Goal: Task Accomplishment & Management: Use online tool/utility

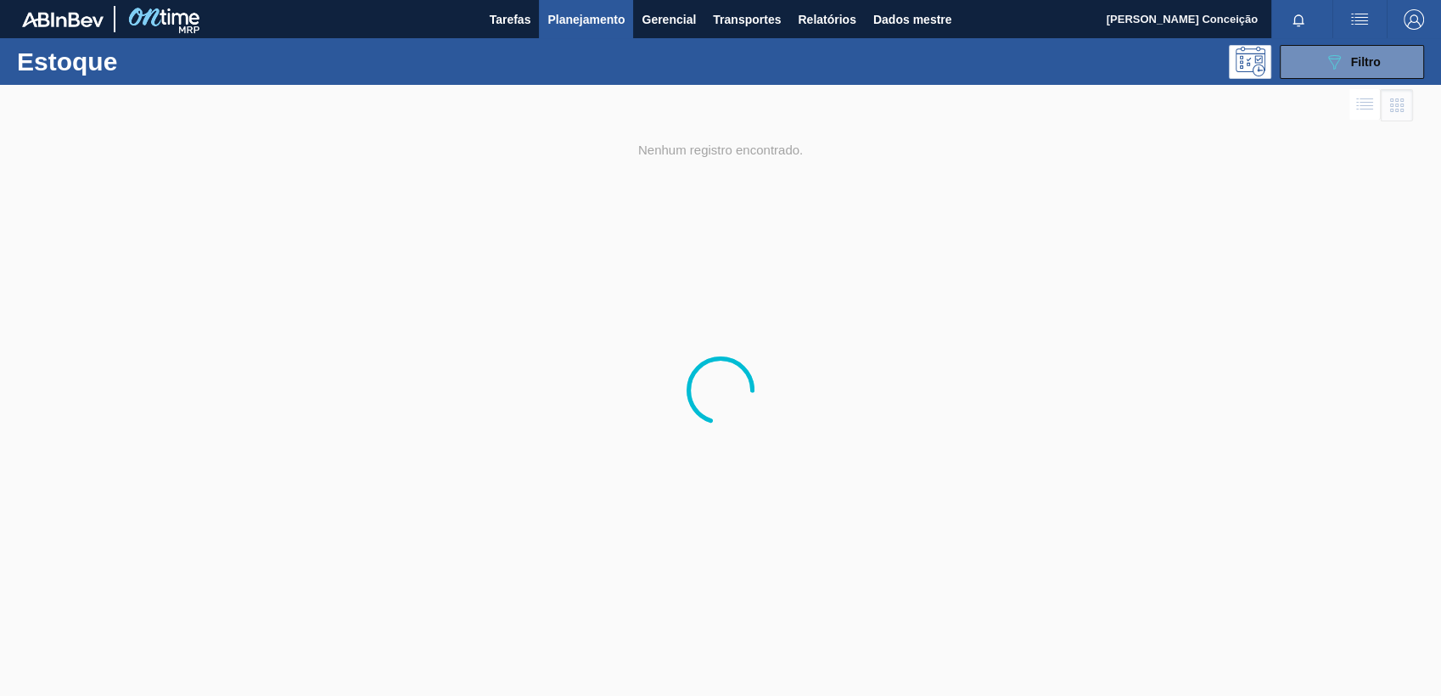
click at [568, 14] on span "Planejamento" at bounding box center [585, 19] width 77 height 20
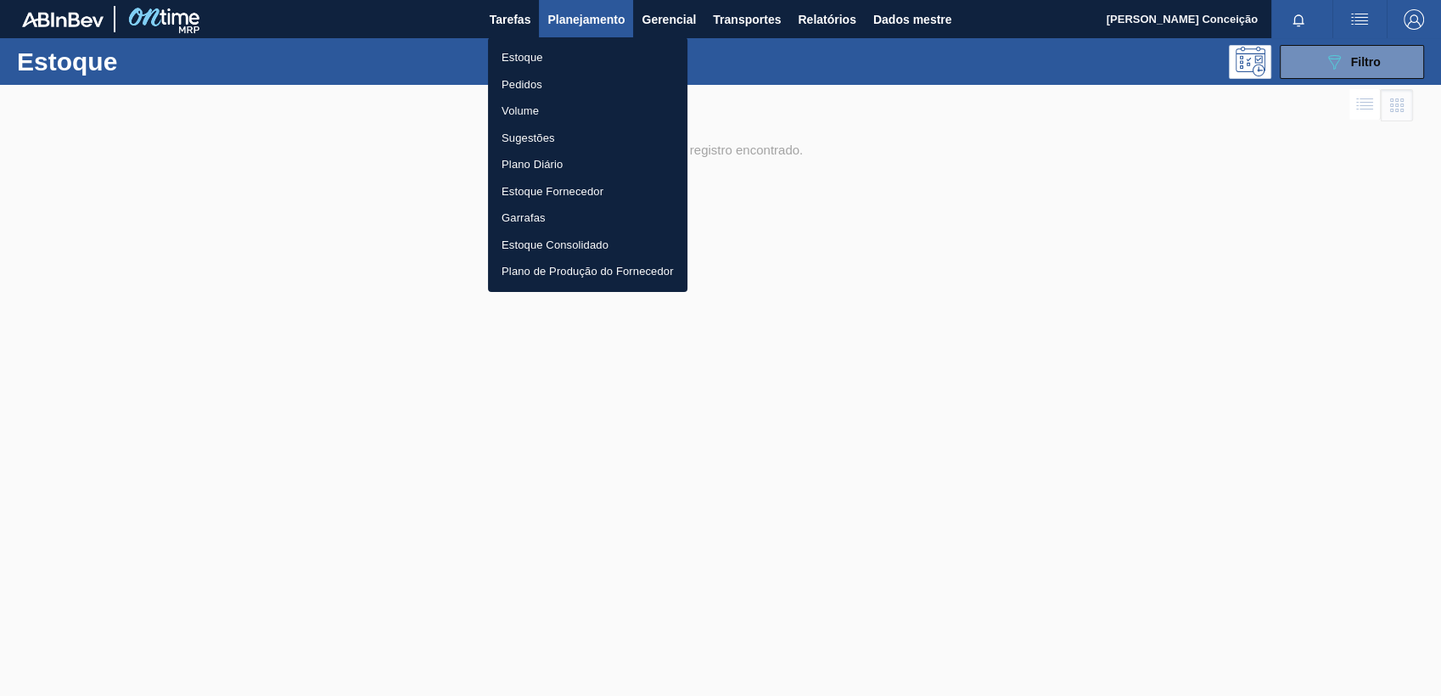
click at [545, 56] on li "Estoque" at bounding box center [587, 57] width 199 height 27
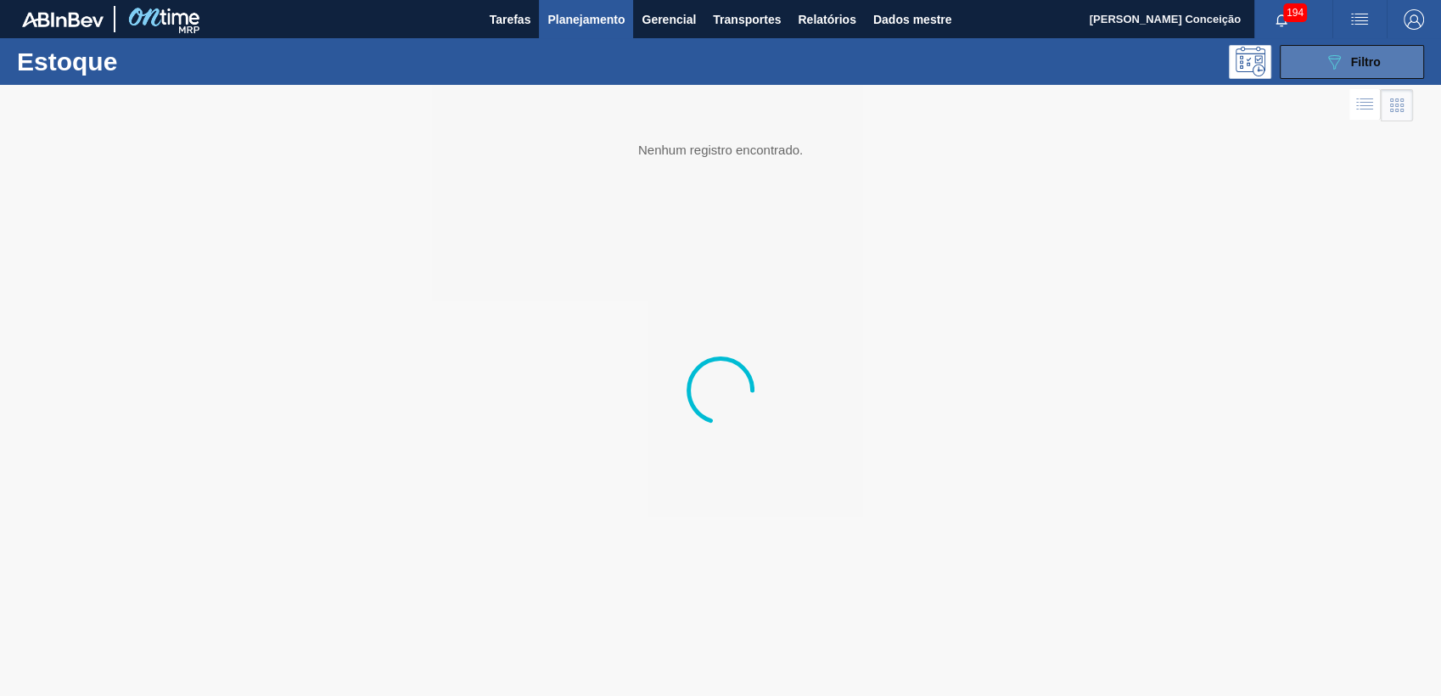
click at [1396, 50] on button "089F7B8B-B2A5-4AFE-B5C0-19BA573D28AC Filtro" at bounding box center [1351, 62] width 144 height 34
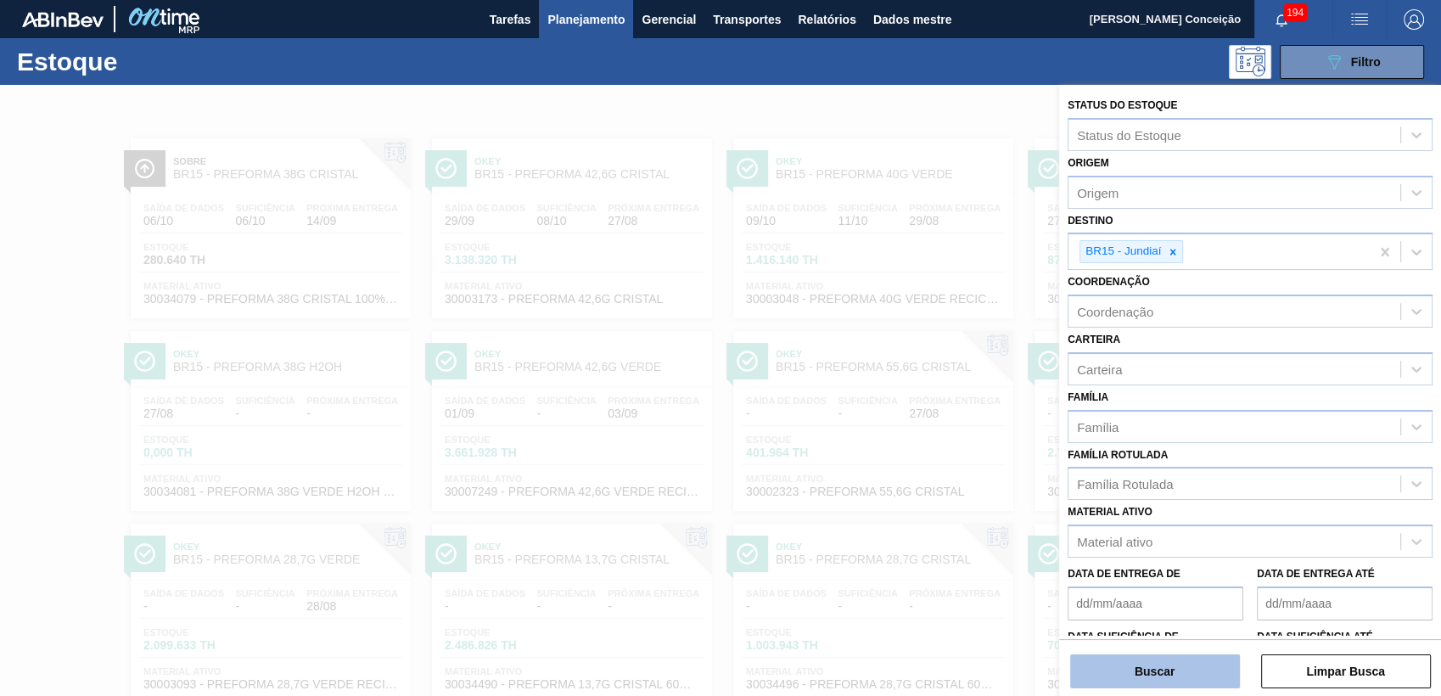
click at [1136, 678] on button "Buscar" at bounding box center [1155, 671] width 170 height 34
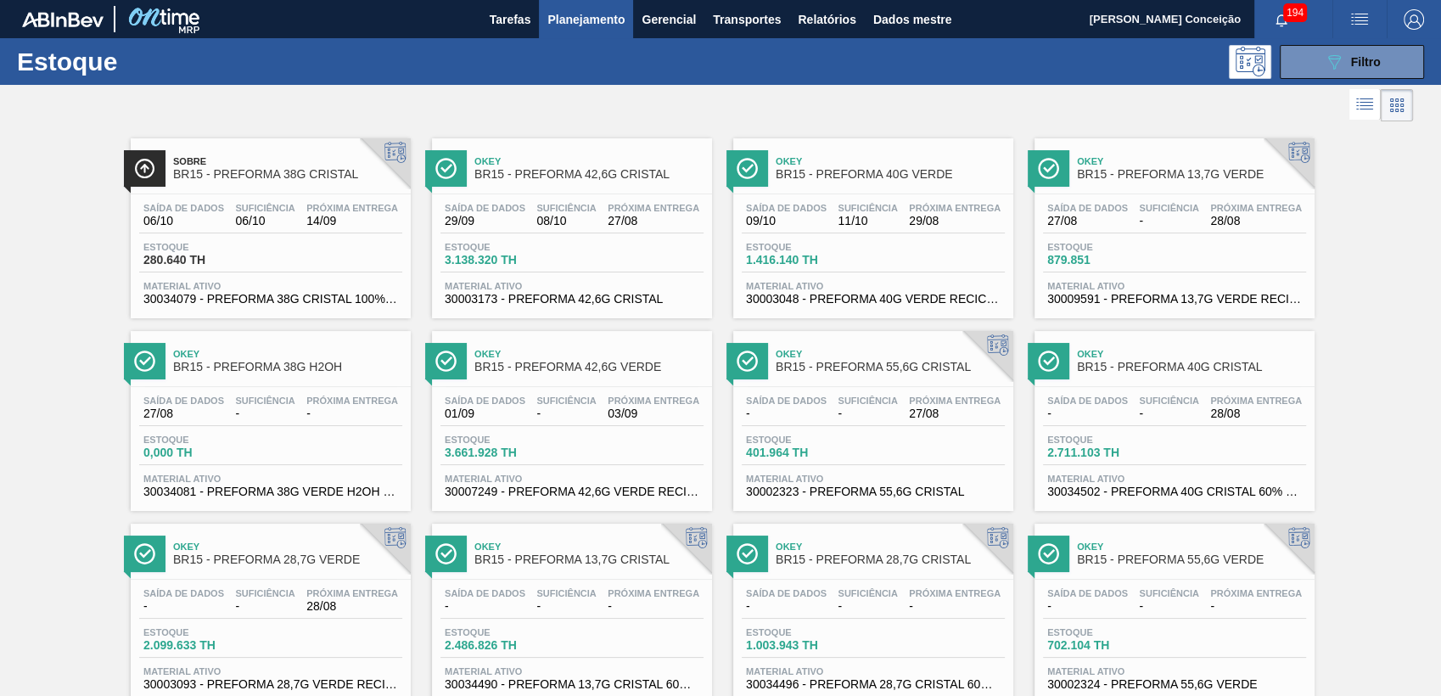
click at [604, 206] on div "Próxima Entrega 27/08" at bounding box center [653, 215] width 100 height 25
click at [1170, 439] on div "Estoque 2.711.103 TH" at bounding box center [1174, 449] width 263 height 31
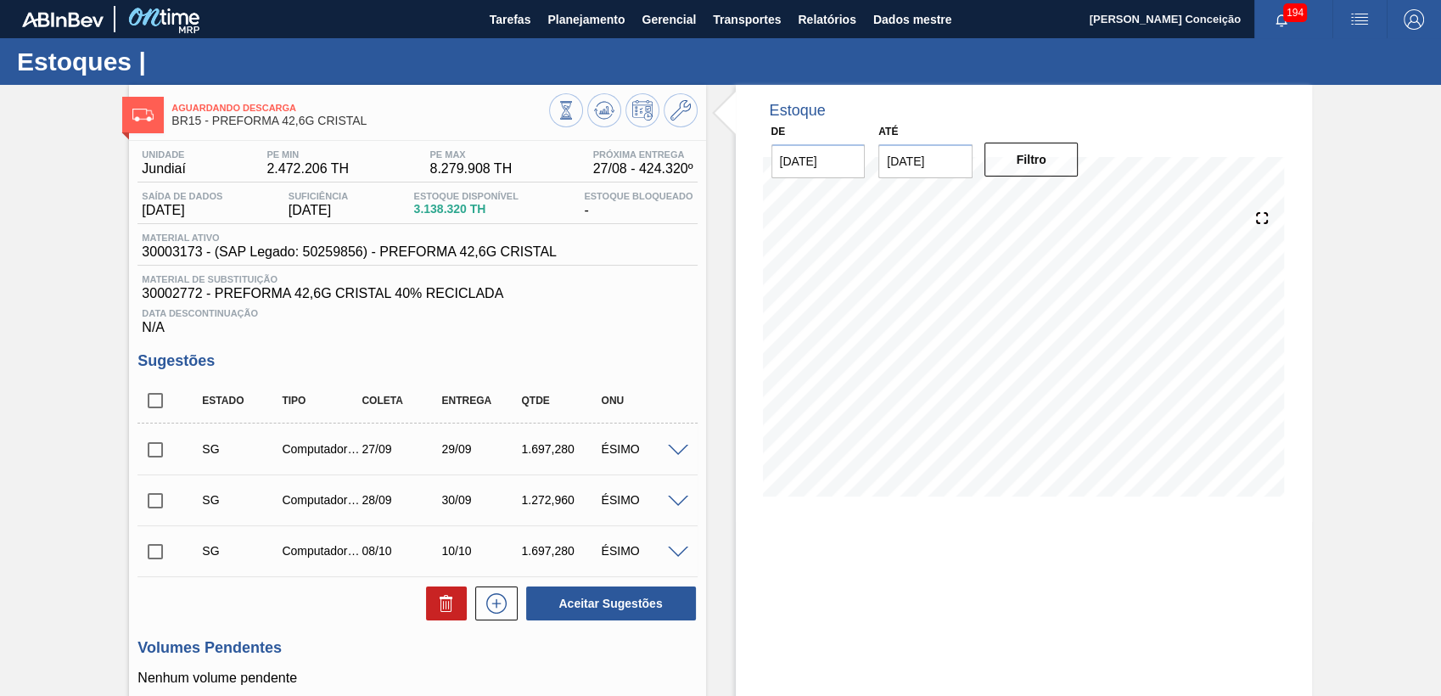
drag, startPoint x: 954, startPoint y: 162, endPoint x: 734, endPoint y: 159, distance: 219.8
click at [834, 152] on div "De 27/08/2025 Até 10/09/2025 Filtro" at bounding box center [925, 149] width 339 height 59
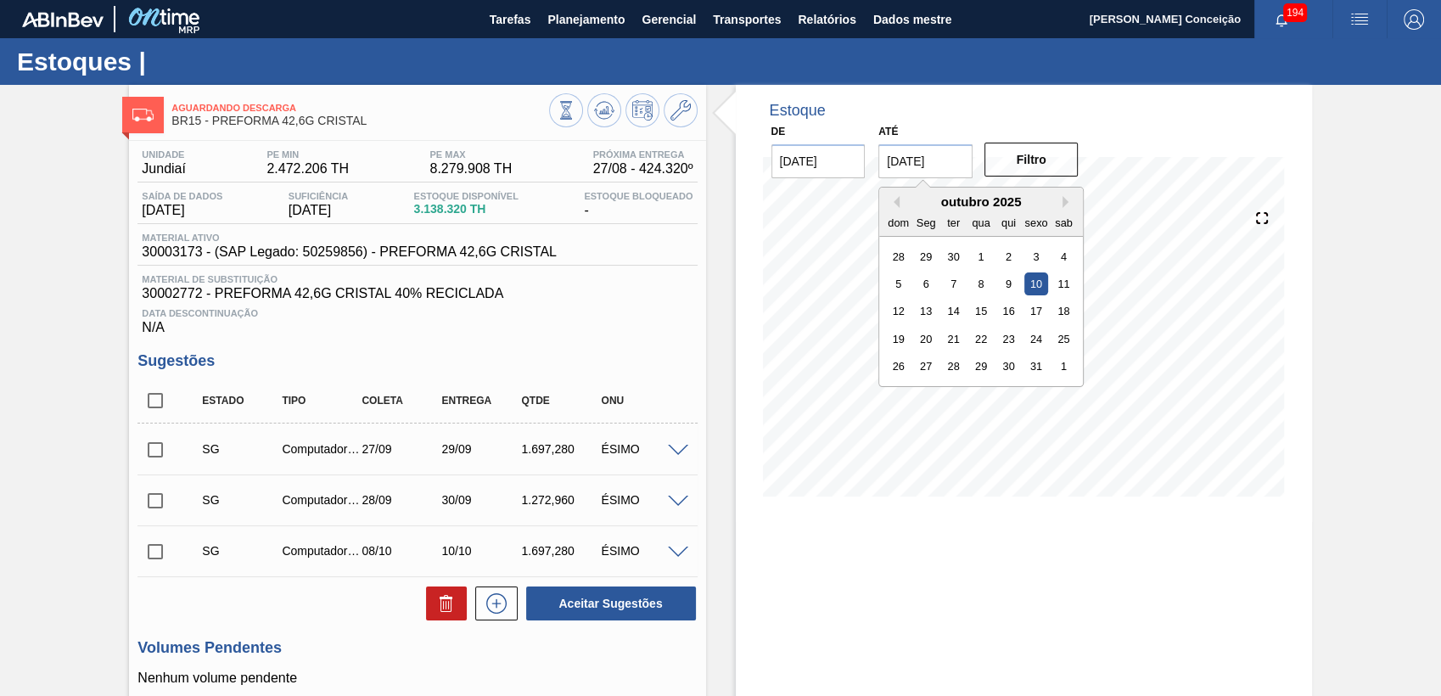
type input "10/10/2025"
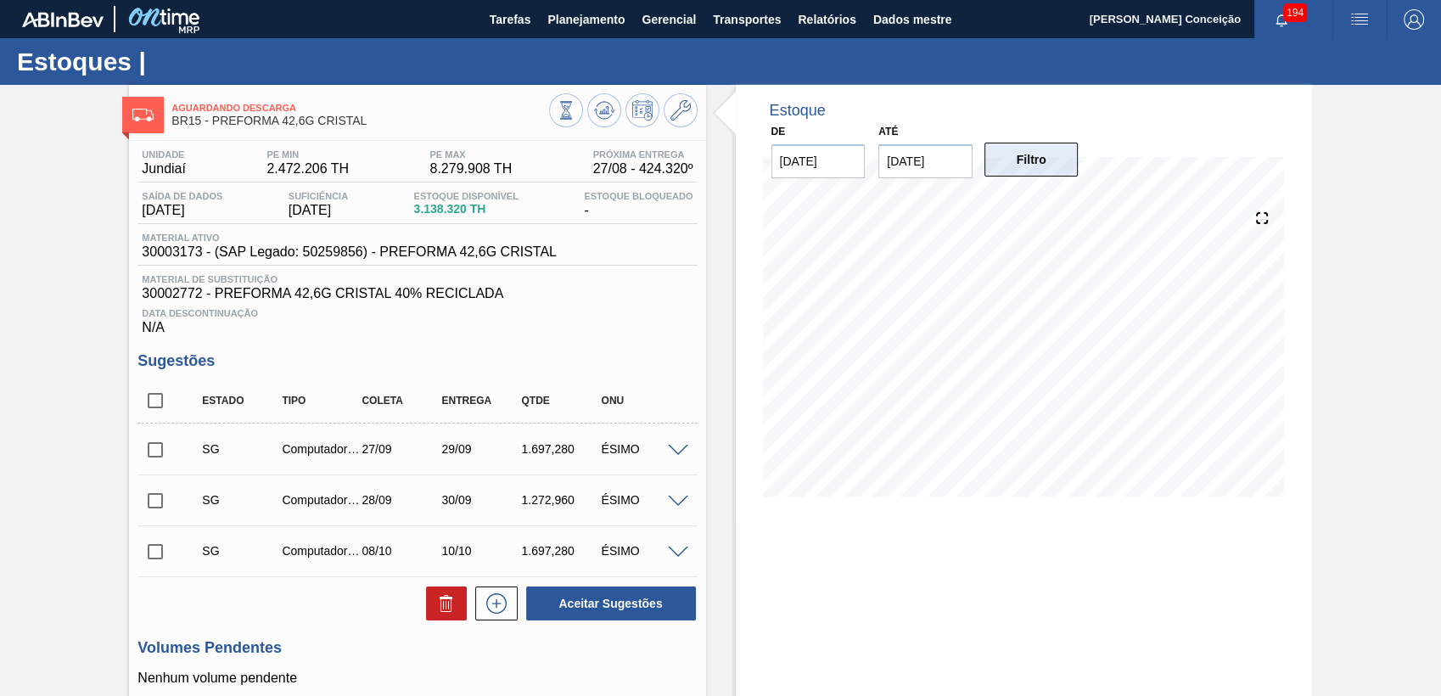
click at [1027, 153] on button "Filtro" at bounding box center [1031, 160] width 94 height 34
click at [786, 607] on div "Estoque De 27/08/2025 Até 10/10/2025 Filtro" at bounding box center [1024, 635] width 576 height 1101
click at [152, 409] on input "checkbox" at bounding box center [155, 401] width 36 height 36
checkbox input "true"
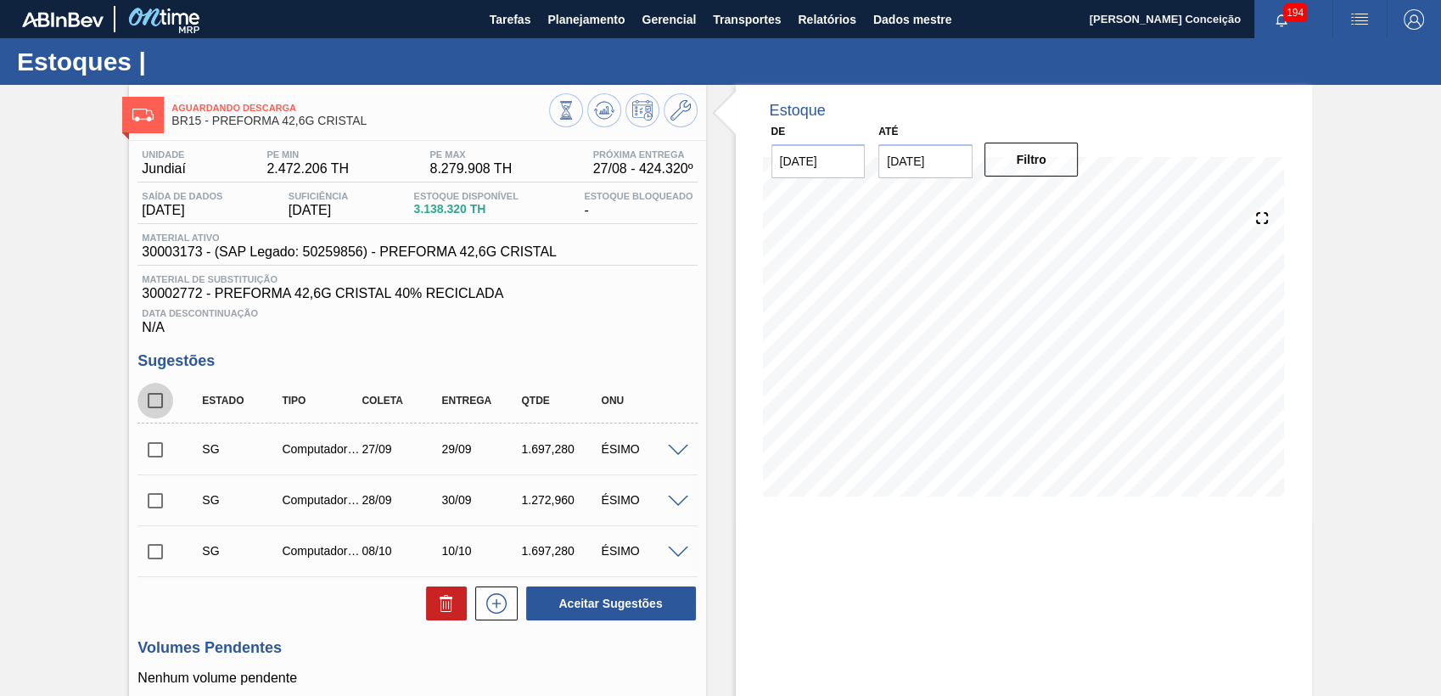
checkbox input "true"
click at [441, 609] on icon at bounding box center [446, 603] width 20 height 20
checkbox input "false"
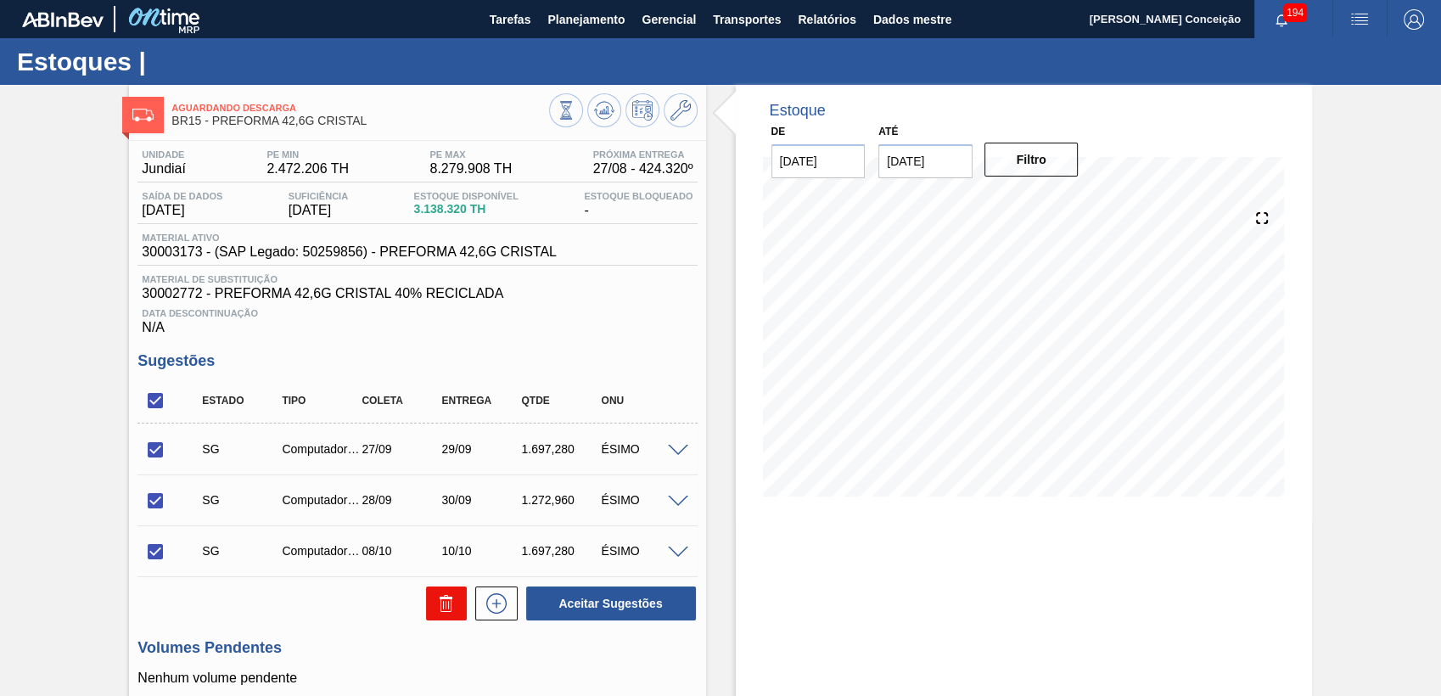
checkbox input "false"
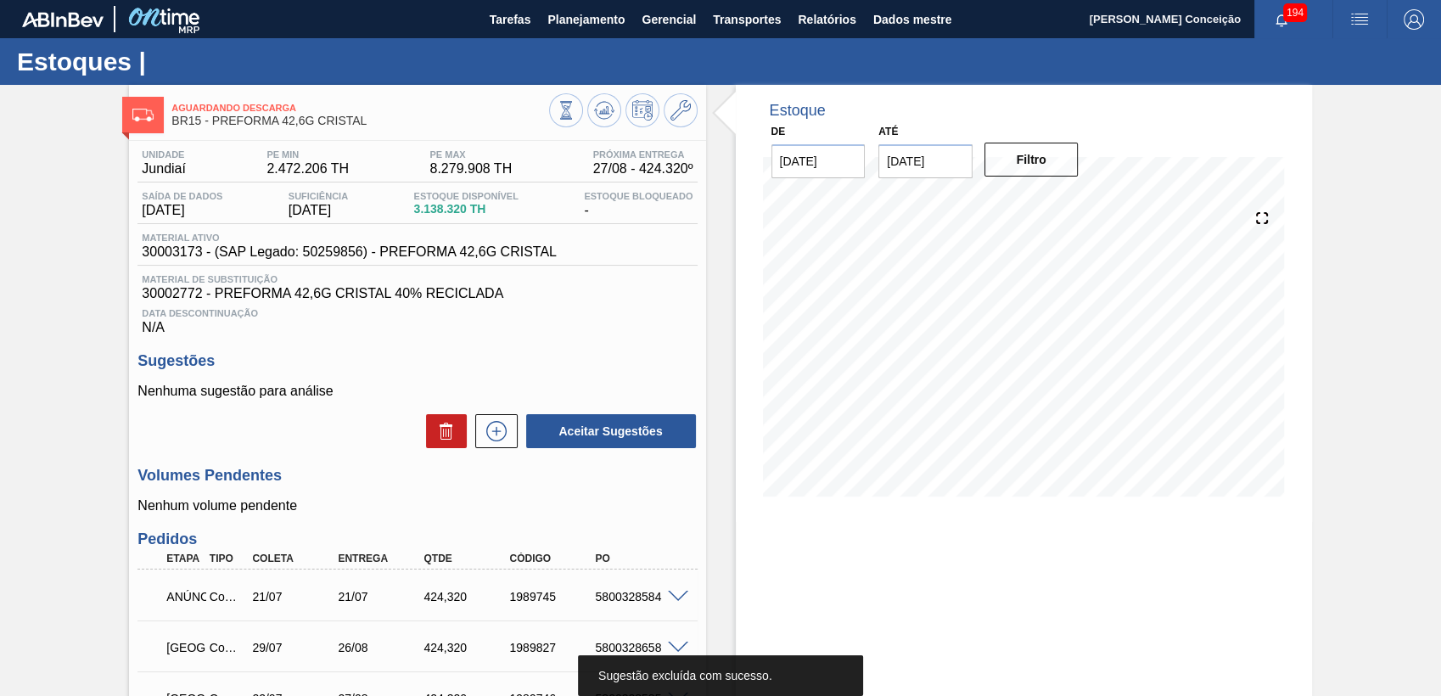
click at [719, 498] on div "Estoque De 27/08/2025 Até 10/10/2025 Filtro" at bounding box center [1009, 549] width 606 height 929
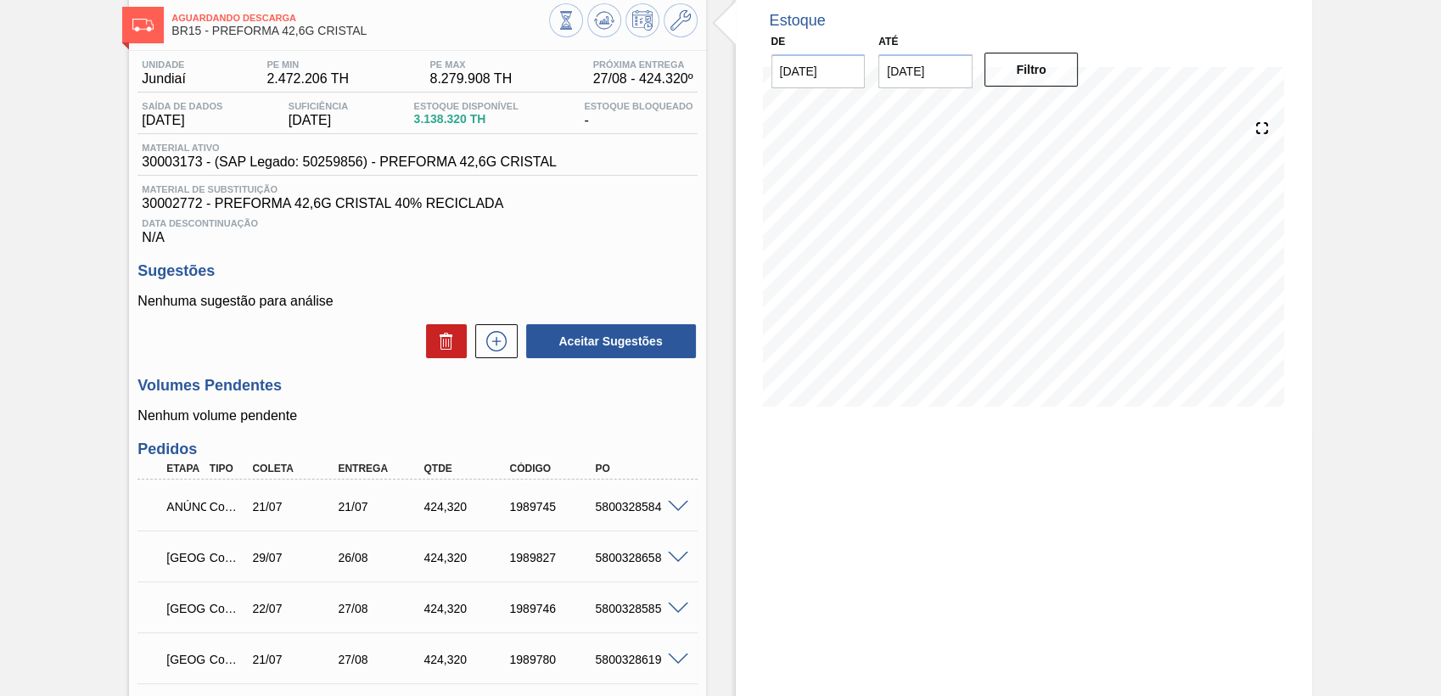
scroll to position [283, 0]
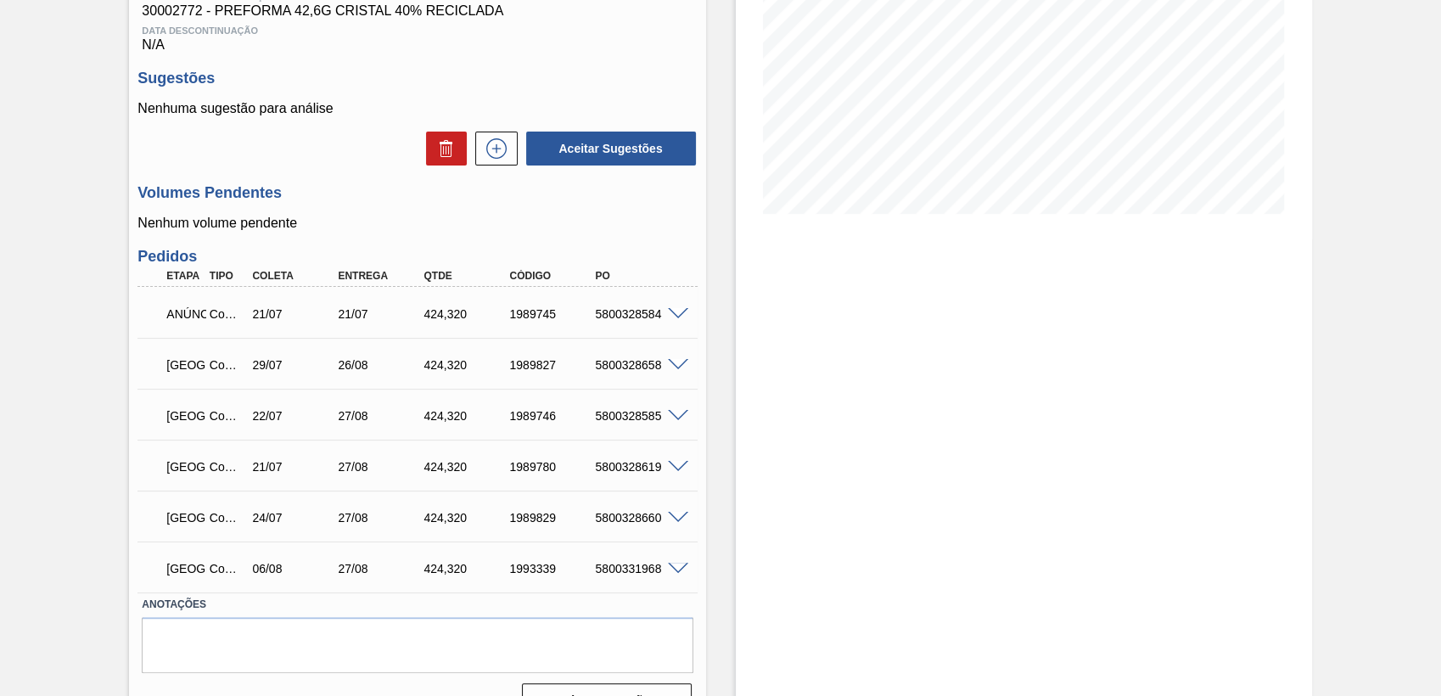
click at [736, 406] on div "Estoque De 27/08/2025 Até 10/10/2025 Filtro" at bounding box center [1024, 266] width 576 height 929
click at [725, 305] on div "Estoque De 27/08/2025 Até 10/10/2025 Filtro" at bounding box center [1009, 266] width 606 height 929
click at [674, 418] on span at bounding box center [678, 416] width 20 height 13
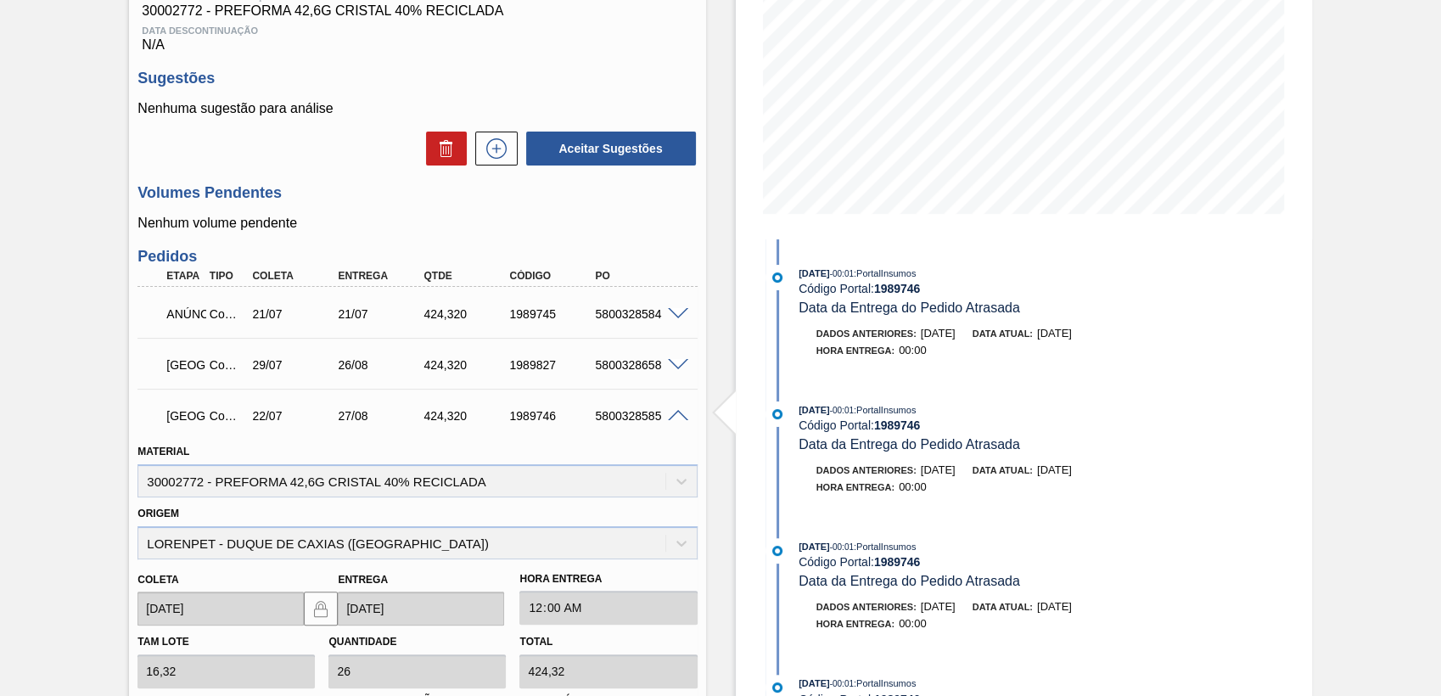
click at [674, 418] on span at bounding box center [678, 416] width 20 height 13
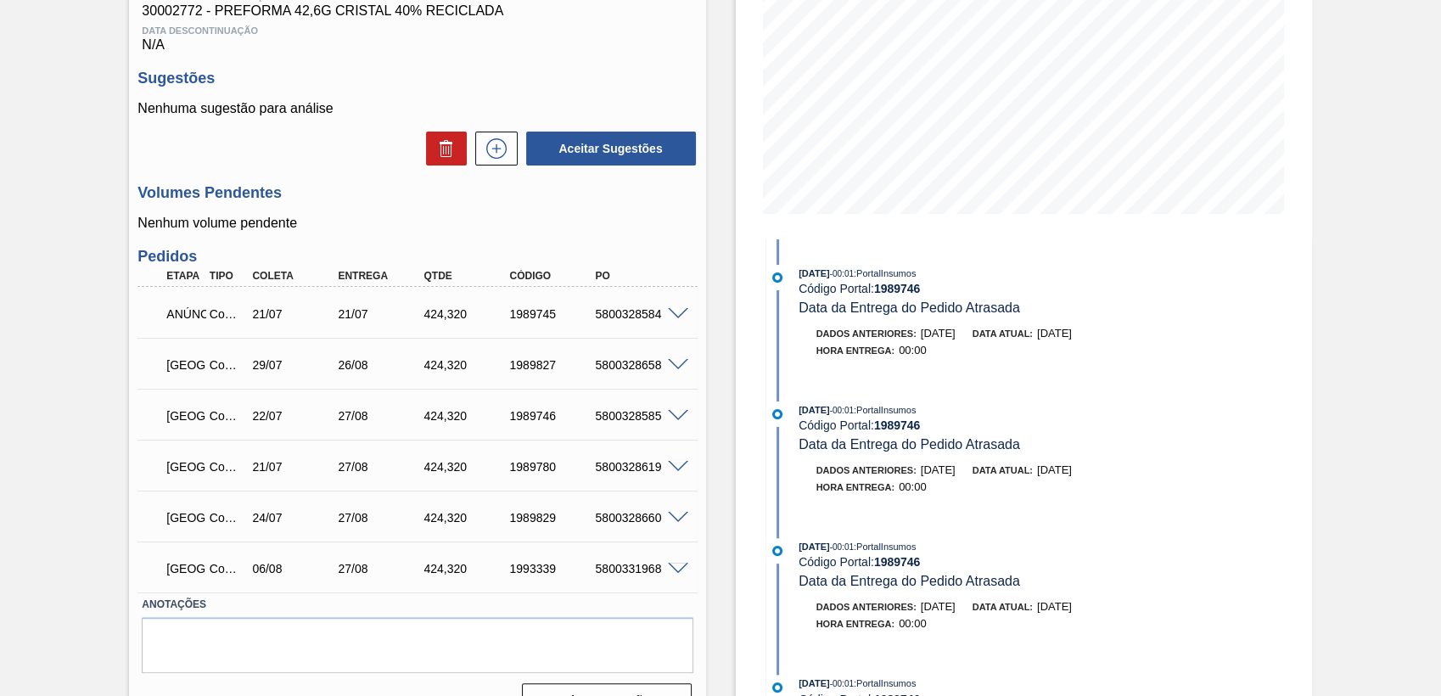
scroll to position [0, 0]
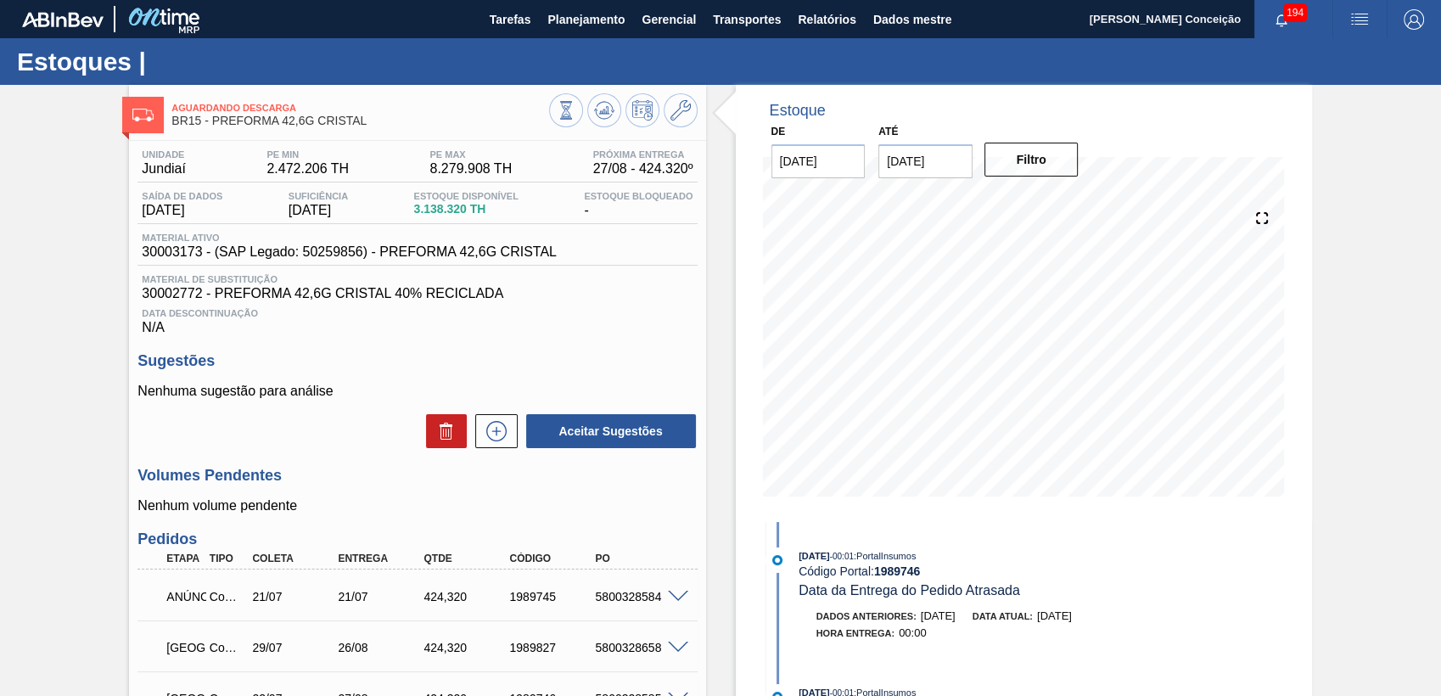
click at [590, 335] on font "N/A" at bounding box center [417, 327] width 551 height 15
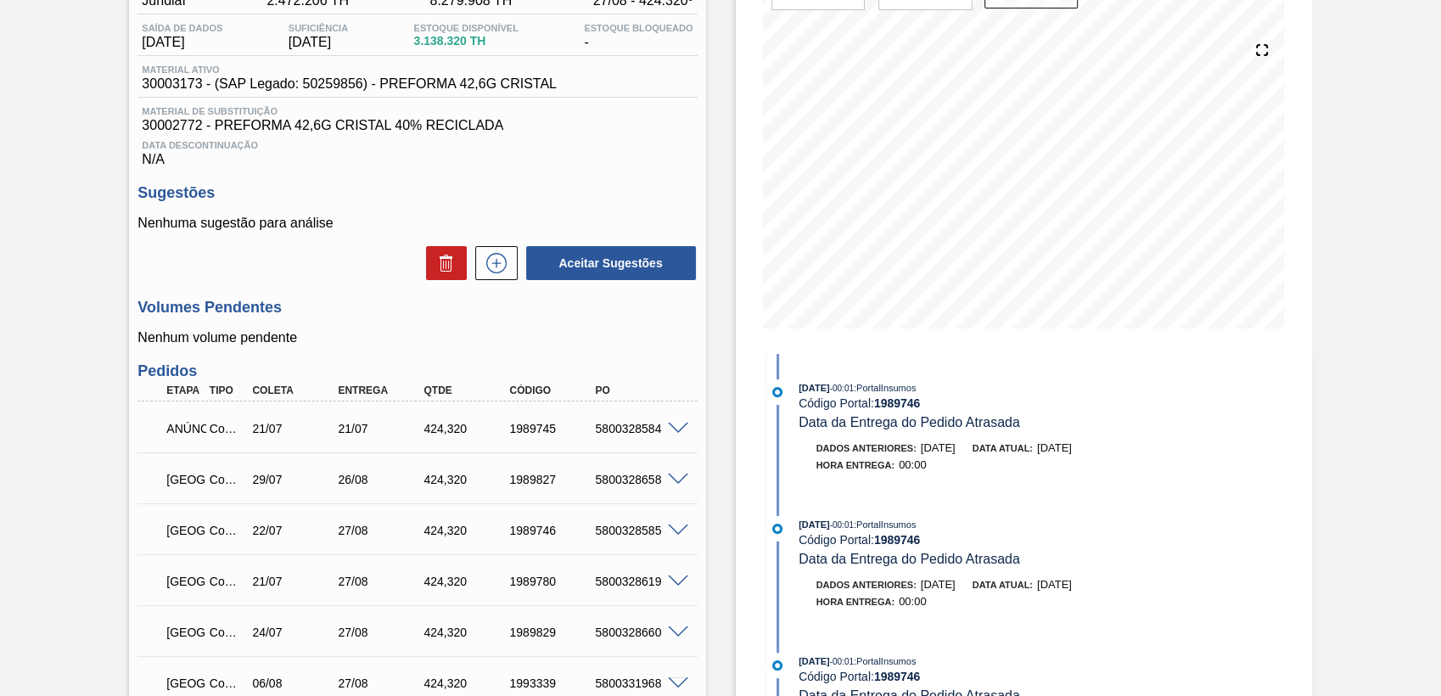
scroll to position [283, 0]
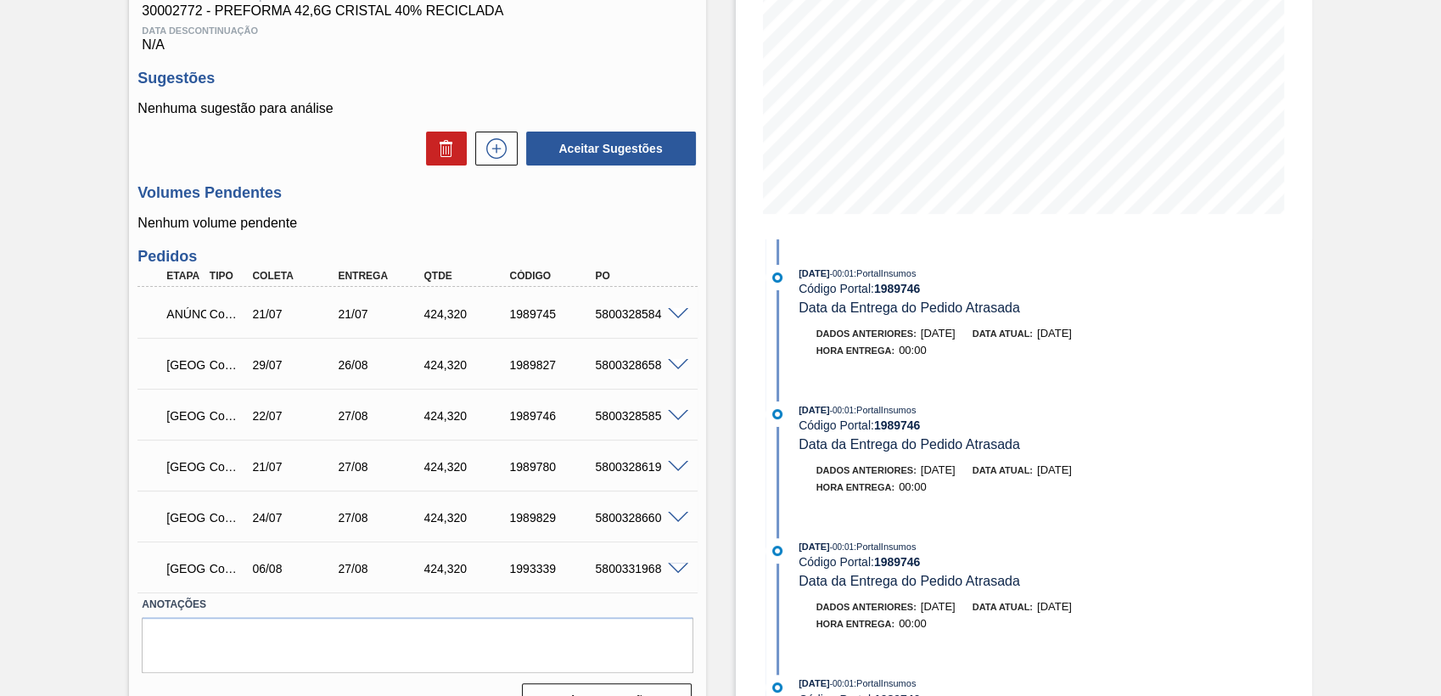
click at [672, 314] on span at bounding box center [678, 314] width 20 height 13
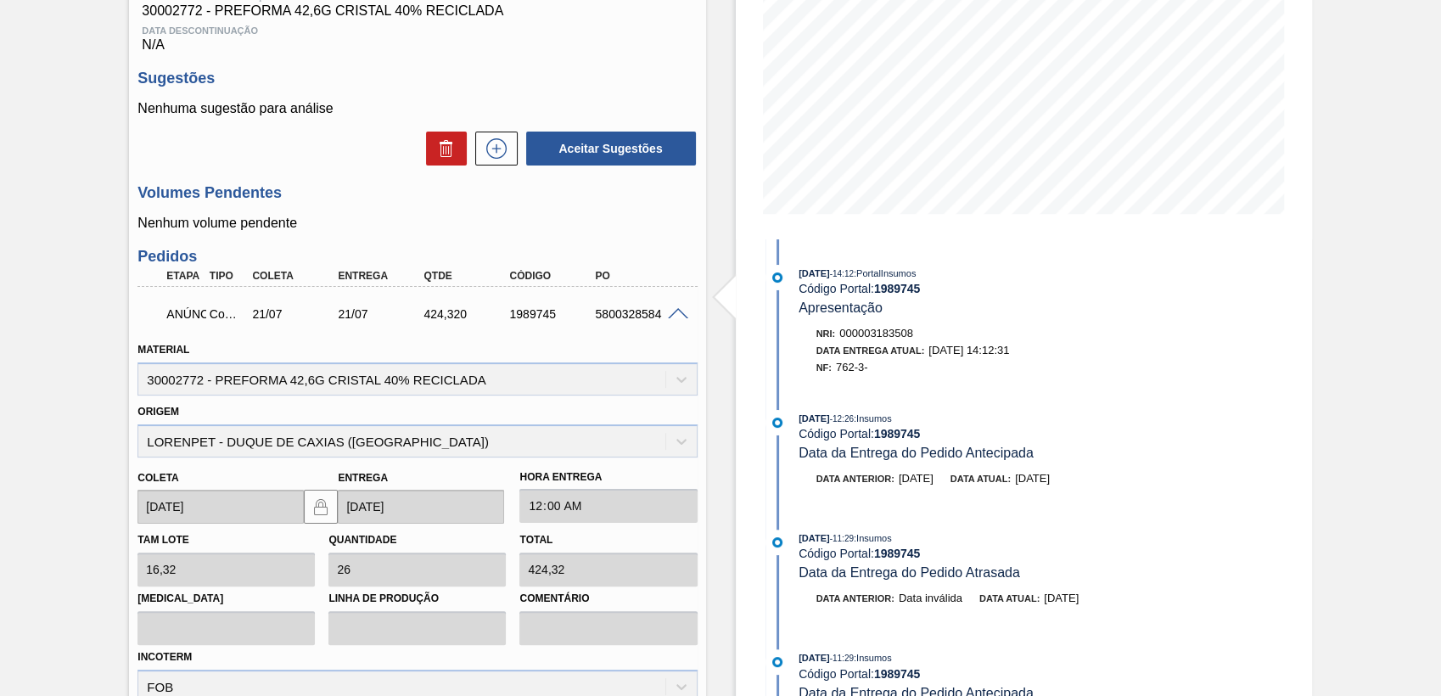
click at [672, 314] on span at bounding box center [678, 314] width 20 height 13
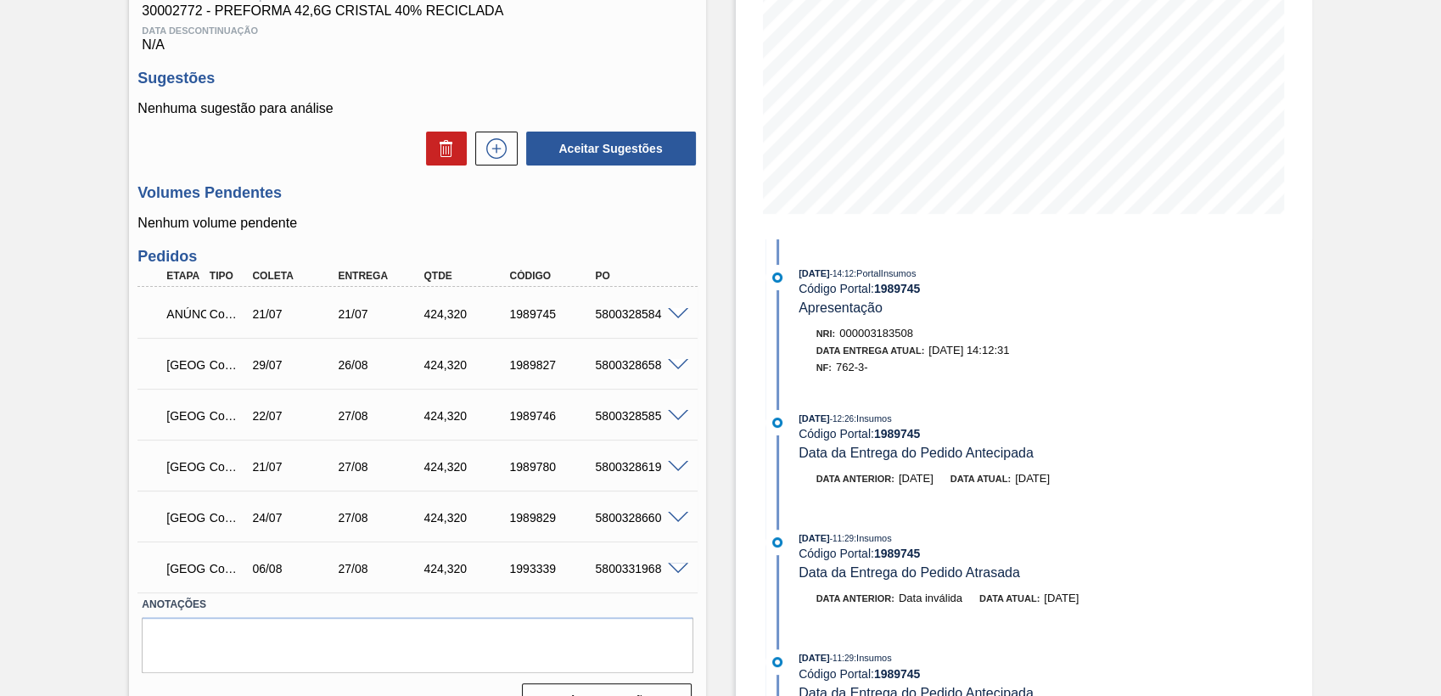
click at [672, 314] on span at bounding box center [678, 314] width 20 height 13
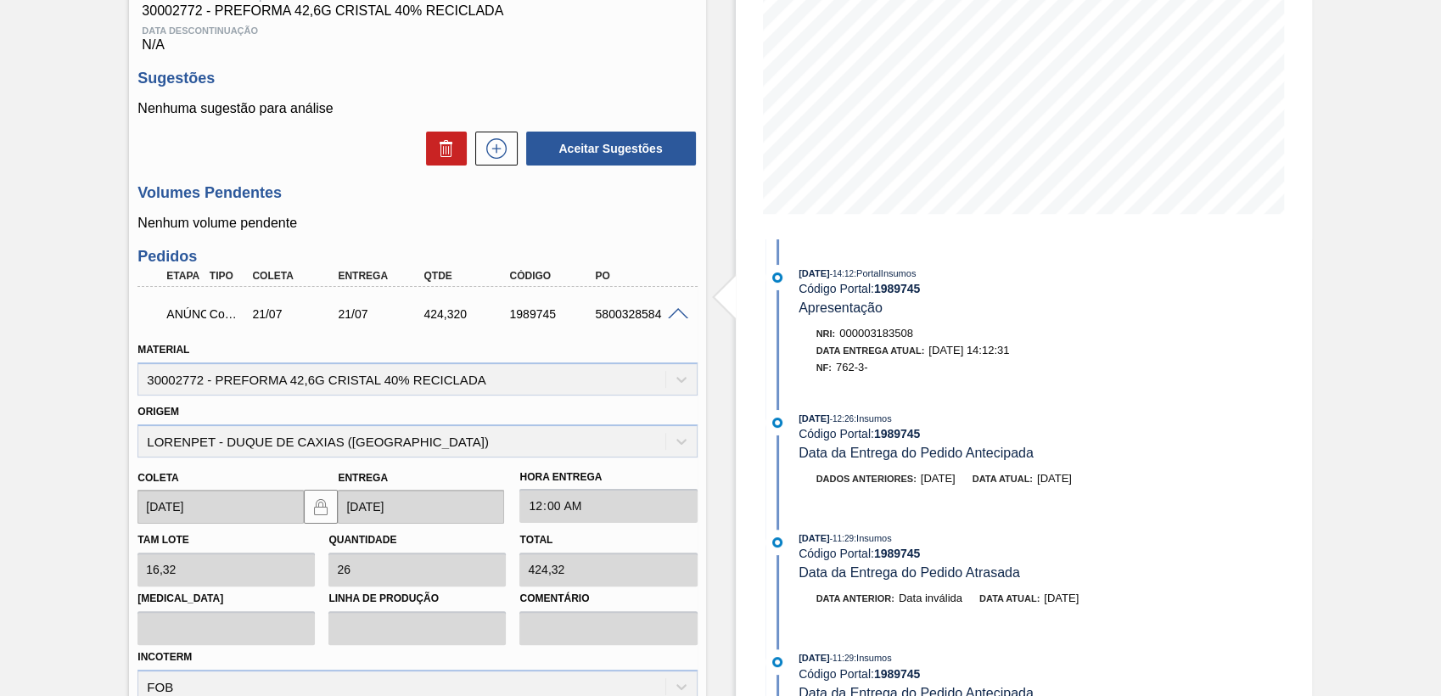
click at [608, 244] on div "Unidade Jundiaí PE MIN 2.472.206 TH PE MAX 8.279.908 TH Próxima Entrega 27/08 -…" at bounding box center [417, 496] width 576 height 1276
click at [680, 319] on span at bounding box center [678, 314] width 20 height 13
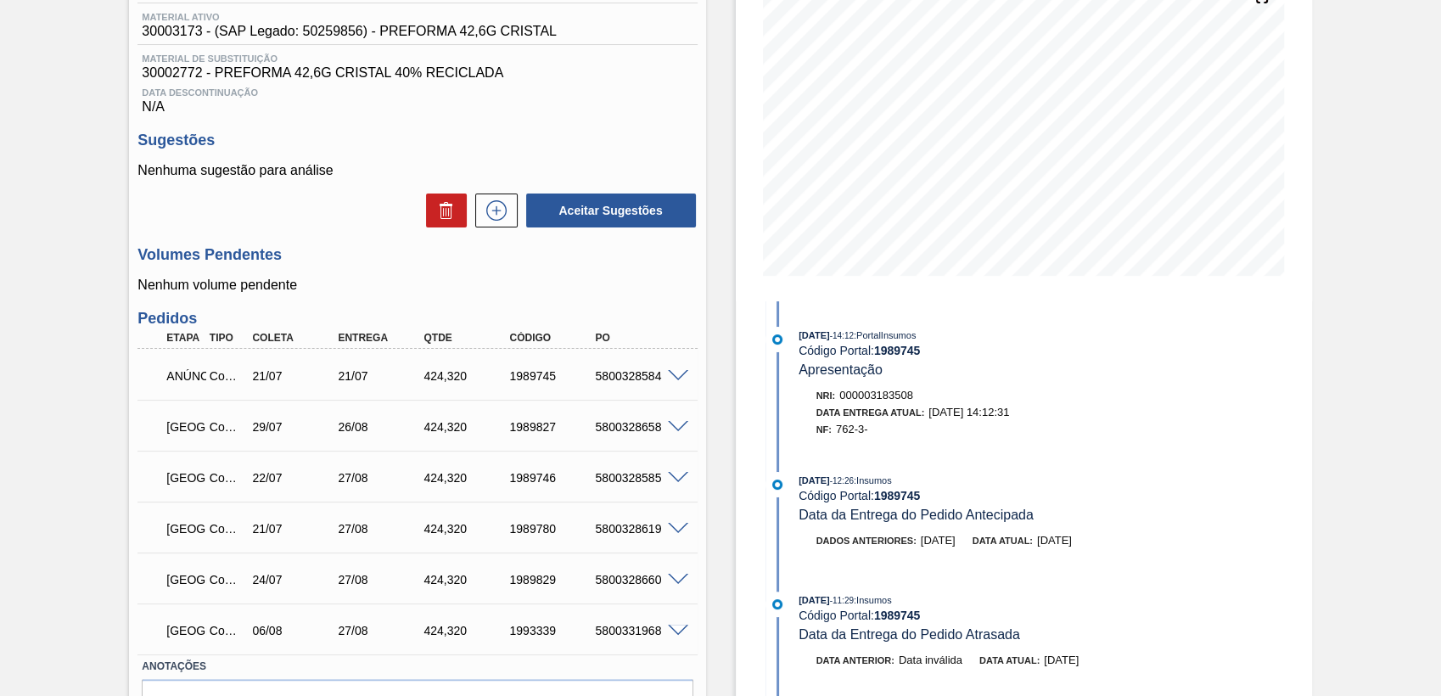
scroll to position [188, 0]
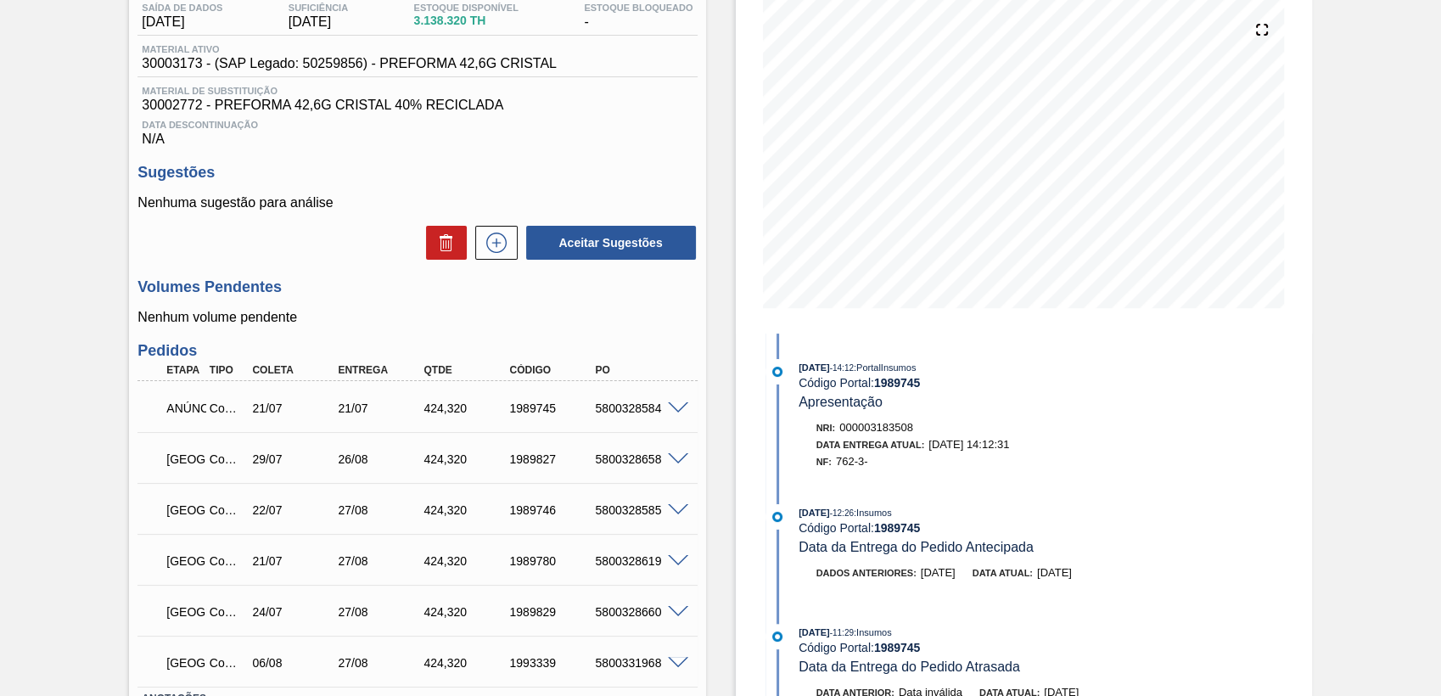
click at [698, 366] on div "Unidade Jundiaí PE MIN 2.472.206 TH PE MAX 8.279.908 TH Próxima Entrega 27/08 -…" at bounding box center [417, 384] width 576 height 864
click at [512, 302] on div "Volumes Pendentes Nenhum volume pendente" at bounding box center [416, 301] width 559 height 47
click at [475, 316] on p "Nenhum volume pendente" at bounding box center [416, 317] width 559 height 15
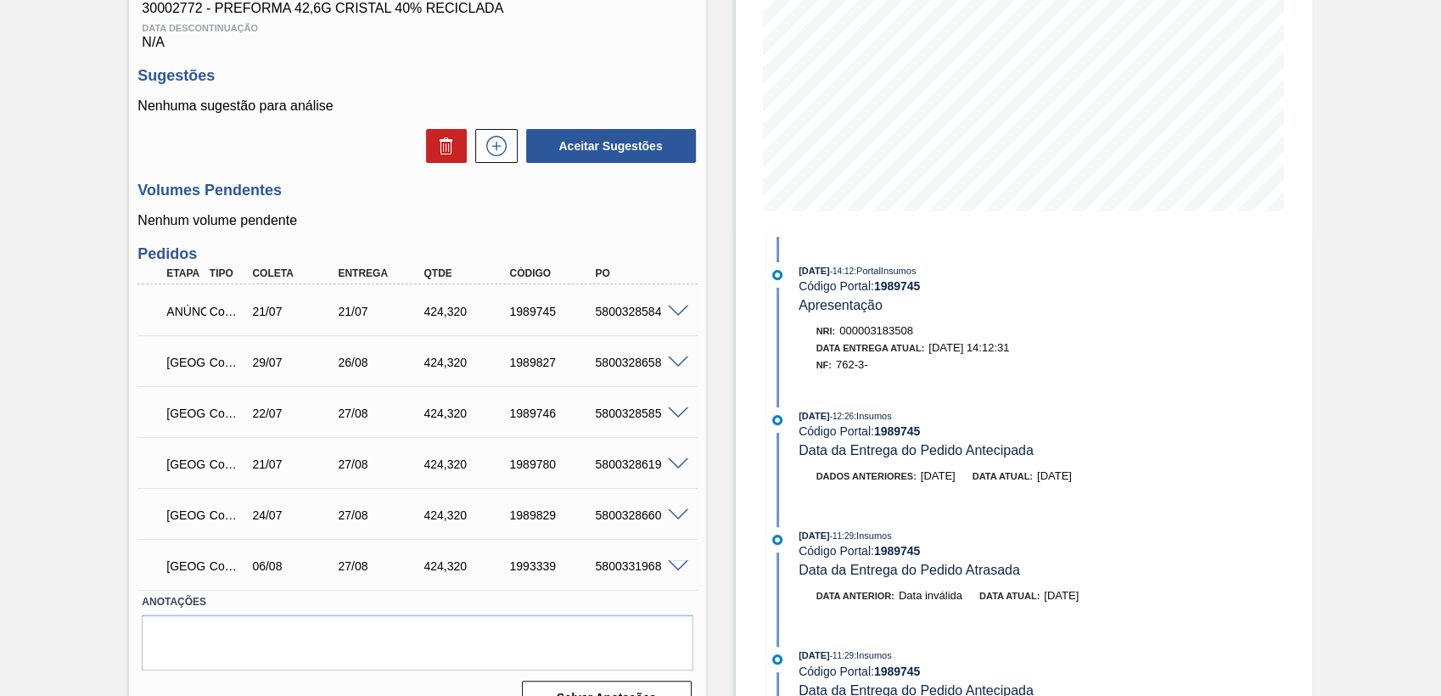
scroll to position [321, 0]
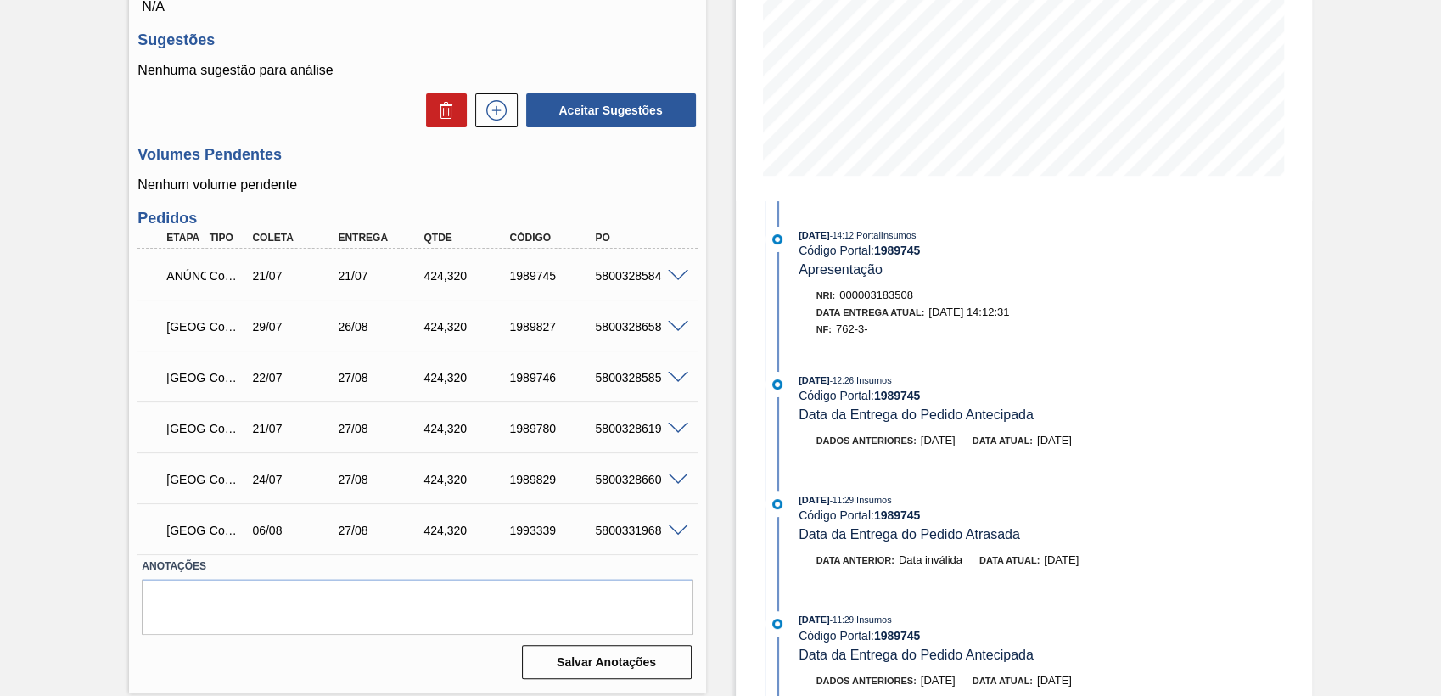
click at [105, 516] on div "Aguardando Descarga BR15 - PREFORMA 42,6G CRISTAL Unidade Jundiaí PE MIN 2.472.…" at bounding box center [720, 230] width 1441 height 933
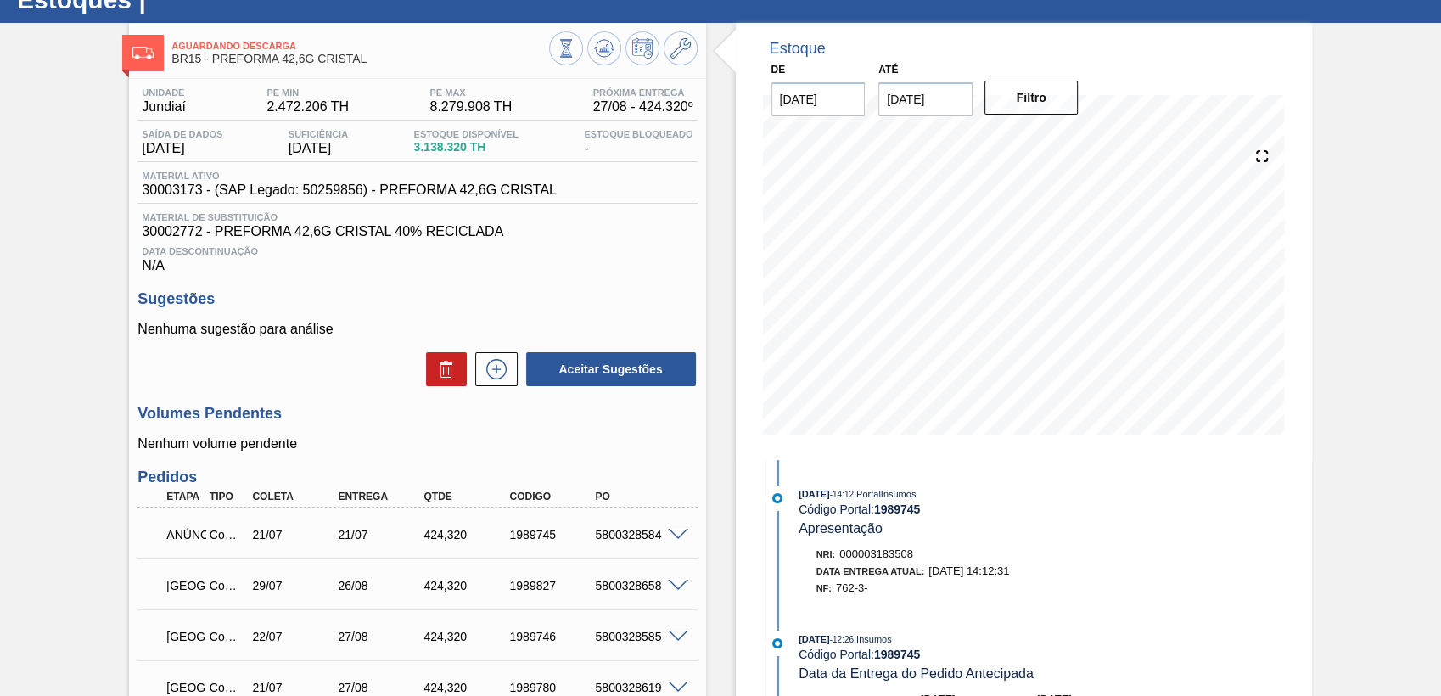
scroll to position [38, 0]
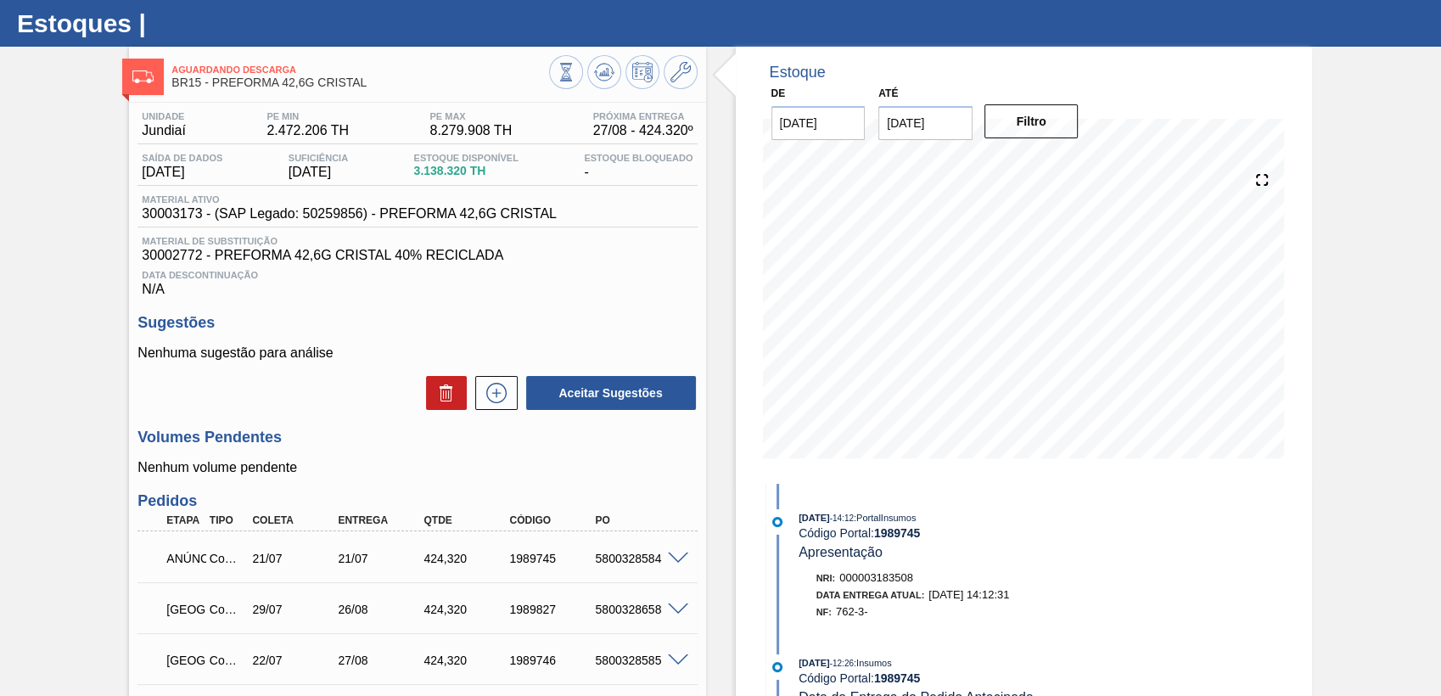
click at [743, 383] on div "Estoque De 27/08/2025 Até 10/10/2025 Filtro 27/08 Projeção de Estoque 5,684.24 …" at bounding box center [1024, 265] width 576 height 437
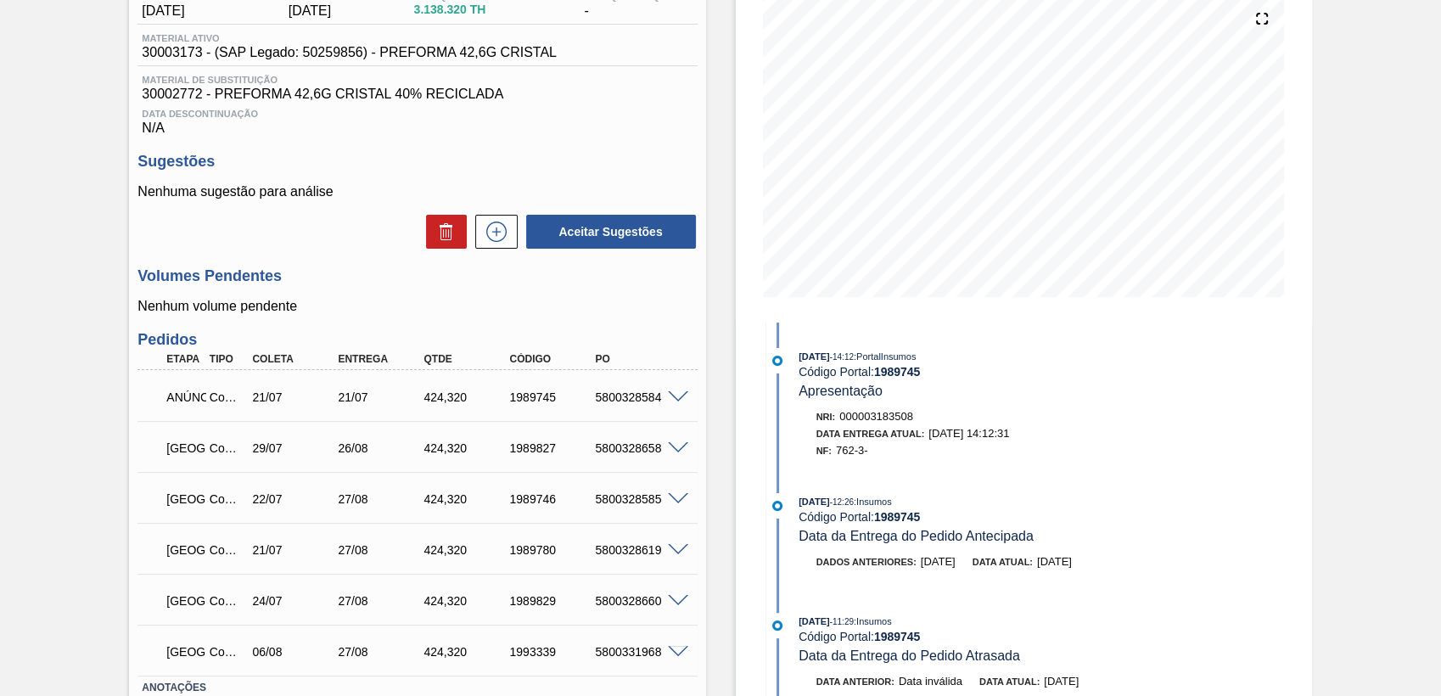
scroll to position [321, 0]
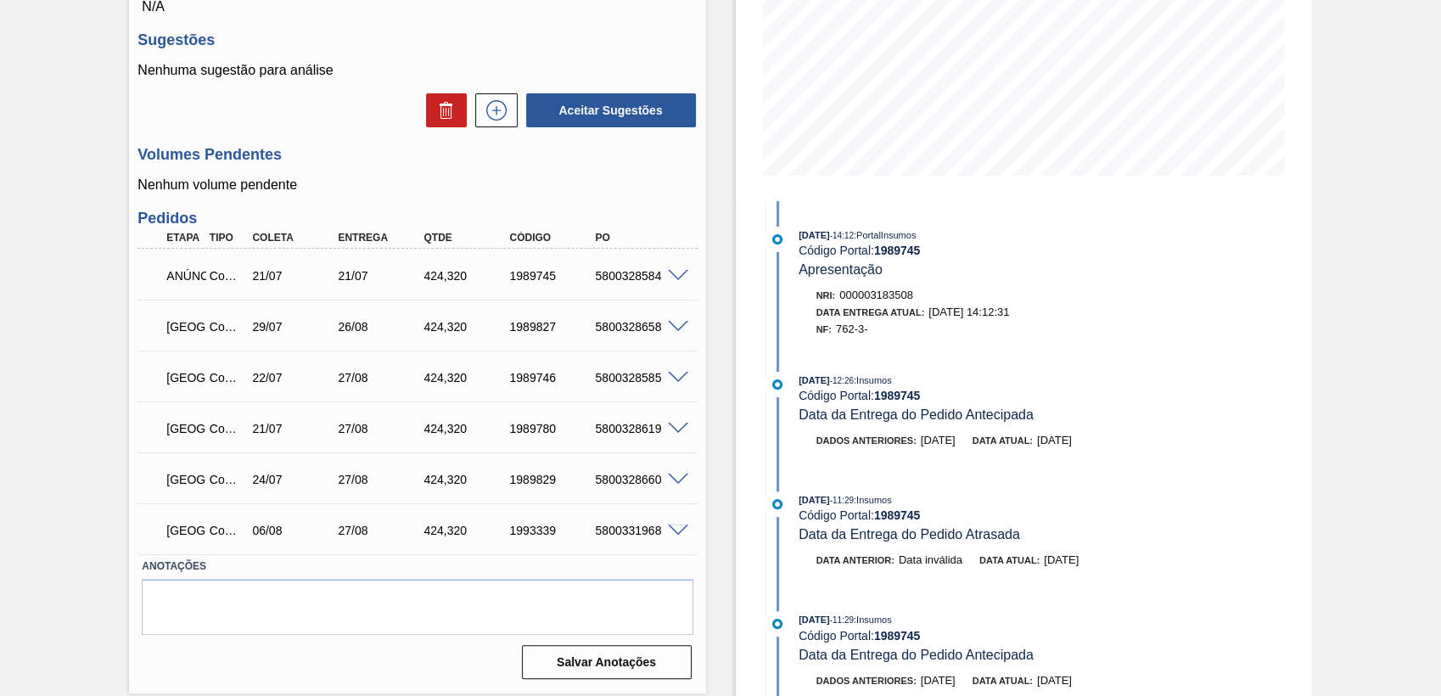
click at [187, 537] on font "PORTUGAL" at bounding box center [228, 530] width 124 height 14
click at [187, 526] on font "PORTUGAL" at bounding box center [228, 530] width 124 height 14
click at [680, 533] on span at bounding box center [678, 530] width 20 height 13
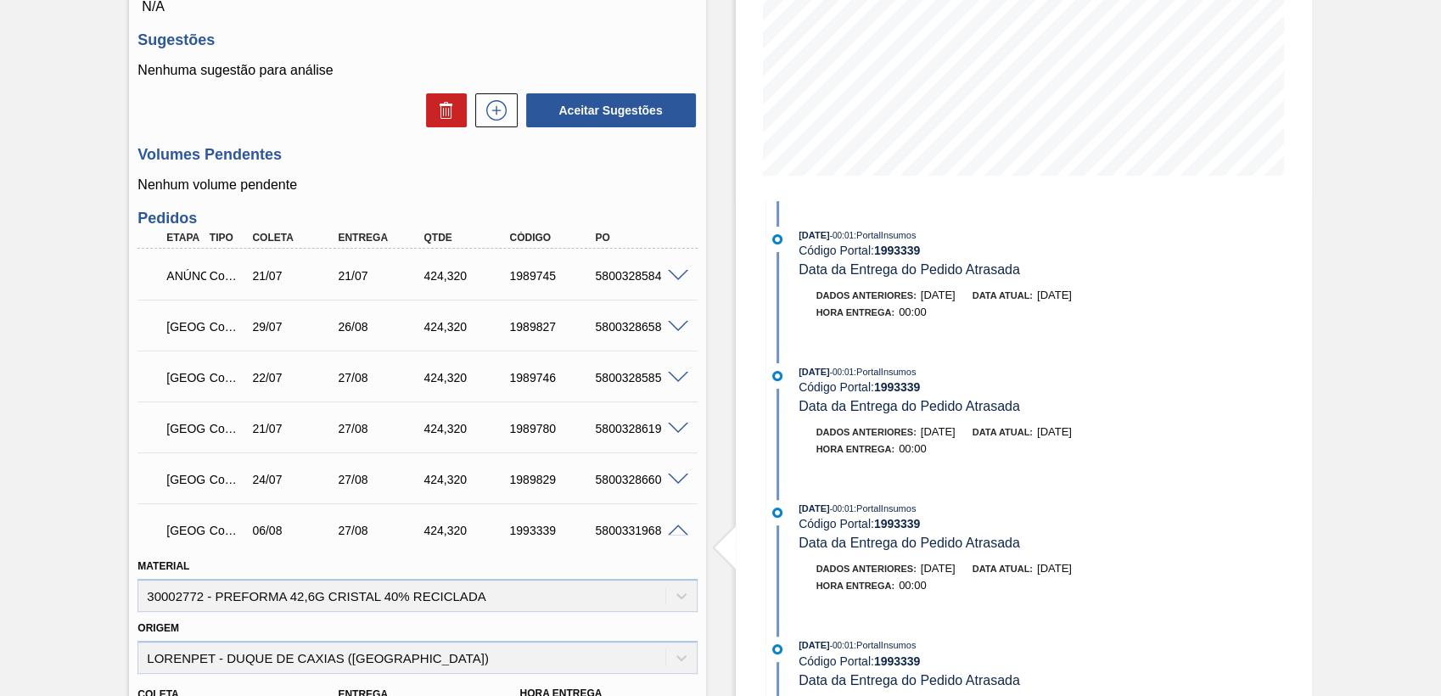
click at [680, 533] on span at bounding box center [678, 530] width 20 height 13
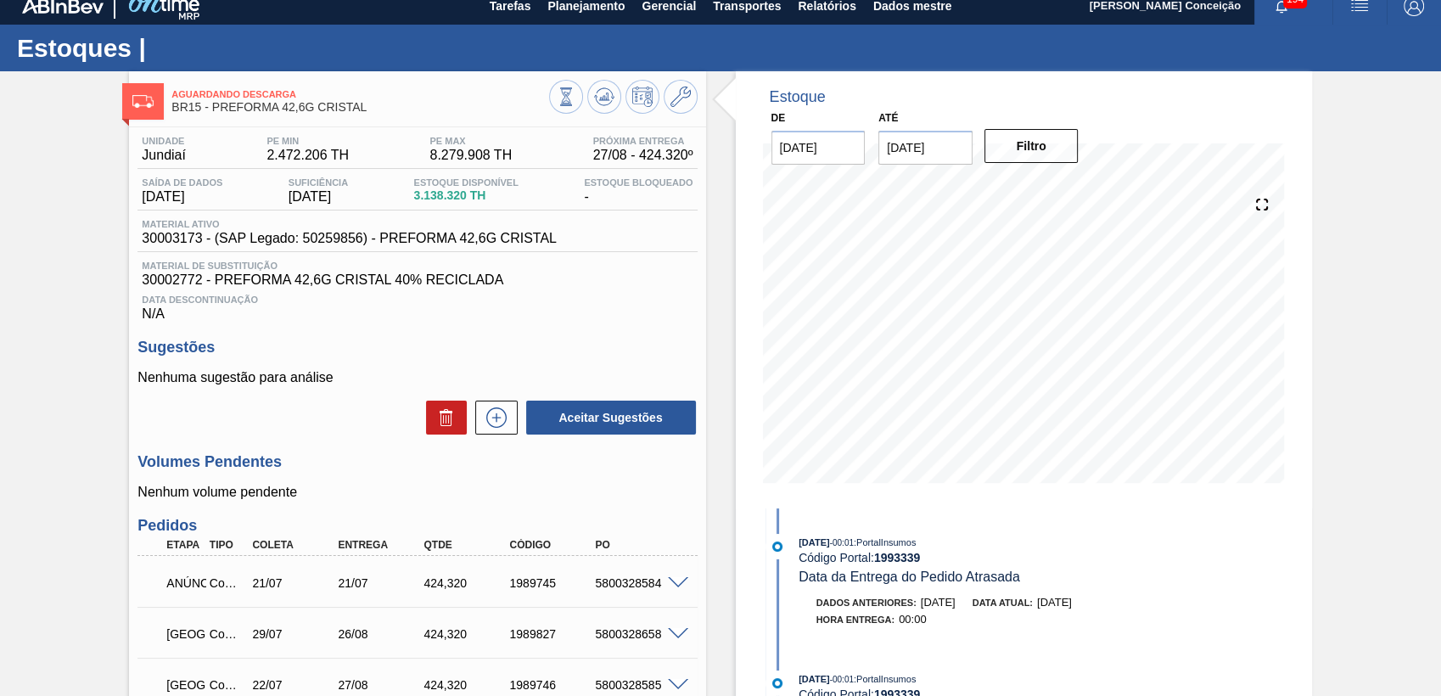
scroll to position [0, 0]
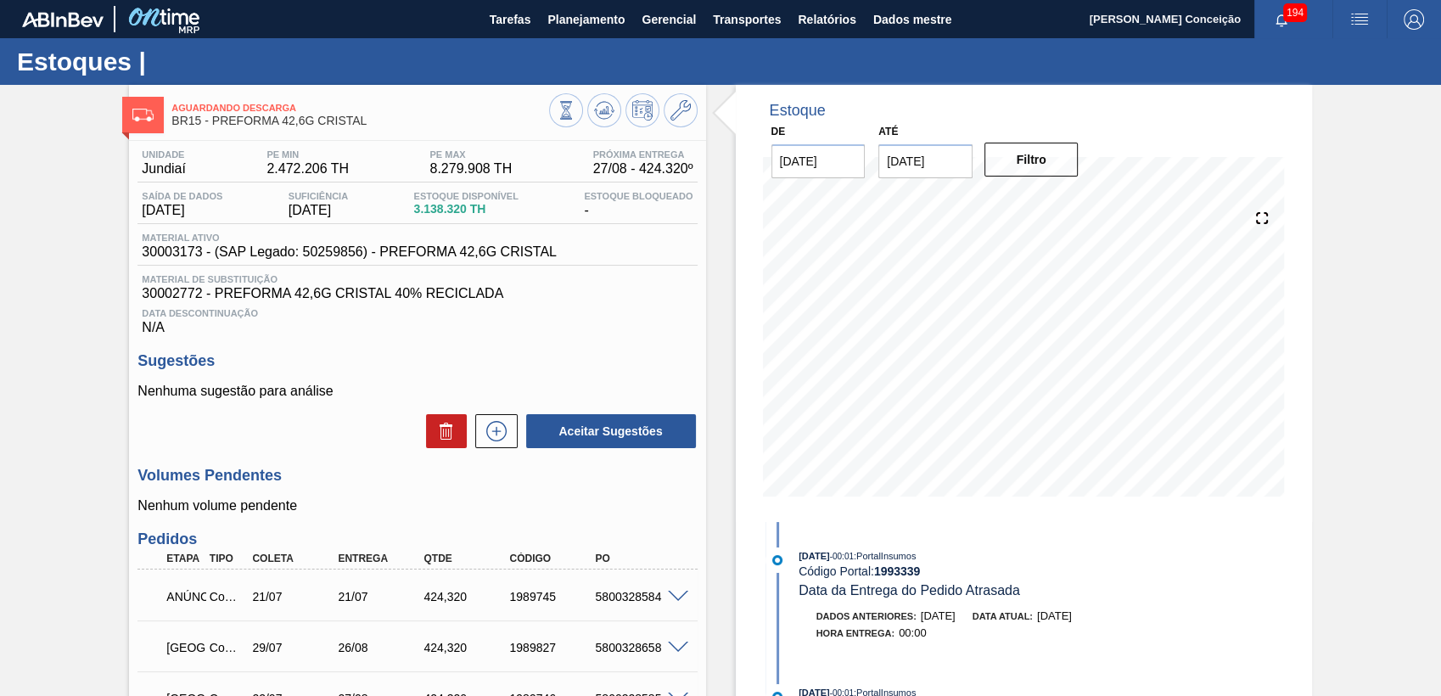
click at [512, 368] on h3 "Sugestões" at bounding box center [416, 361] width 559 height 18
click at [689, 288] on span "30002772 - PREFORMA 42,6G CRISTAL 40% RECICLADA" at bounding box center [417, 293] width 551 height 15
click at [618, 305] on div "Data Descontinuação N/A" at bounding box center [416, 318] width 559 height 34
click at [629, 348] on div "Unidade Jundiaí PE MIN 2.472.206 TH PE MAX 8.279.908 TH Próxima Entrega 27/08 -…" at bounding box center [417, 573] width 576 height 864
click at [59, 280] on div "Aguardando Descarga BR15 - PREFORMA 42,6G CRISTAL Unidade Jundiaí PE MIN 2.472.…" at bounding box center [720, 551] width 1441 height 933
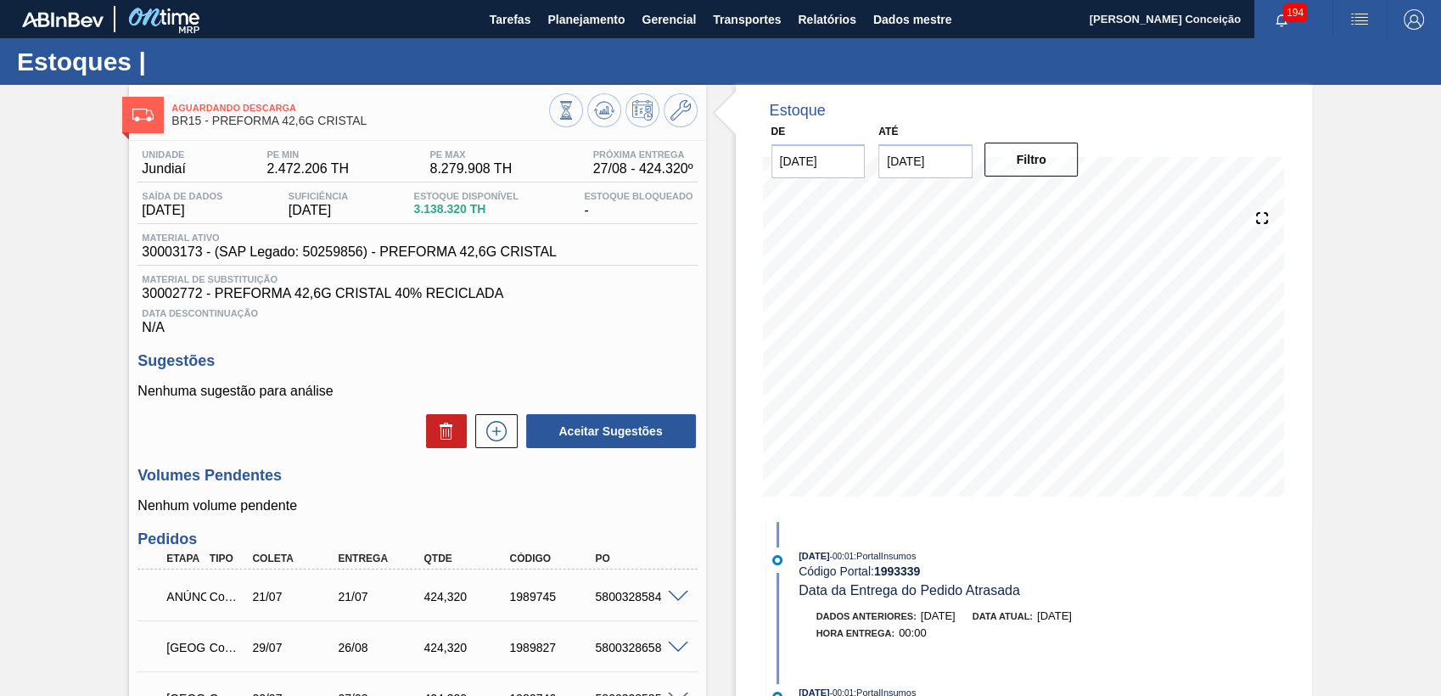
click at [578, 346] on div "Unidade Jundiaí PE MIN 2.472.206 TH PE MAX 8.279.908 TH Próxima Entrega 27/08 -…" at bounding box center [417, 573] width 576 height 864
click at [593, 356] on h3 "Sugestões" at bounding box center [416, 361] width 559 height 18
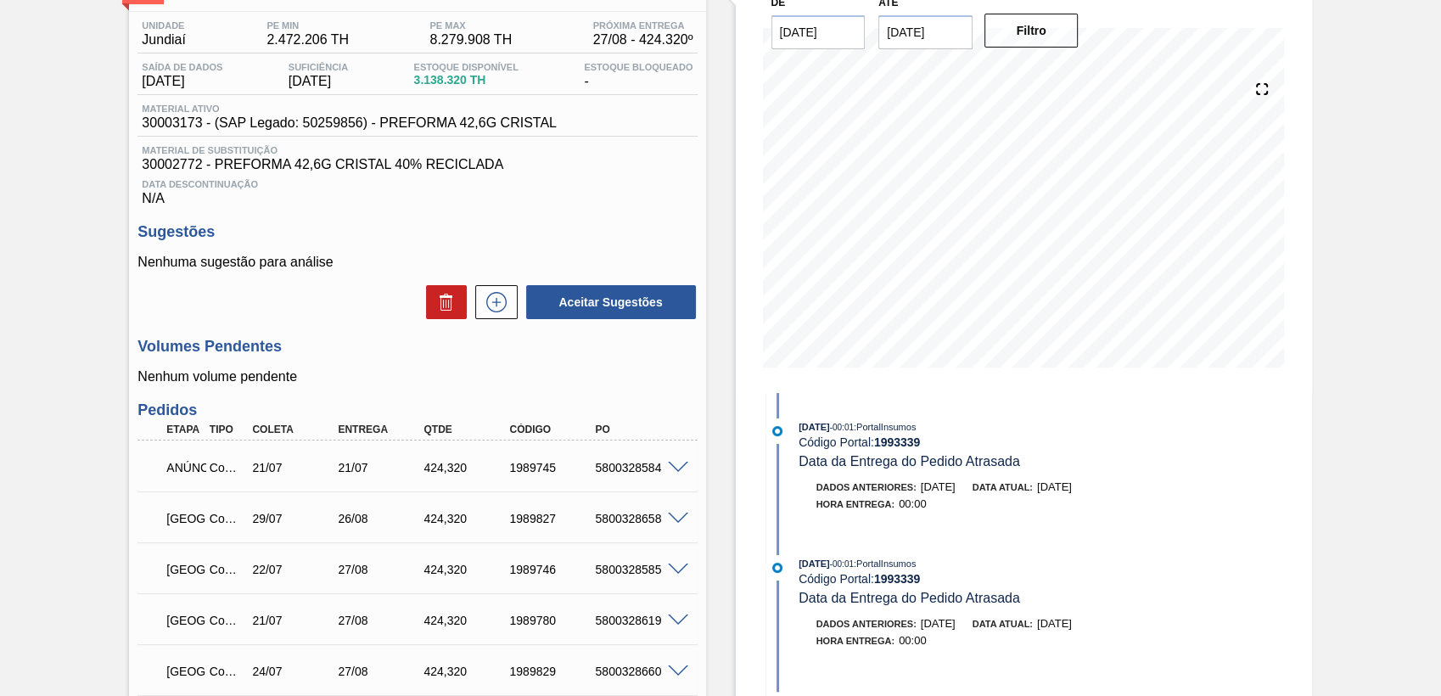
scroll to position [321, 0]
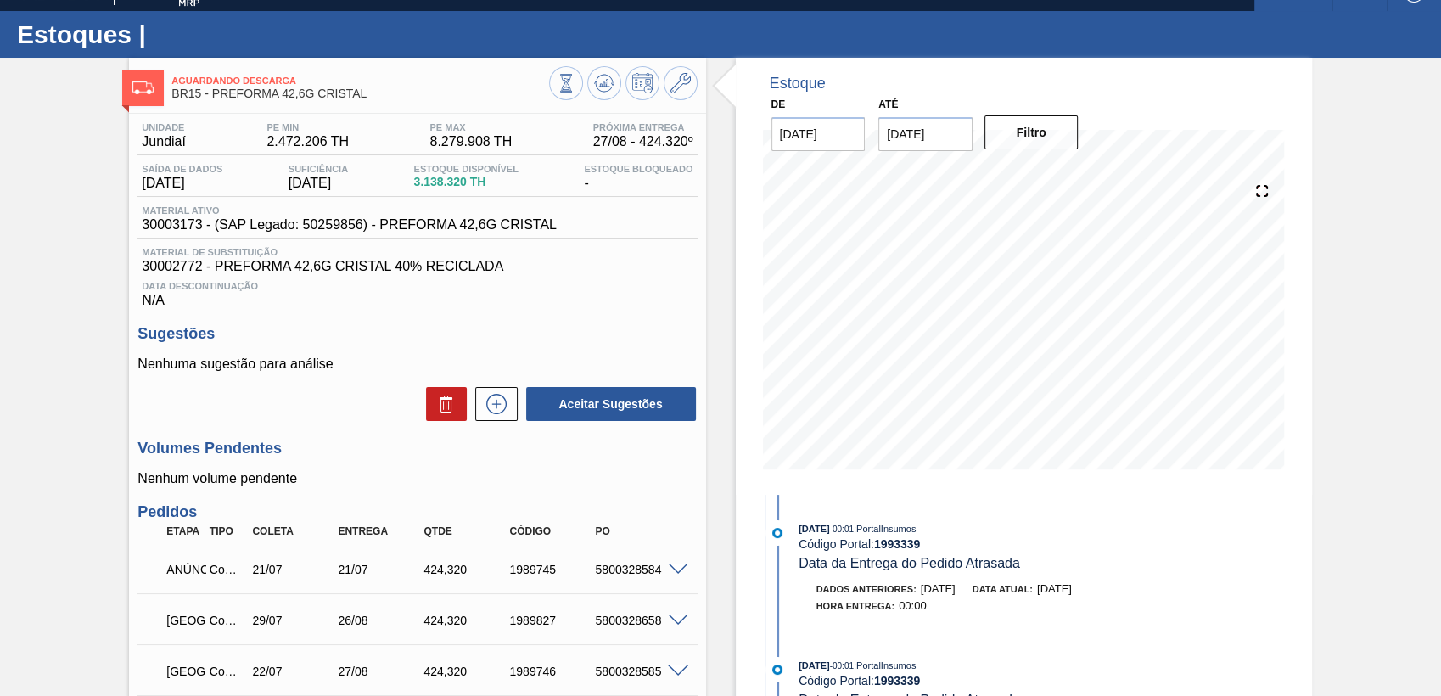
scroll to position [0, 0]
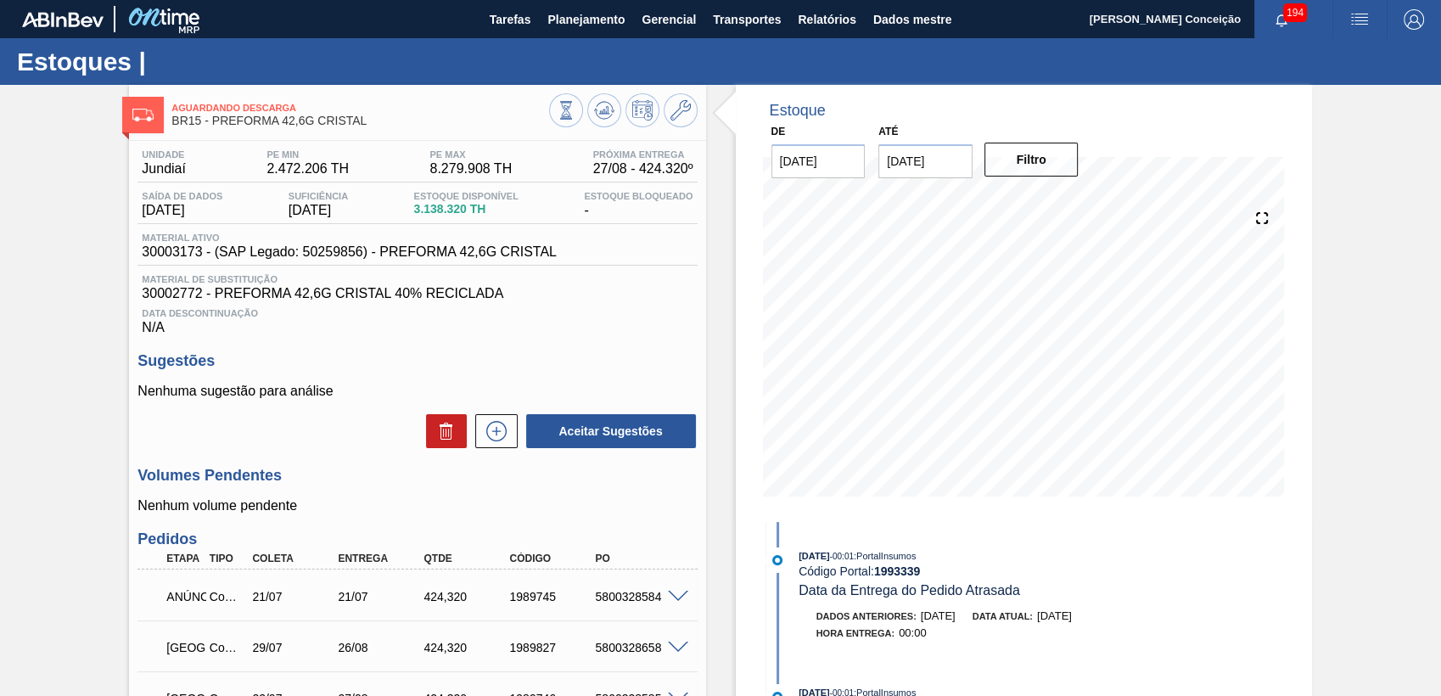
click at [646, 307] on div "Data Descontinuação N/A" at bounding box center [416, 318] width 559 height 34
click at [706, 315] on div "Estoque De 27/08/2025 Até 10/10/2025 Filtro 28/08 Projeção de Estoque 5,684.24 …" at bounding box center [1009, 551] width 606 height 933
click at [607, 322] on div "Data Descontinuação N/A" at bounding box center [416, 318] width 559 height 34
click at [606, 109] on icon at bounding box center [607, 110] width 2 height 7
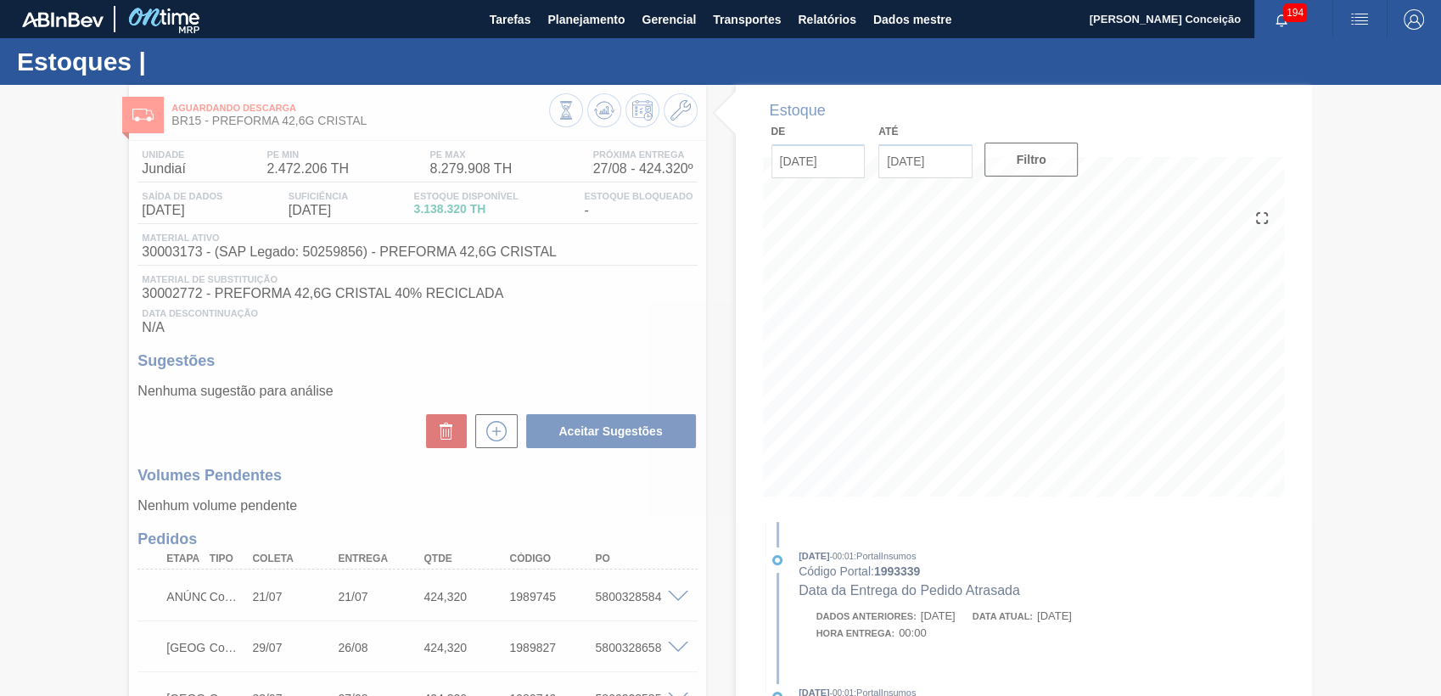
click at [610, 343] on div at bounding box center [720, 390] width 1441 height 611
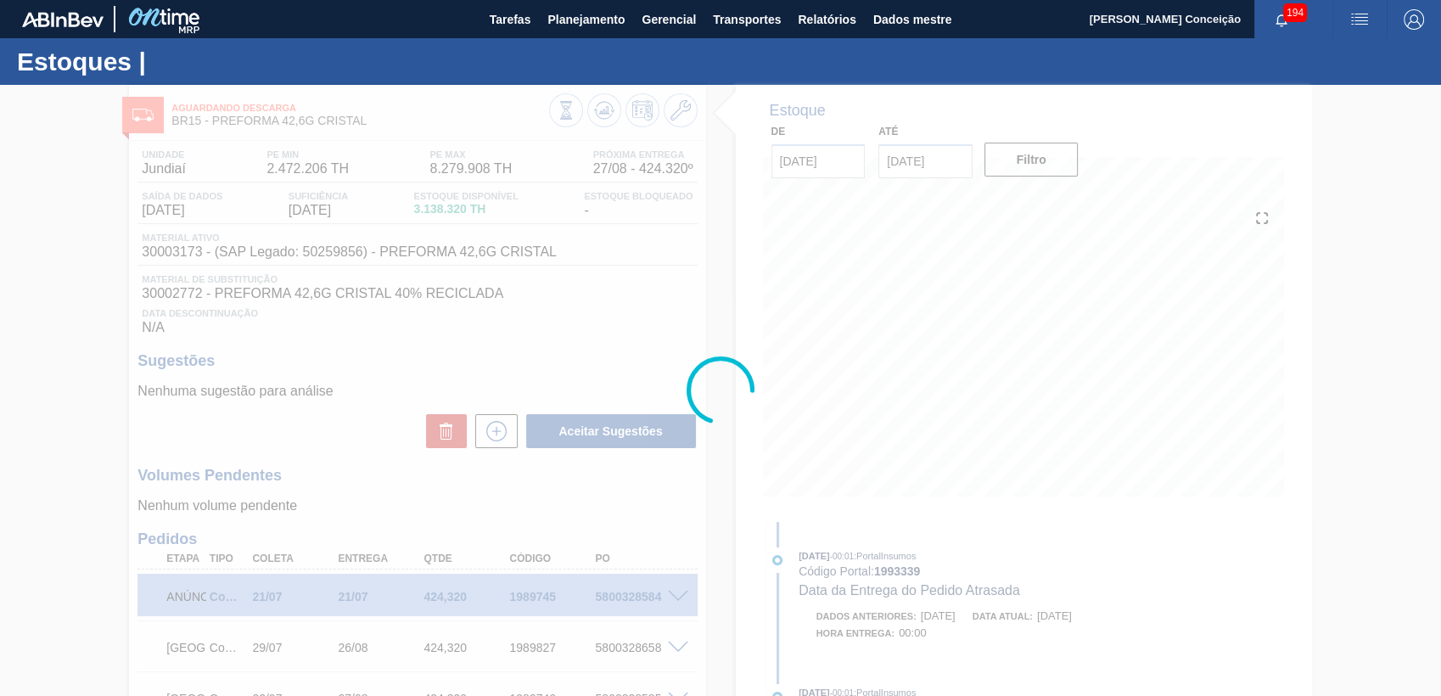
click at [733, 380] on icon at bounding box center [720, 390] width 68 height 68
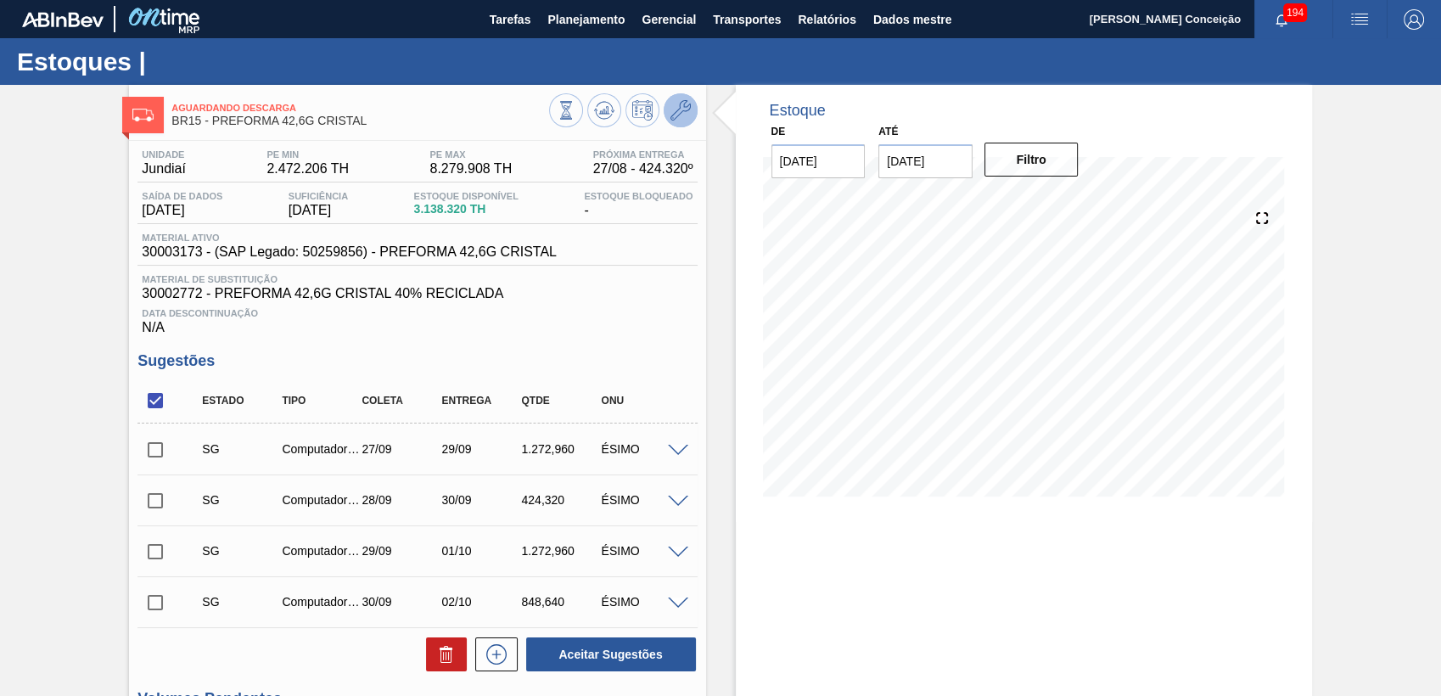
click at [670, 117] on icon at bounding box center [680, 110] width 20 height 20
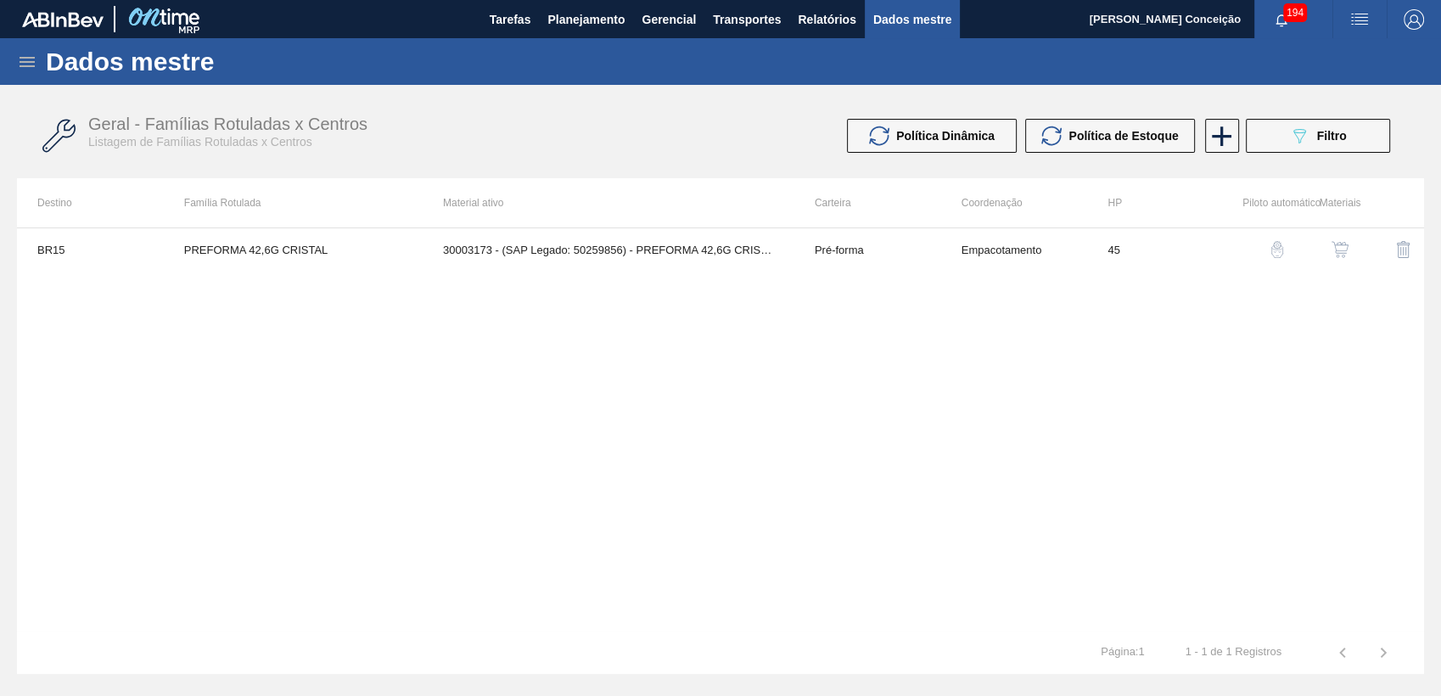
click at [1345, 255] on img "button" at bounding box center [1339, 249] width 17 height 17
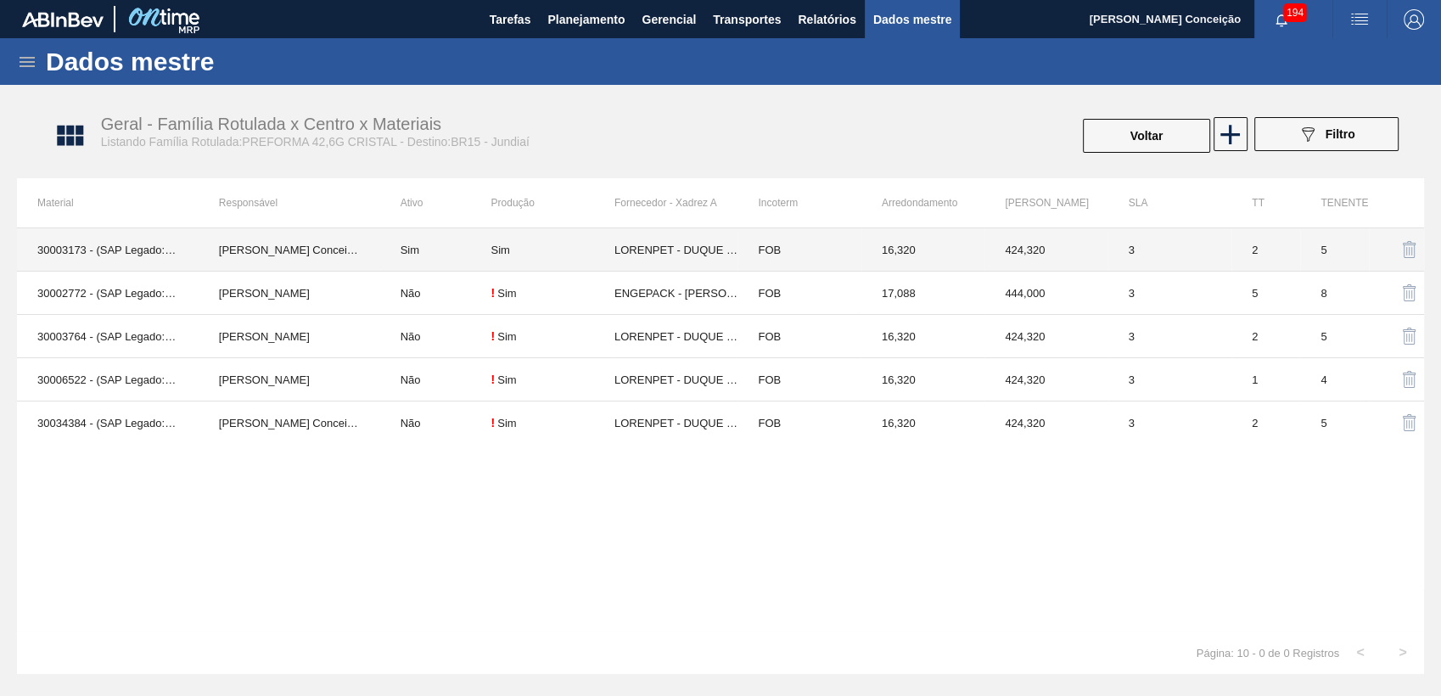
click at [411, 249] on td "Sim" at bounding box center [435, 249] width 111 height 43
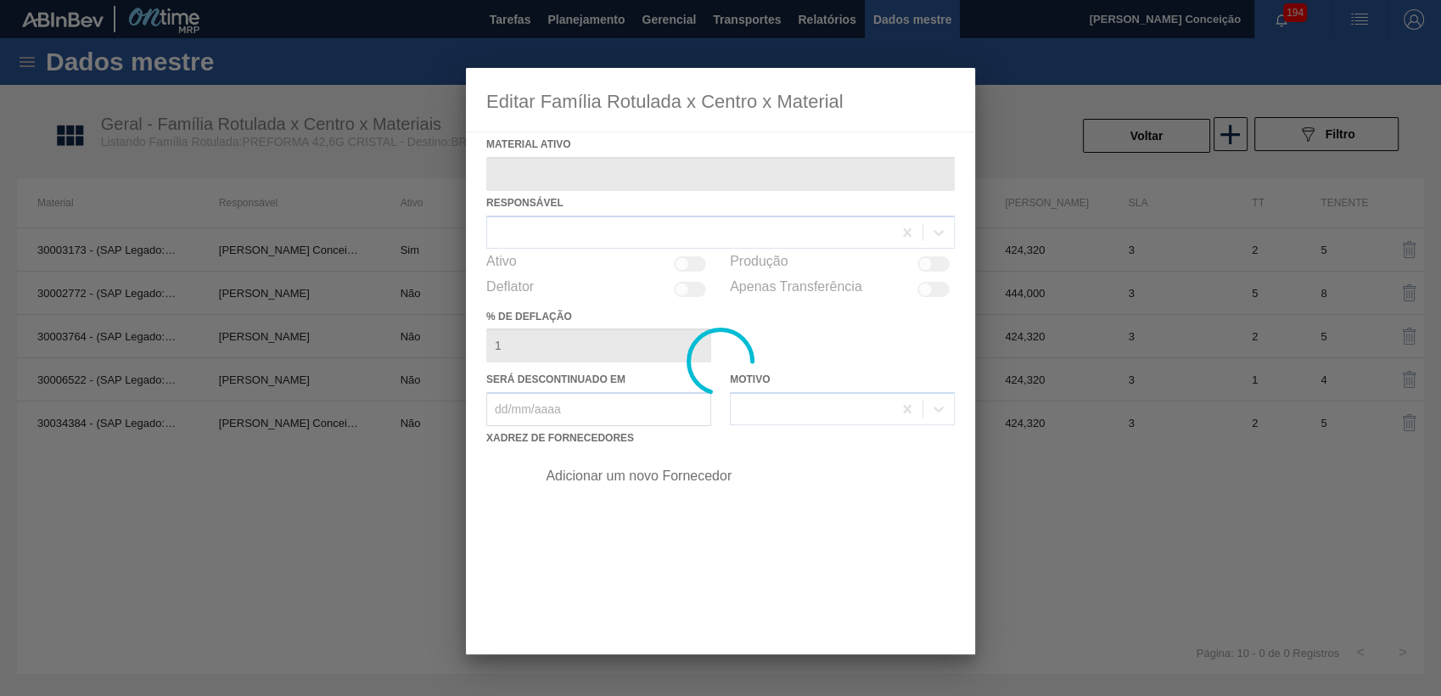
type ativo "30003173 - (SAP Legado: 50259856) - PREFORMA 42,6G CRISTAL"
checkbox input "true"
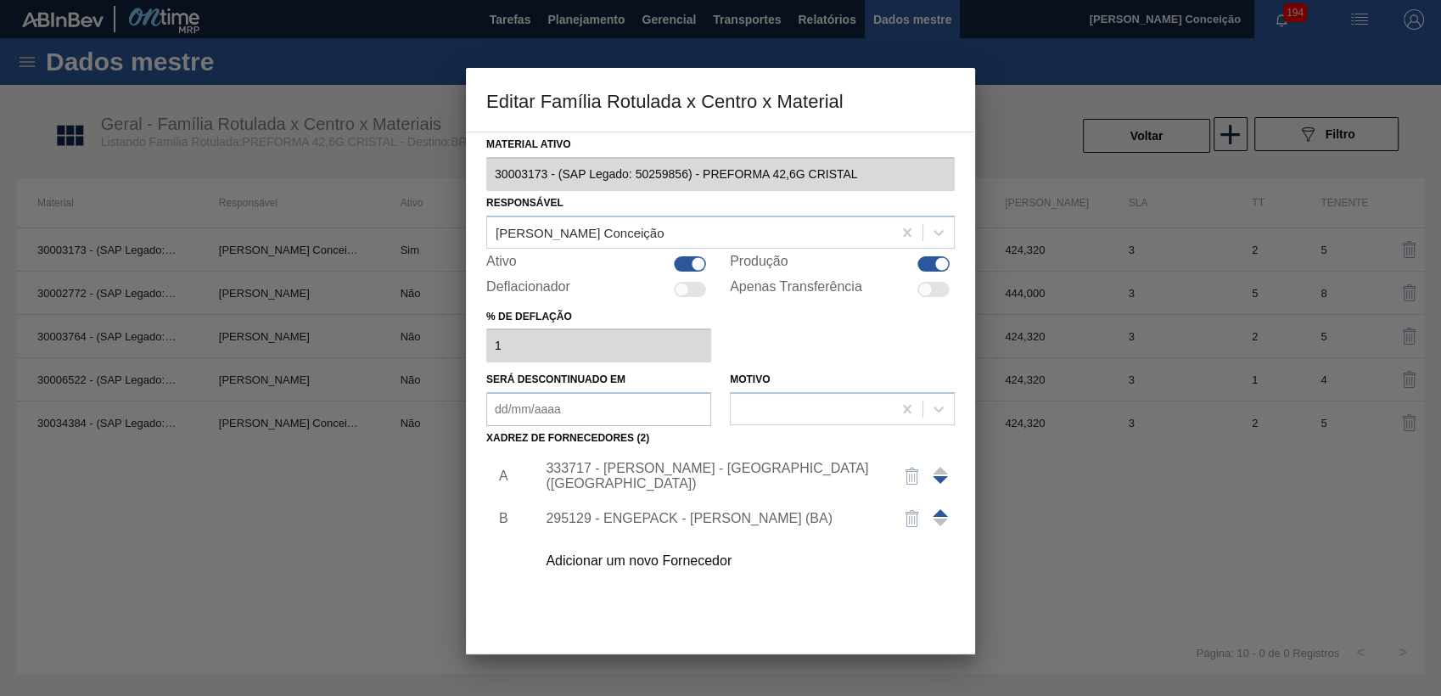
click at [681, 262] on div at bounding box center [690, 263] width 32 height 15
checkbox input "false"
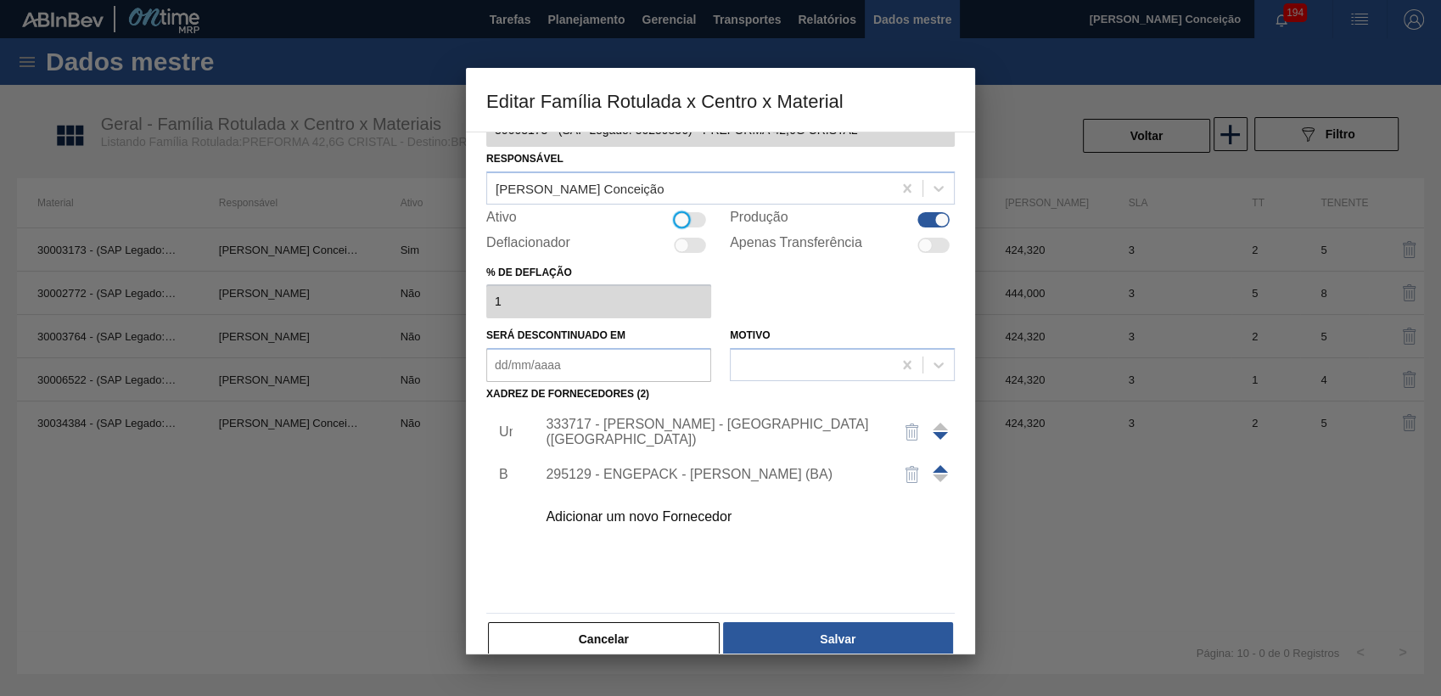
scroll to position [68, 0]
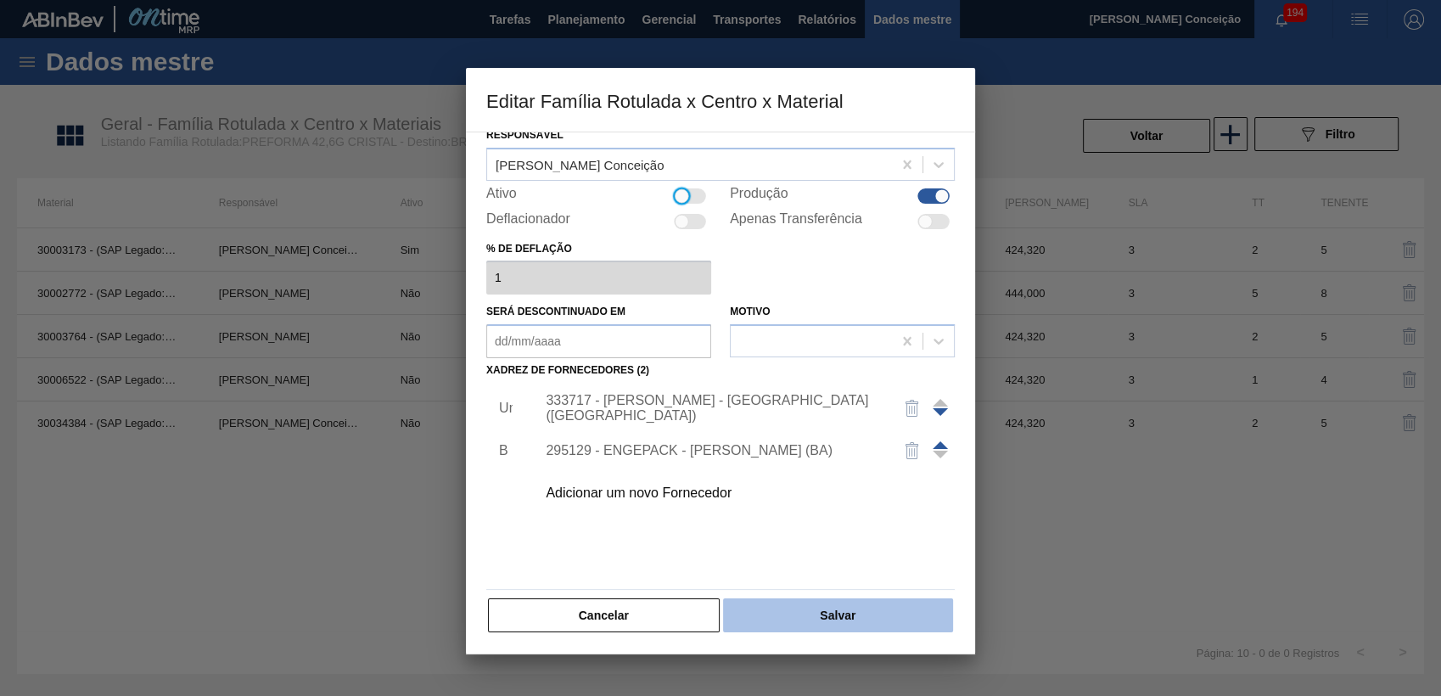
click at [859, 617] on button "Salvar" at bounding box center [838, 615] width 230 height 34
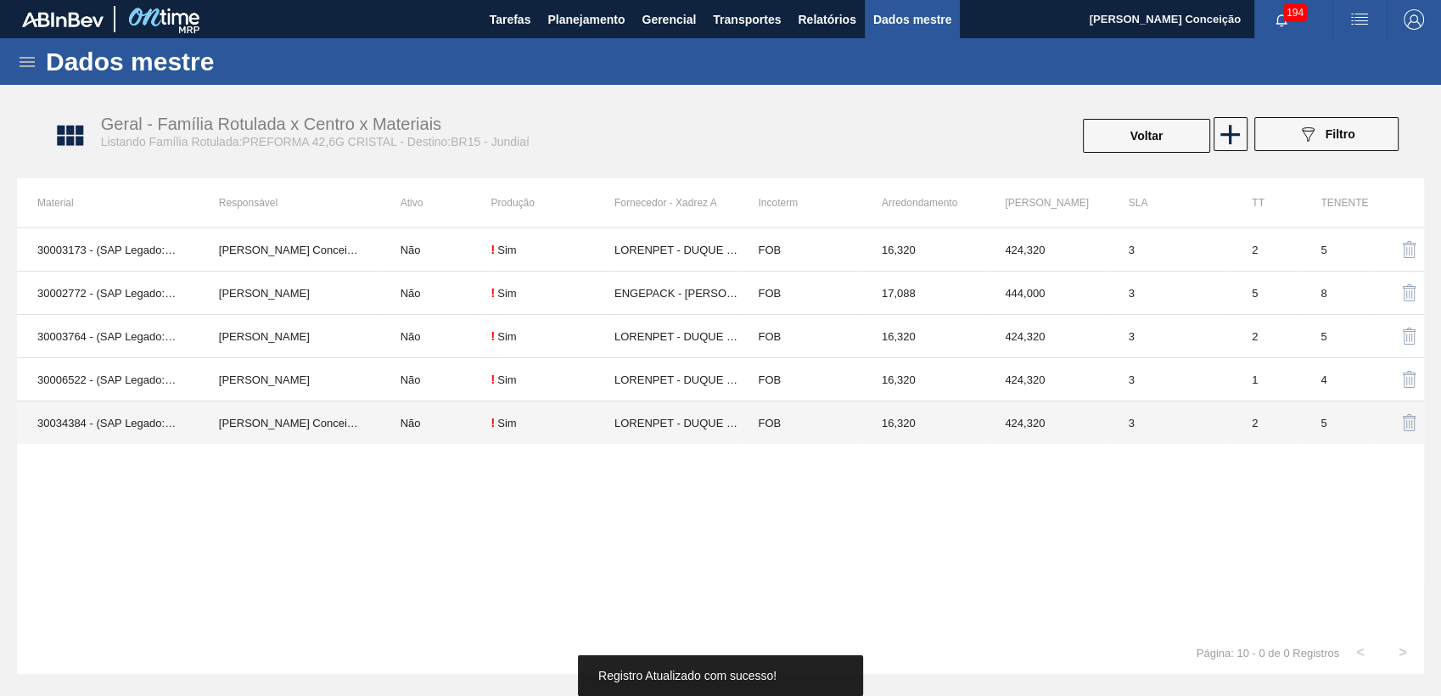
click at [404, 424] on td "Não" at bounding box center [435, 422] width 111 height 43
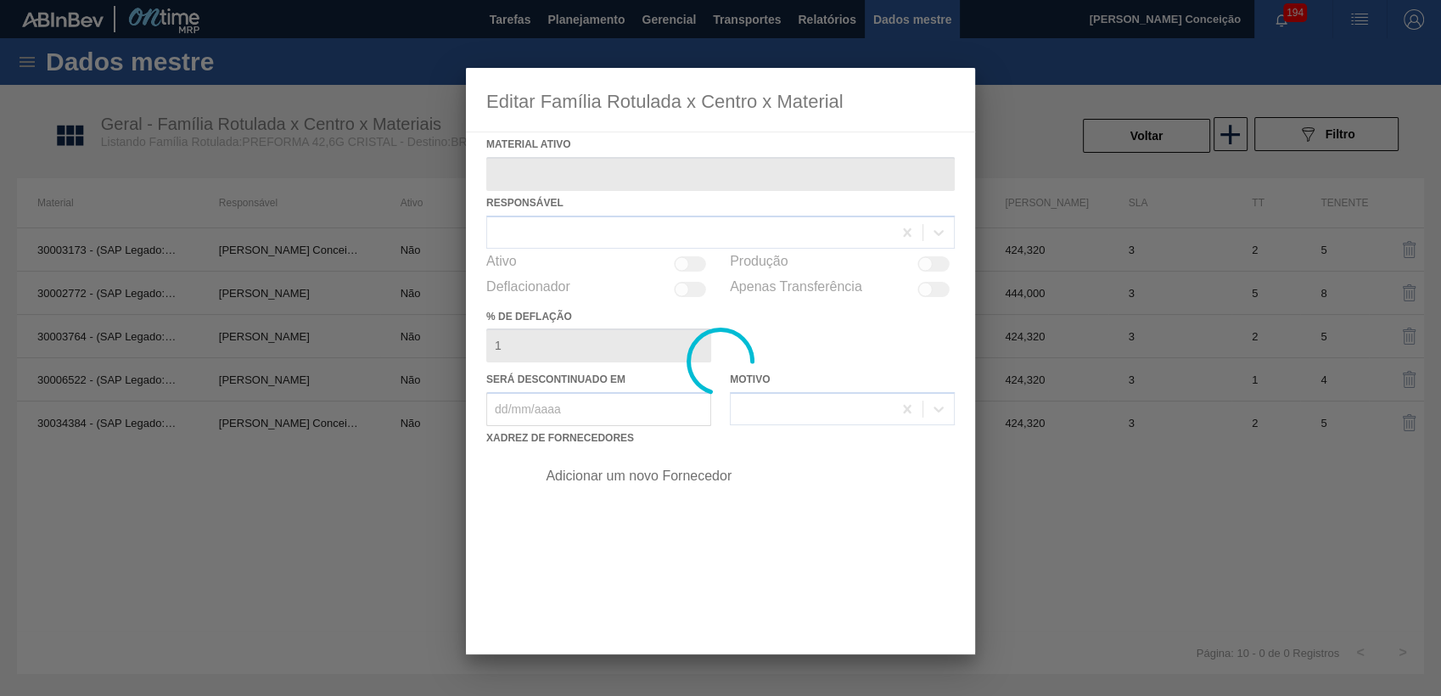
type ativo "30034384 - (SAP Legado: 50850587) - PREFORMA 42,6G CRISTAL 60% RECICLADA"
checkbox input "true"
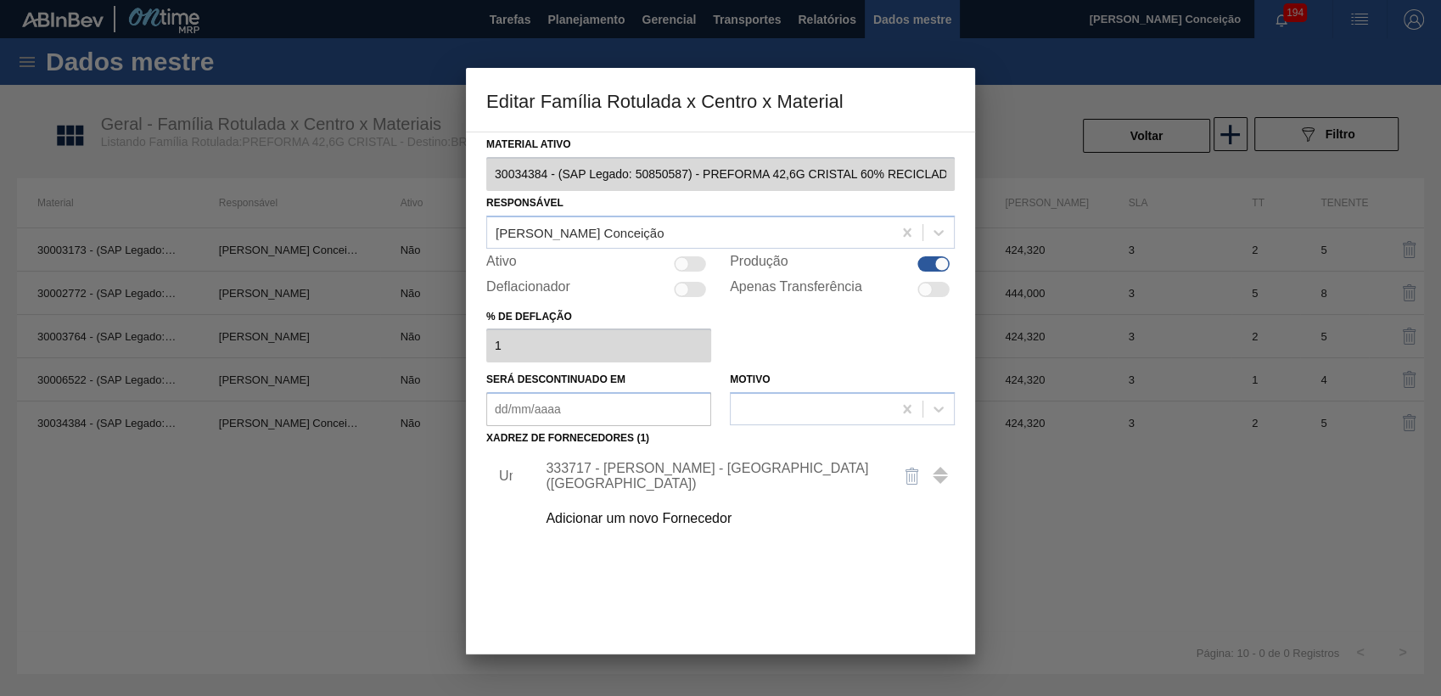
click at [690, 266] on div at bounding box center [690, 263] width 32 height 15
checkbox input "true"
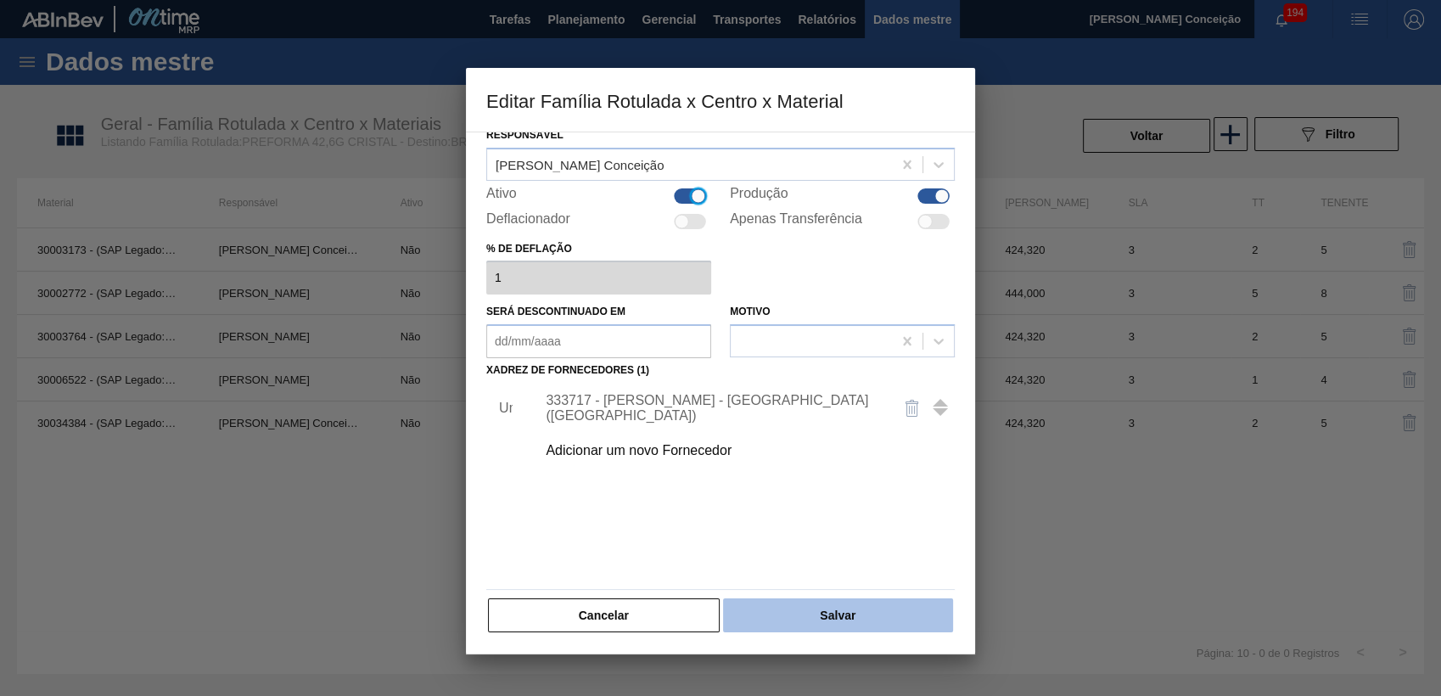
click at [787, 613] on button "Salvar" at bounding box center [838, 615] width 230 height 34
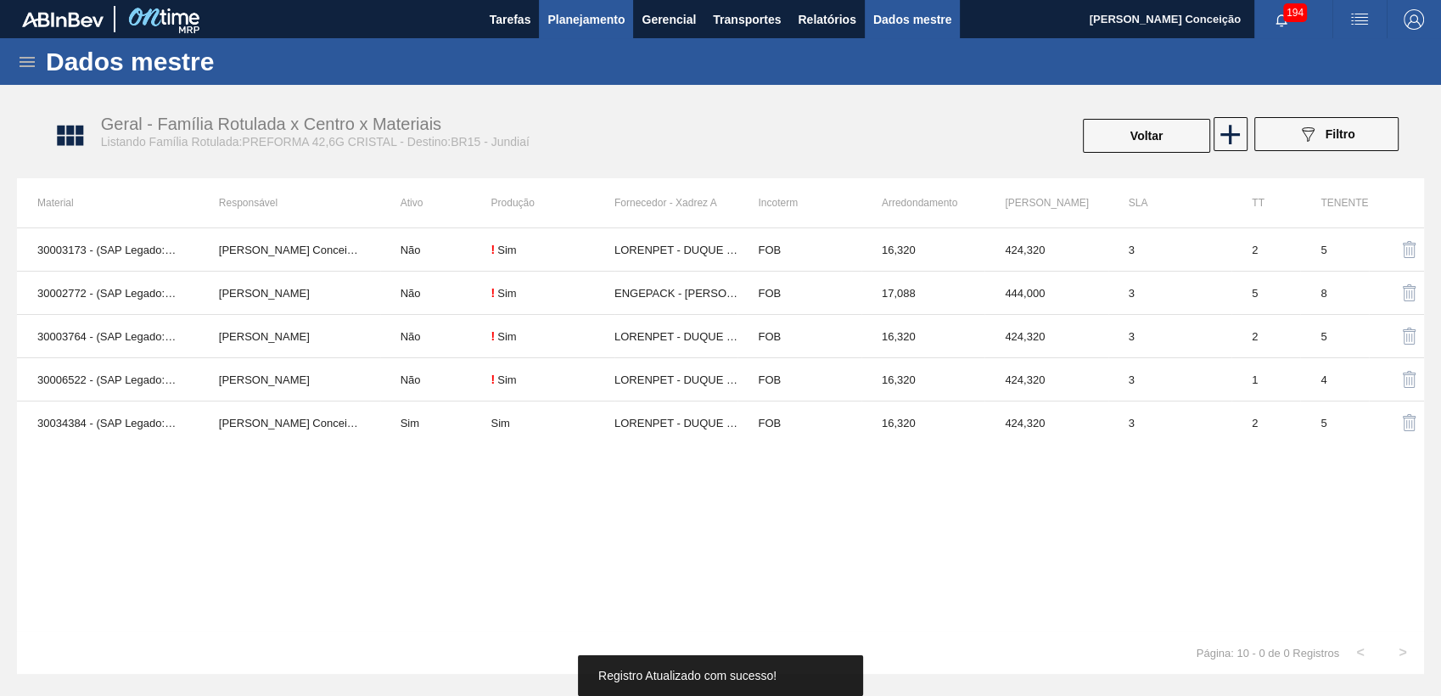
click at [577, 14] on span "Planejamento" at bounding box center [585, 19] width 77 height 20
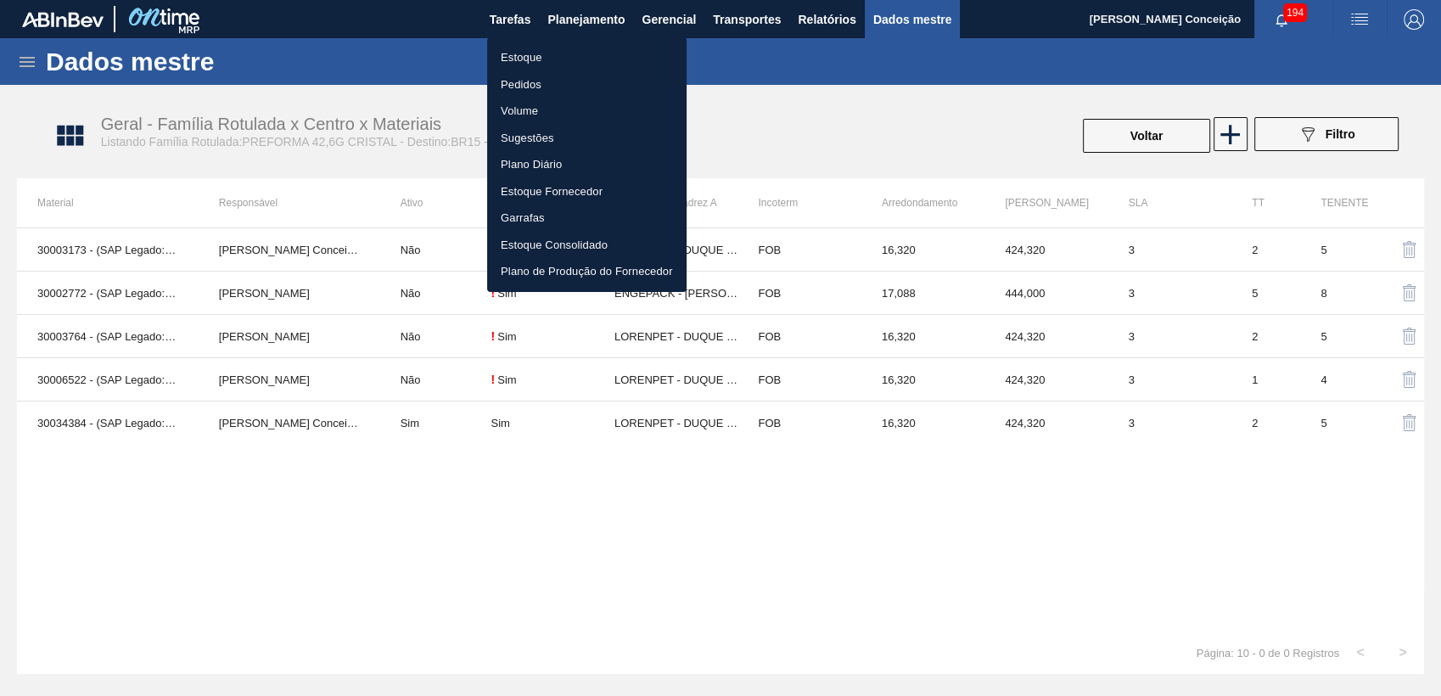
click at [509, 60] on font "Estoque" at bounding box center [522, 57] width 42 height 17
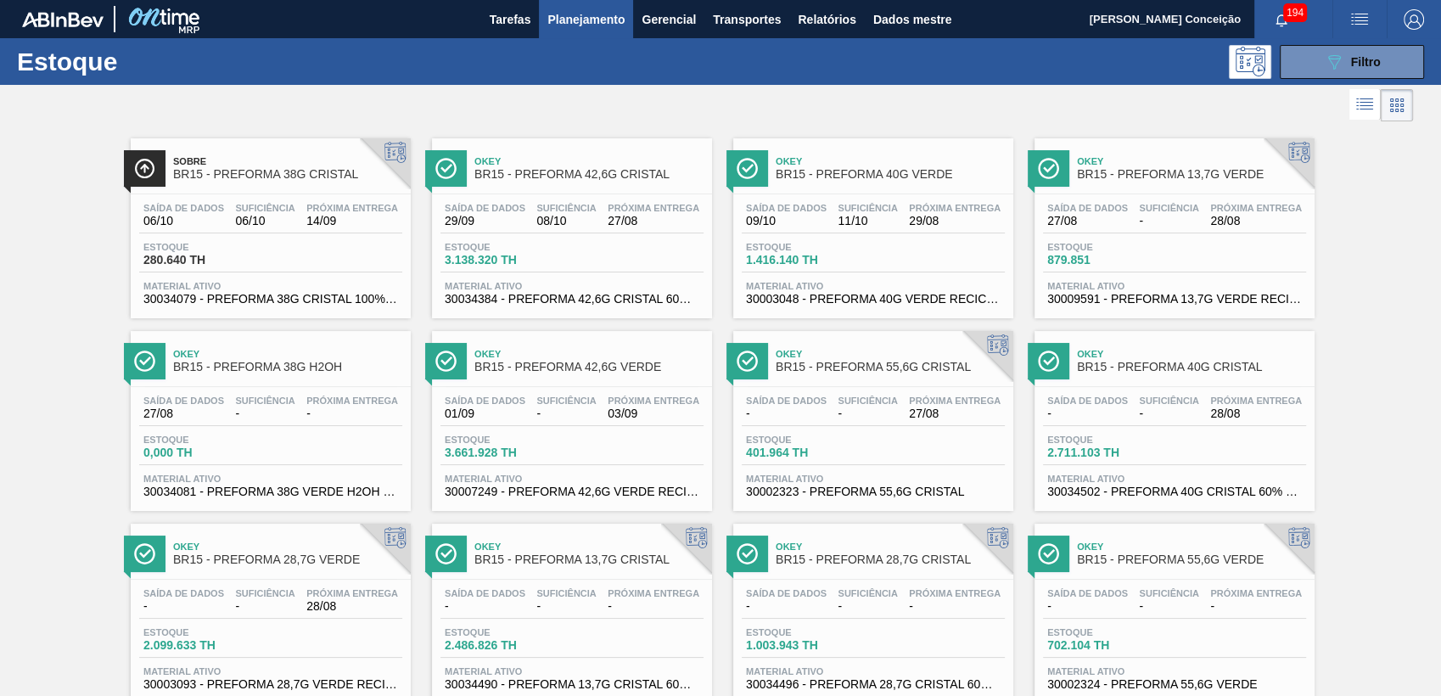
click at [573, 207] on span "Suficiência" at bounding box center [565, 208] width 59 height 10
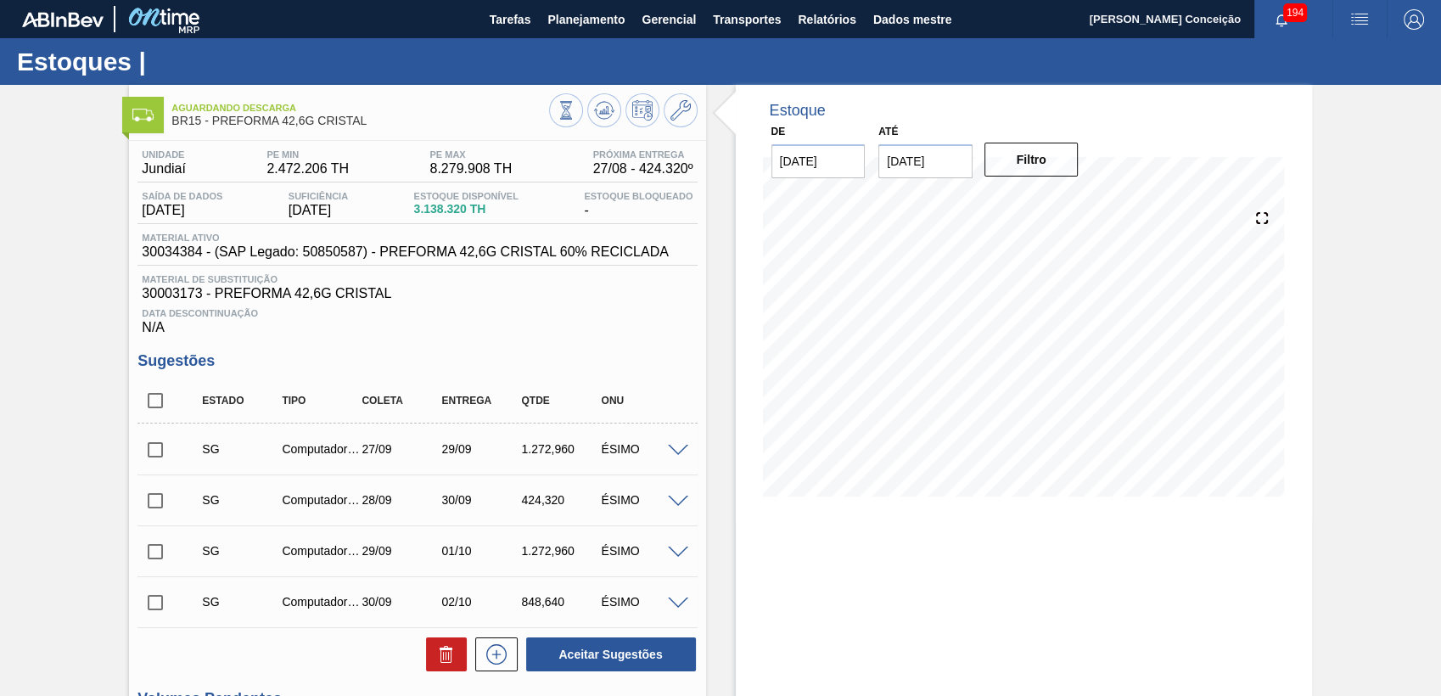
click at [667, 318] on span "Data Descontinuação" at bounding box center [417, 313] width 551 height 10
click at [165, 395] on input "checkbox" at bounding box center [155, 401] width 36 height 36
checkbox input "true"
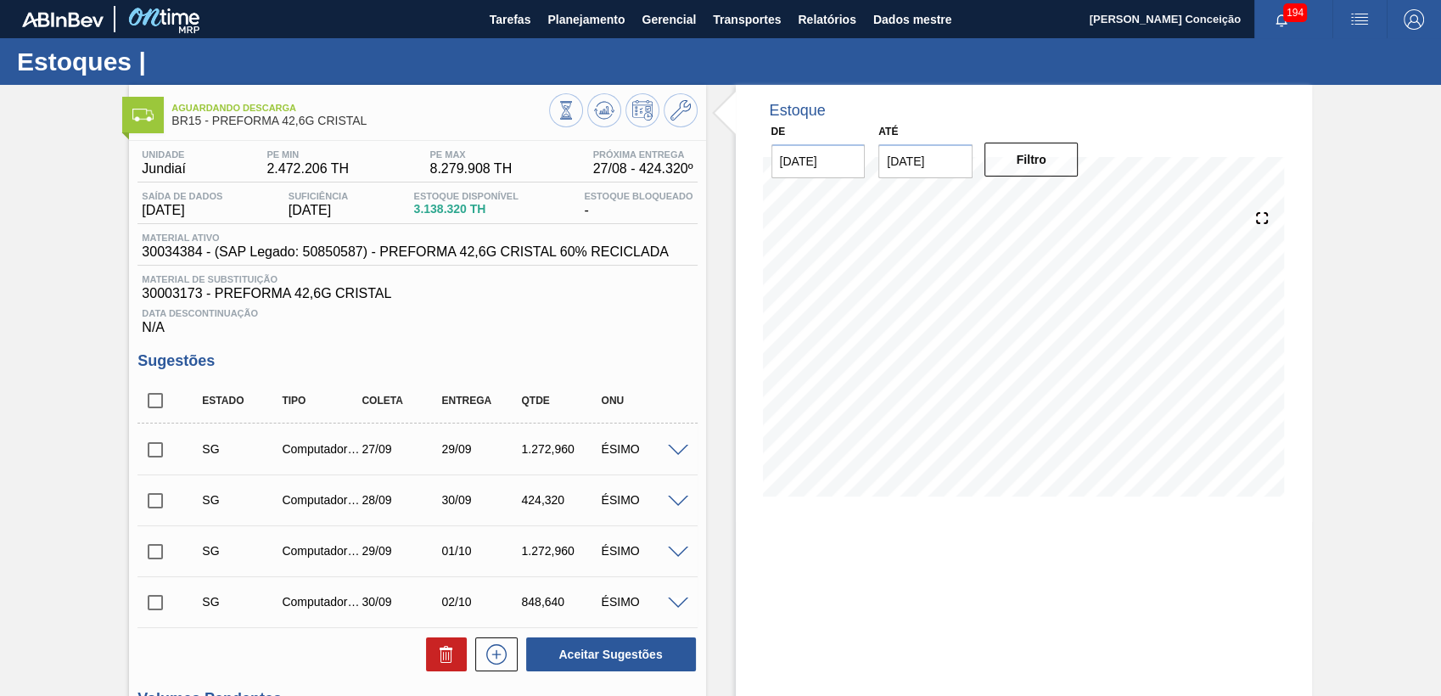
checkbox input "true"
click at [443, 660] on icon at bounding box center [443, 656] width 1 height 8
checkbox input "false"
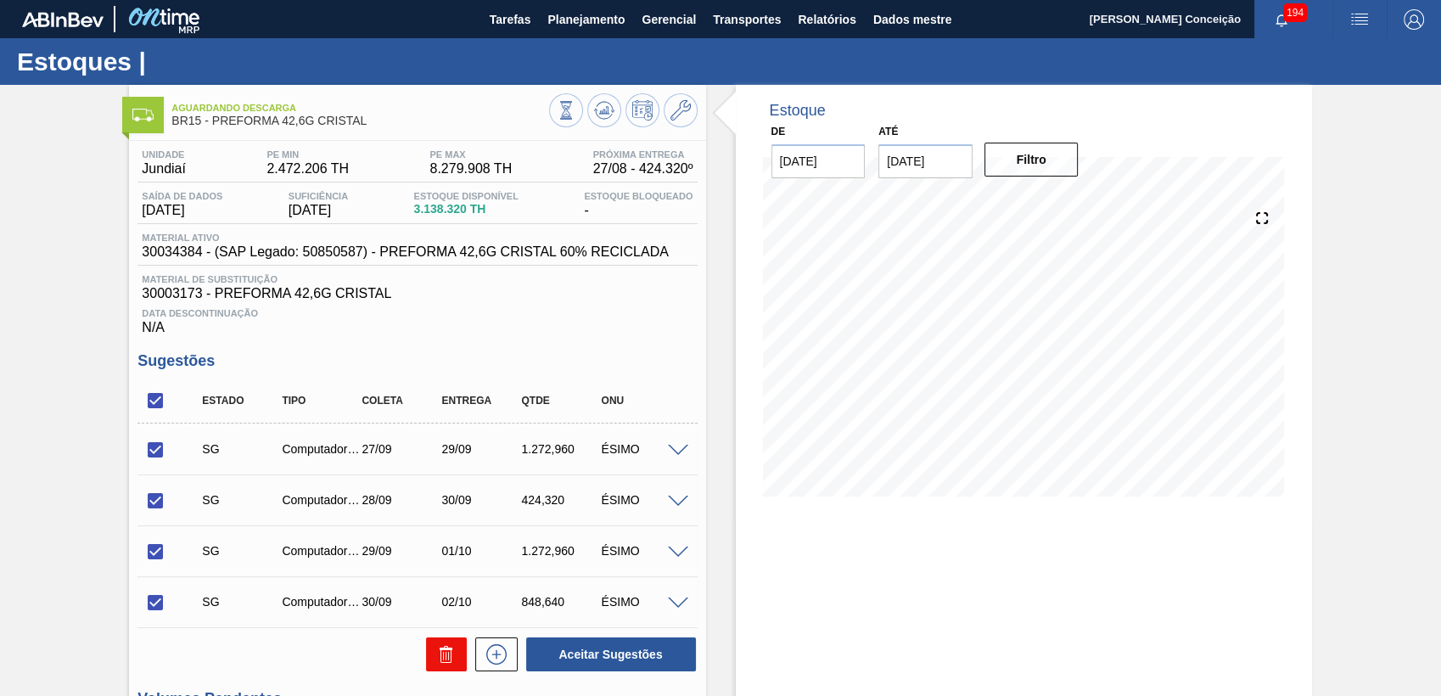
checkbox input "false"
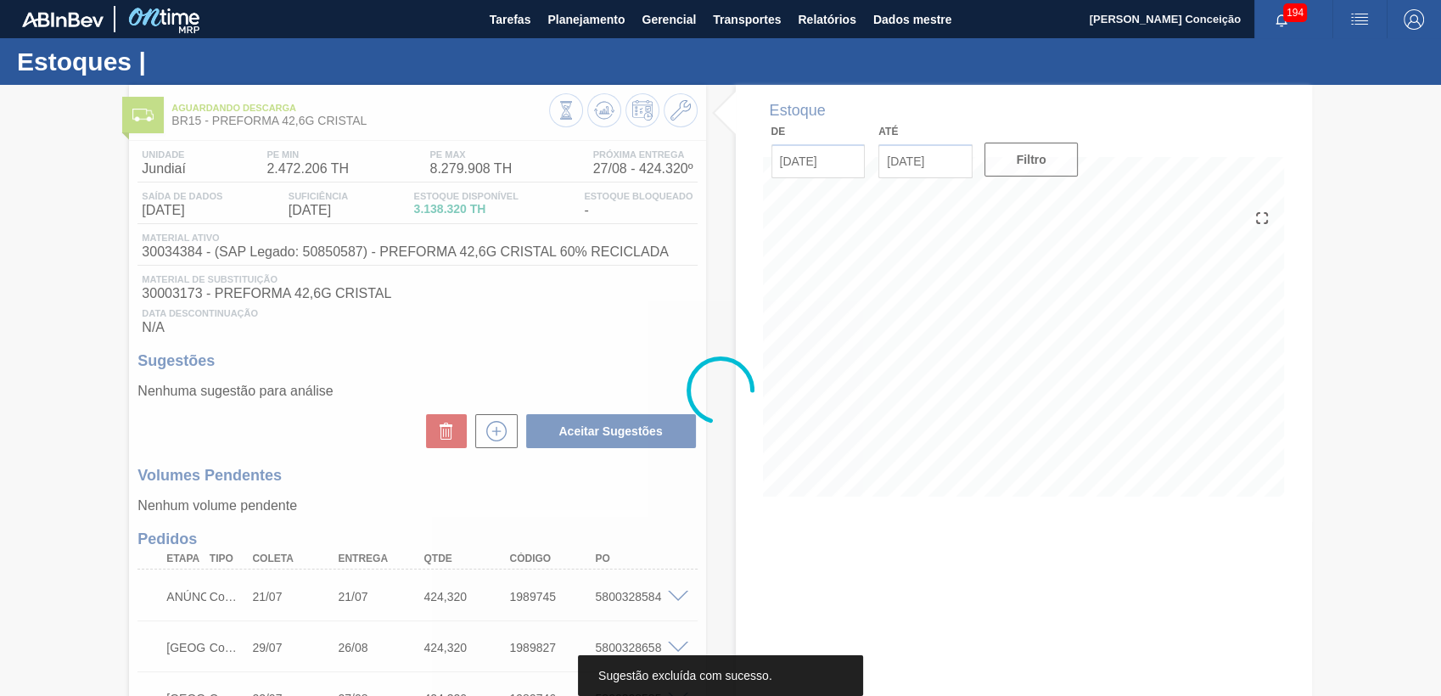
click at [612, 332] on div at bounding box center [720, 390] width 1441 height 611
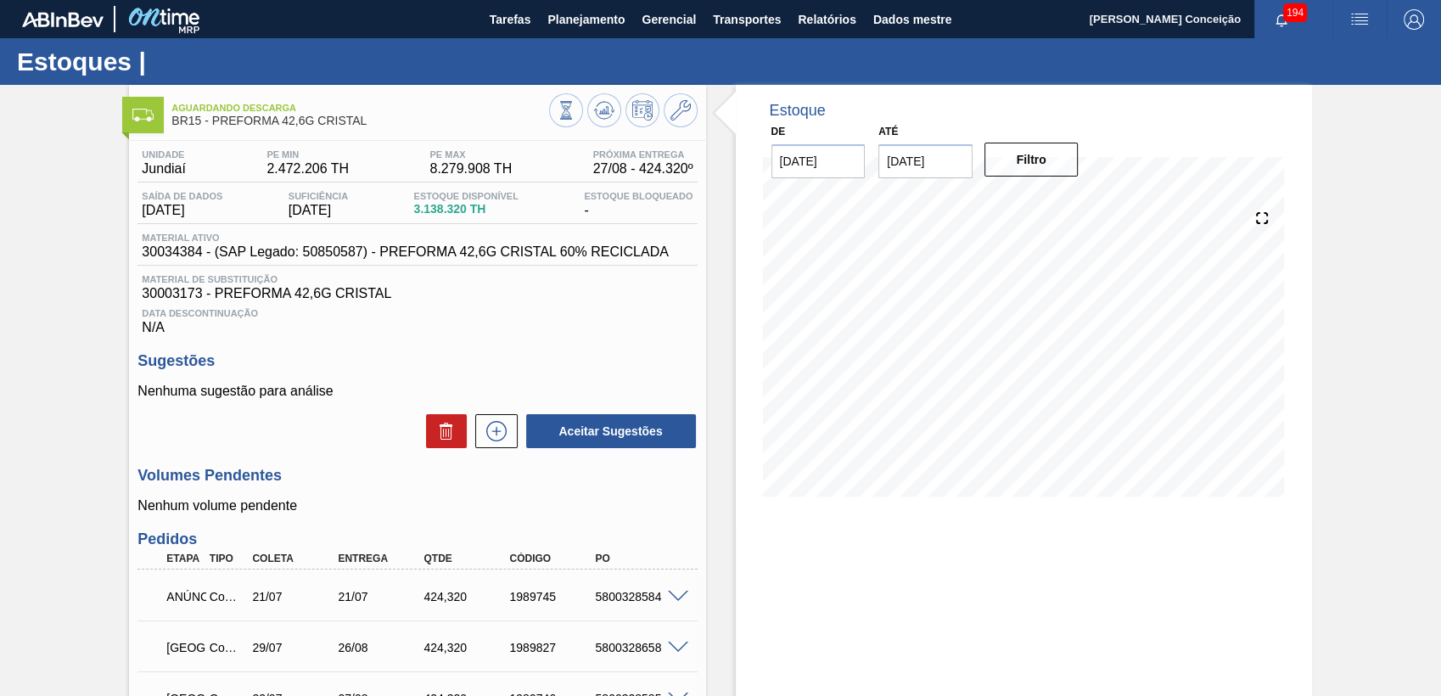
click at [643, 359] on h3 "Sugestões" at bounding box center [416, 361] width 559 height 18
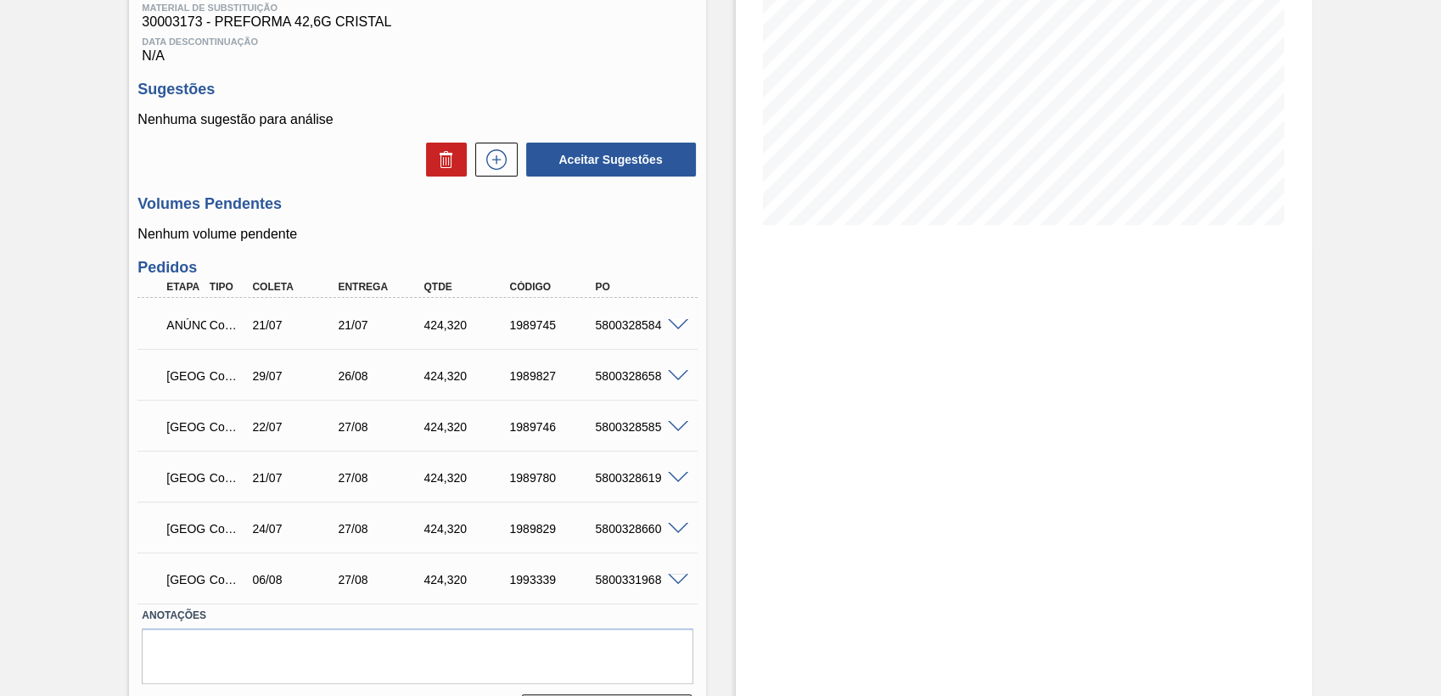
scroll to position [283, 0]
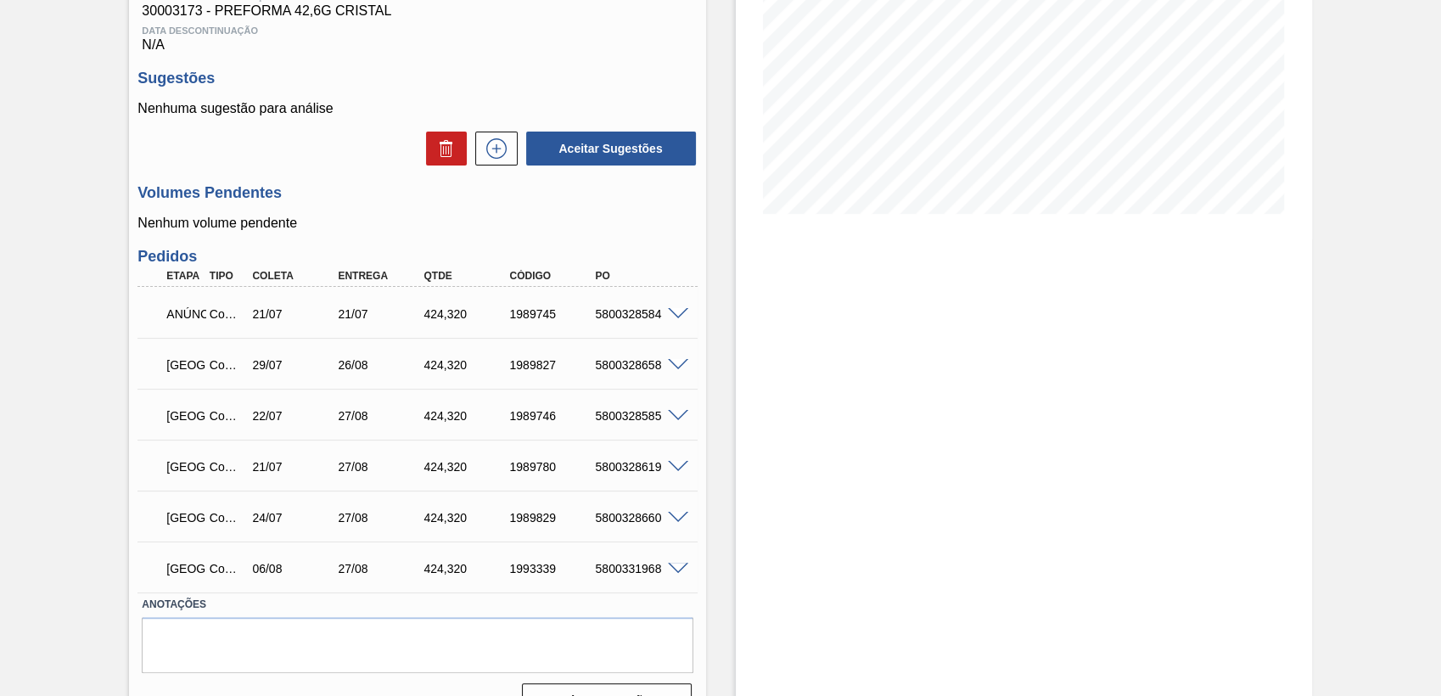
click at [679, 316] on span at bounding box center [678, 314] width 20 height 13
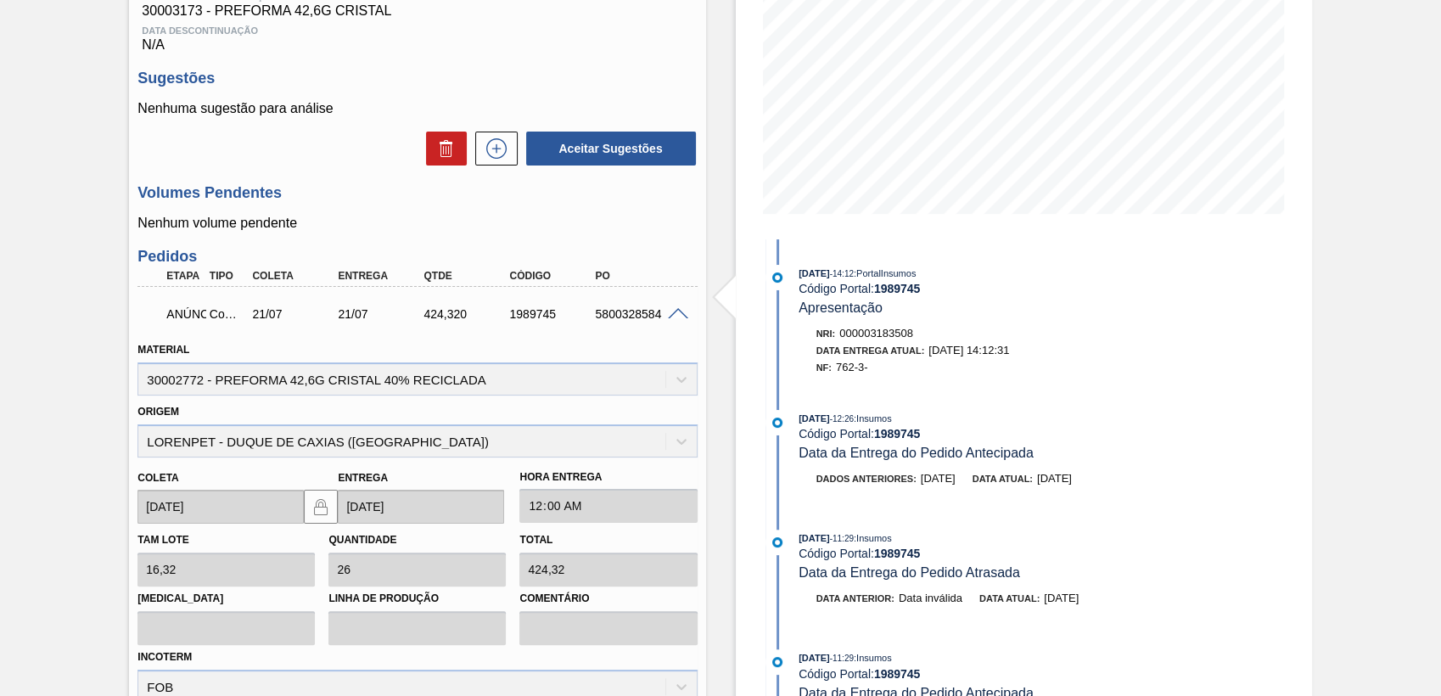
click at [670, 311] on span at bounding box center [678, 314] width 20 height 13
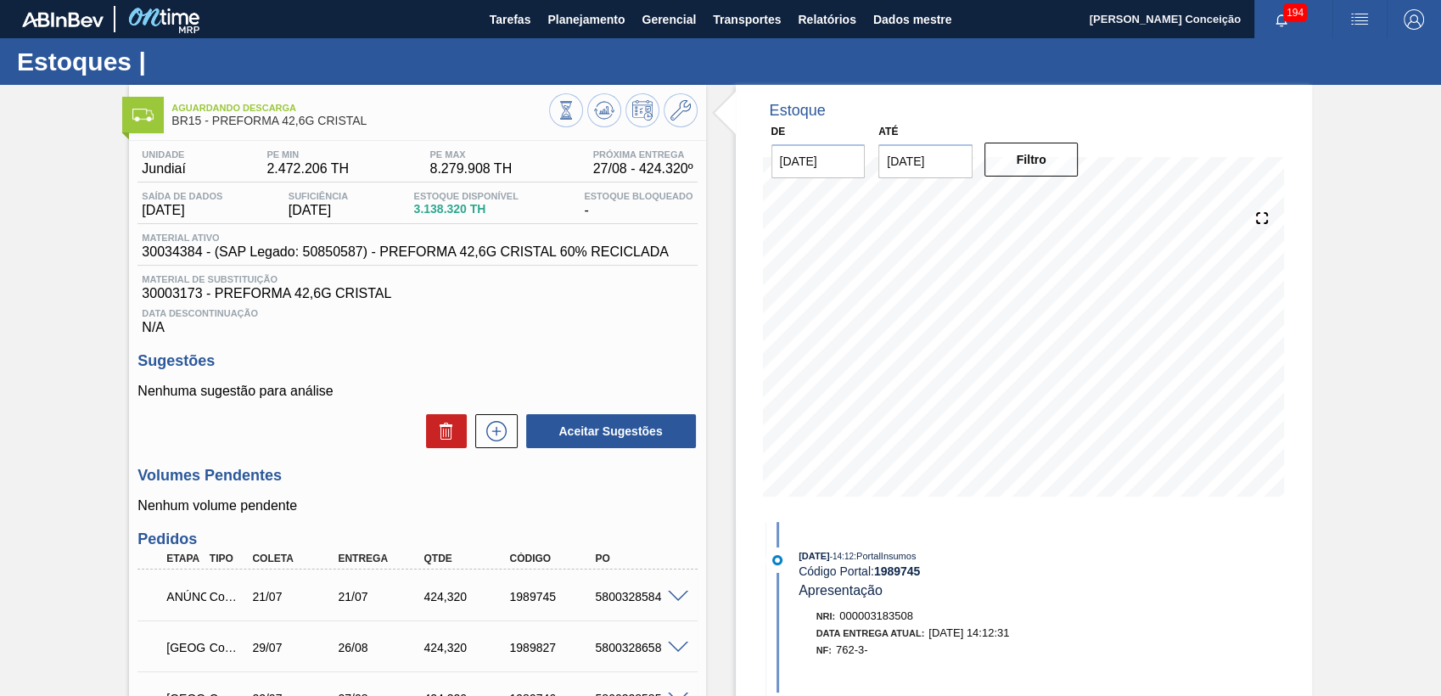
scroll to position [0, 0]
click at [501, 428] on icon at bounding box center [496, 431] width 20 height 20
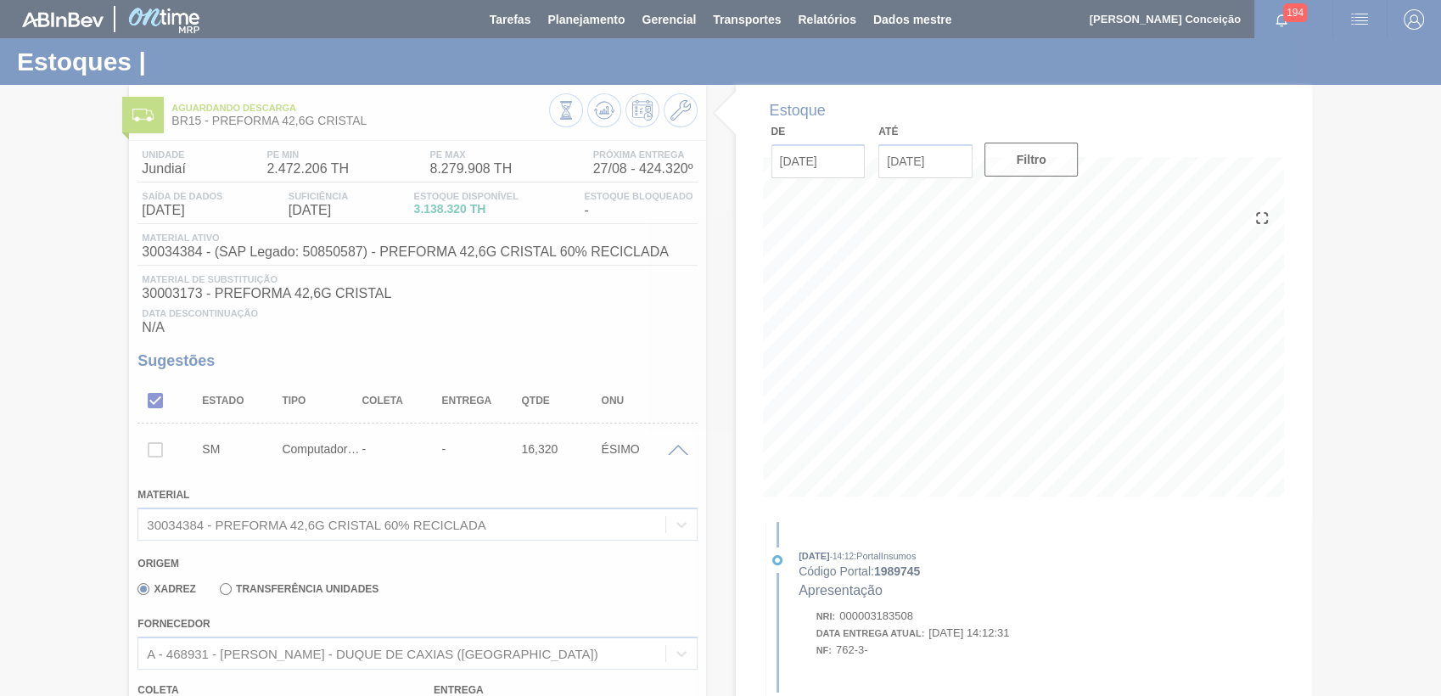
click at [509, 583] on div at bounding box center [720, 348] width 1441 height 696
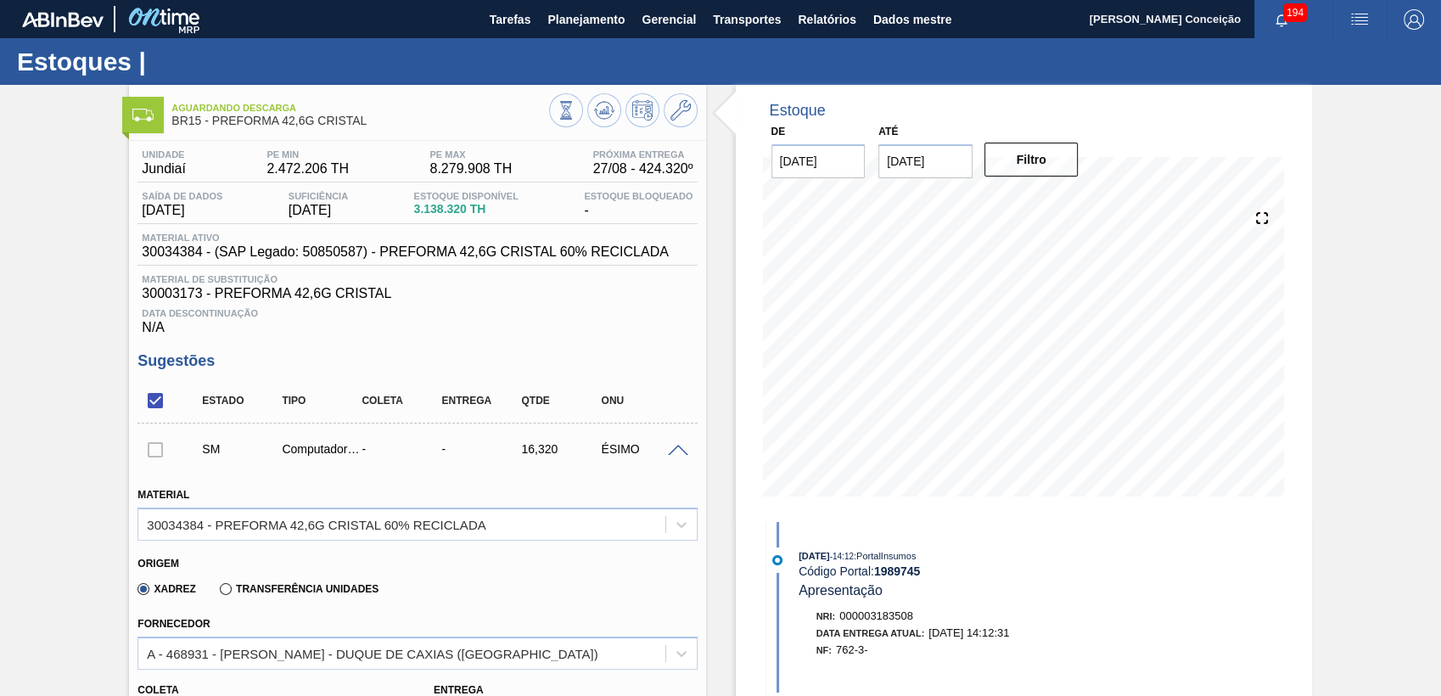
click at [553, 335] on font "N/A" at bounding box center [417, 327] width 551 height 15
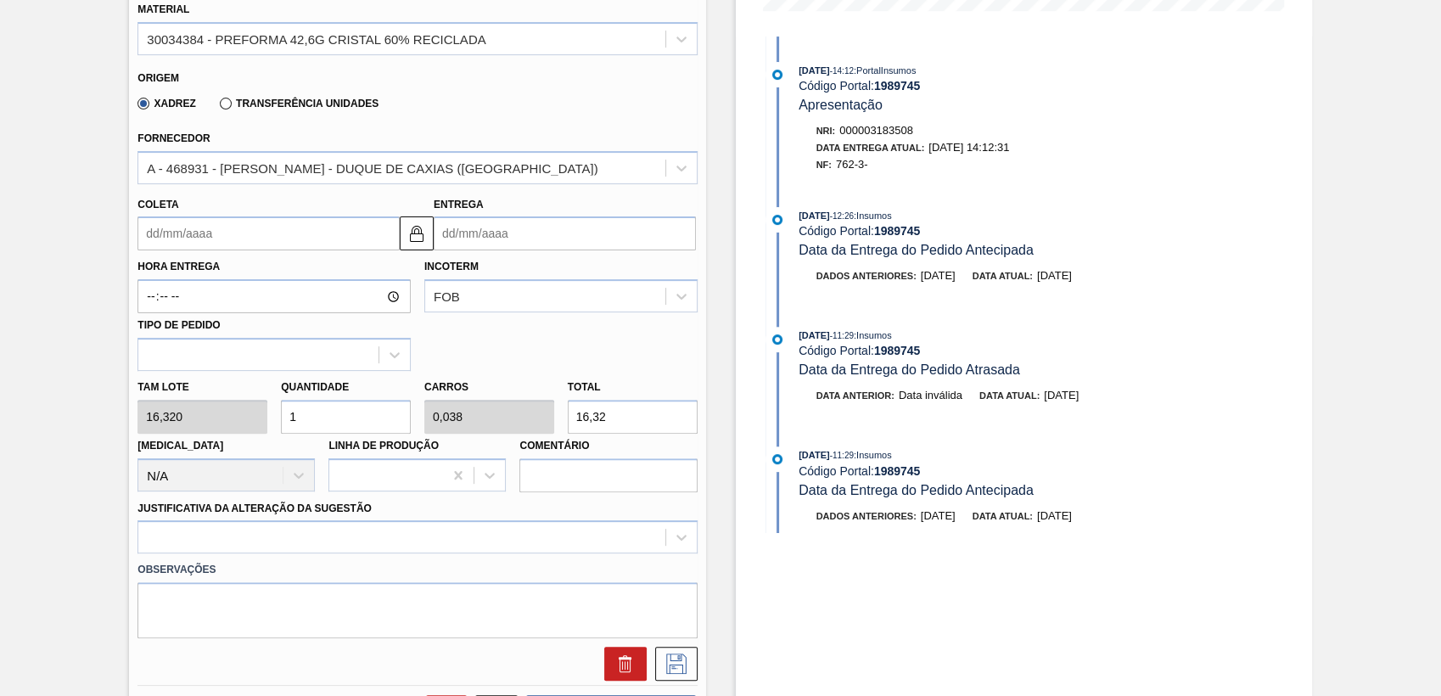
scroll to position [377, 0]
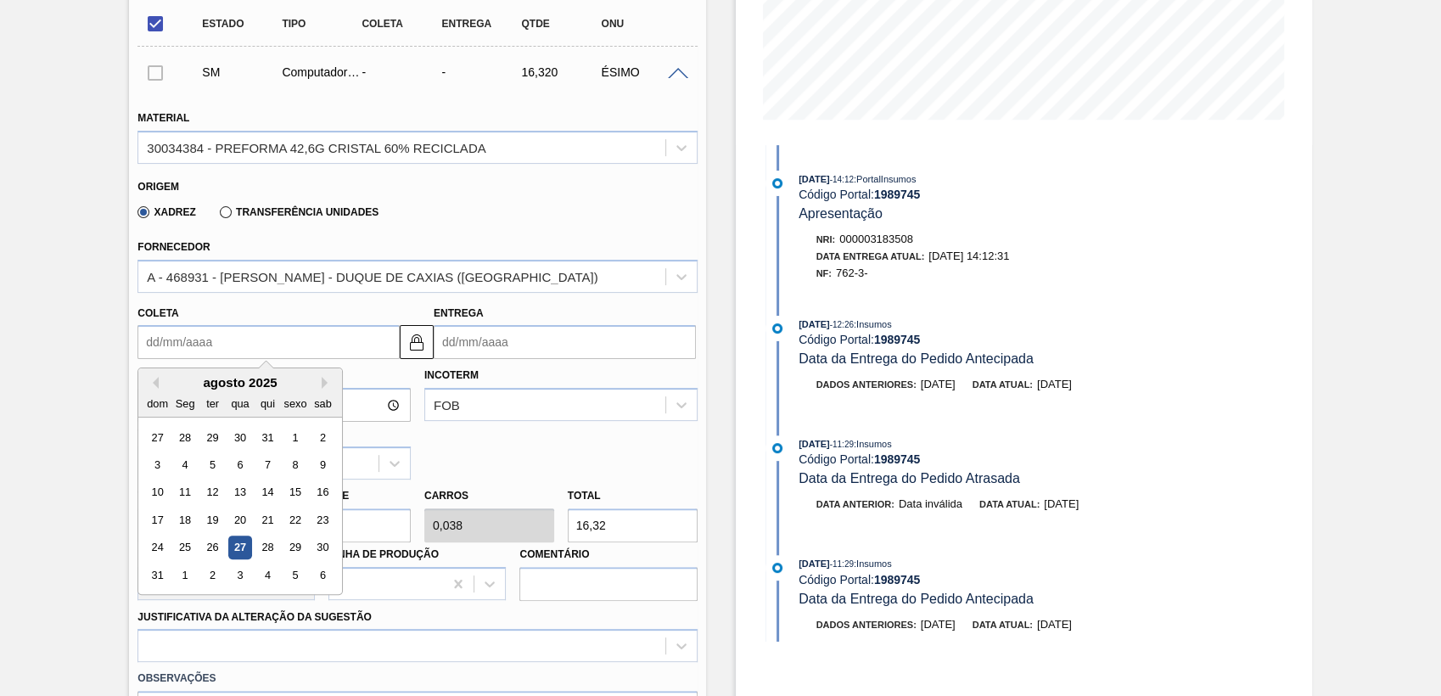
click at [183, 345] on input "Coleta" at bounding box center [268, 342] width 262 height 34
click at [326, 384] on button "Próximo mês" at bounding box center [328, 383] width 12 height 12
click at [270, 437] on div "4" at bounding box center [267, 437] width 23 height 23
type input "[DATE]"
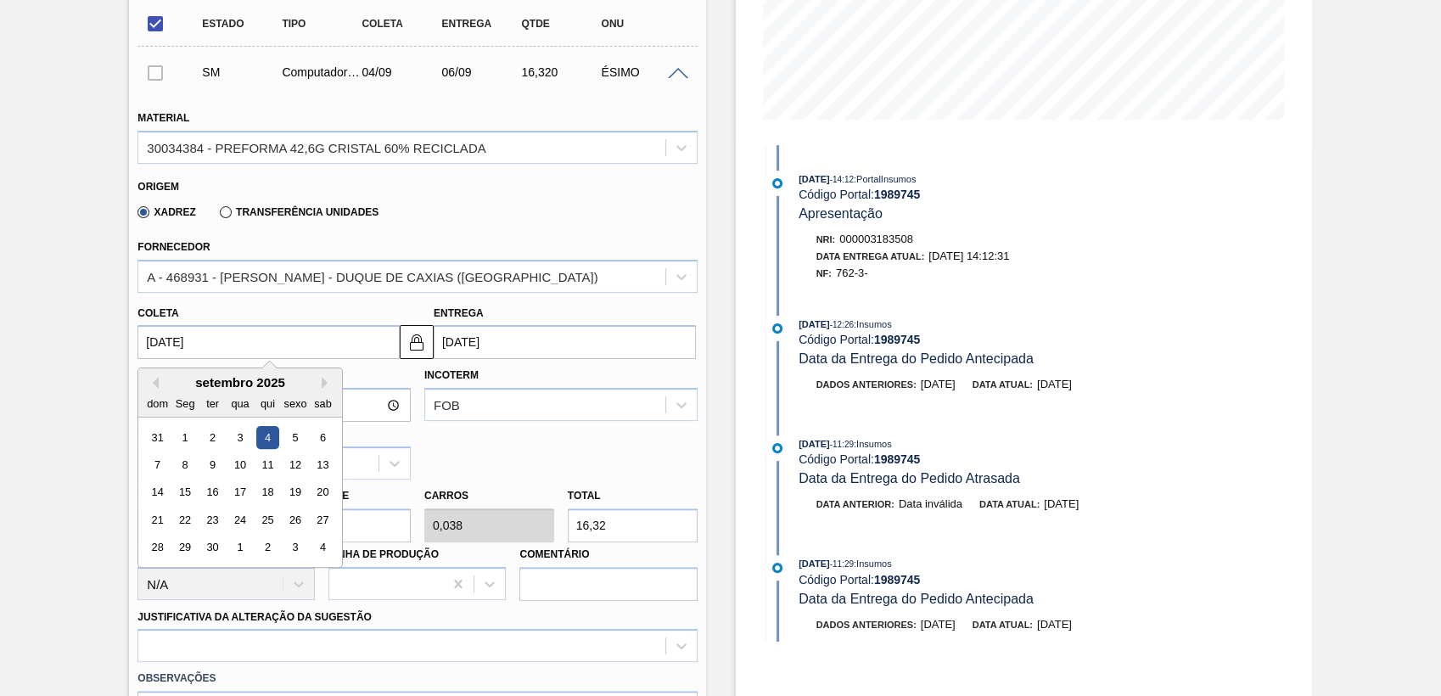
click at [221, 346] on input "[DATE]" at bounding box center [268, 342] width 262 height 34
click at [238, 440] on div "3" at bounding box center [240, 437] width 23 height 23
type input "[DATE]"
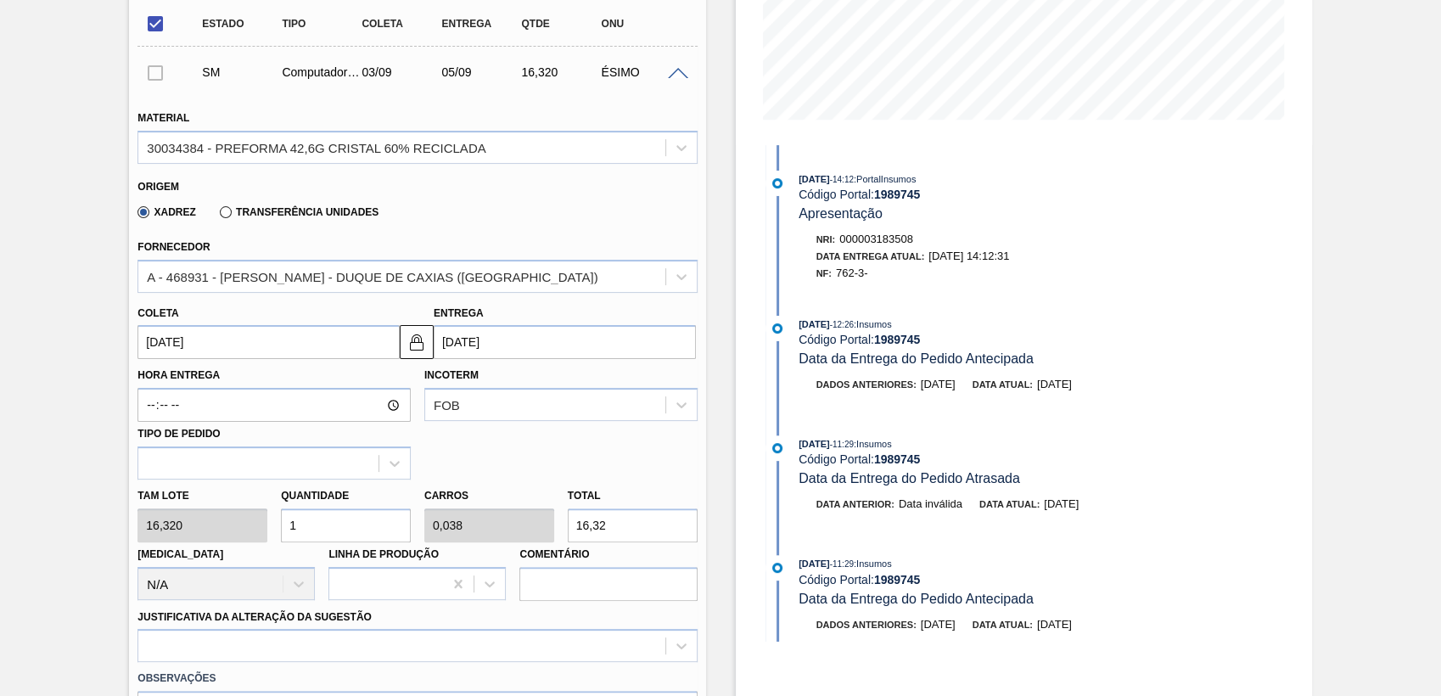
click at [249, 523] on div "Tam lote 16,320 Quantidade 1 Carros 0,038 Total 16,32 Doca N/A Linha de Produçã…" at bounding box center [417, 539] width 573 height 121
type input "2"
type input "0,077"
type input "32,64"
type input "26"
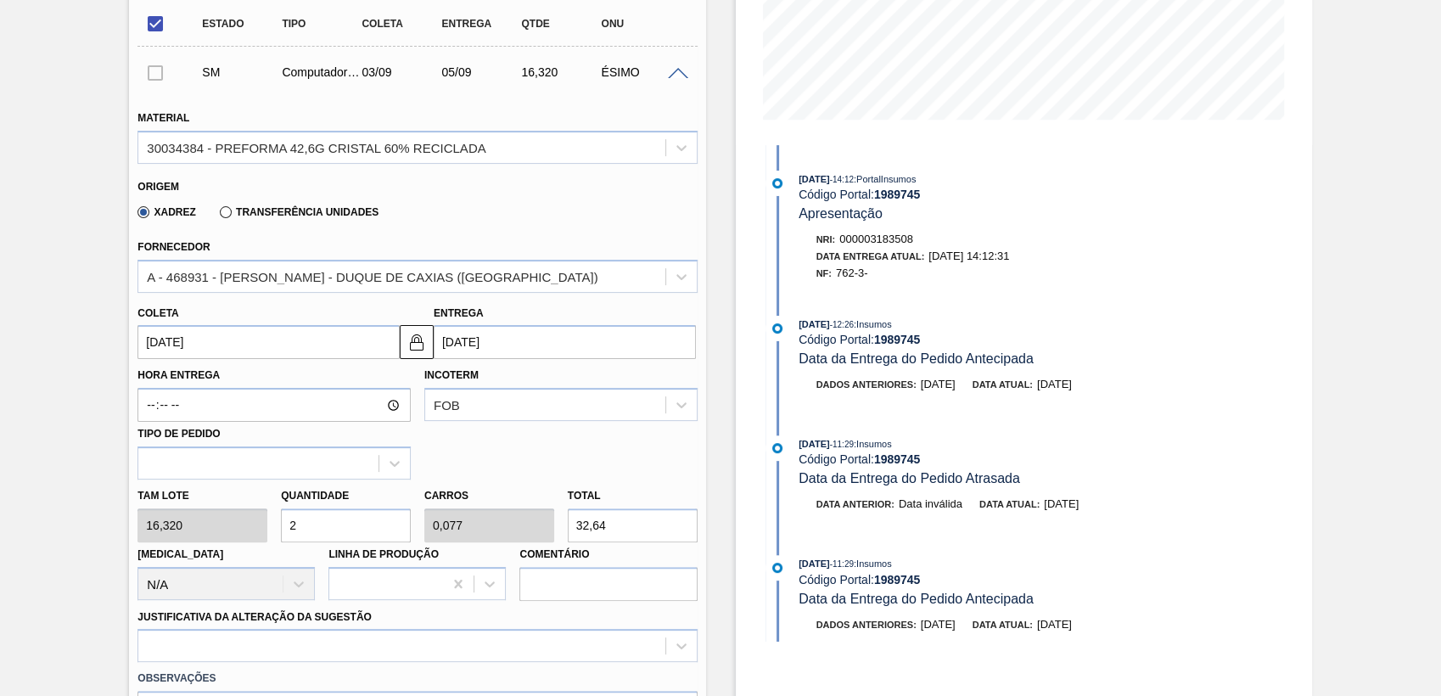
type input "1"
type input "424,32"
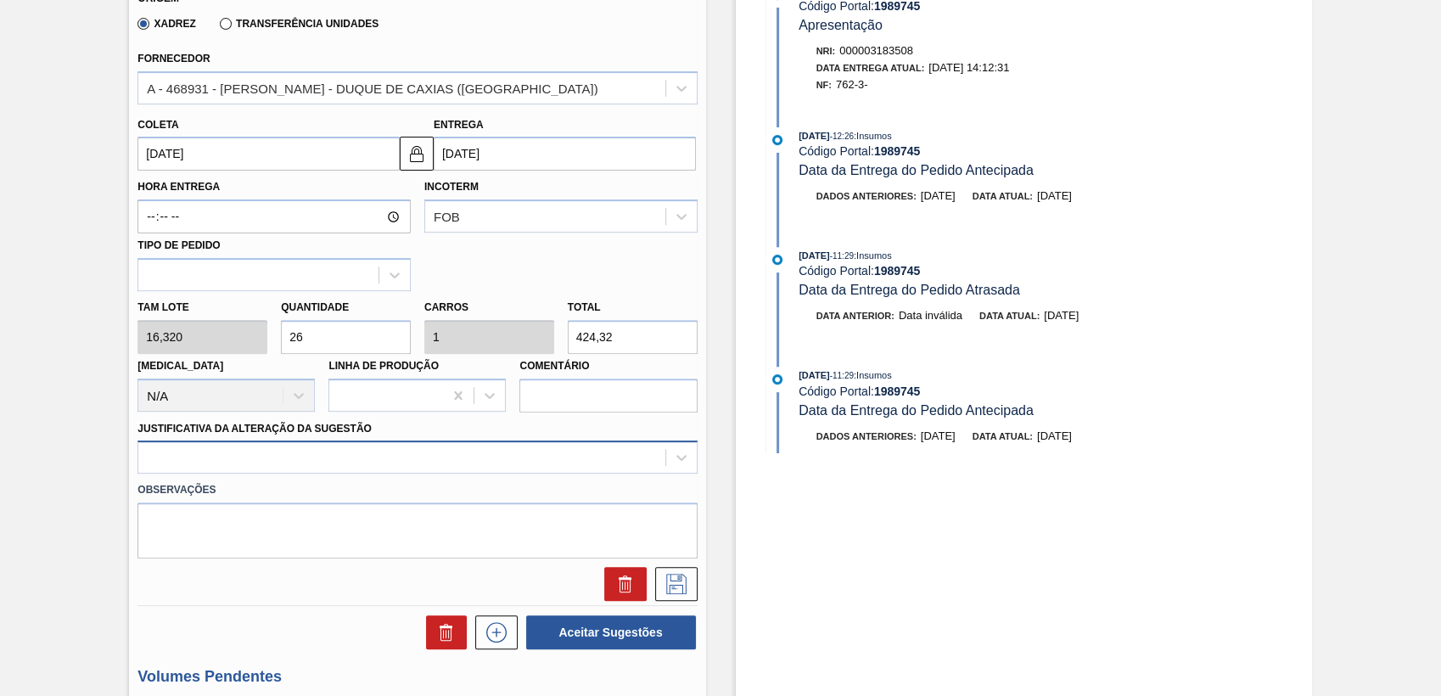
type input "26"
click at [236, 456] on div at bounding box center [416, 456] width 559 height 33
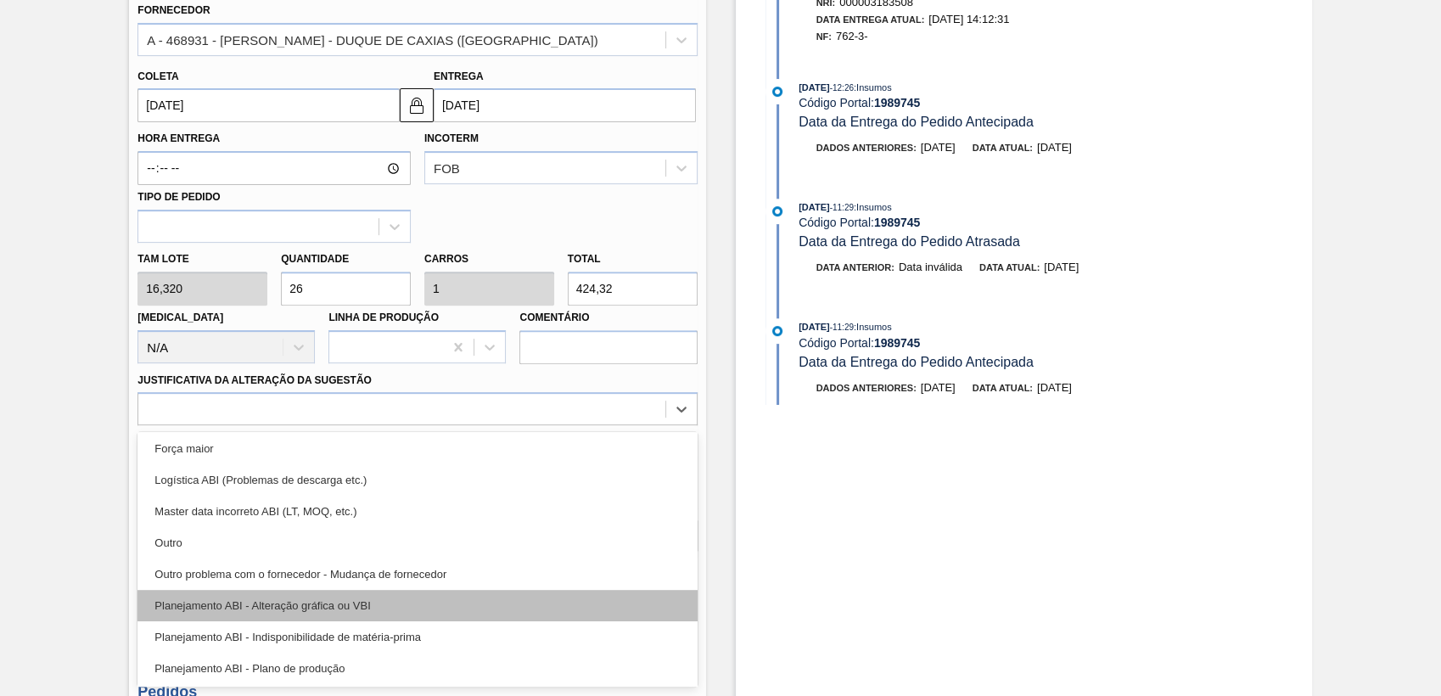
scroll to position [94, 0]
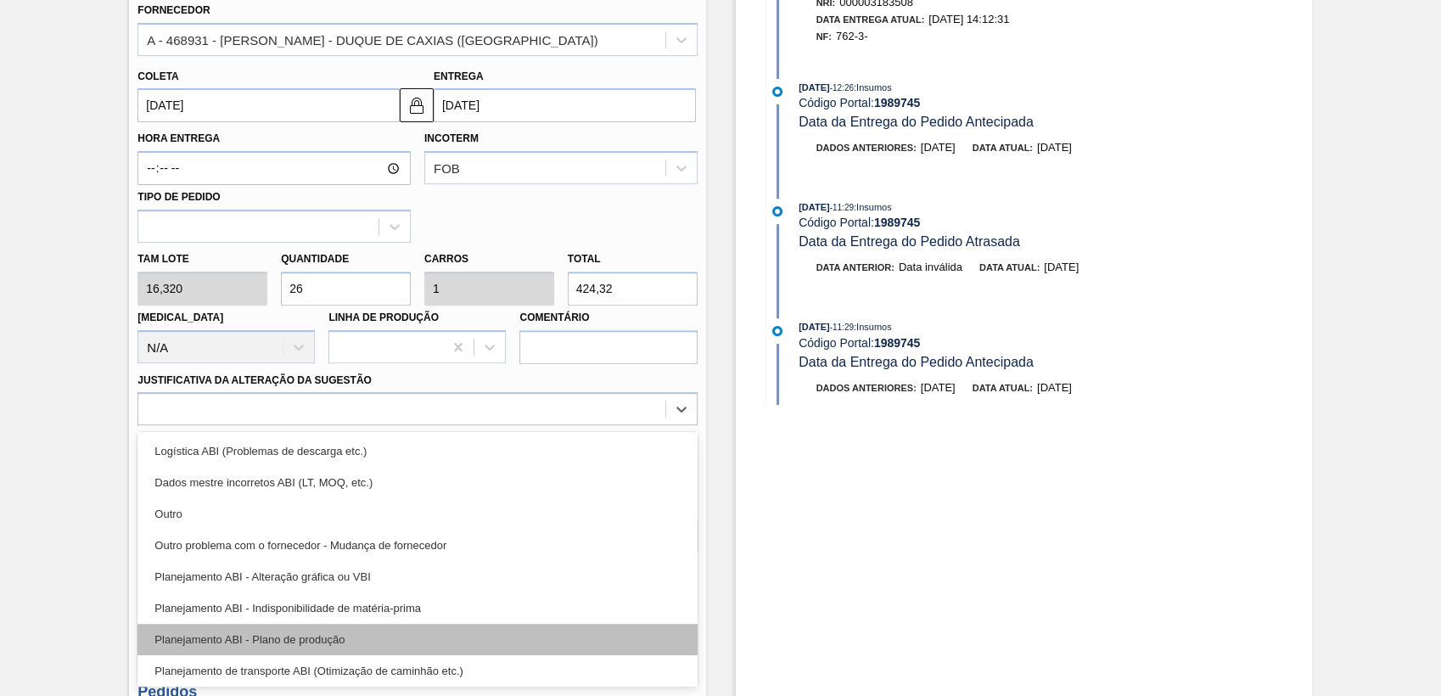
click at [333, 642] on div "Planejamento ABI - Plano de produção" at bounding box center [416, 639] width 559 height 31
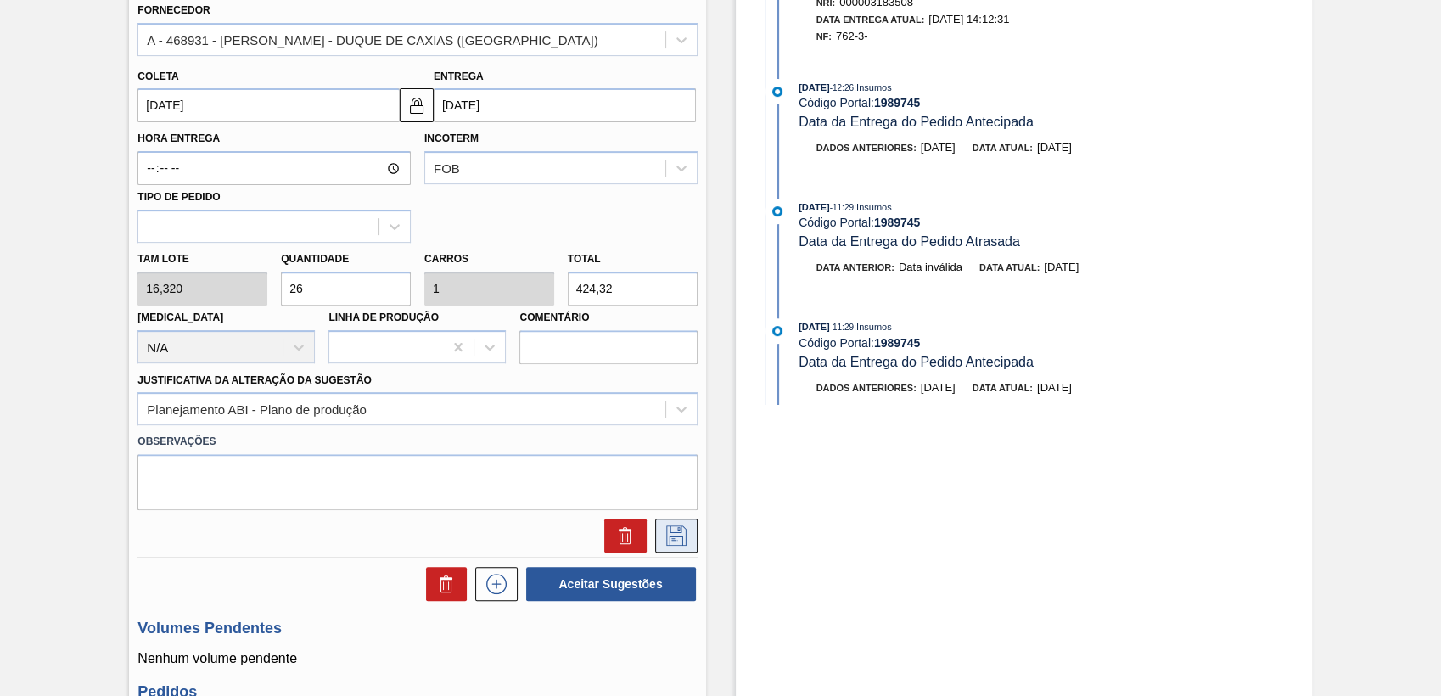
click at [676, 540] on icon at bounding box center [676, 535] width 27 height 20
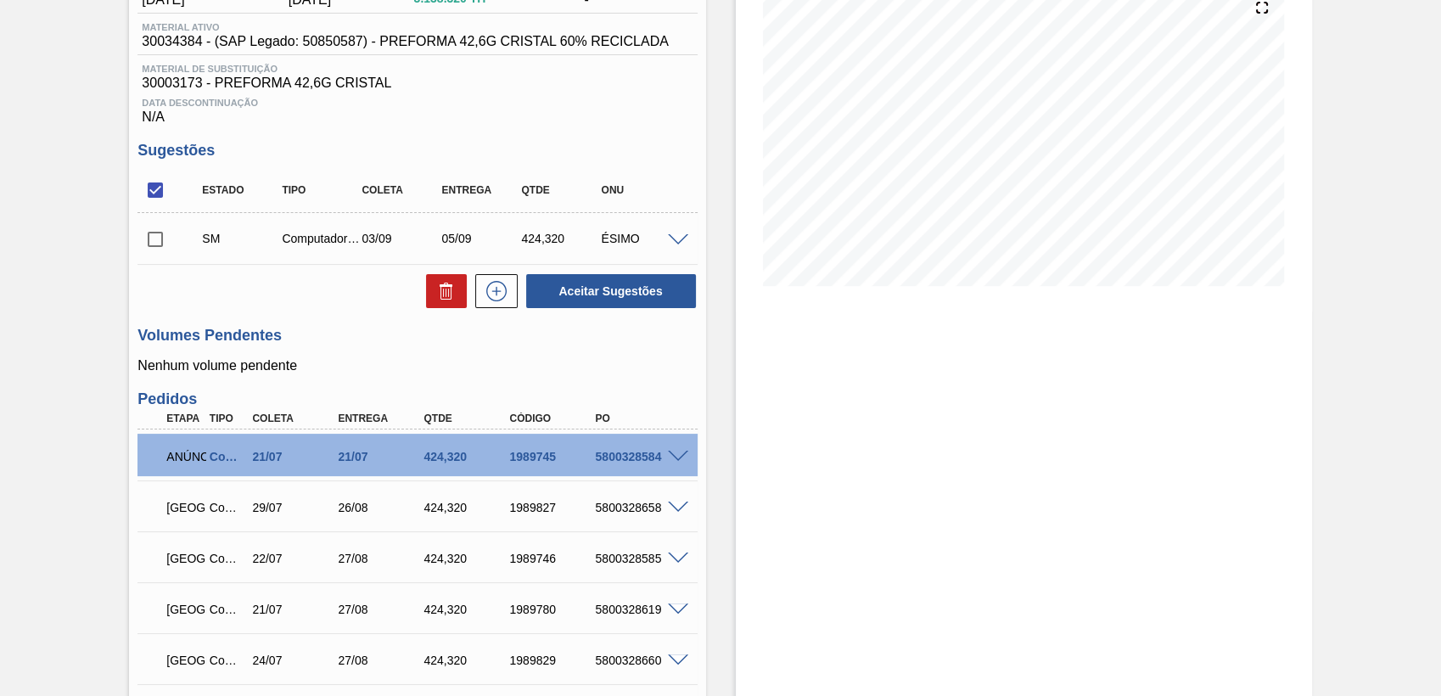
scroll to position [108, 0]
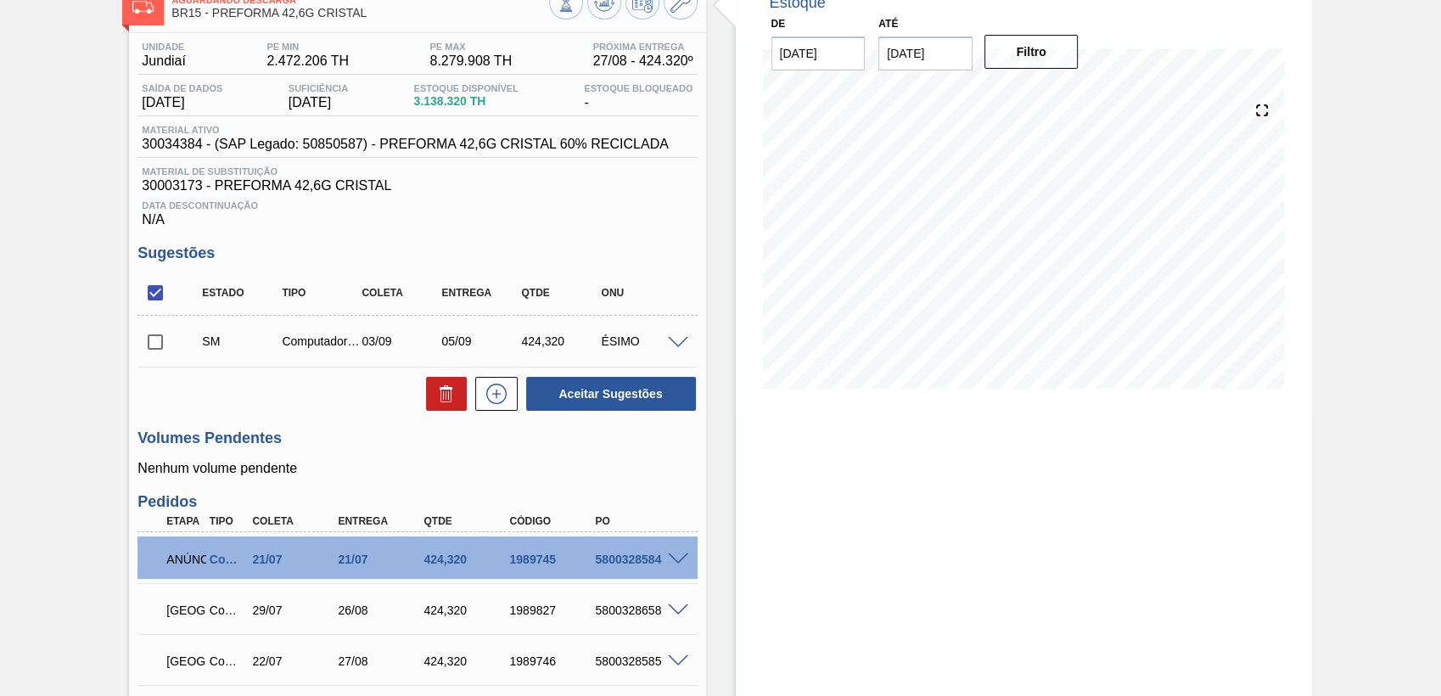
click at [556, 461] on div "Volumes Pendentes Nenhum volume pendente" at bounding box center [416, 452] width 559 height 47
click at [159, 348] on input "checkbox" at bounding box center [155, 342] width 36 height 36
click at [594, 389] on button "Aceitar Sugestões" at bounding box center [611, 394] width 170 height 34
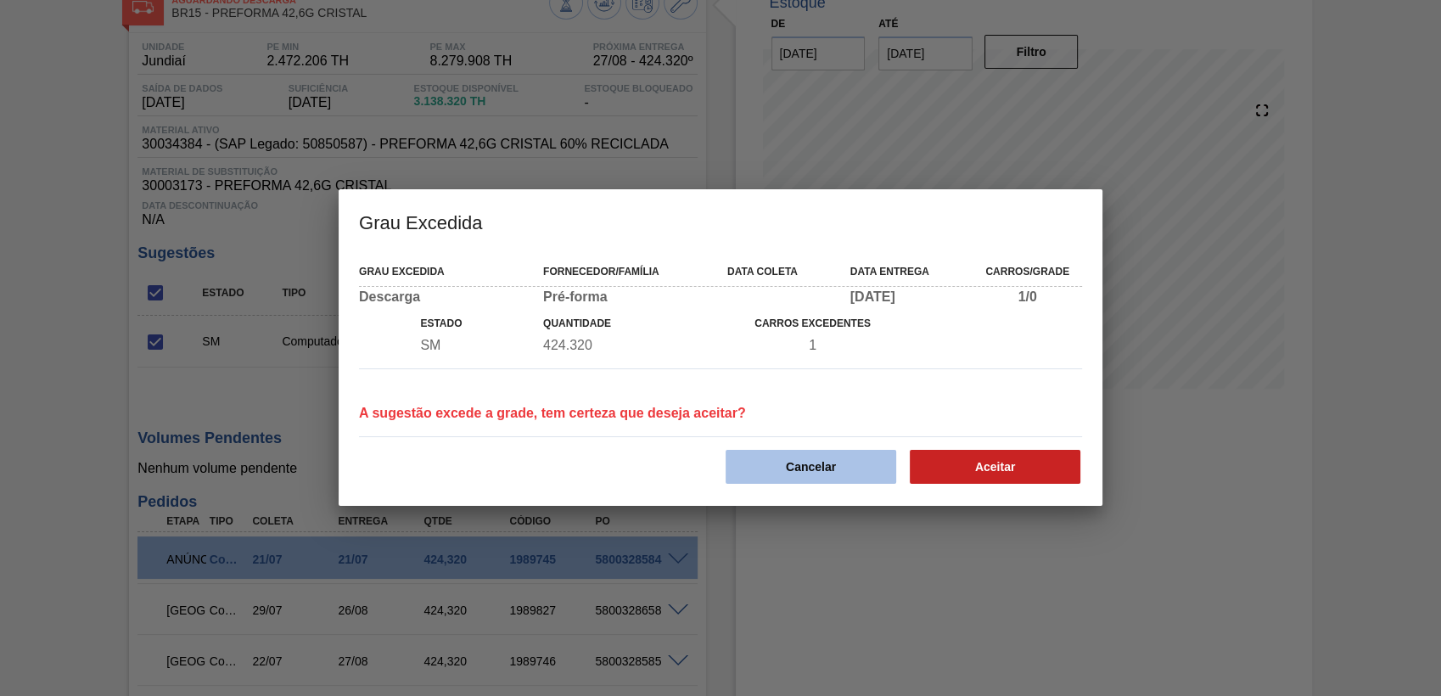
click at [828, 466] on button "Cancelar" at bounding box center [810, 467] width 171 height 34
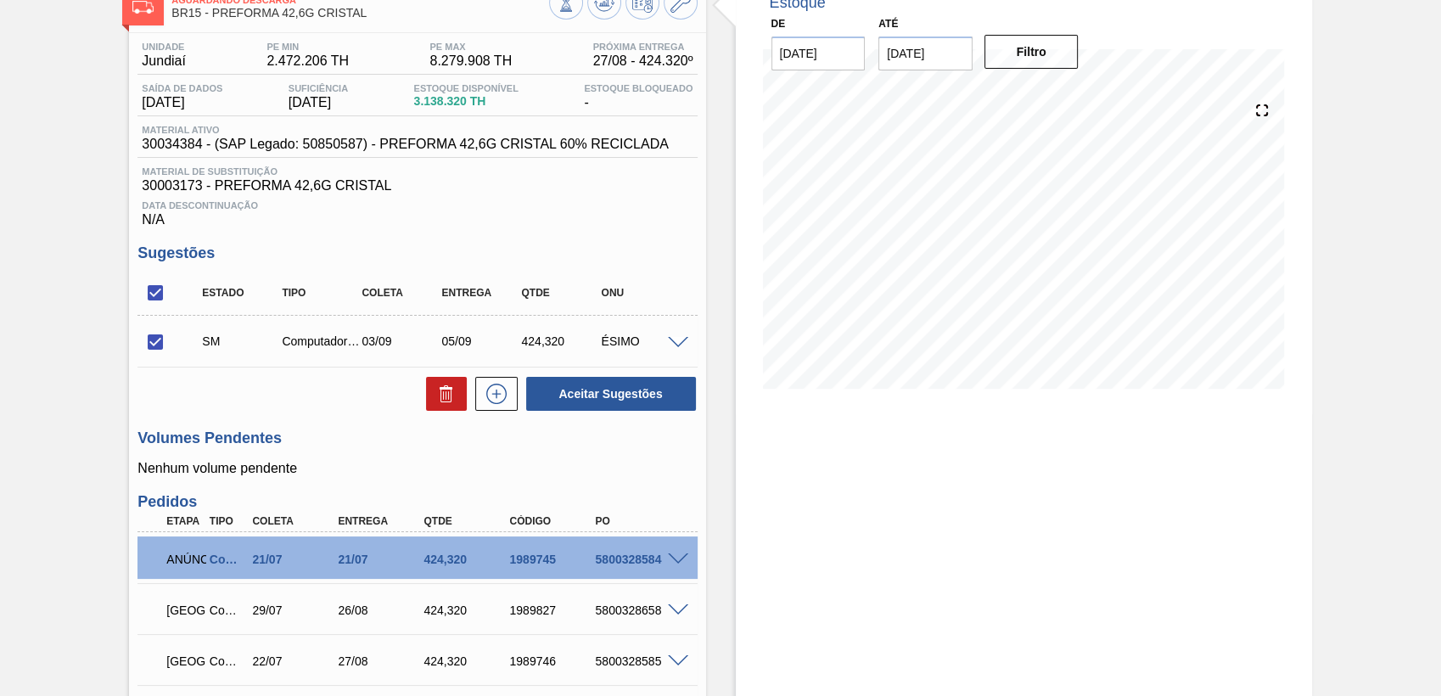
click at [671, 344] on span at bounding box center [678, 343] width 20 height 13
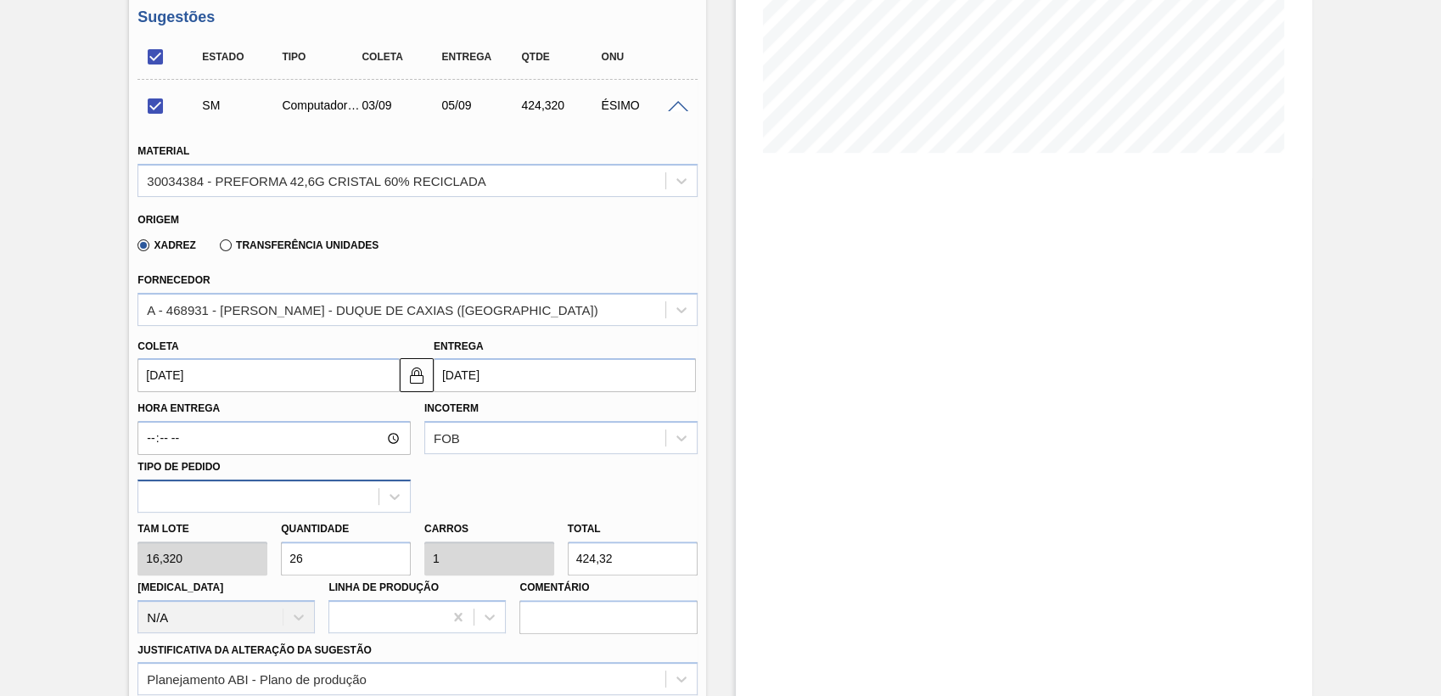
scroll to position [390, 0]
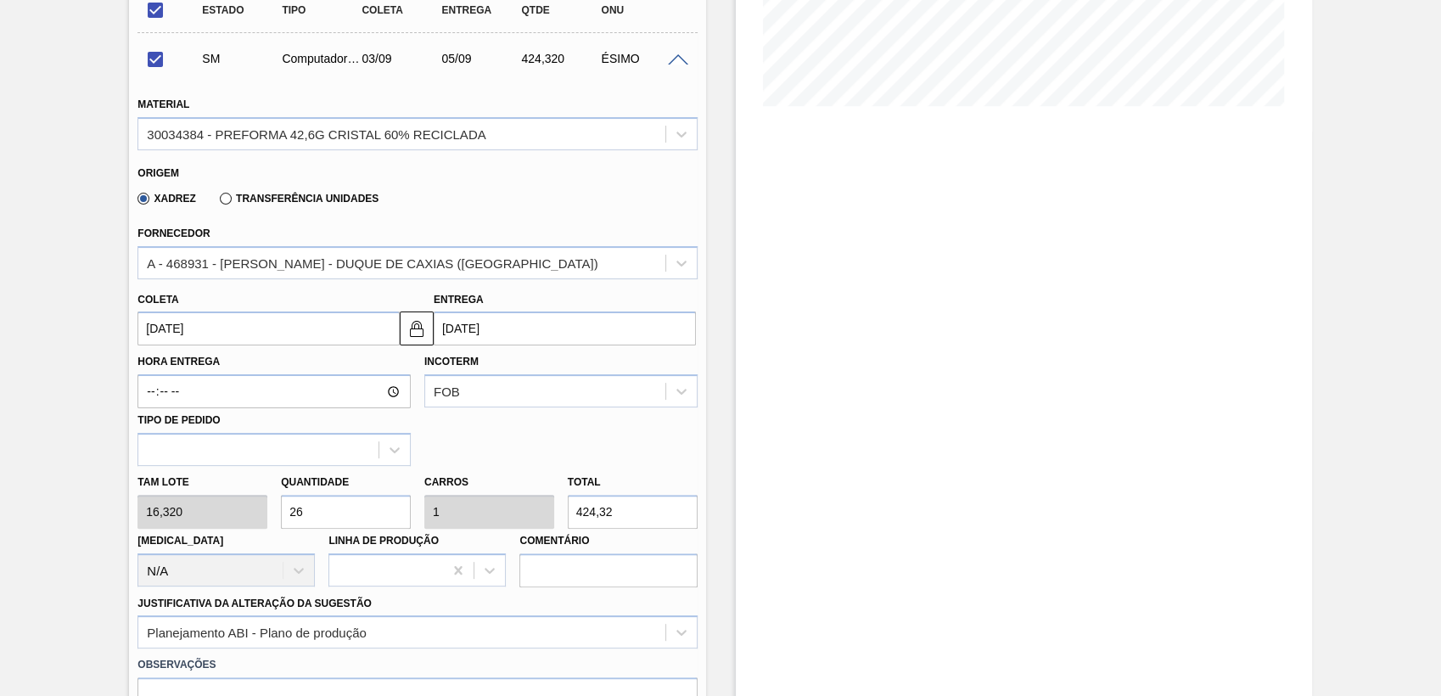
click at [199, 329] on input "[DATE]" at bounding box center [268, 328] width 262 height 34
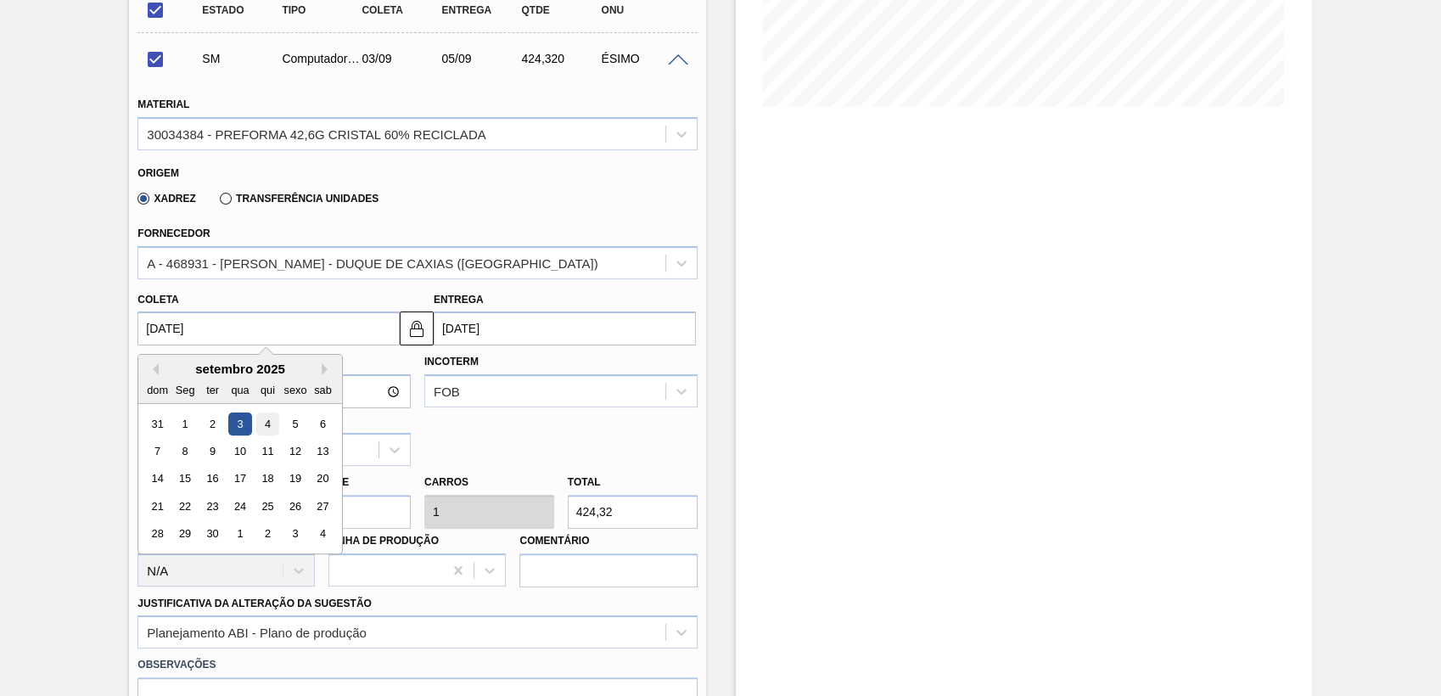
click at [267, 424] on div "4" at bounding box center [267, 423] width 23 height 23
checkbox input "false"
type input "[DATE]"
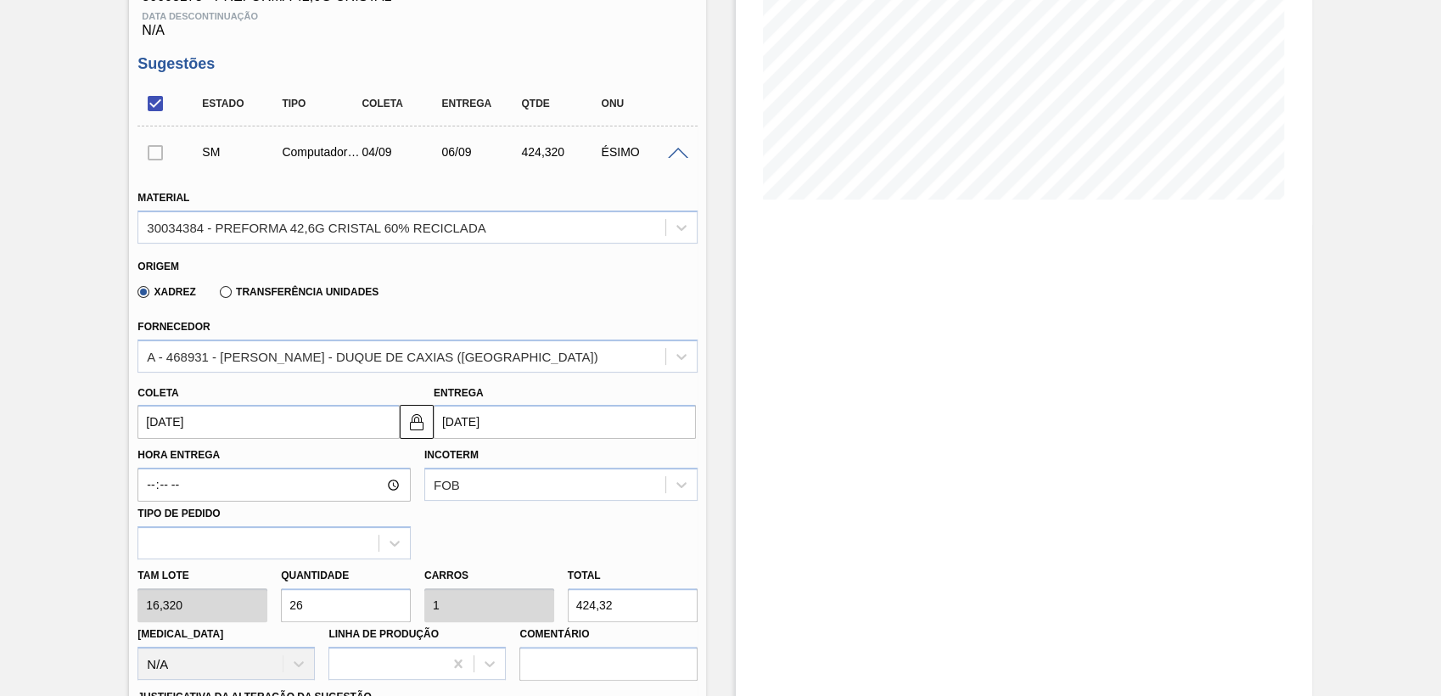
scroll to position [296, 0]
click at [202, 421] on input "[DATE]" at bounding box center [268, 423] width 262 height 34
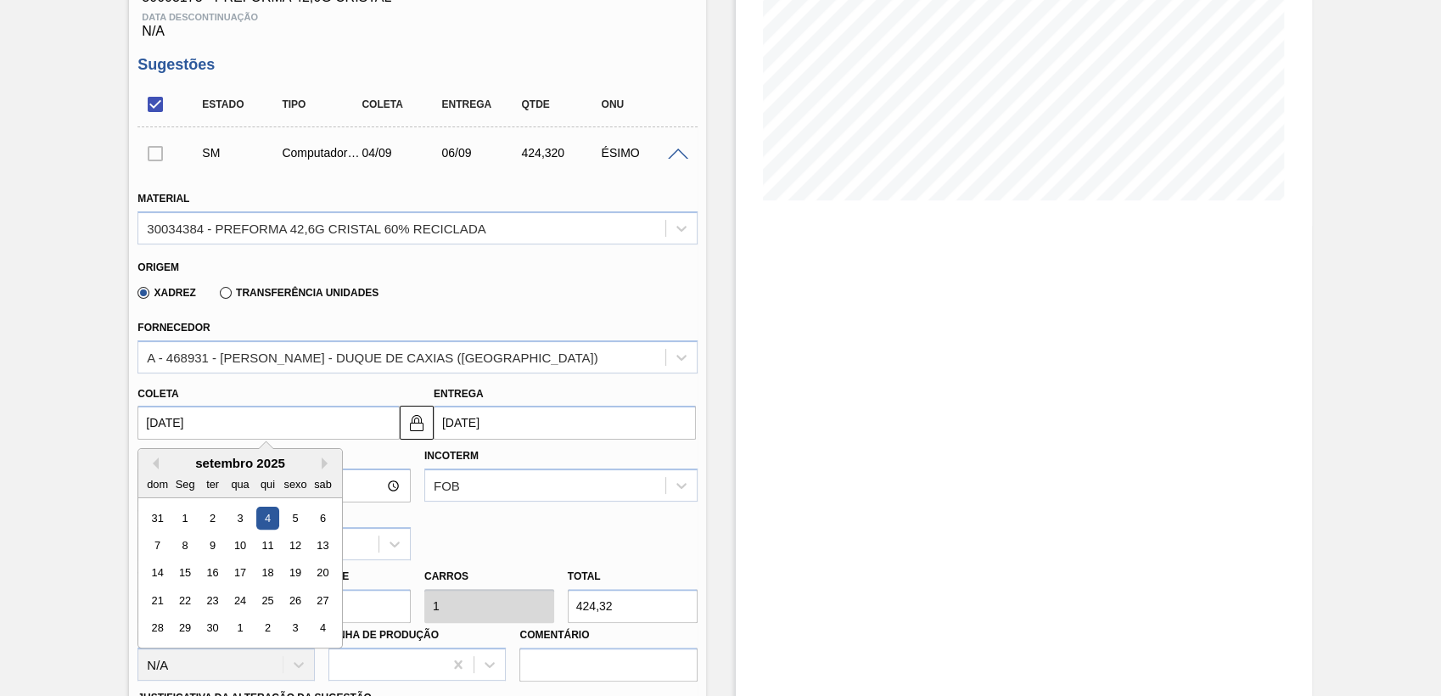
click at [238, 525] on div "3" at bounding box center [240, 517] width 23 height 23
type input "[DATE]"
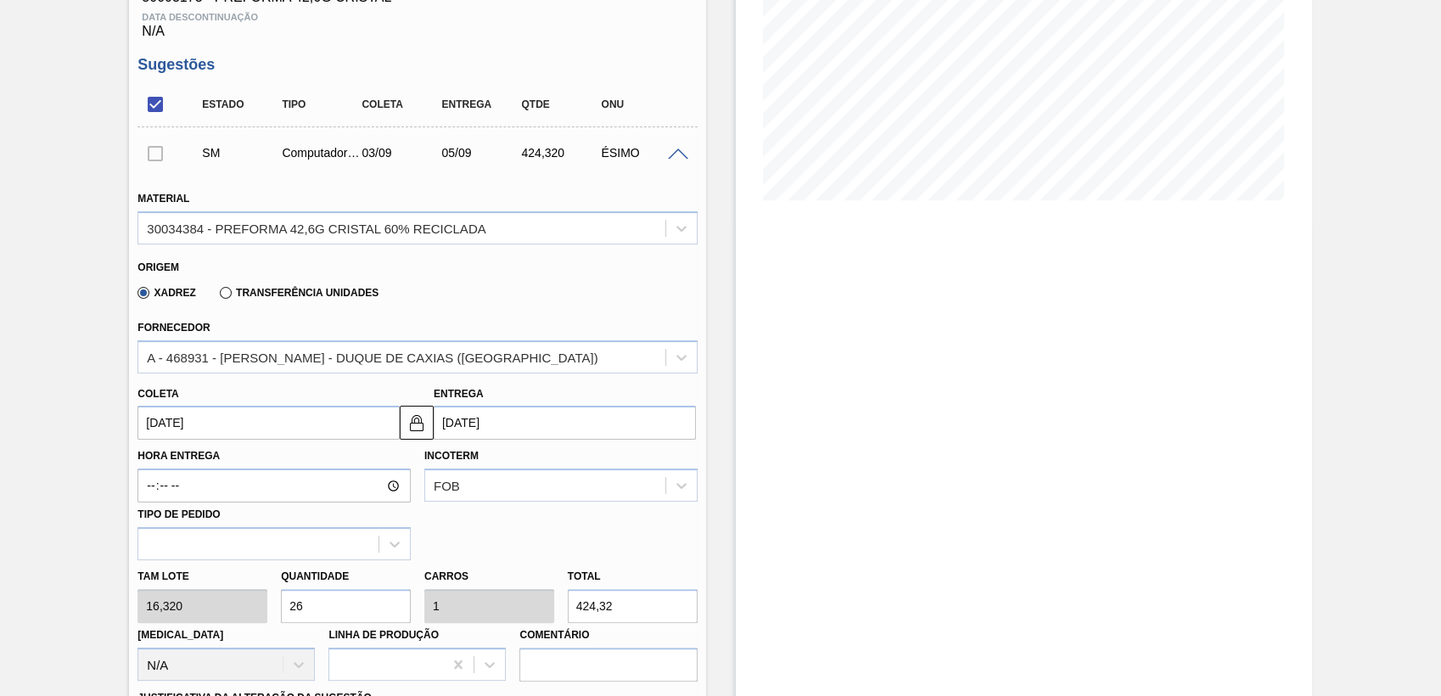
click at [222, 420] on input "[DATE]" at bounding box center [268, 423] width 262 height 34
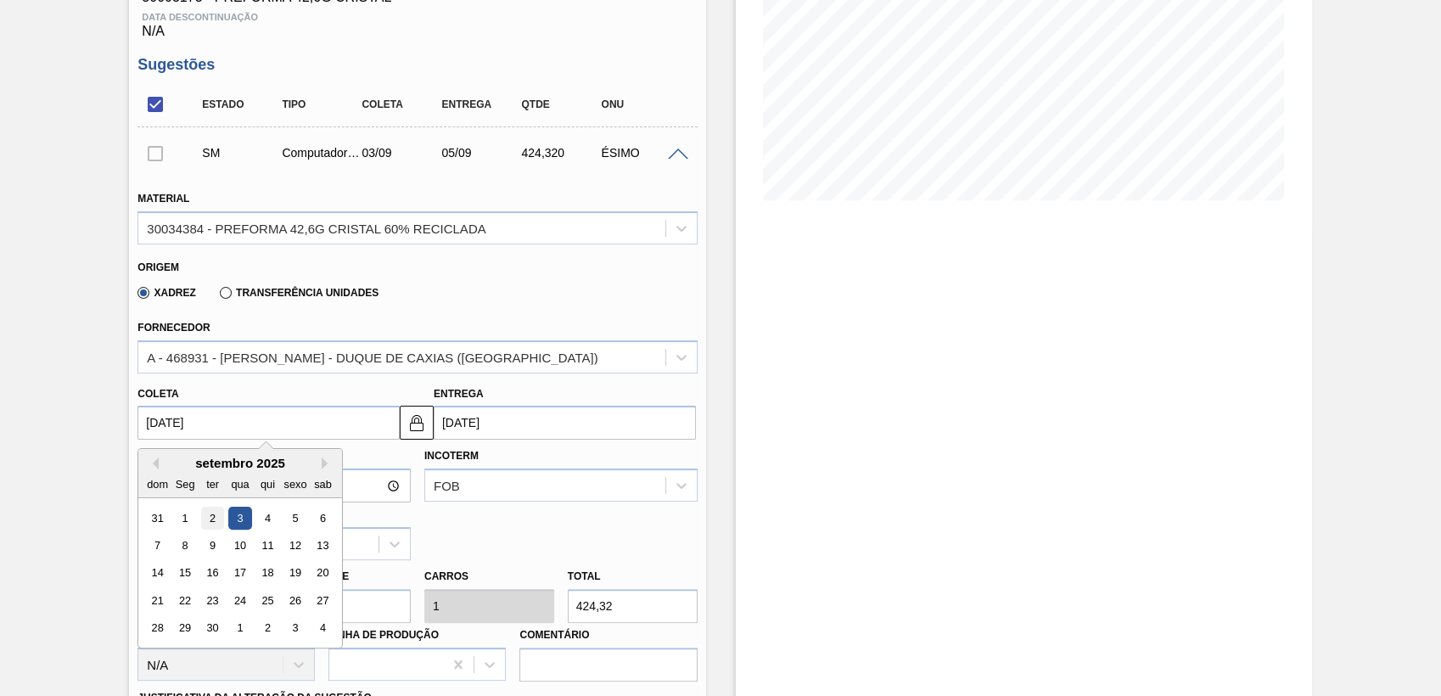
click at [210, 518] on div "2" at bounding box center [212, 517] width 23 height 23
type input "[DATE]"
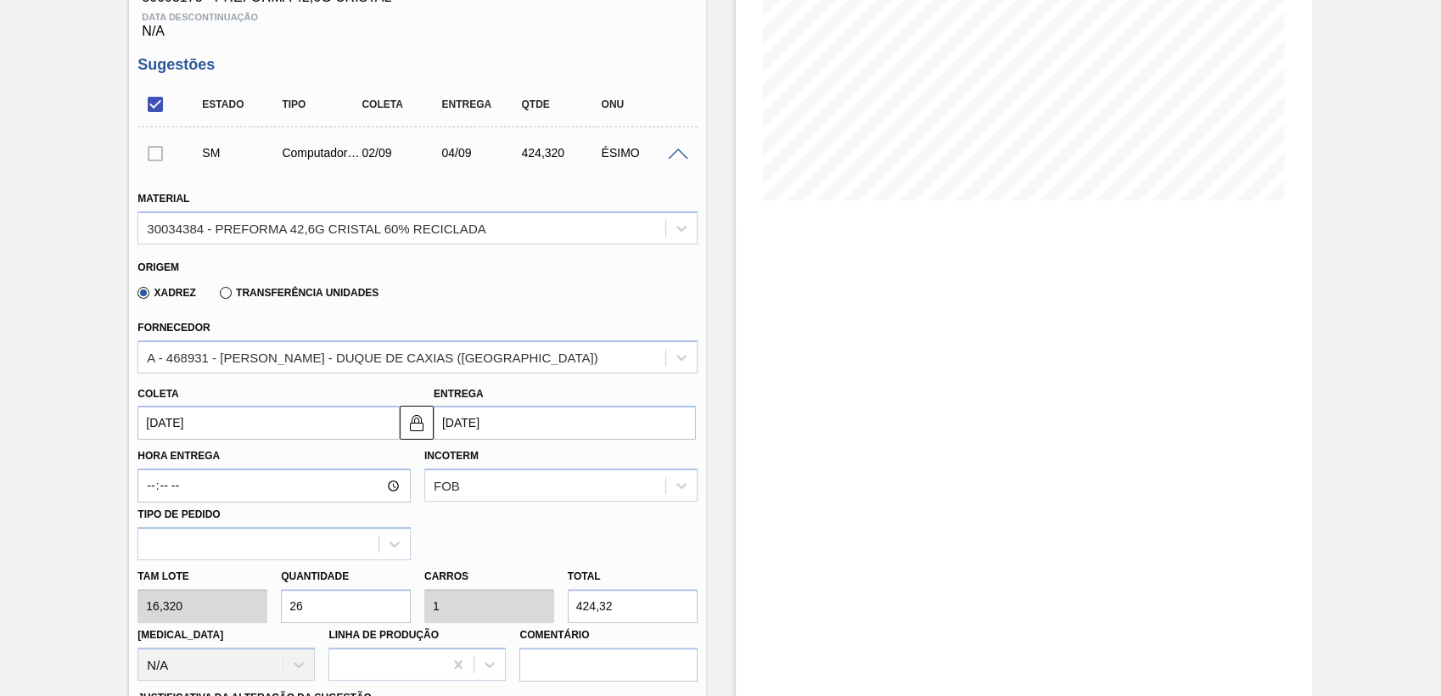
scroll to position [673, 0]
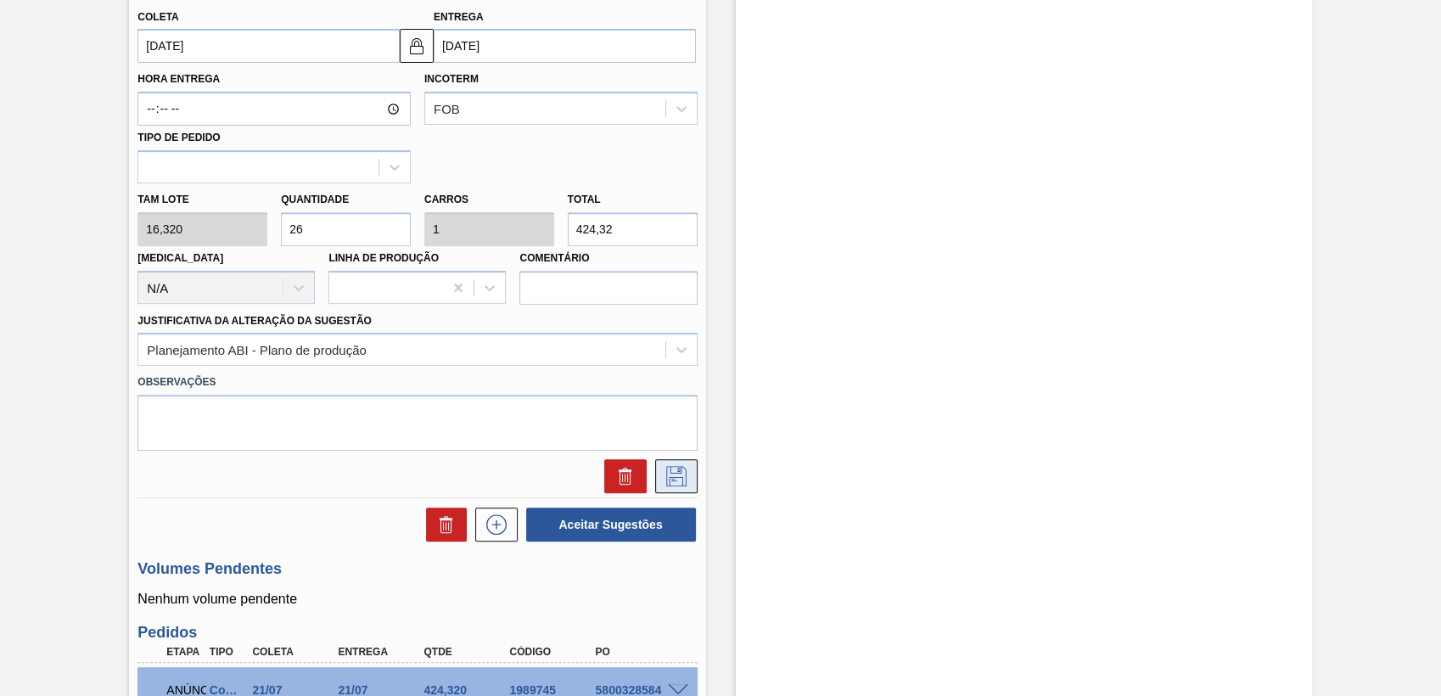
click at [678, 480] on icon at bounding box center [676, 476] width 27 height 20
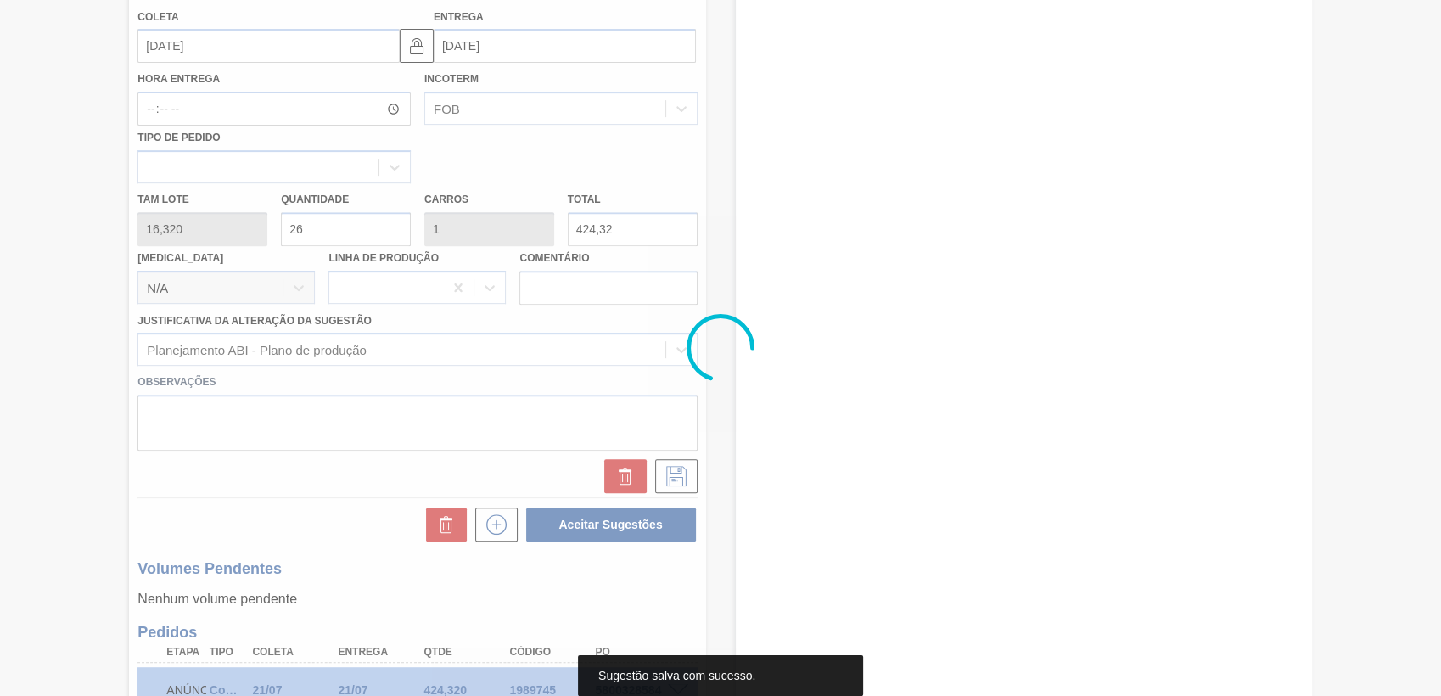
click at [217, 513] on div at bounding box center [720, 348] width 1441 height 696
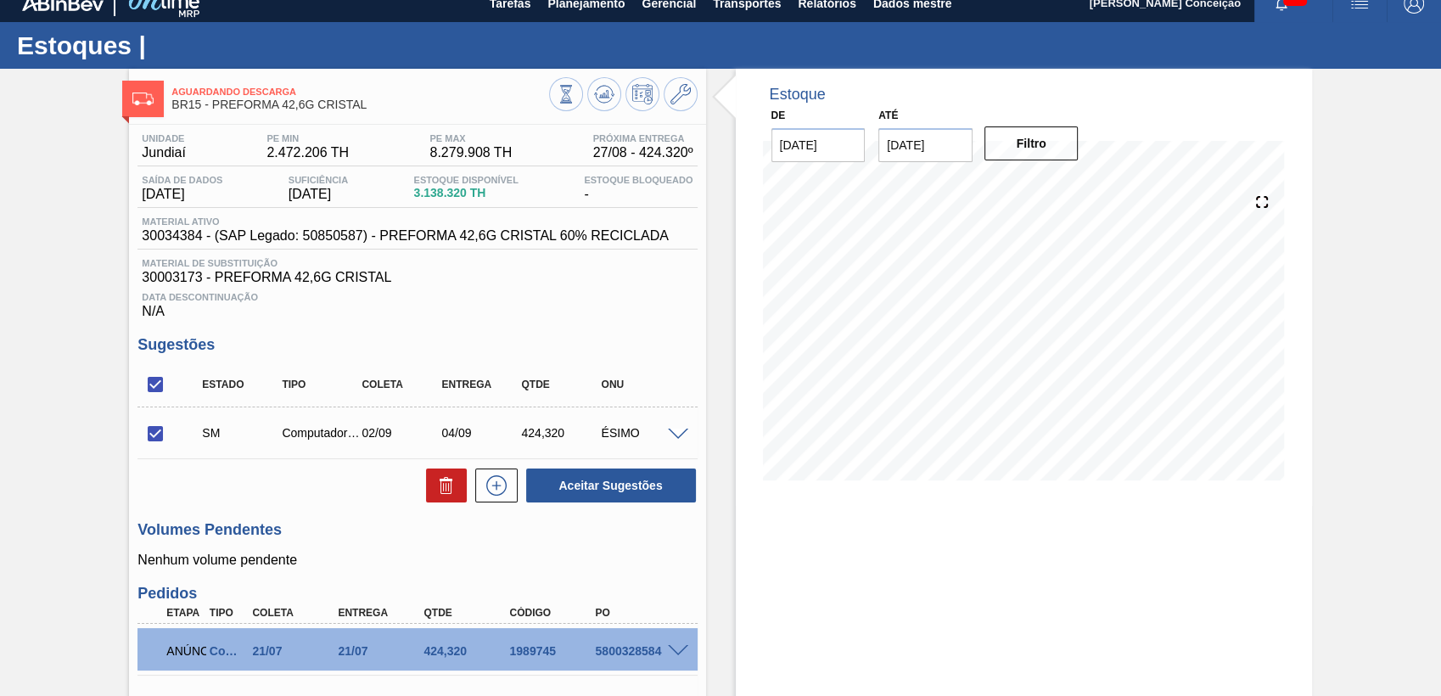
scroll to position [14, 0]
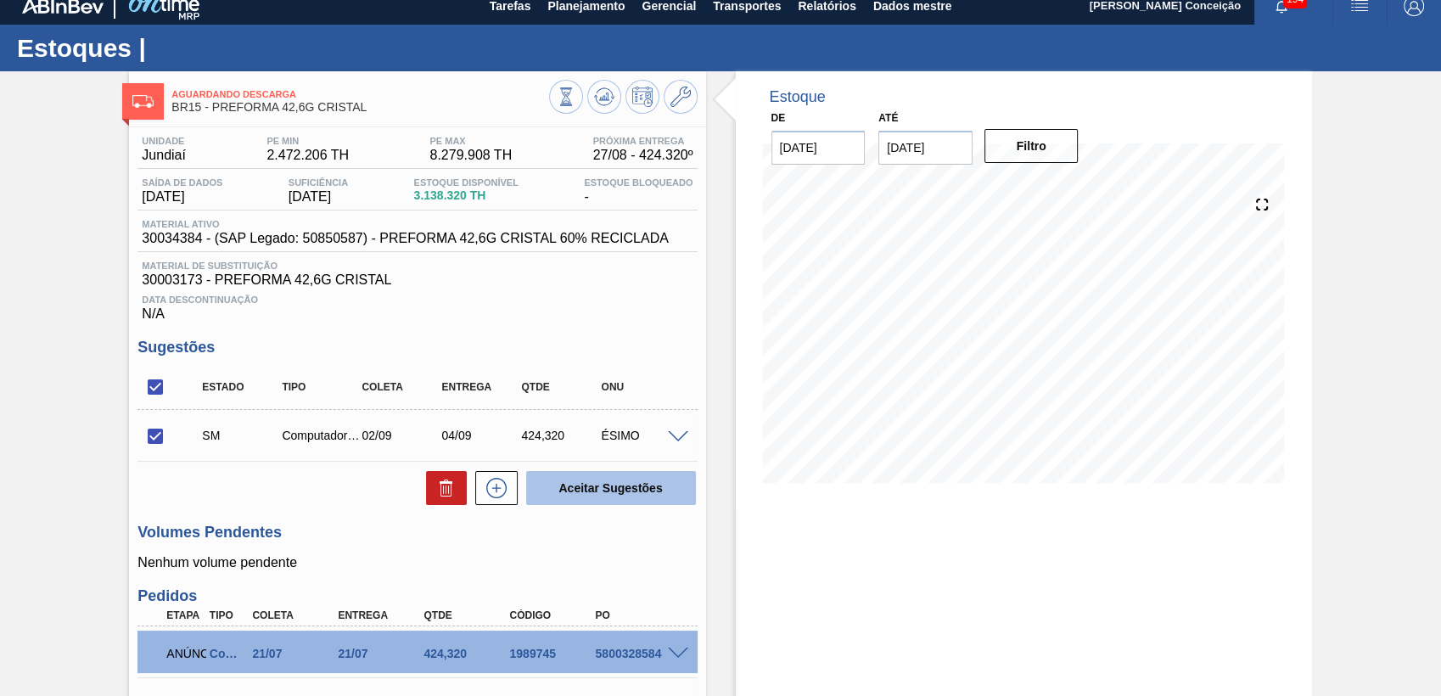
click at [628, 488] on button "Aceitar Sugestões" at bounding box center [611, 488] width 170 height 34
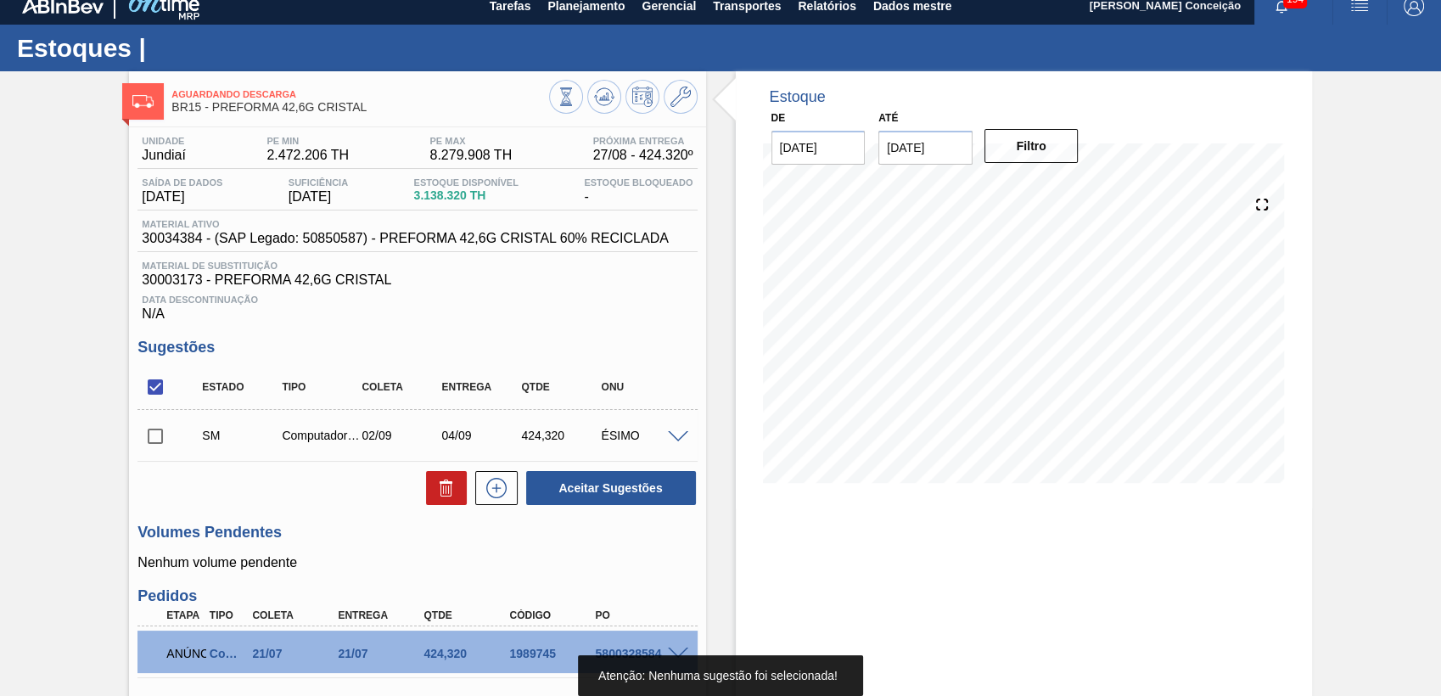
drag, startPoint x: 145, startPoint y: 437, endPoint x: 204, endPoint y: 456, distance: 62.2
click at [146, 437] on input "checkbox" at bounding box center [155, 436] width 36 height 36
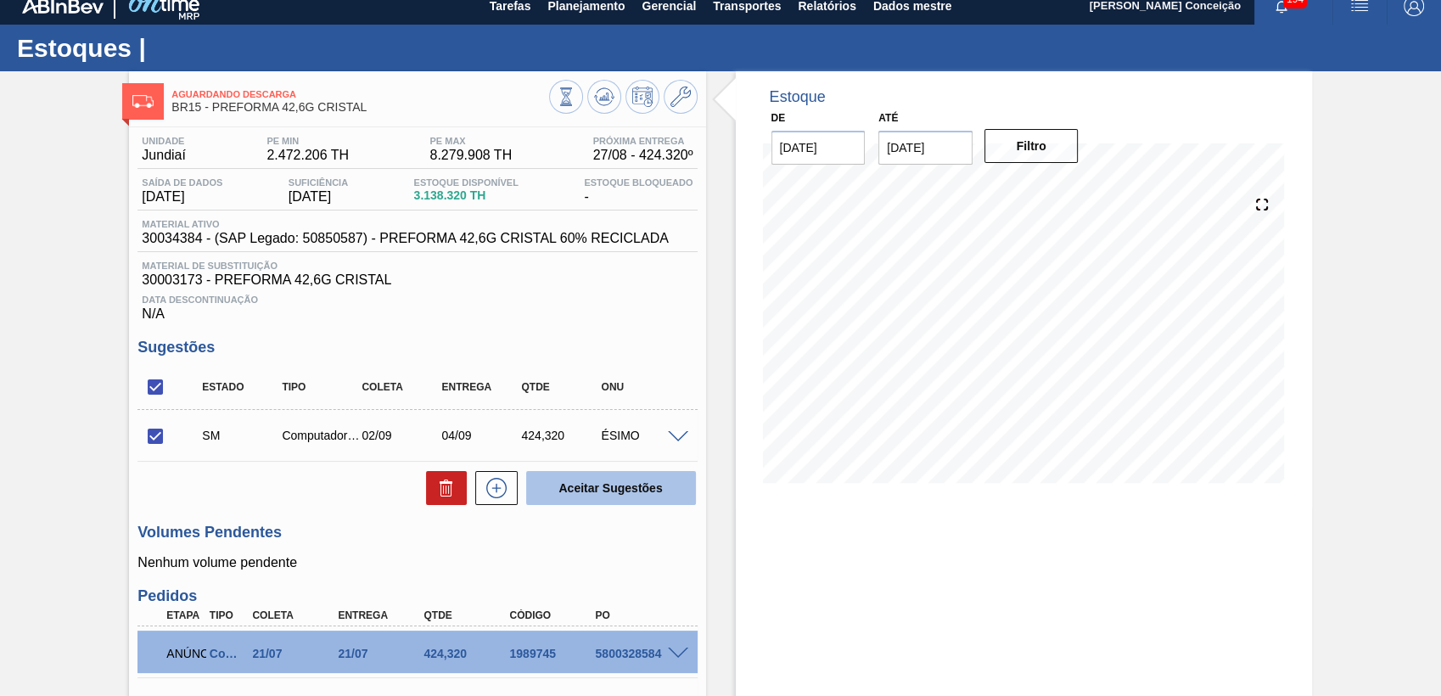
click at [584, 478] on button "Aceitar Sugestões" at bounding box center [611, 488] width 170 height 34
checkbox input "false"
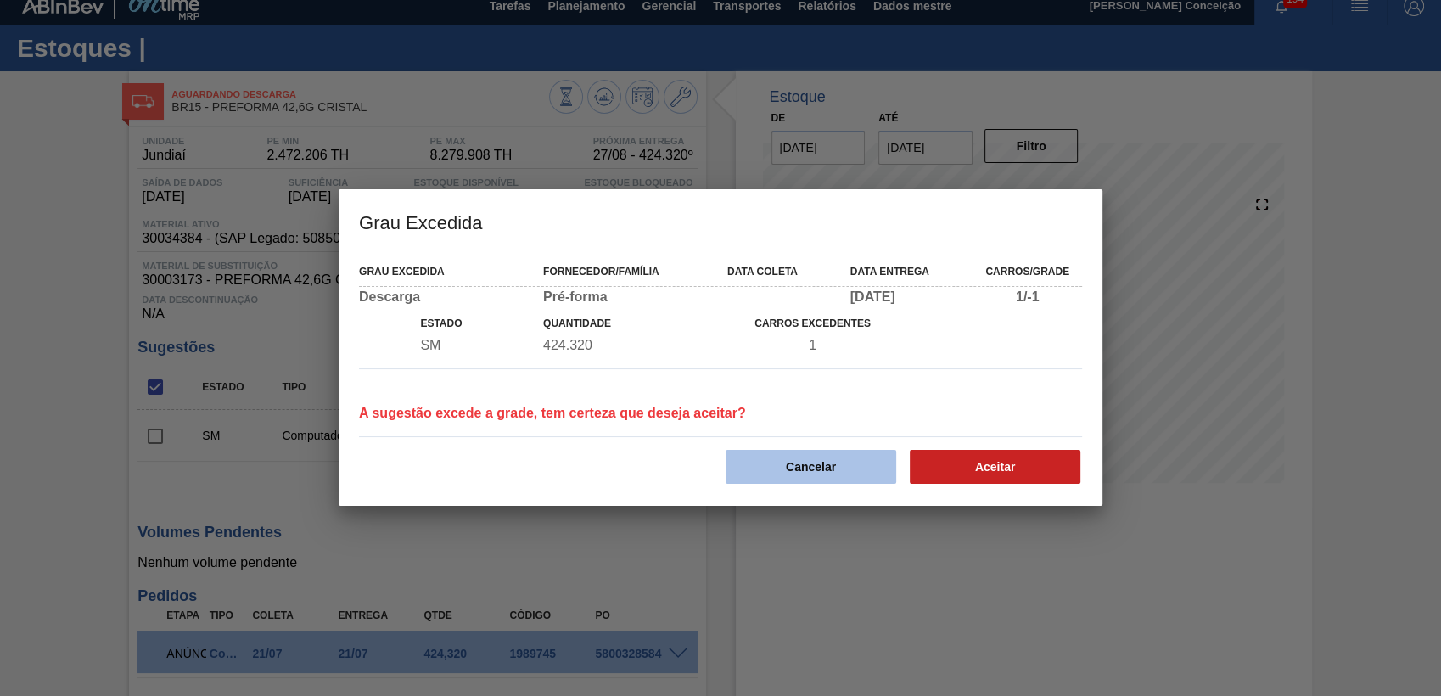
click at [781, 467] on button "Cancelar" at bounding box center [810, 467] width 171 height 34
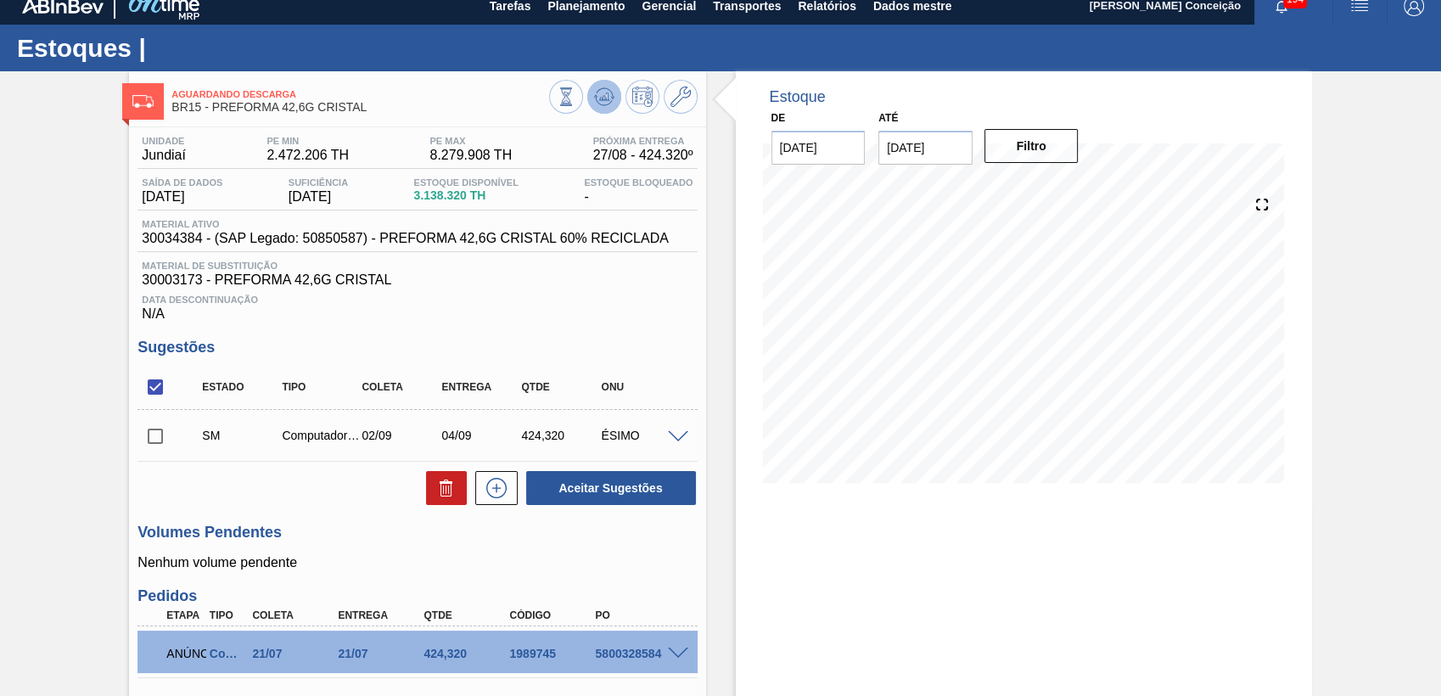
click at [596, 105] on icon at bounding box center [604, 97] width 20 height 20
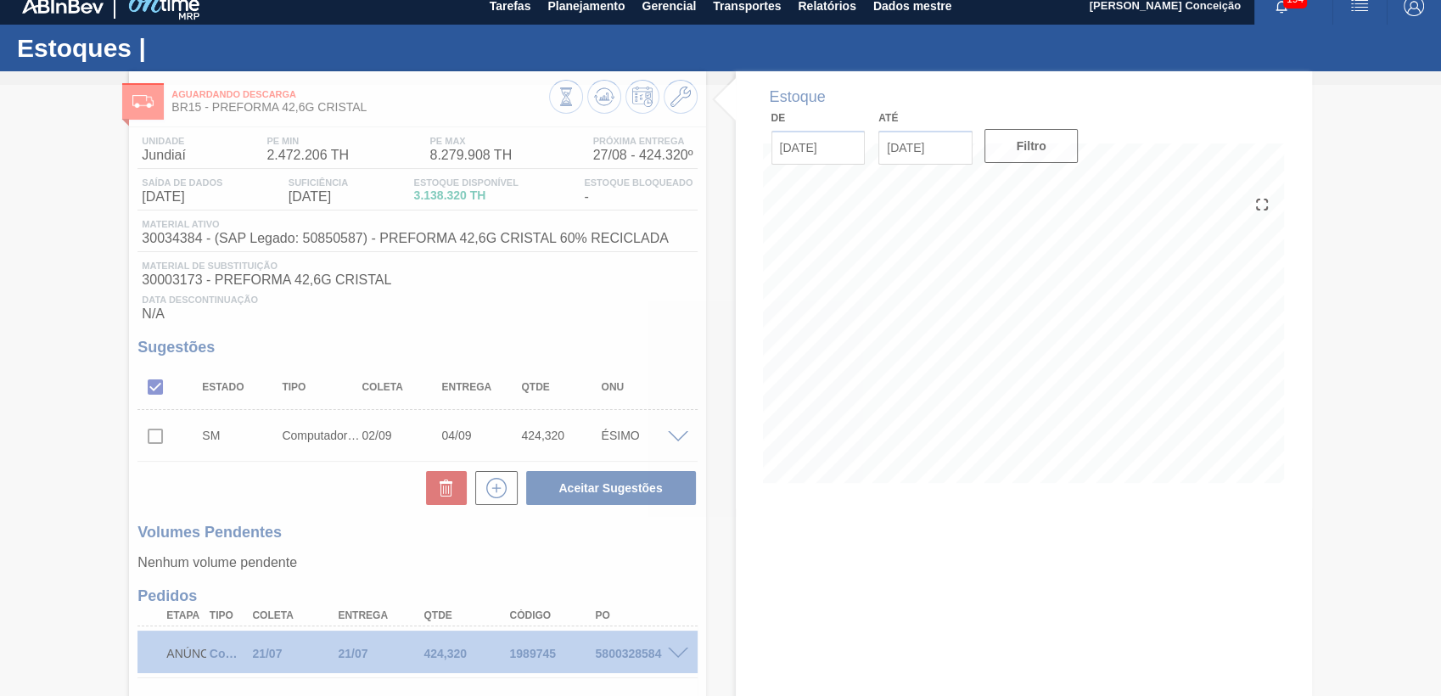
click at [71, 480] on div at bounding box center [720, 390] width 1441 height 611
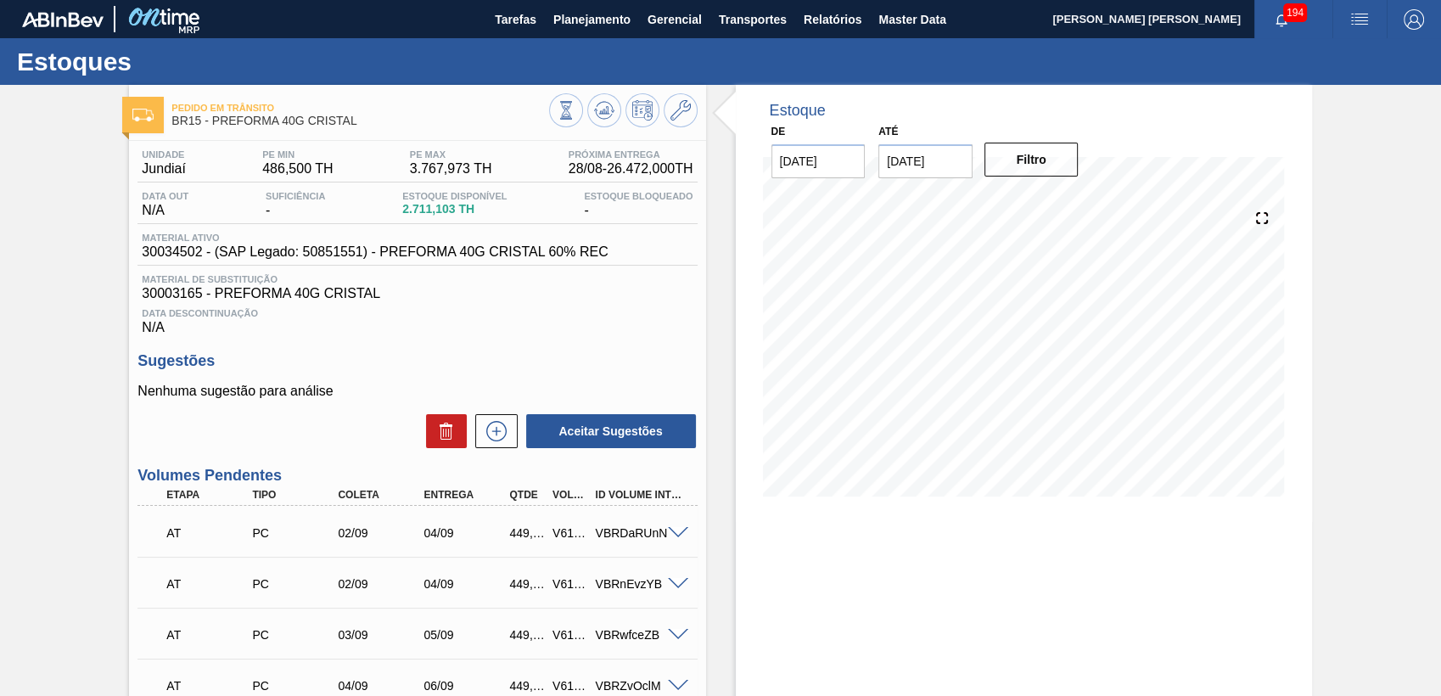
click at [513, 539] on div "449,280" at bounding box center [526, 533] width 43 height 14
copy div "449,280"
click at [672, 531] on span at bounding box center [678, 533] width 20 height 13
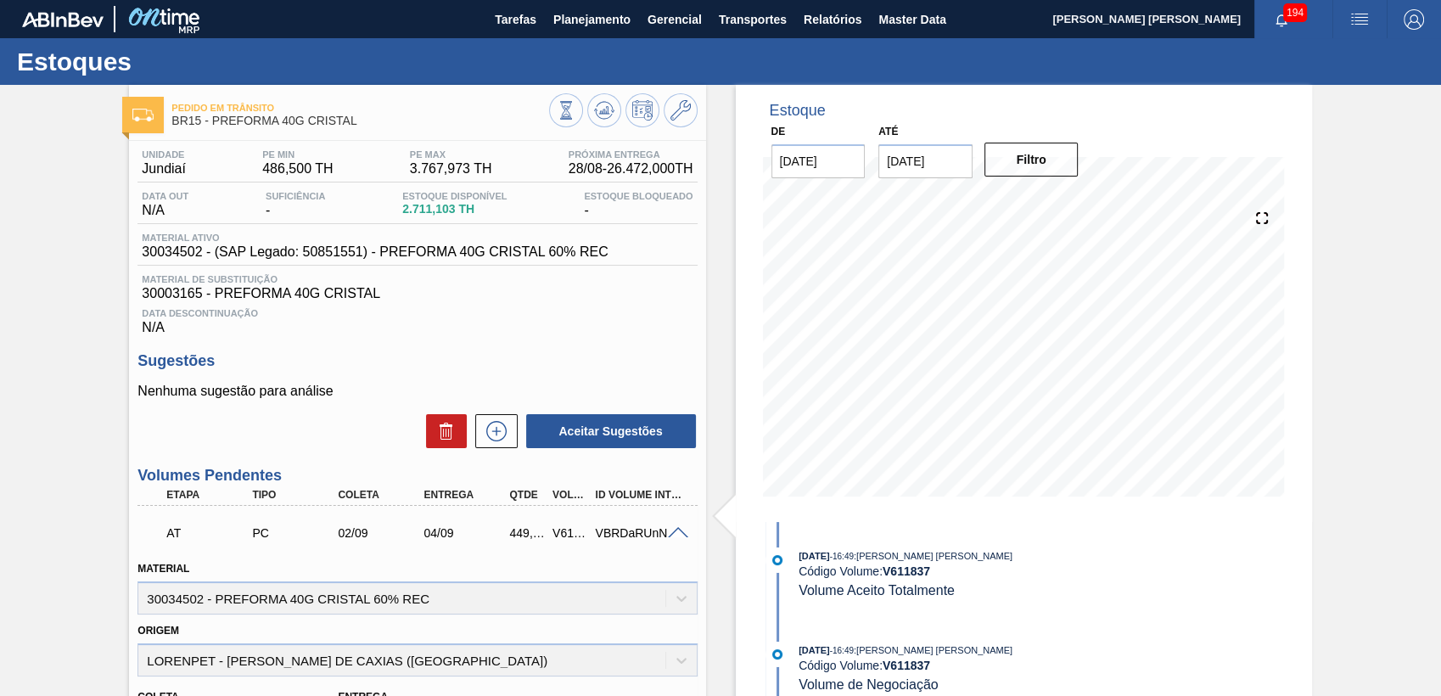
click at [672, 531] on span at bounding box center [678, 533] width 20 height 13
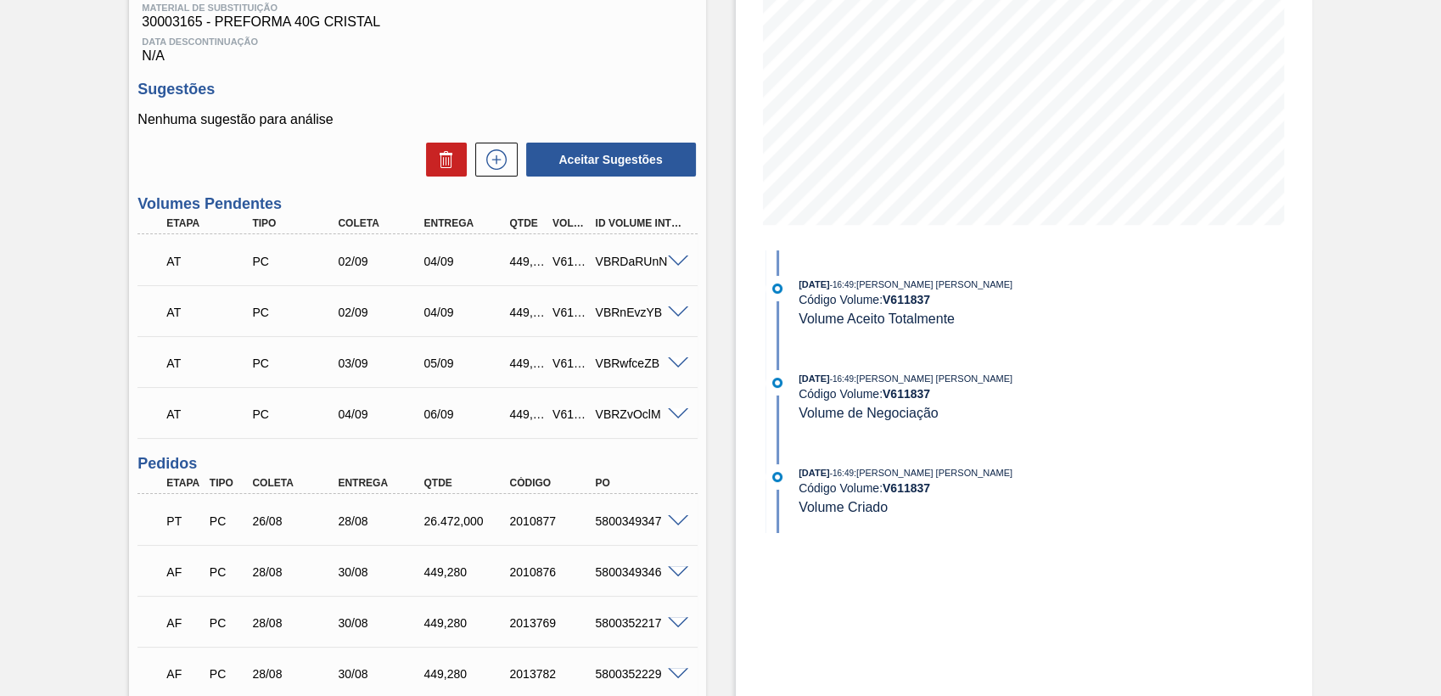
scroll to position [283, 0]
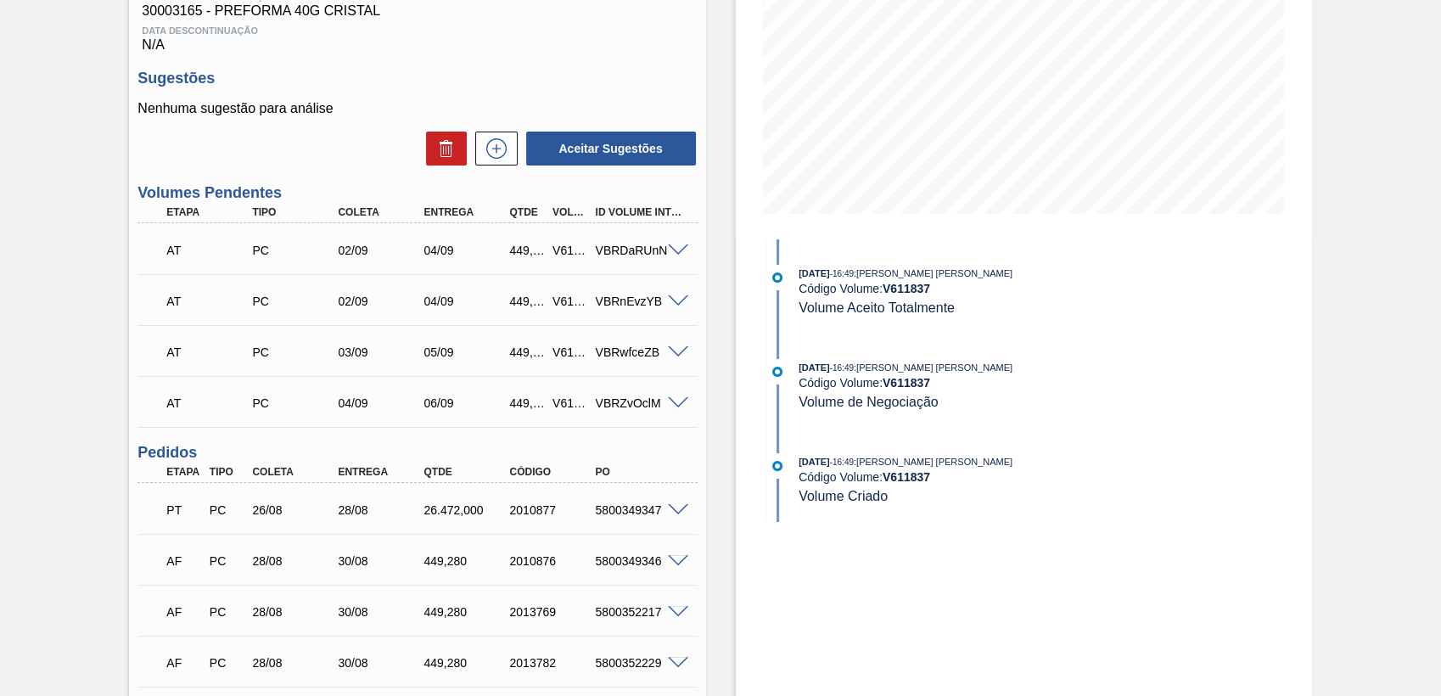
click at [525, 409] on div "449,280" at bounding box center [526, 403] width 43 height 14
copy div "449,280"
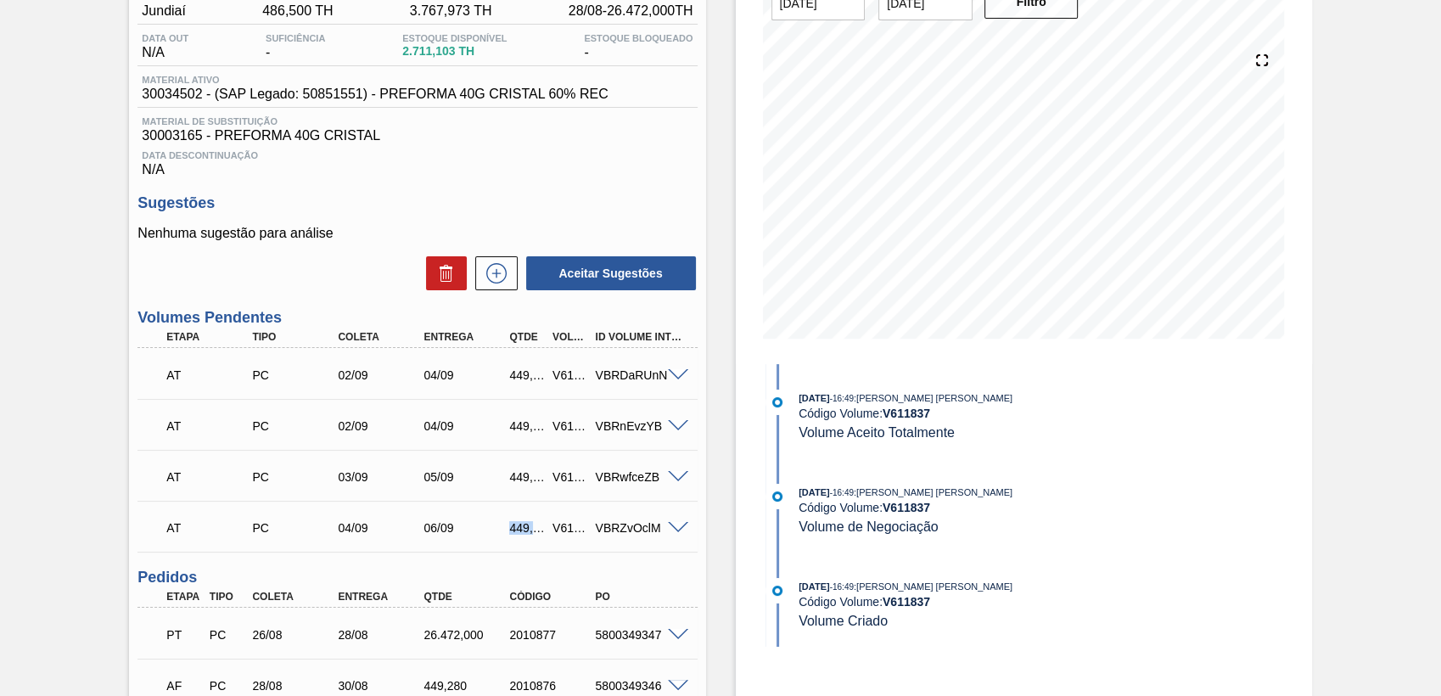
scroll to position [0, 0]
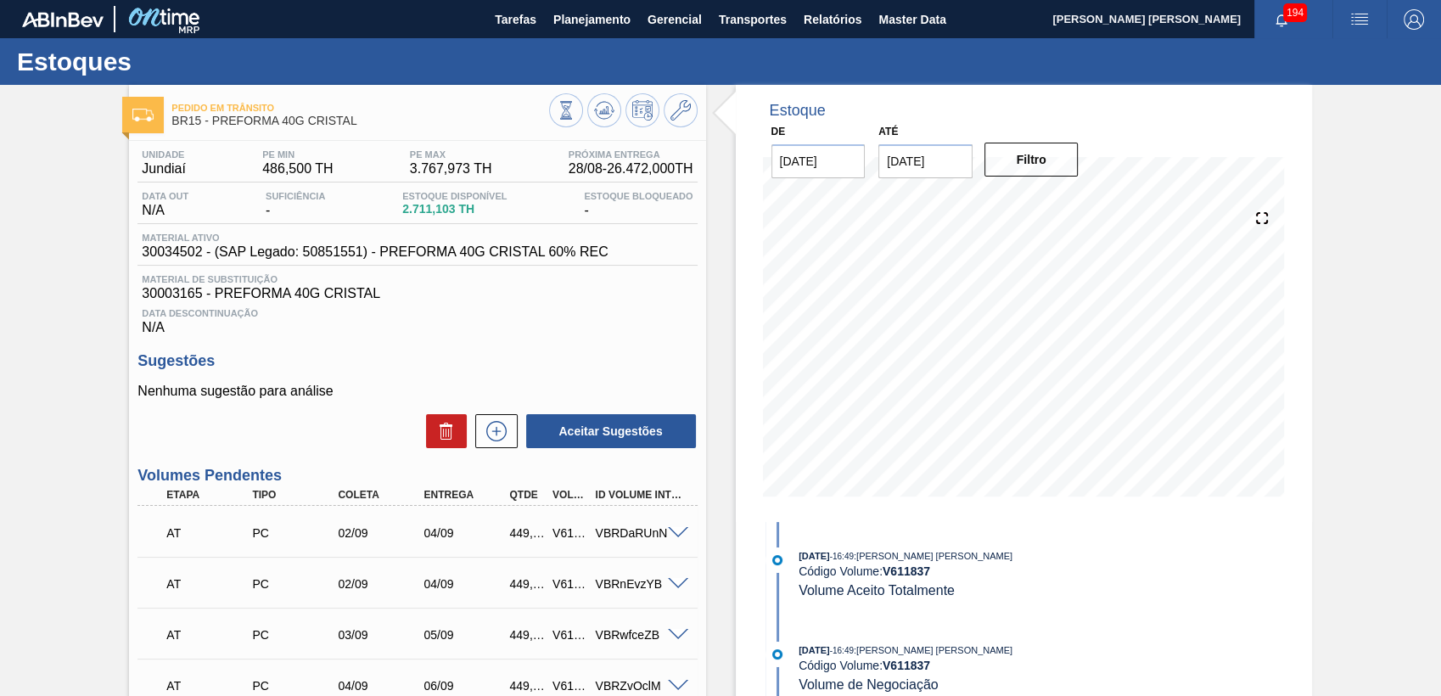
drag, startPoint x: 950, startPoint y: 161, endPoint x: 711, endPoint y: 159, distance: 239.3
click at [777, 159] on div "De 27/08/2025 Até 10/09/2025 Filtro" at bounding box center [925, 149] width 339 height 59
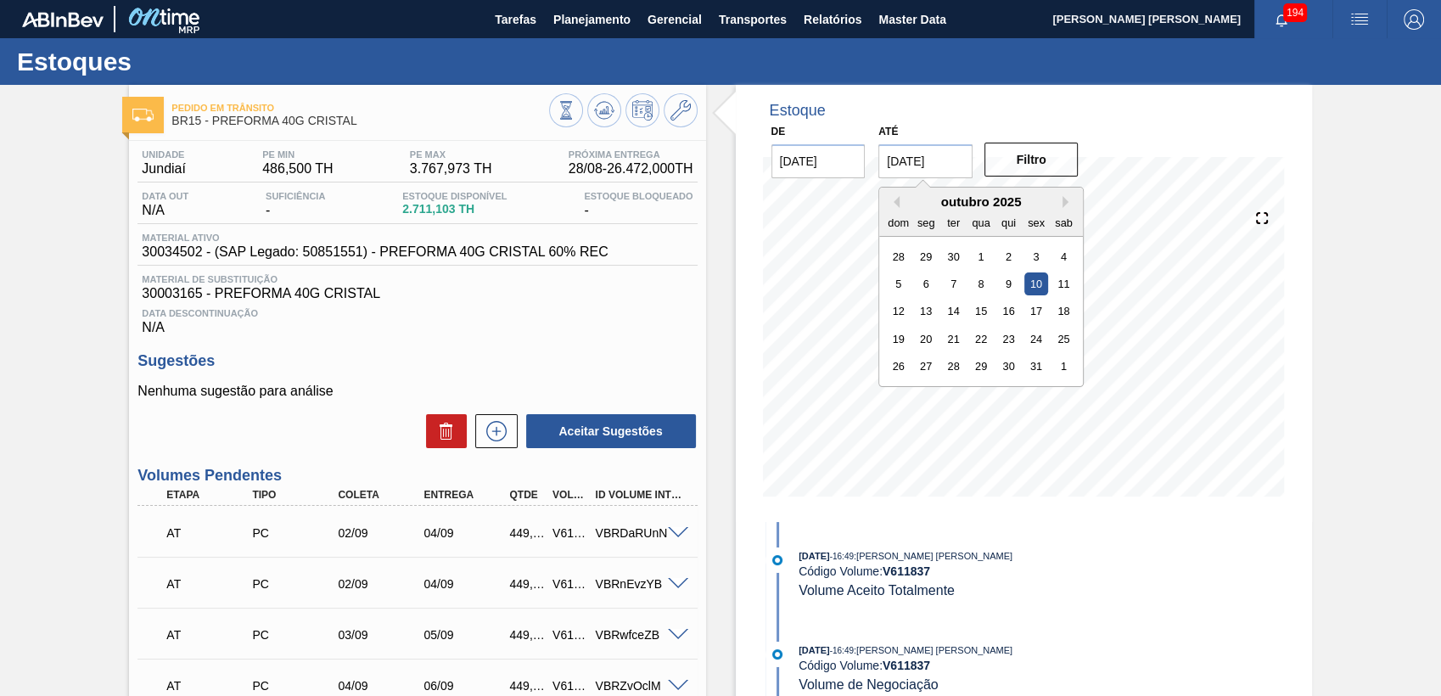
type input "[DATE]"
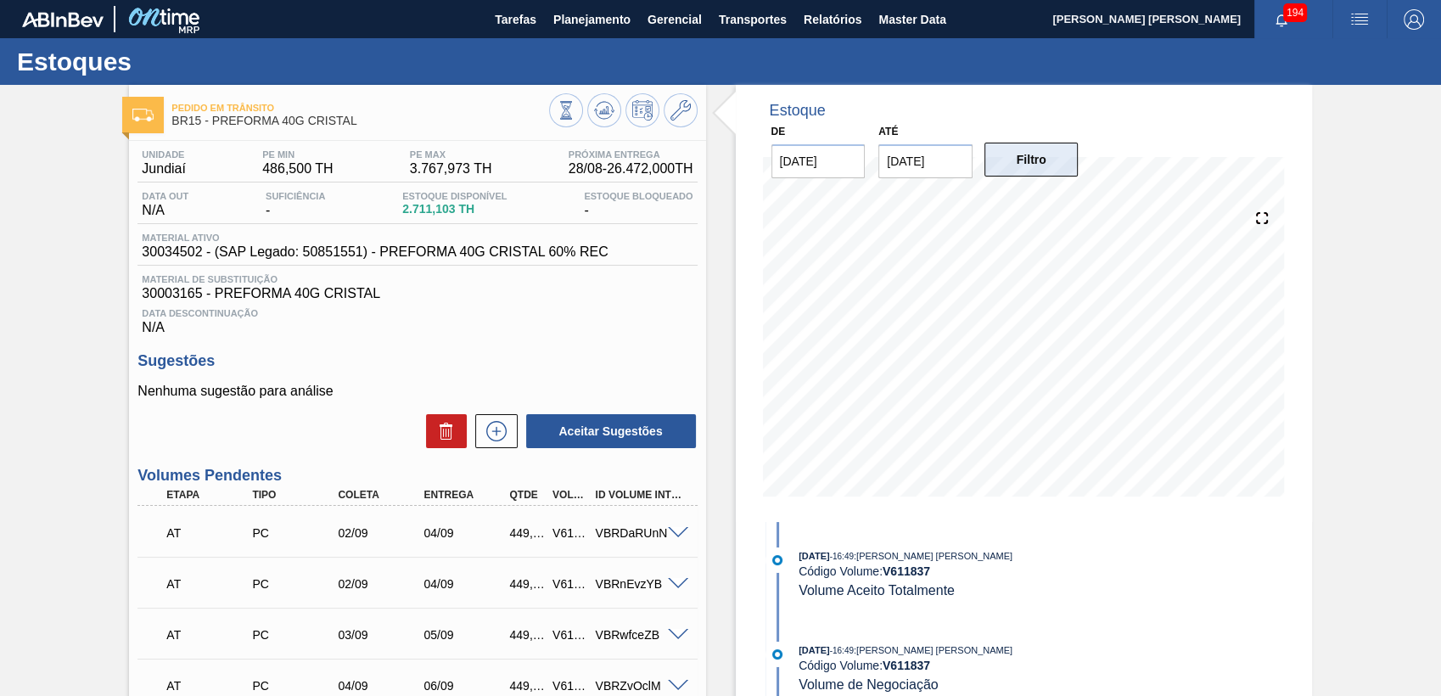
click at [1073, 159] on button "Filtro" at bounding box center [1031, 160] width 94 height 34
click at [613, 116] on button at bounding box center [604, 110] width 34 height 34
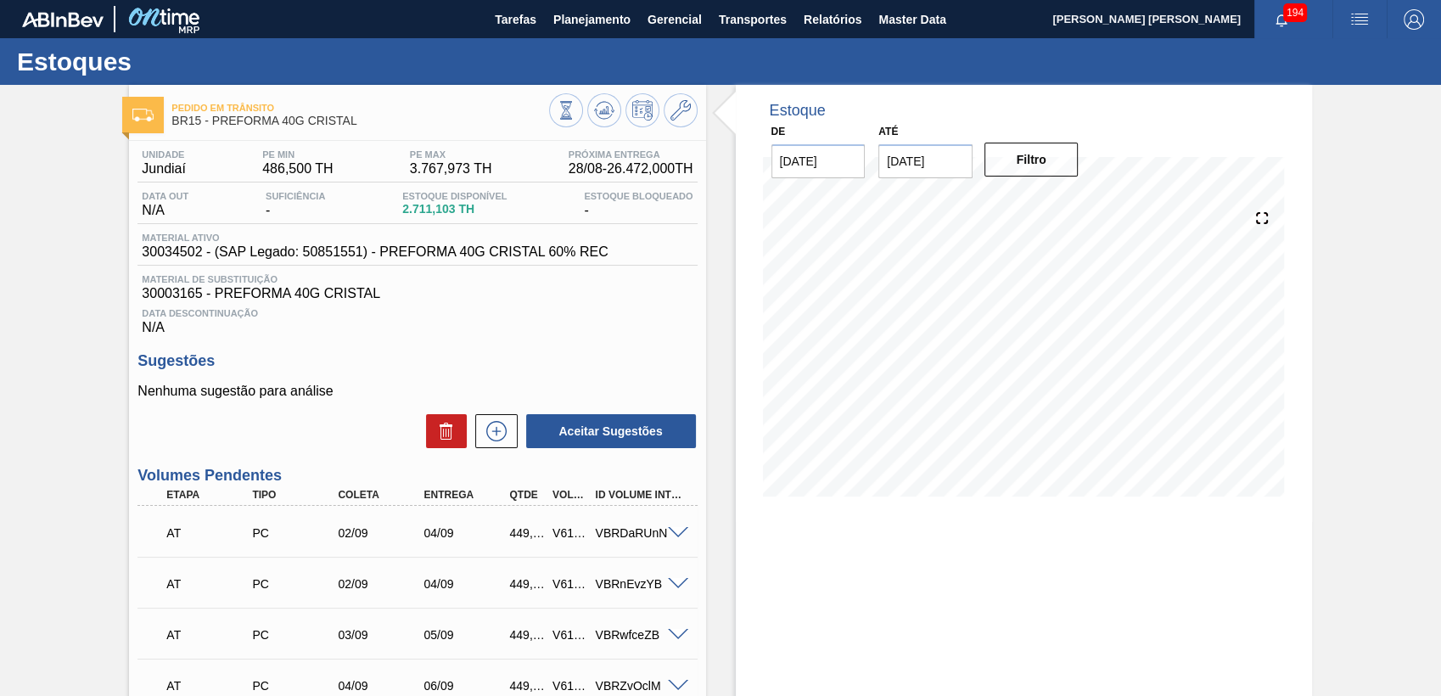
click at [645, 329] on div "Data Descontinuação N/A" at bounding box center [416, 318] width 559 height 34
click at [539, 393] on p "Nenhuma sugestão para análise" at bounding box center [416, 390] width 559 height 15
click at [502, 316] on span "Data Descontinuação" at bounding box center [417, 313] width 551 height 10
click at [519, 370] on h3 "Sugestões" at bounding box center [416, 361] width 559 height 18
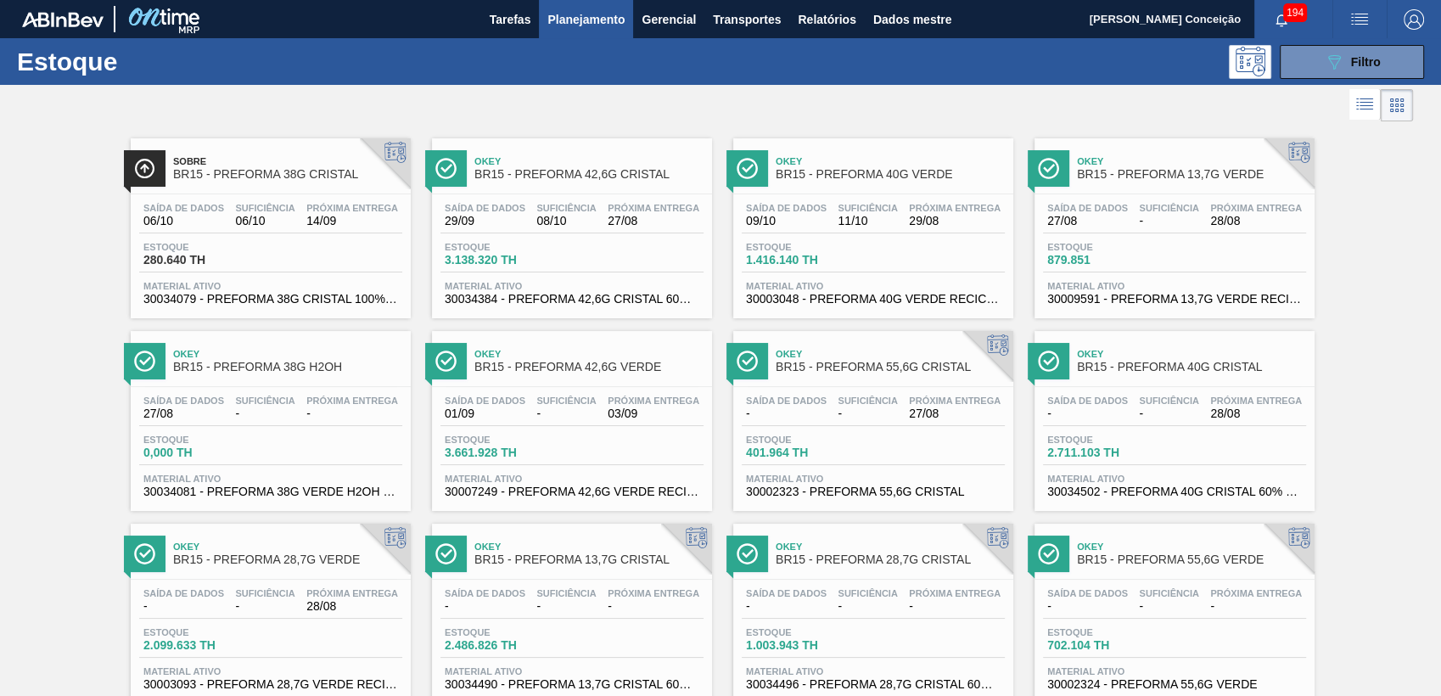
click at [552, 187] on div "Okey BR15 - PREFORMA 42,6G CRISTAL" at bounding box center [588, 168] width 229 height 38
click at [948, 200] on div "Saída de dados 09/10 Suficiência 11/10 Próxima Entrega 29/08 Estoque 1.416.140 …" at bounding box center [873, 251] width 280 height 115
click at [1204, 392] on div "Saída de dados - Suficiência - Próxima Entrega 28/08 Estoque 2.711.103 TH Mater…" at bounding box center [1174, 444] width 280 height 115
click at [392, 90] on div at bounding box center [706, 105] width 1413 height 41
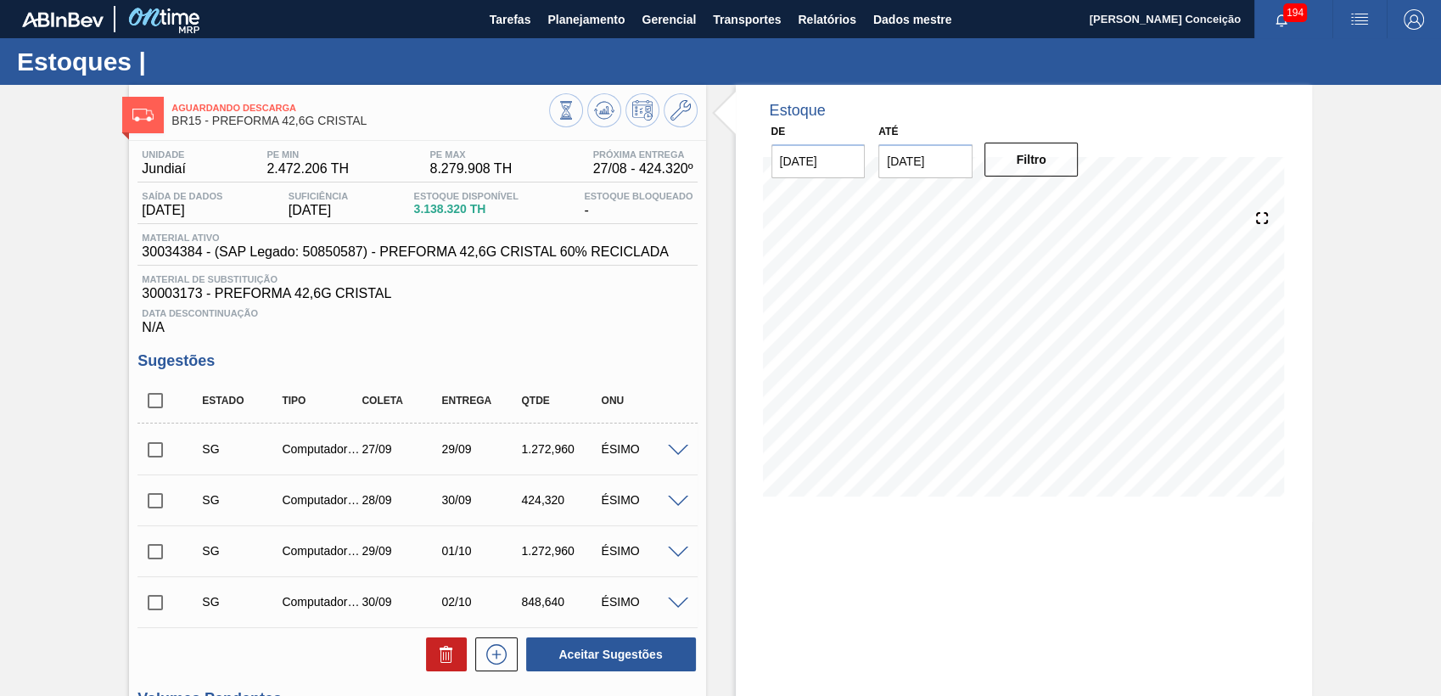
click at [691, 347] on div "Unidade Jundiaí PE MIN 2.472.206 TH PE MAX 8.279.908 TH Próxima Entrega 27/08 -…" at bounding box center [417, 685] width 576 height 1088
click at [159, 413] on input "checkbox" at bounding box center [155, 401] width 36 height 36
checkbox input "true"
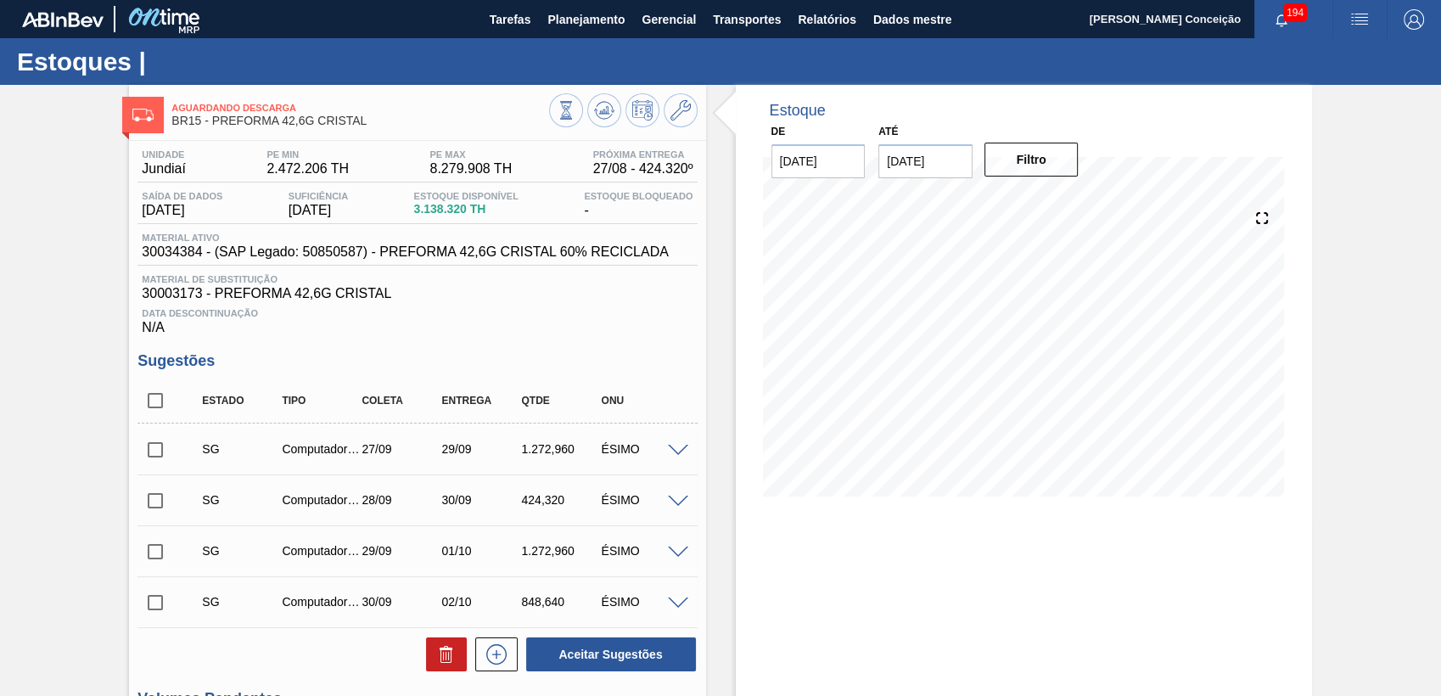
checkbox input "true"
click at [444, 650] on icon at bounding box center [446, 654] width 20 height 20
checkbox input "false"
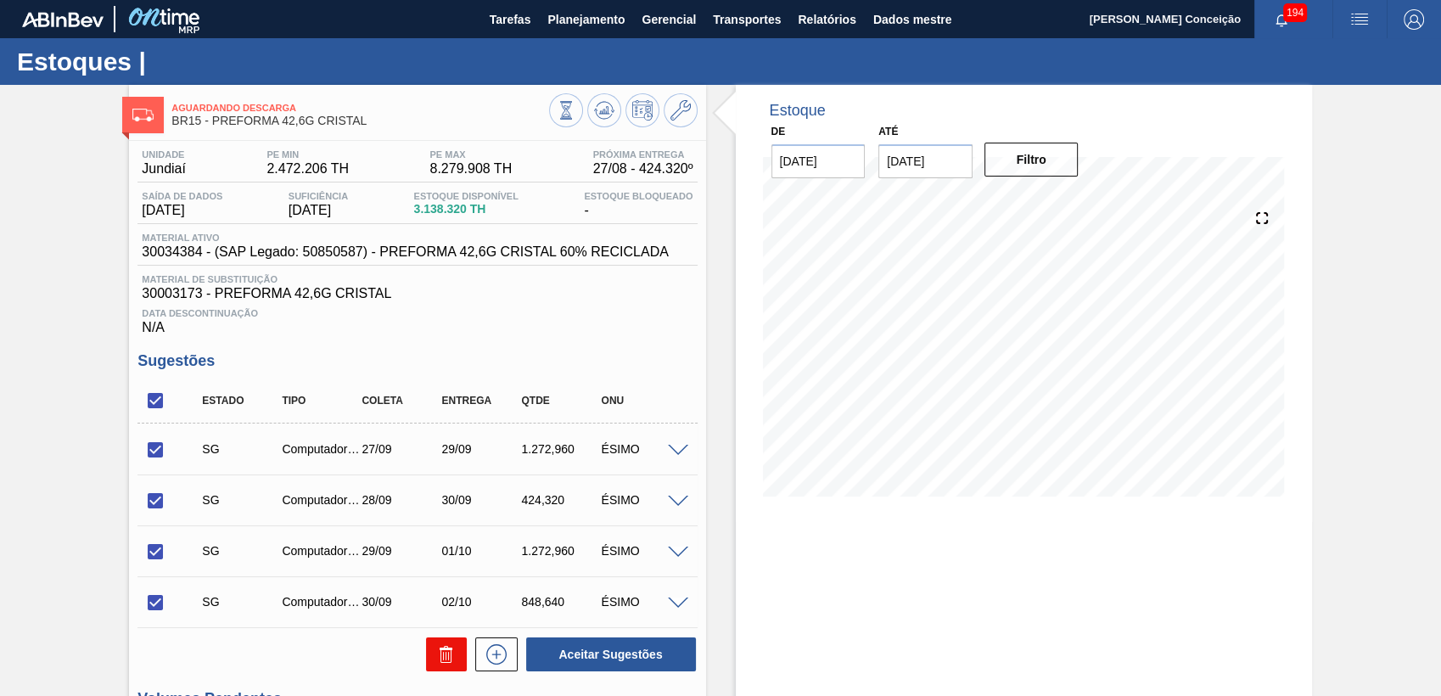
checkbox input "false"
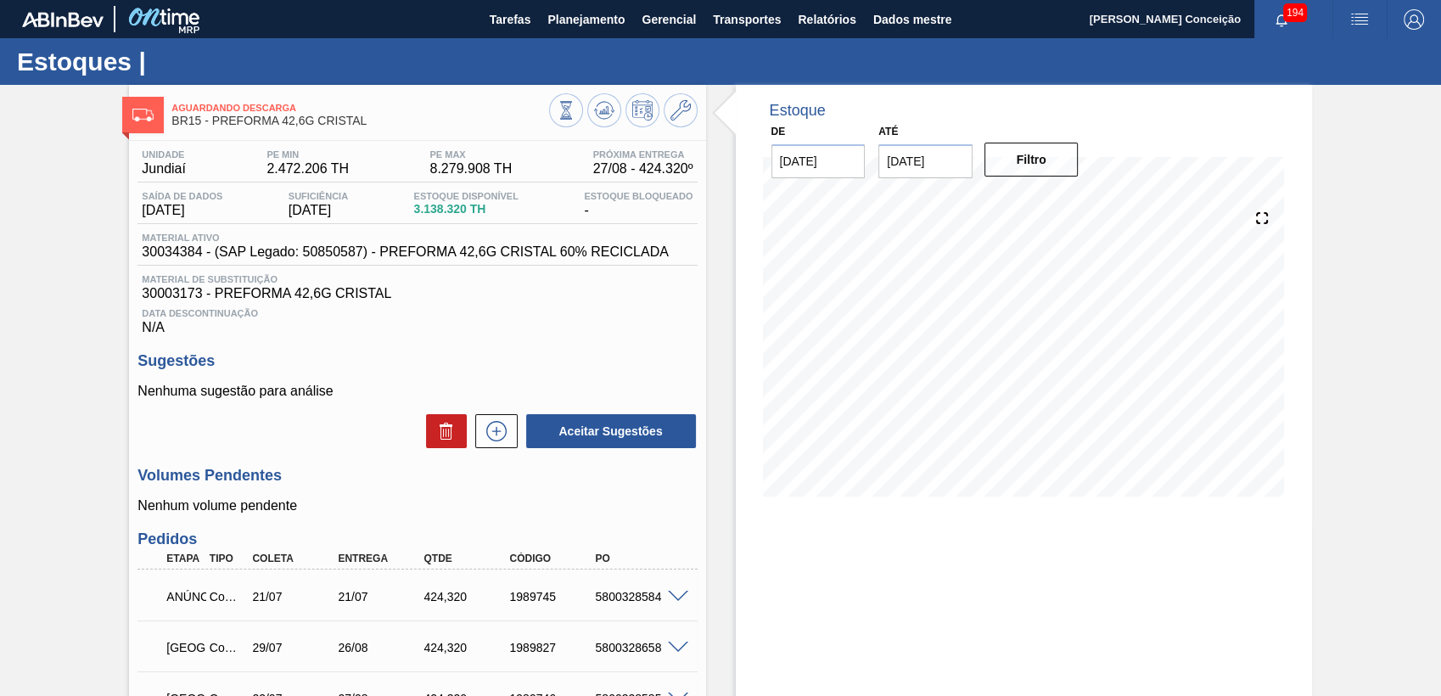
click at [680, 370] on h3 "Sugestões" at bounding box center [416, 361] width 559 height 18
click at [486, 437] on icon at bounding box center [496, 431] width 20 height 20
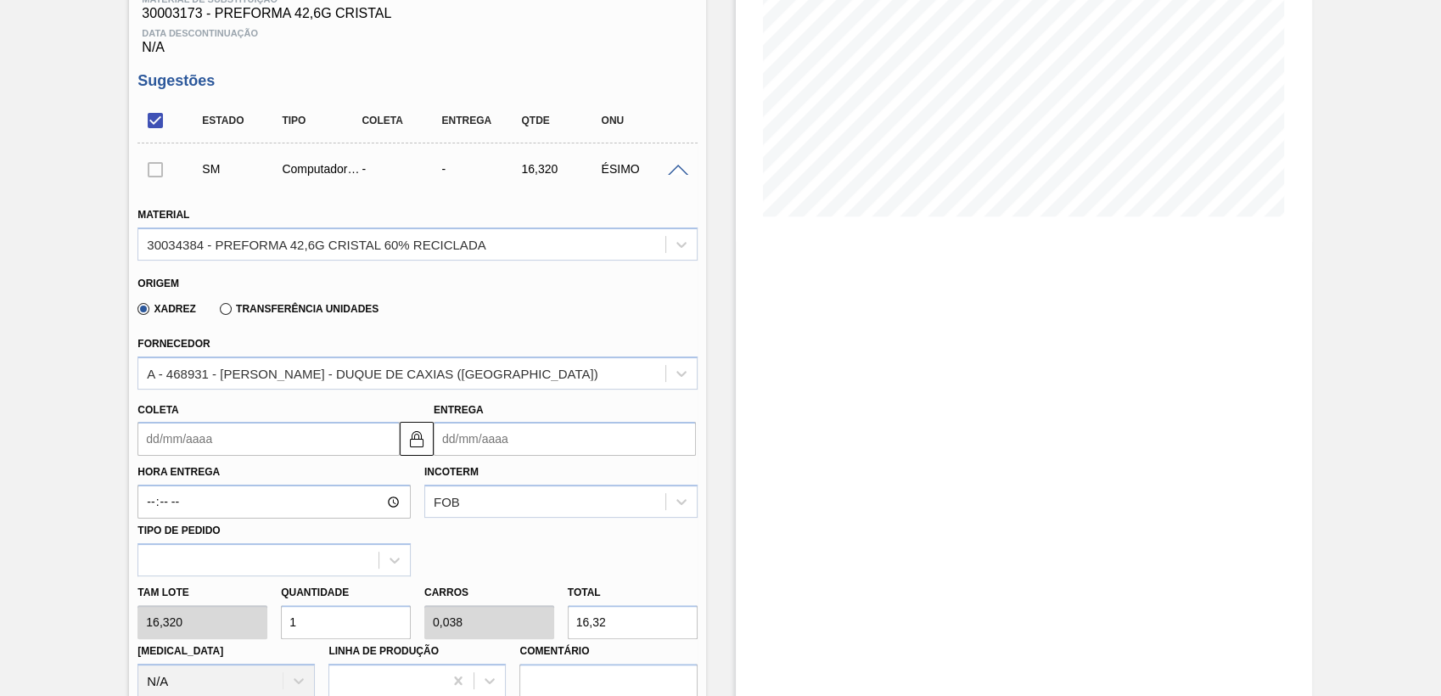
scroll to position [283, 0]
click at [208, 439] on input "Coleta" at bounding box center [268, 436] width 262 height 34
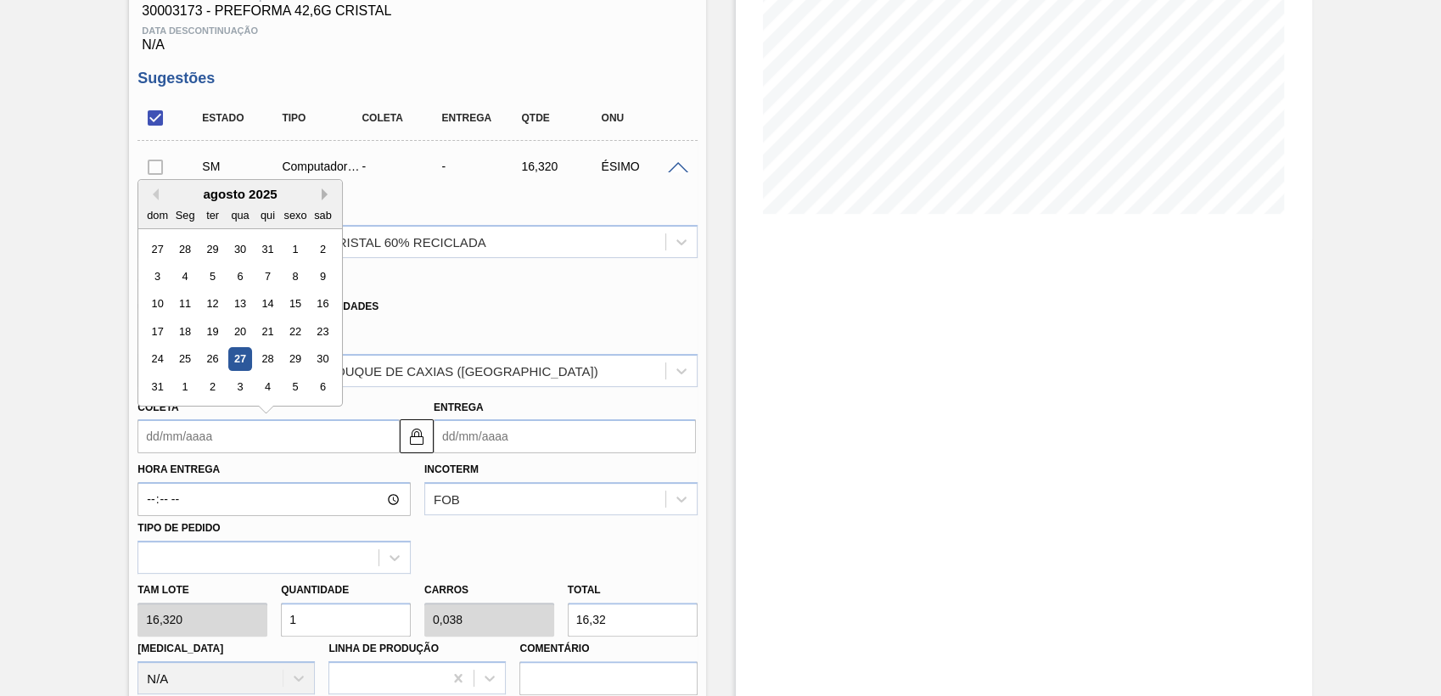
click at [326, 194] on button "Próximo mês" at bounding box center [328, 194] width 12 height 12
click at [237, 255] on div "3" at bounding box center [240, 249] width 23 height 23
type input "[DATE]"
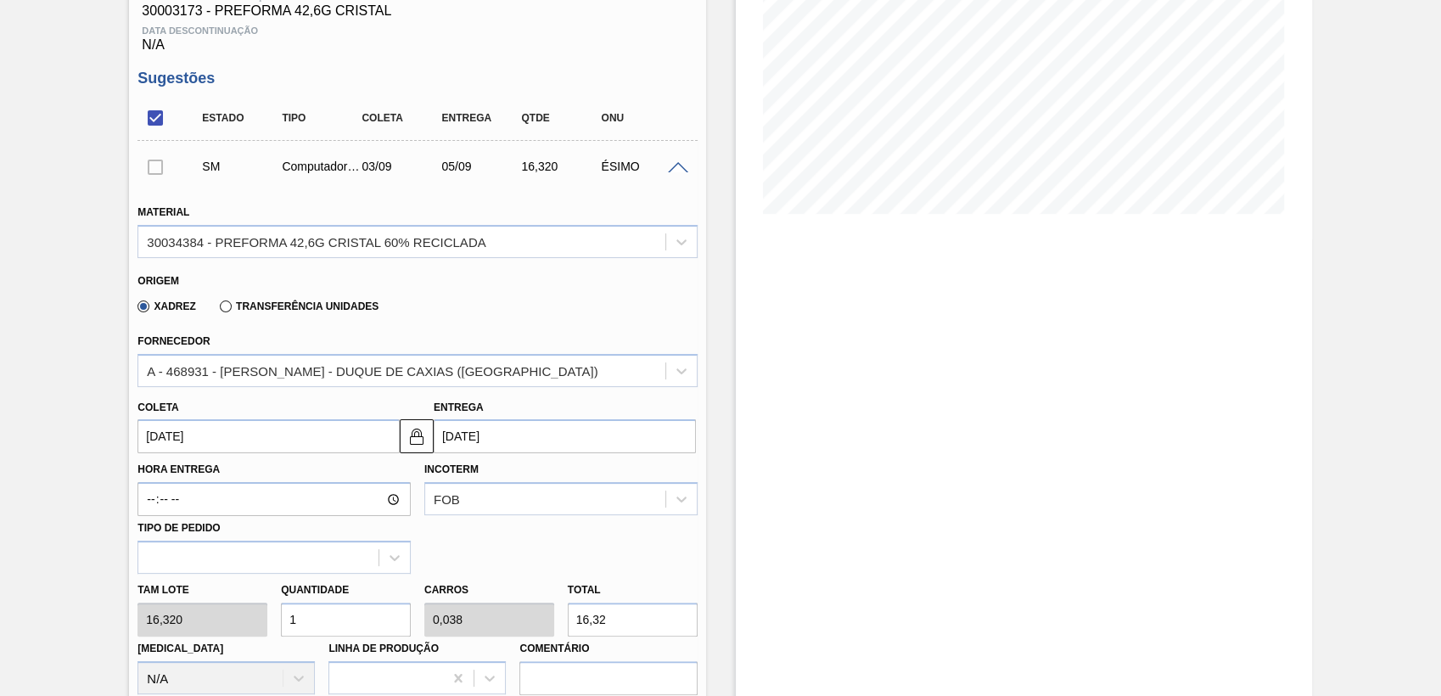
click at [215, 424] on input "[DATE]" at bounding box center [268, 436] width 262 height 34
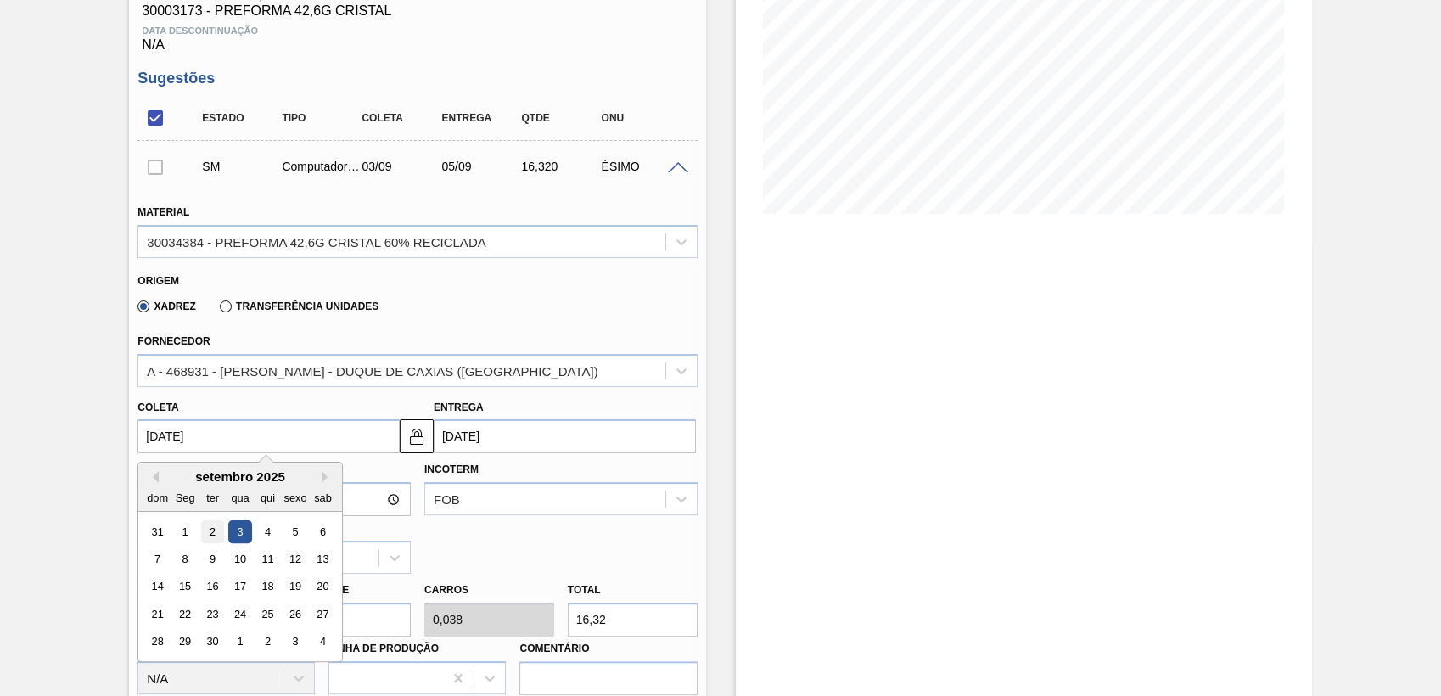
click at [216, 541] on div "2" at bounding box center [212, 531] width 23 height 23
type input "[DATE]"
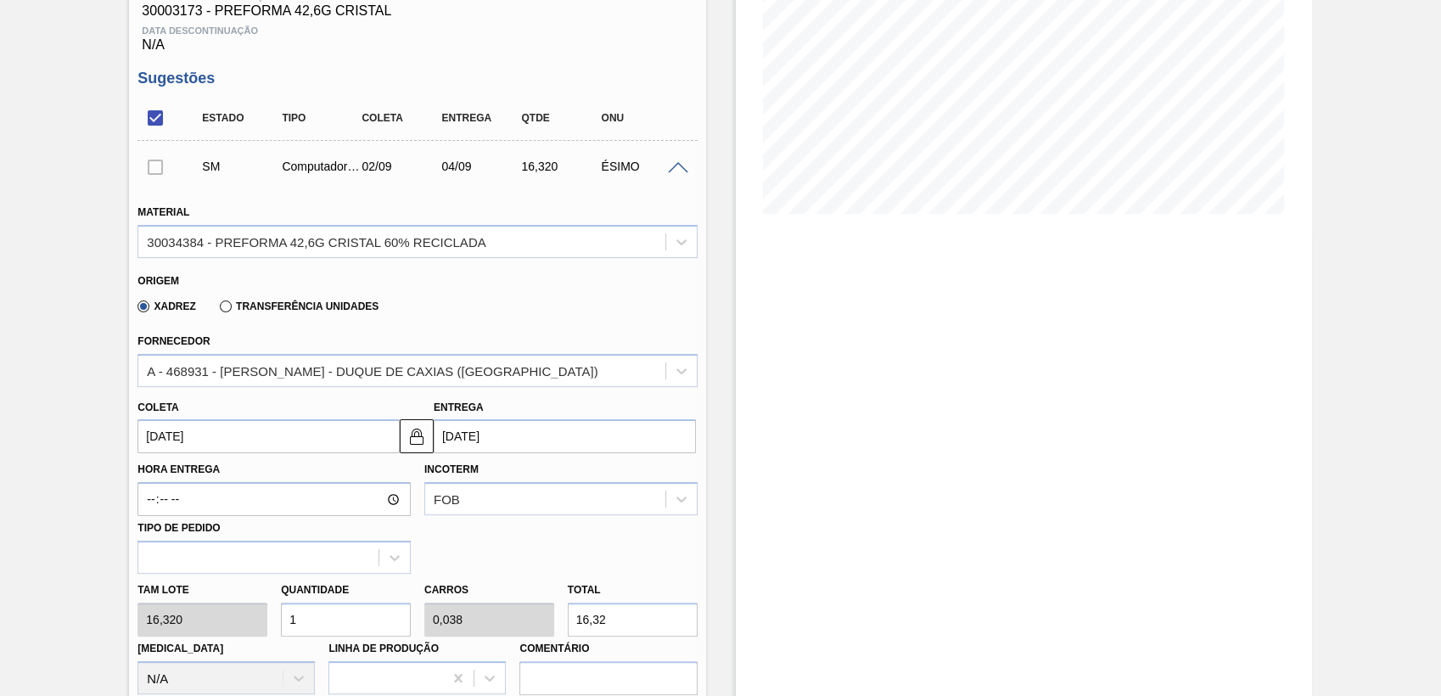
drag, startPoint x: 326, startPoint y: 619, endPoint x: 158, endPoint y: 592, distance: 170.2
click at [210, 598] on div "Tam lote 16,320 Quantidade 1 Carros 0,038 Total 16,32 Doca N/A Linha de Produçã…" at bounding box center [417, 633] width 573 height 121
type input "2"
type input "0,077"
type input "32,64"
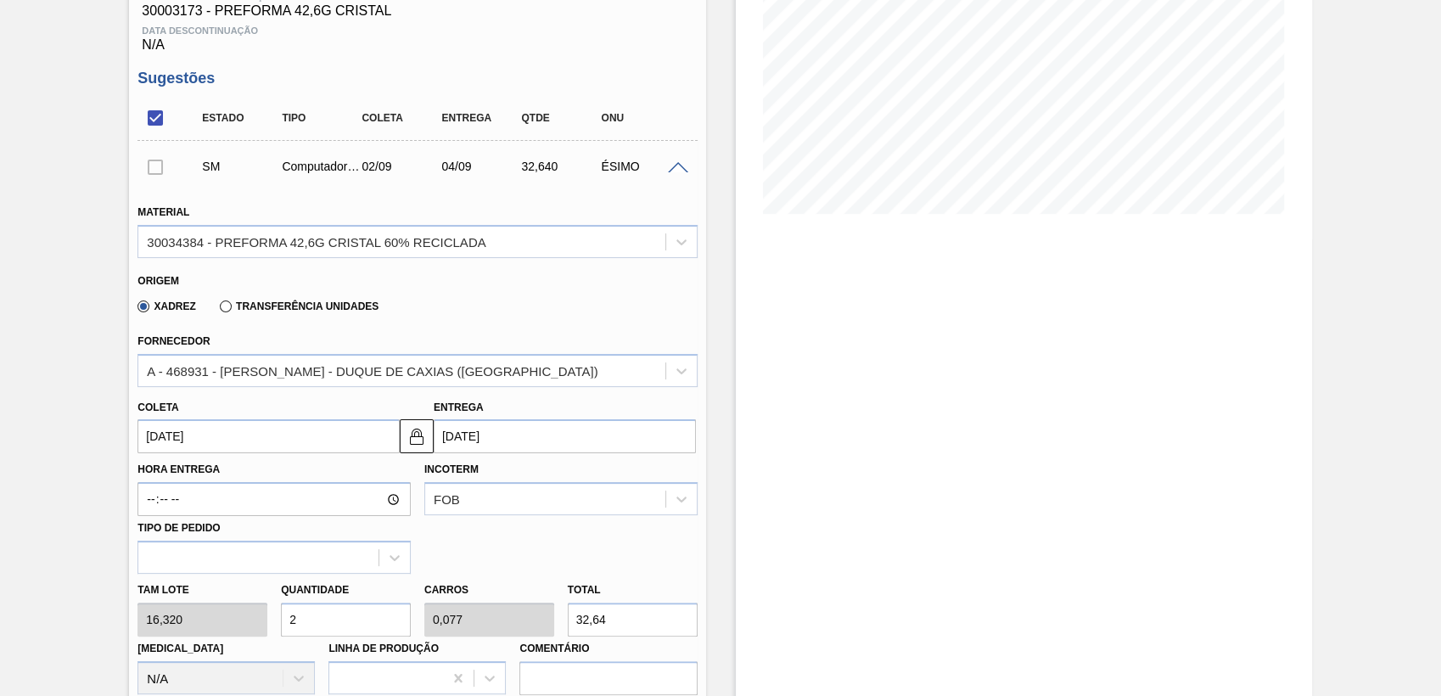
type input "26"
type input "1"
type input "424,32"
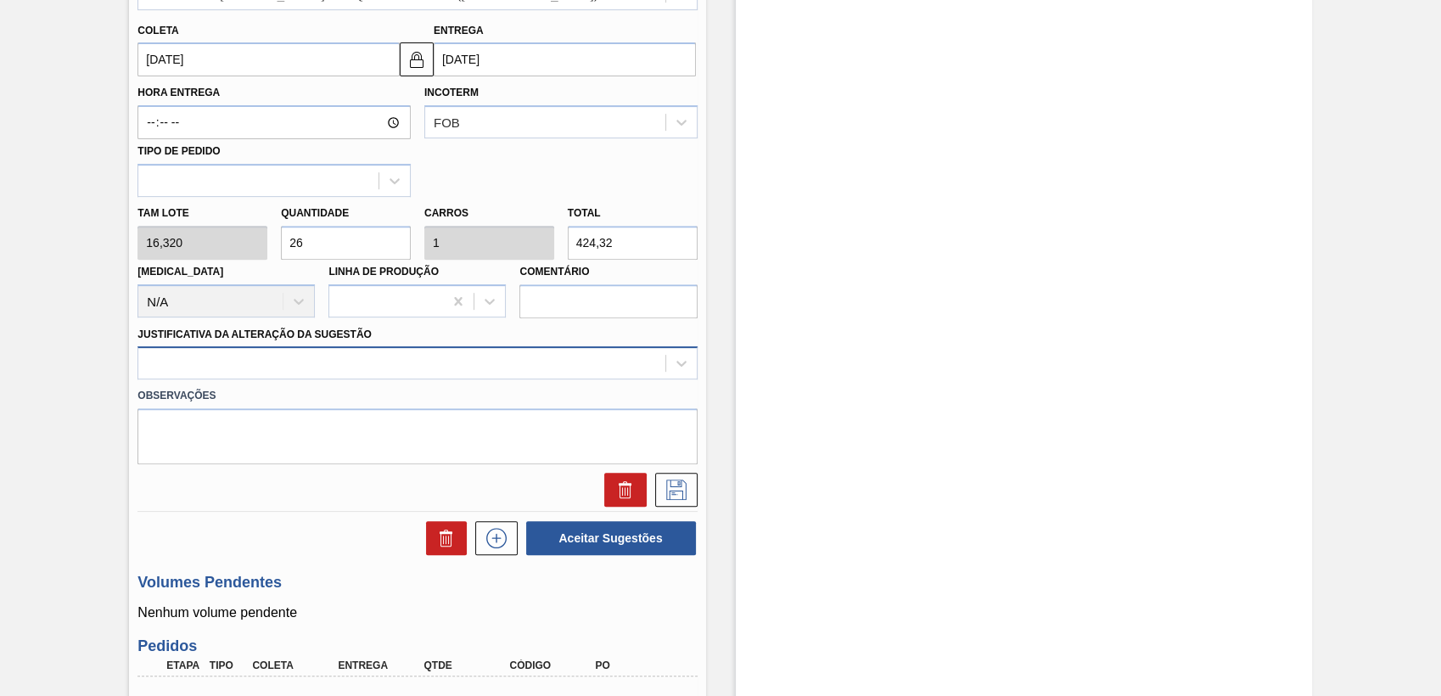
type input "26"
click at [286, 371] on div at bounding box center [401, 363] width 526 height 25
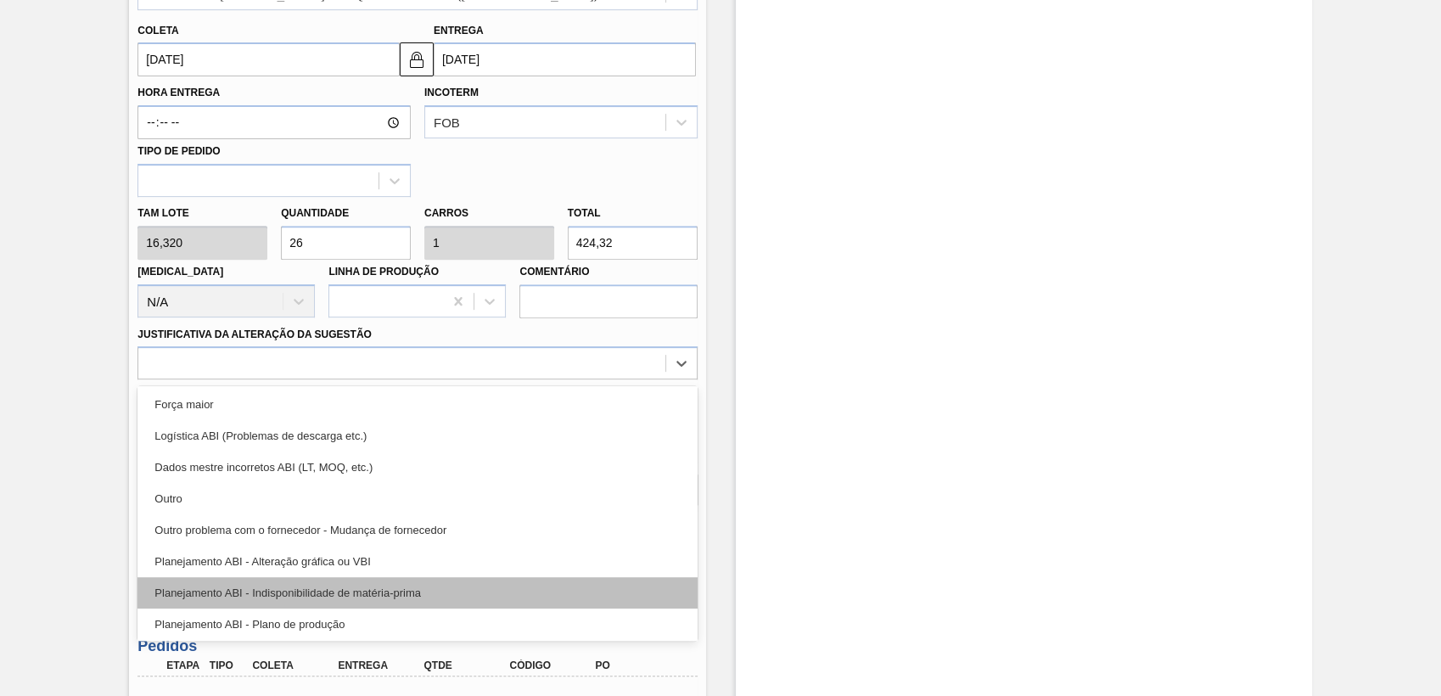
scroll to position [94, 0]
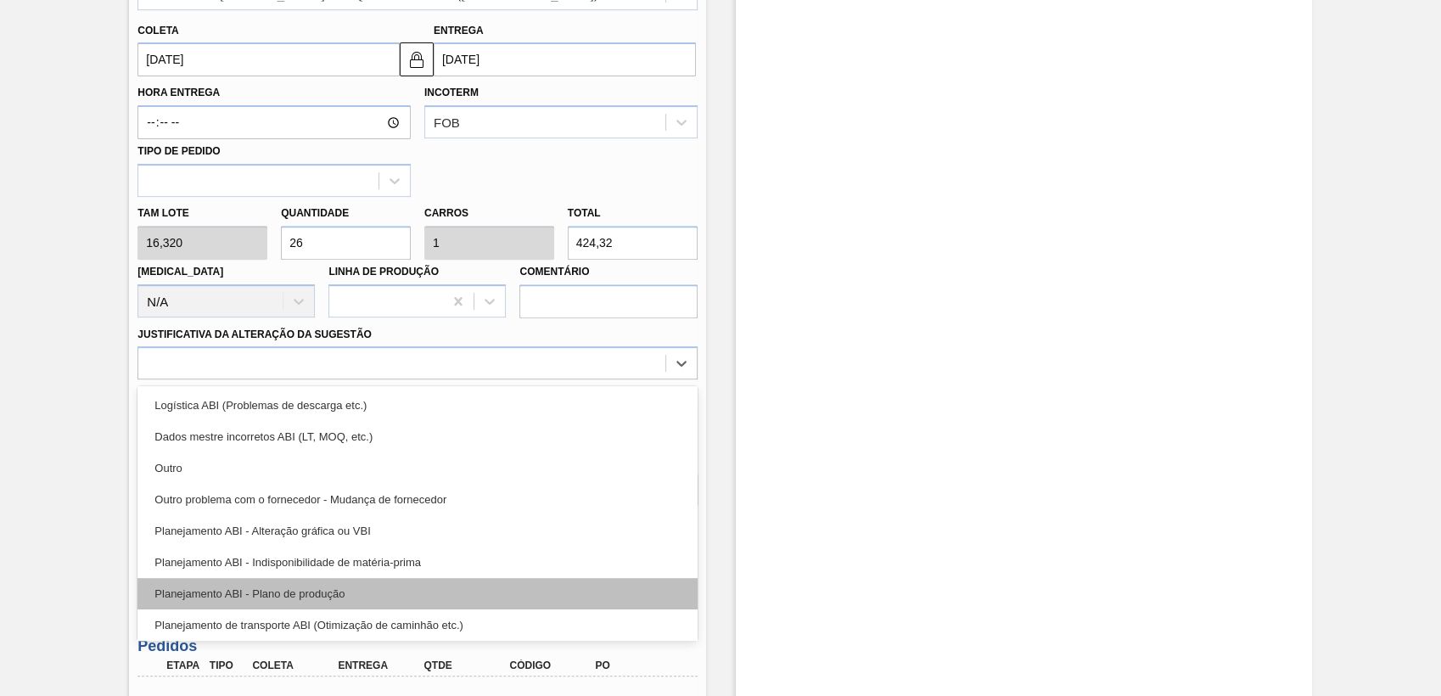
click at [333, 585] on div "Planejamento ABI - Plano de produção" at bounding box center [416, 593] width 559 height 31
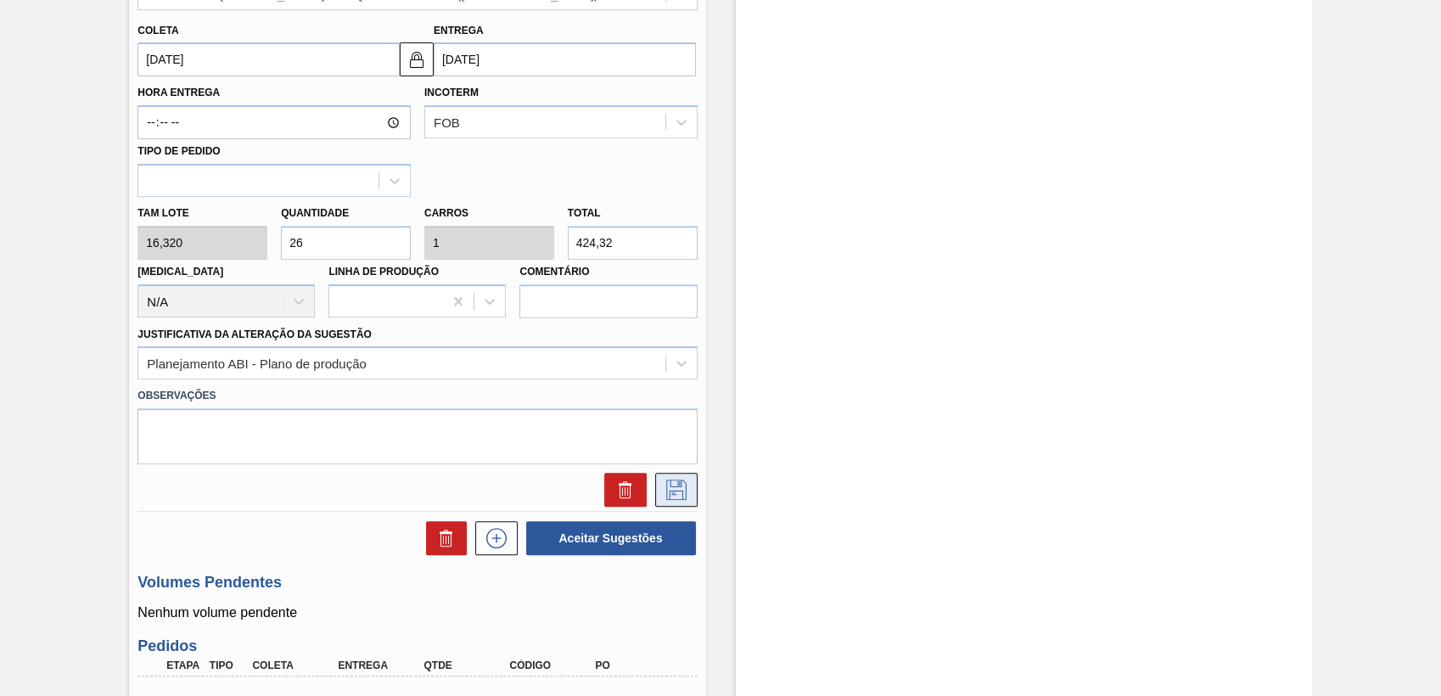
click at [677, 489] on icon at bounding box center [676, 489] width 20 height 20
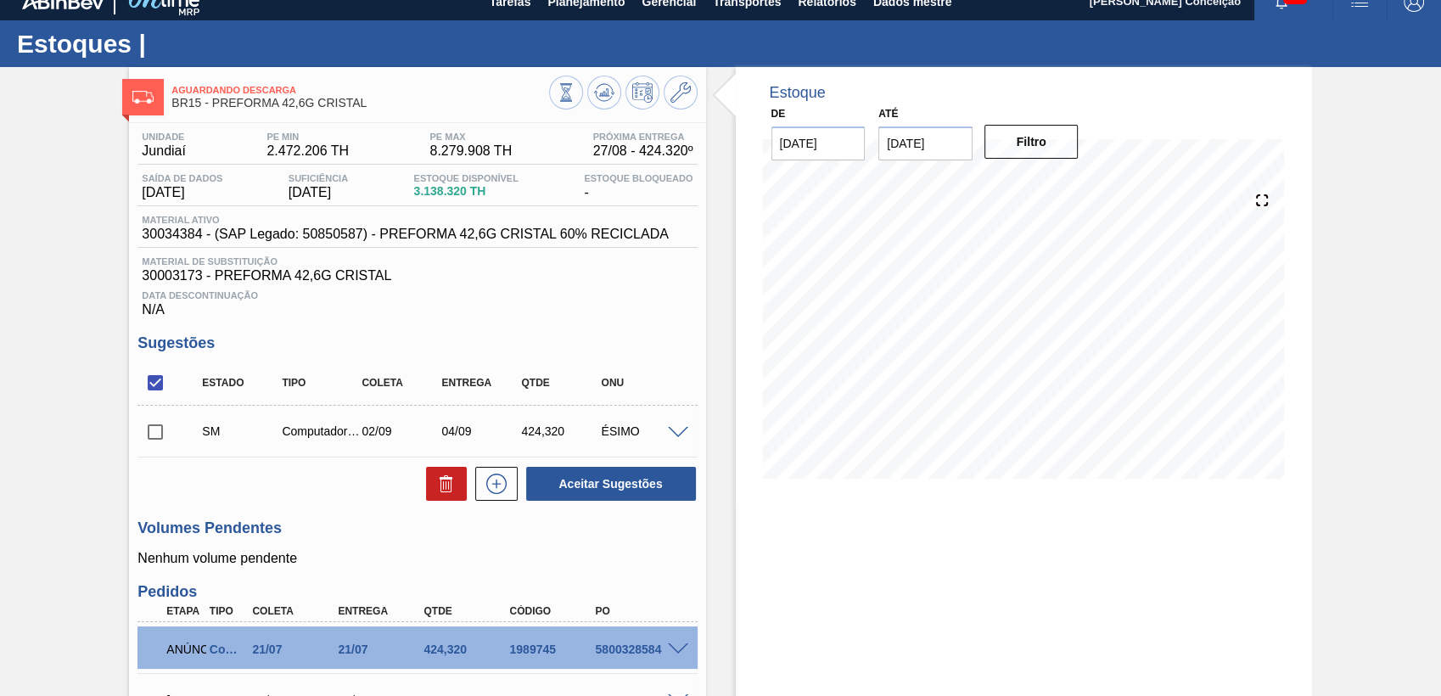
scroll to position [14, 0]
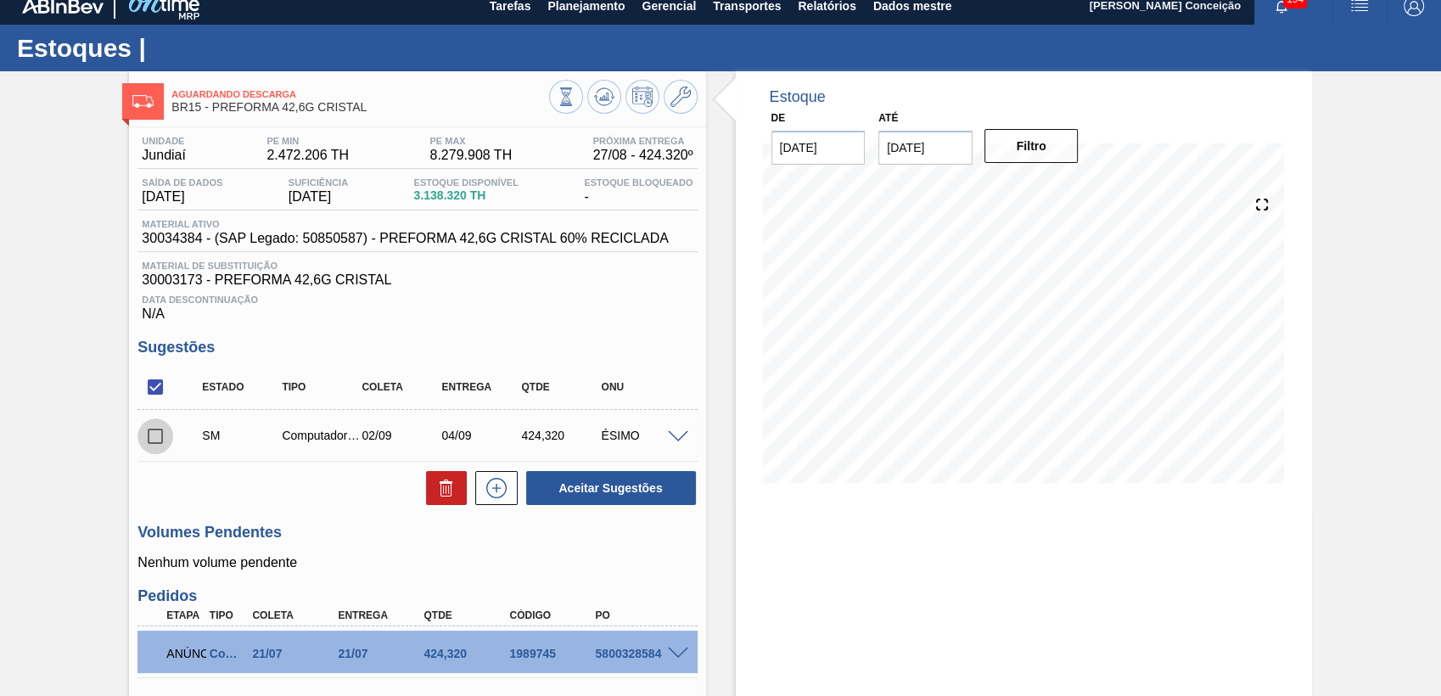
click at [163, 446] on input "checkbox" at bounding box center [155, 436] width 36 height 36
click at [560, 490] on button "Aceitar Sugestões" at bounding box center [611, 488] width 170 height 34
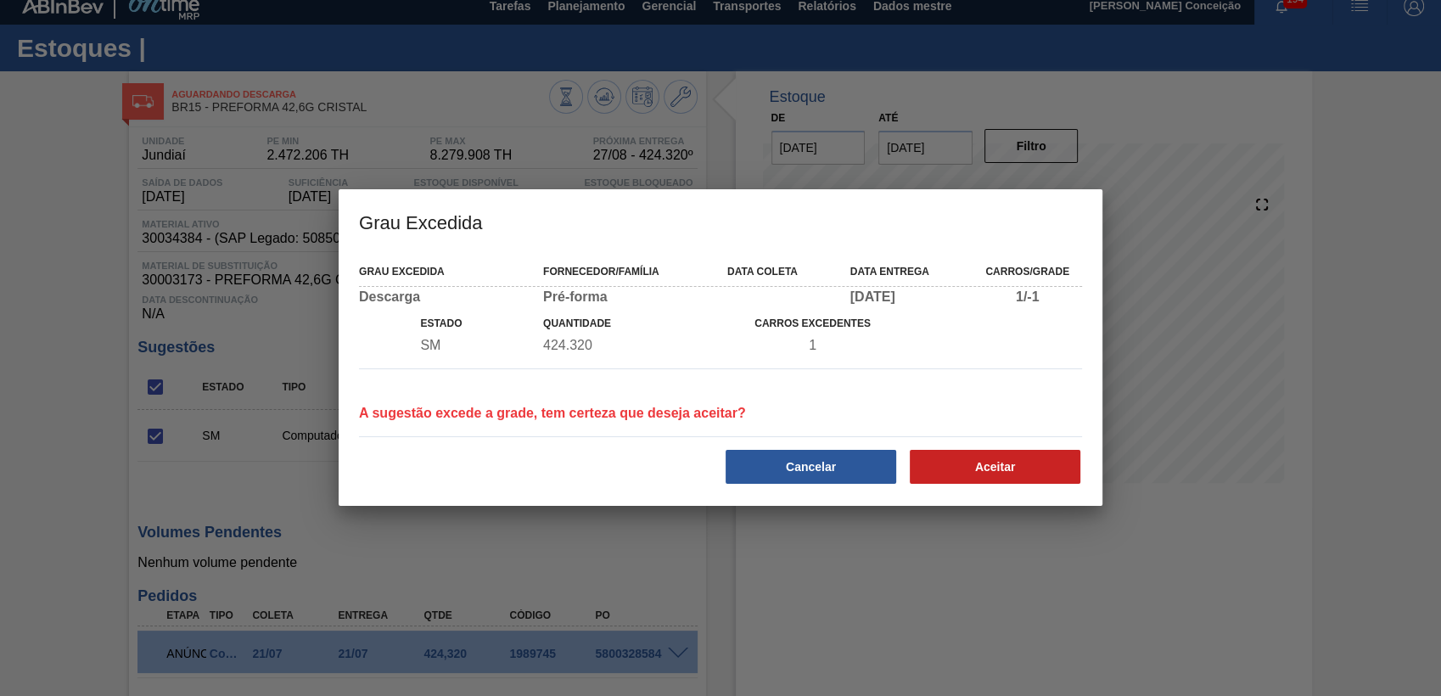
click at [736, 386] on div "A sugestão excede a grade, tem certeza que deseja aceitar?" at bounding box center [552, 400] width 400 height 41
click at [789, 470] on button "Cancelar" at bounding box center [810, 467] width 171 height 34
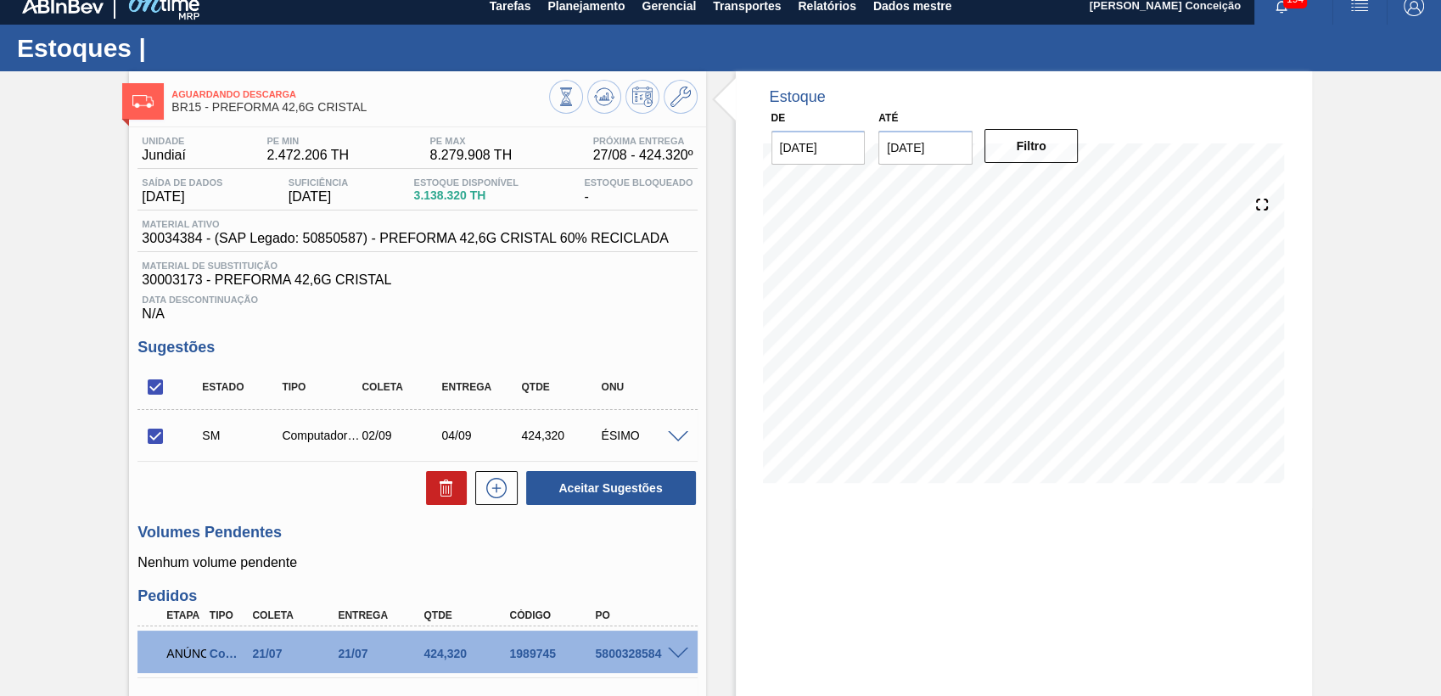
click at [674, 435] on span at bounding box center [678, 437] width 20 height 13
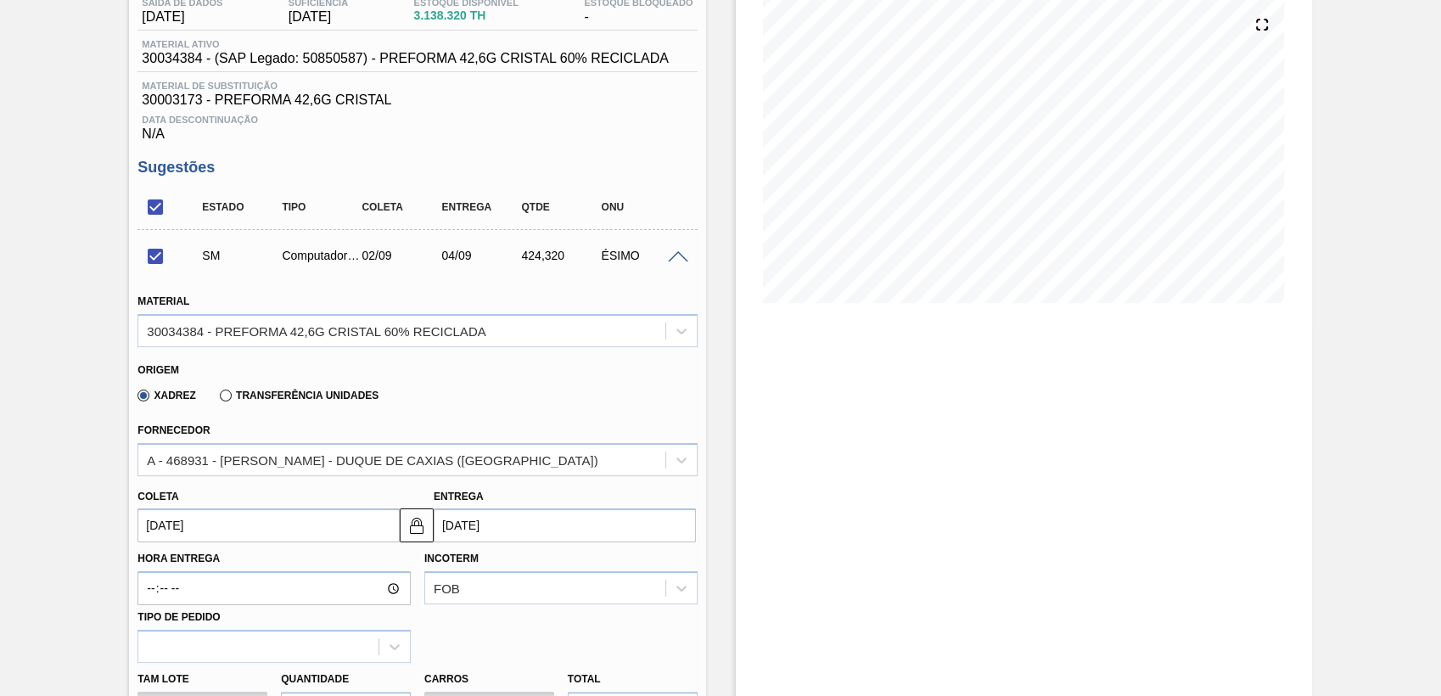
scroll to position [202, 0]
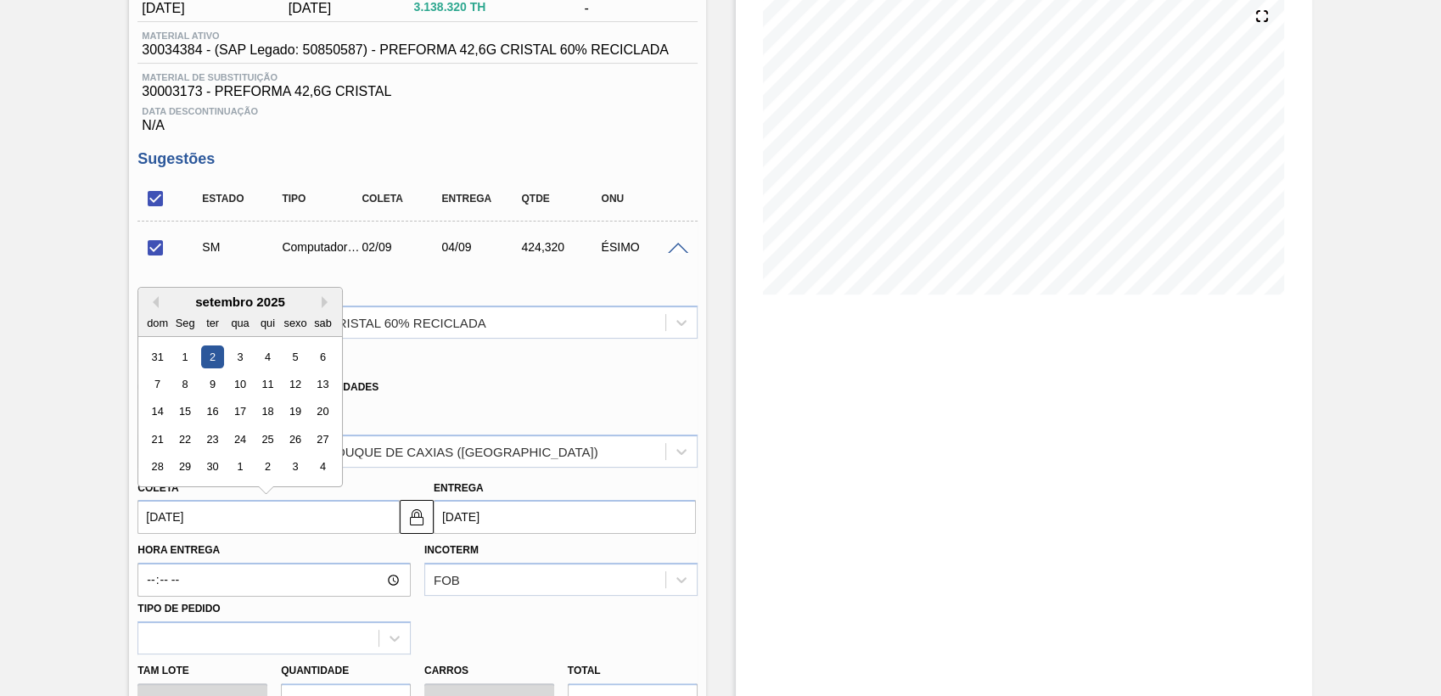
click at [216, 516] on input "[DATE]" at bounding box center [268, 517] width 262 height 34
click at [240, 357] on div "3" at bounding box center [240, 356] width 23 height 23
checkbox input "false"
type input "[DATE]"
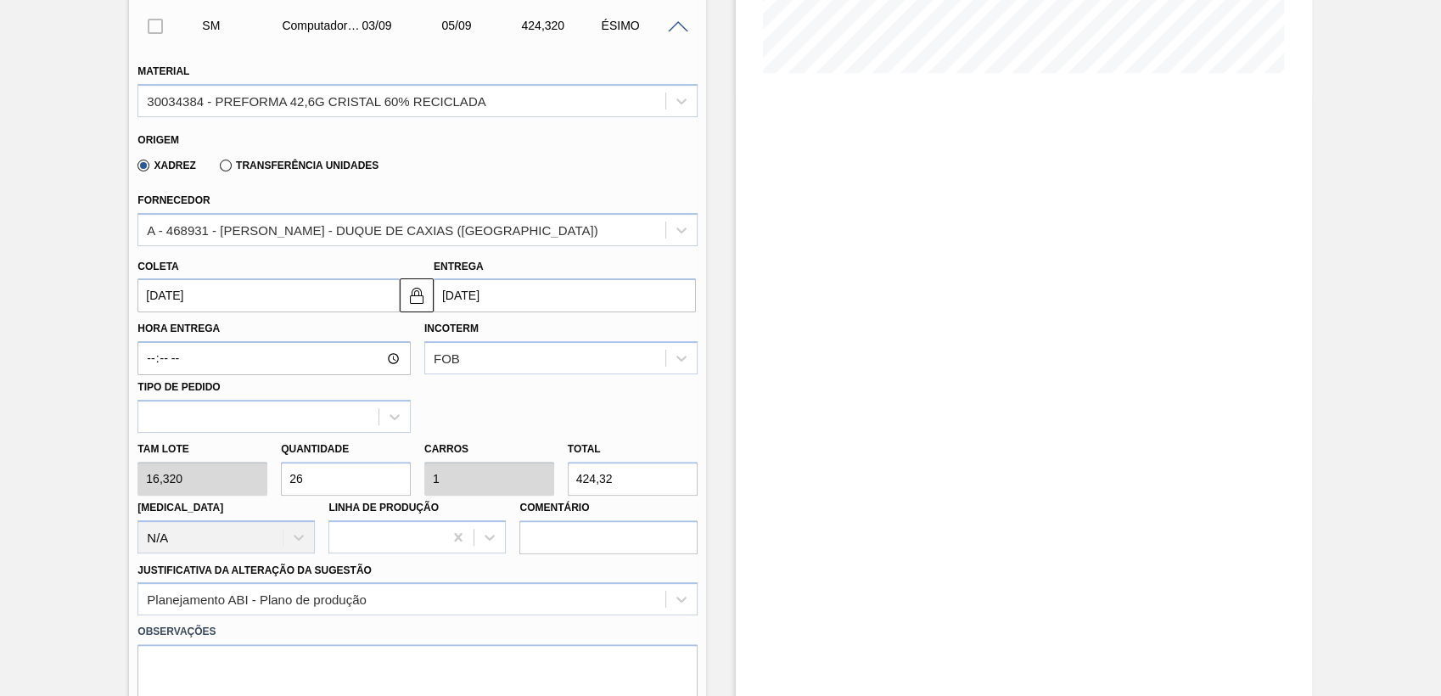
scroll to position [579, 0]
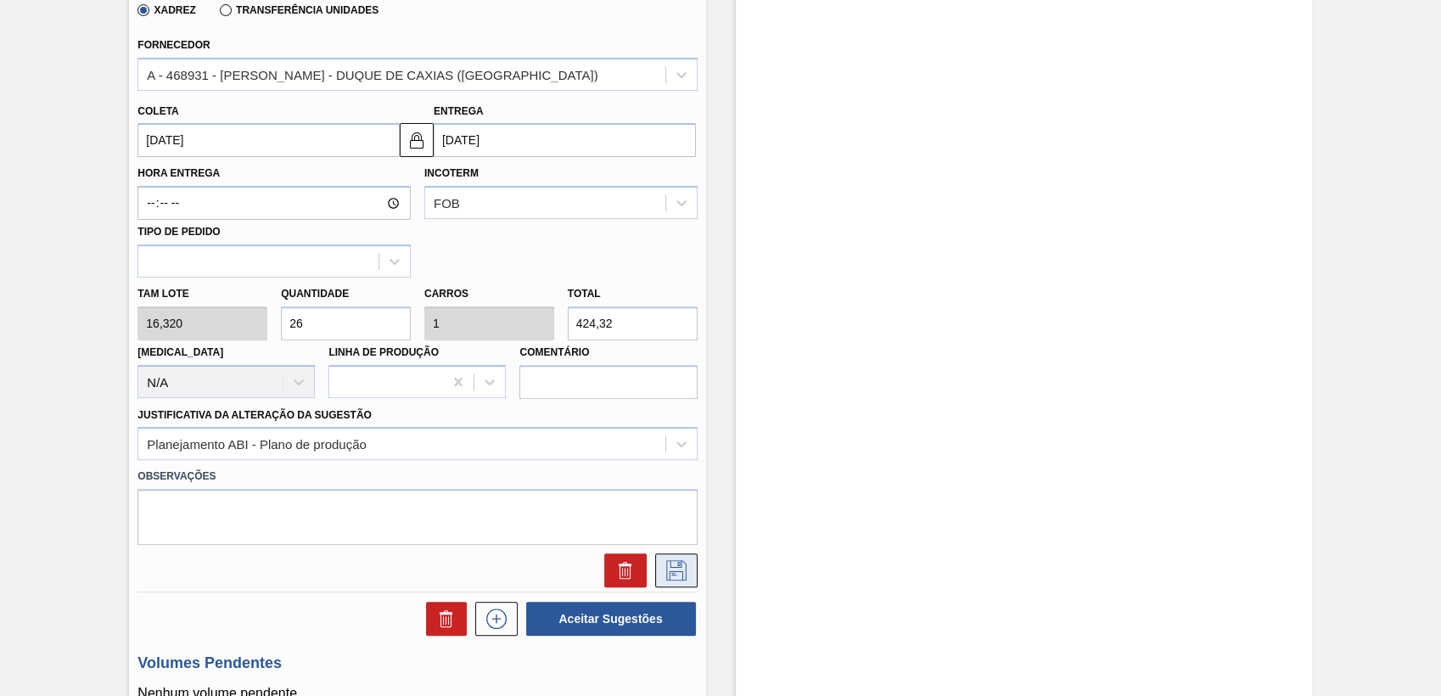
click at [672, 567] on icon at bounding box center [676, 570] width 27 height 20
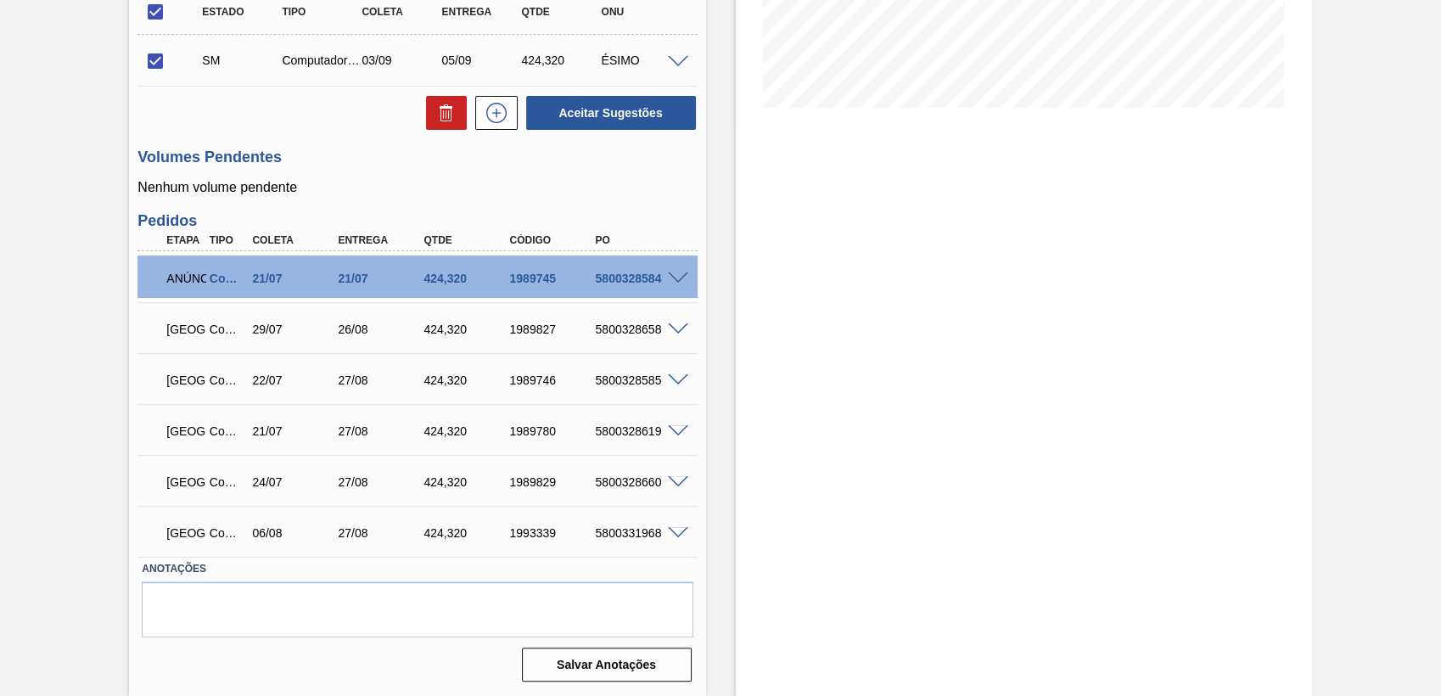
scroll to position [296, 0]
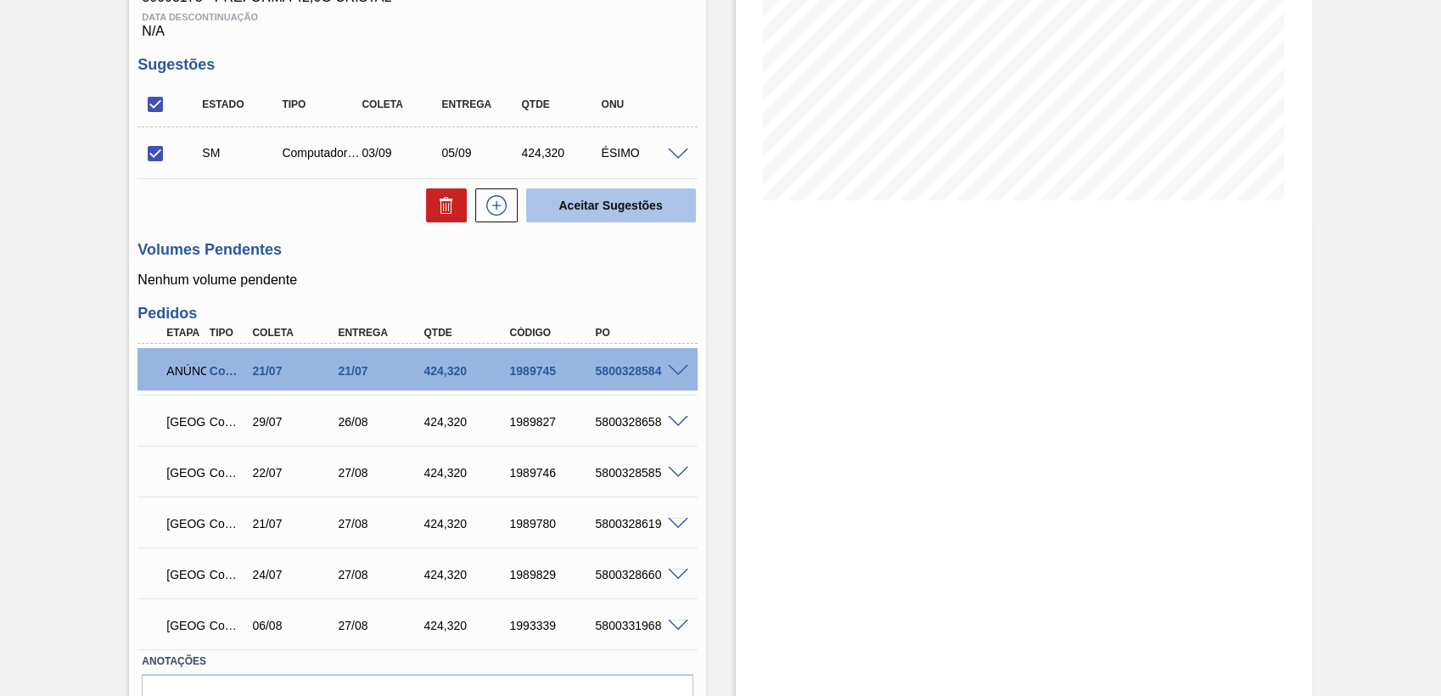
click at [596, 210] on button "Aceitar Sugestões" at bounding box center [611, 205] width 170 height 34
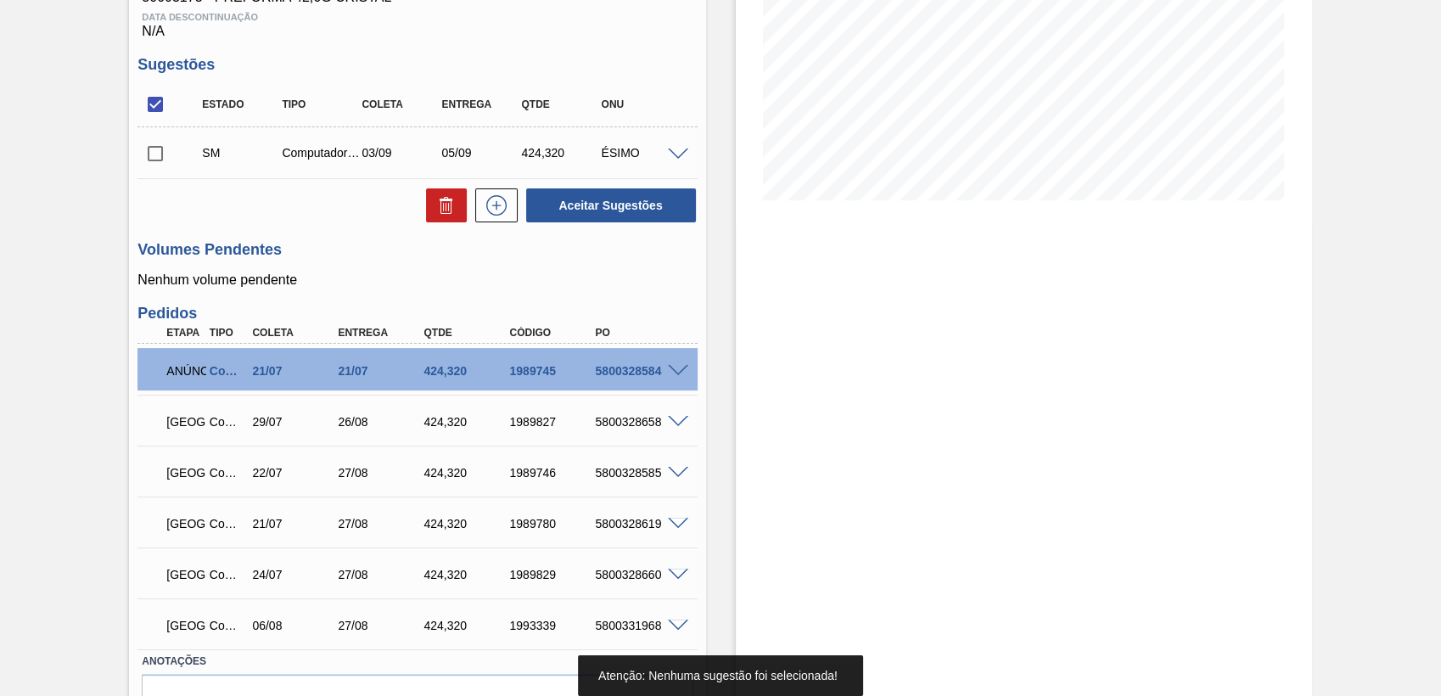
click at [144, 174] on div "SM Computador pessoal 03/09 05/09 424,320 ÉSIMO" at bounding box center [416, 152] width 559 height 42
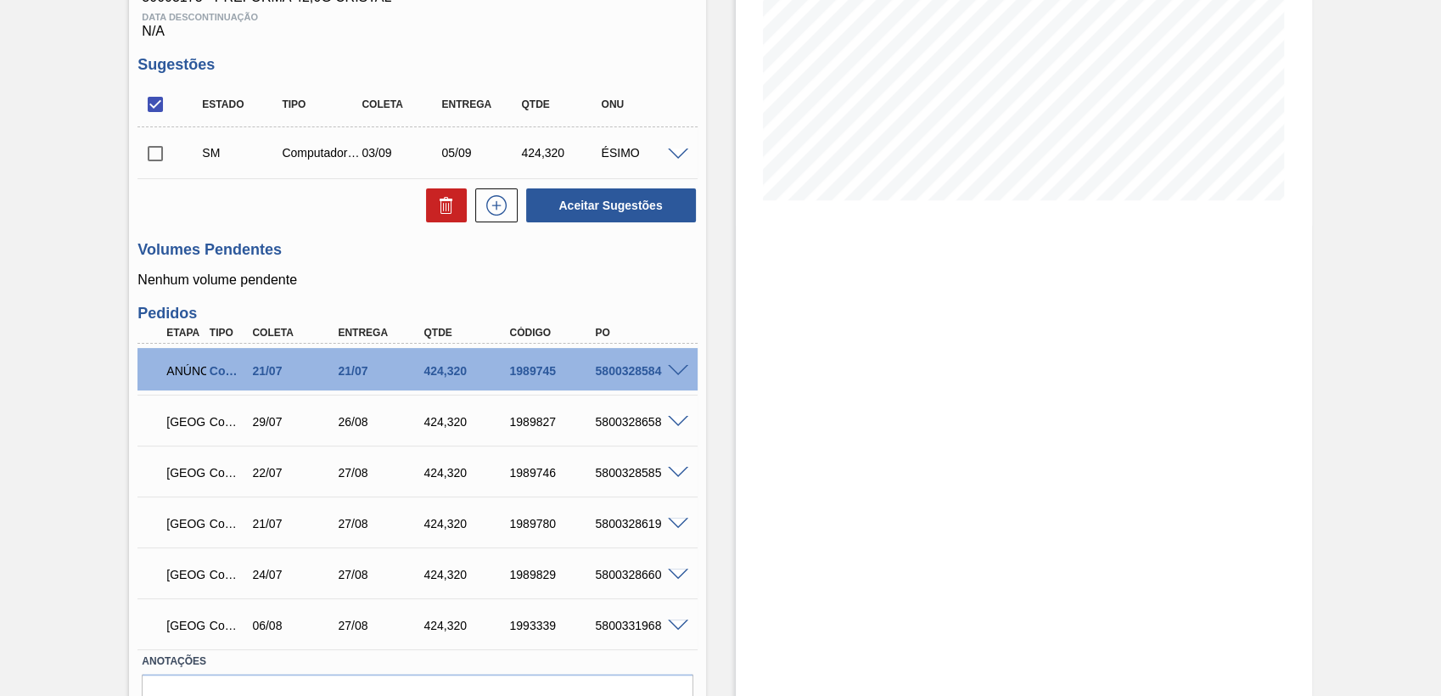
click at [151, 165] on input "checkbox" at bounding box center [155, 154] width 36 height 36
click at [625, 210] on button "Aceitar Sugestões" at bounding box center [611, 205] width 170 height 34
checkbox input "false"
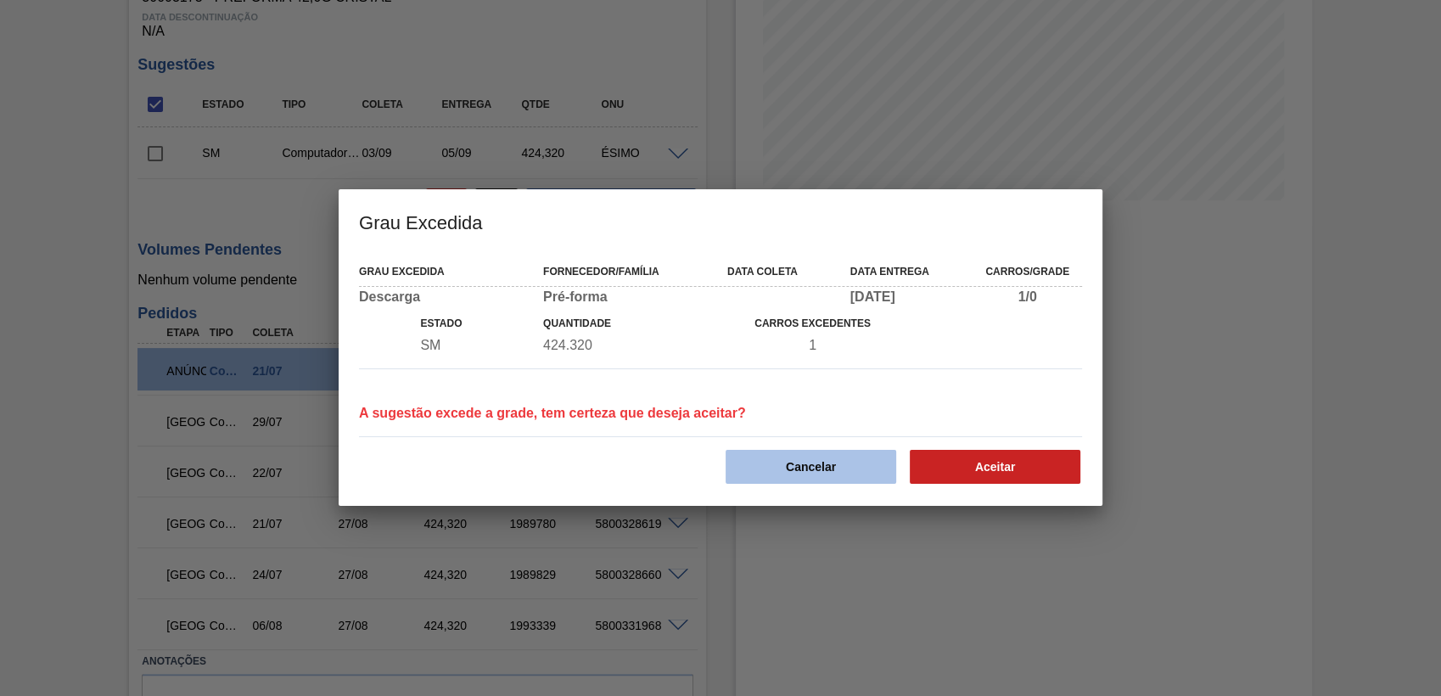
click at [774, 445] on div "Cancelar Aceitar" at bounding box center [720, 455] width 736 height 60
click at [772, 473] on button "Cancelar" at bounding box center [810, 467] width 171 height 34
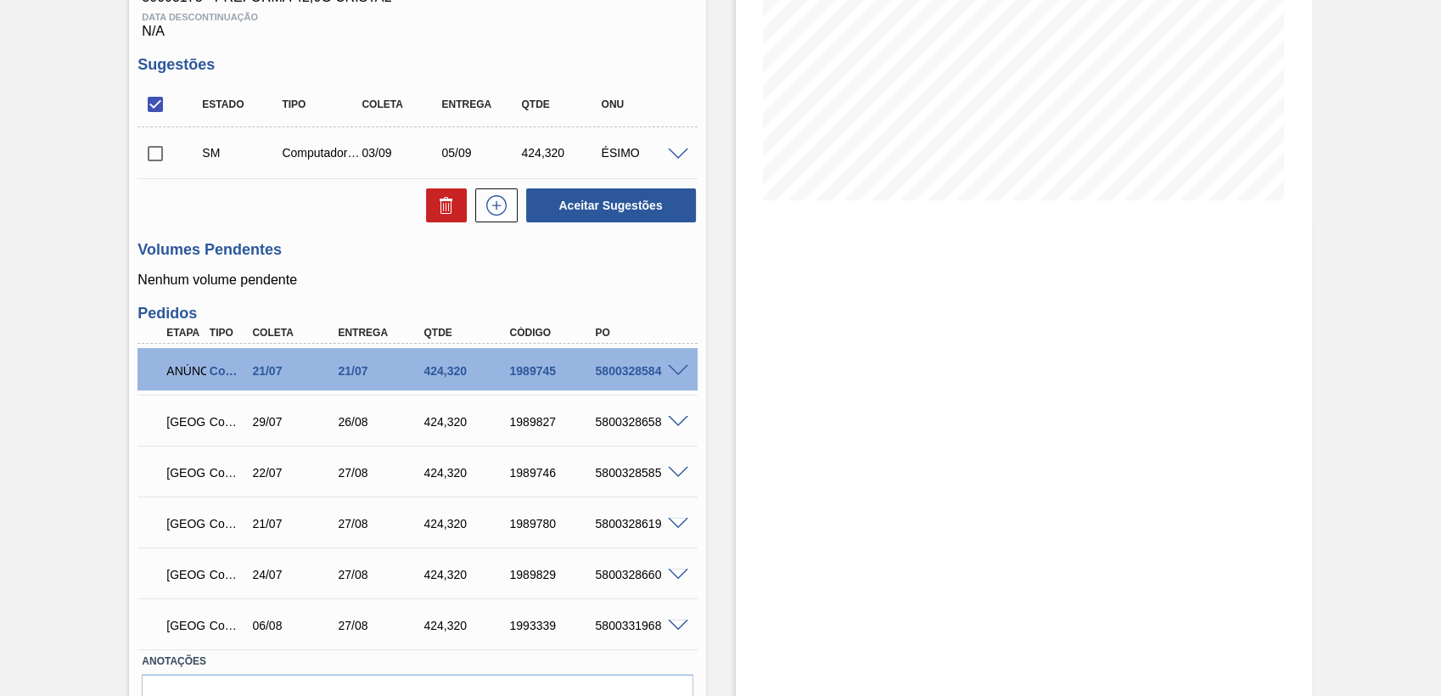
click at [673, 146] on div "SM Computador pessoal 03/09 05/09 424,320 ÉSIMO" at bounding box center [416, 152] width 559 height 42
click at [677, 154] on span at bounding box center [678, 154] width 20 height 13
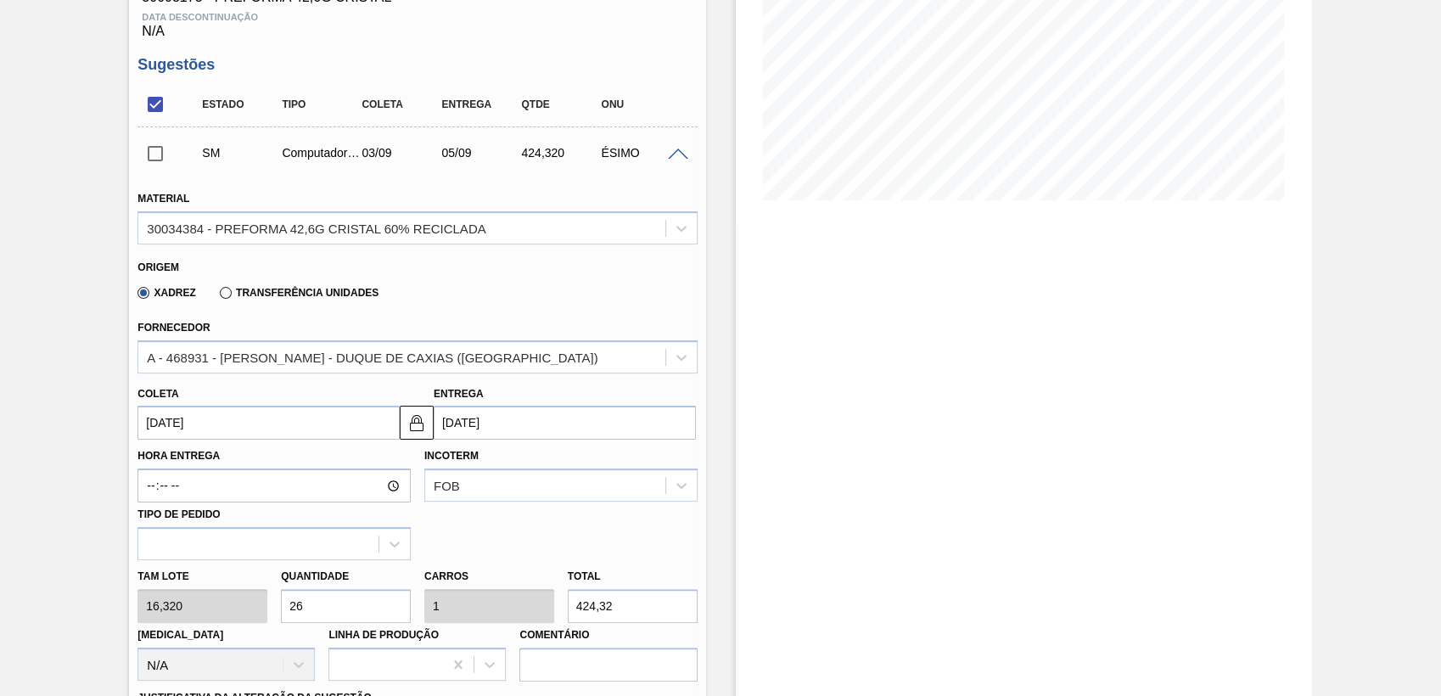
click at [235, 417] on input "[DATE]" at bounding box center [268, 423] width 262 height 34
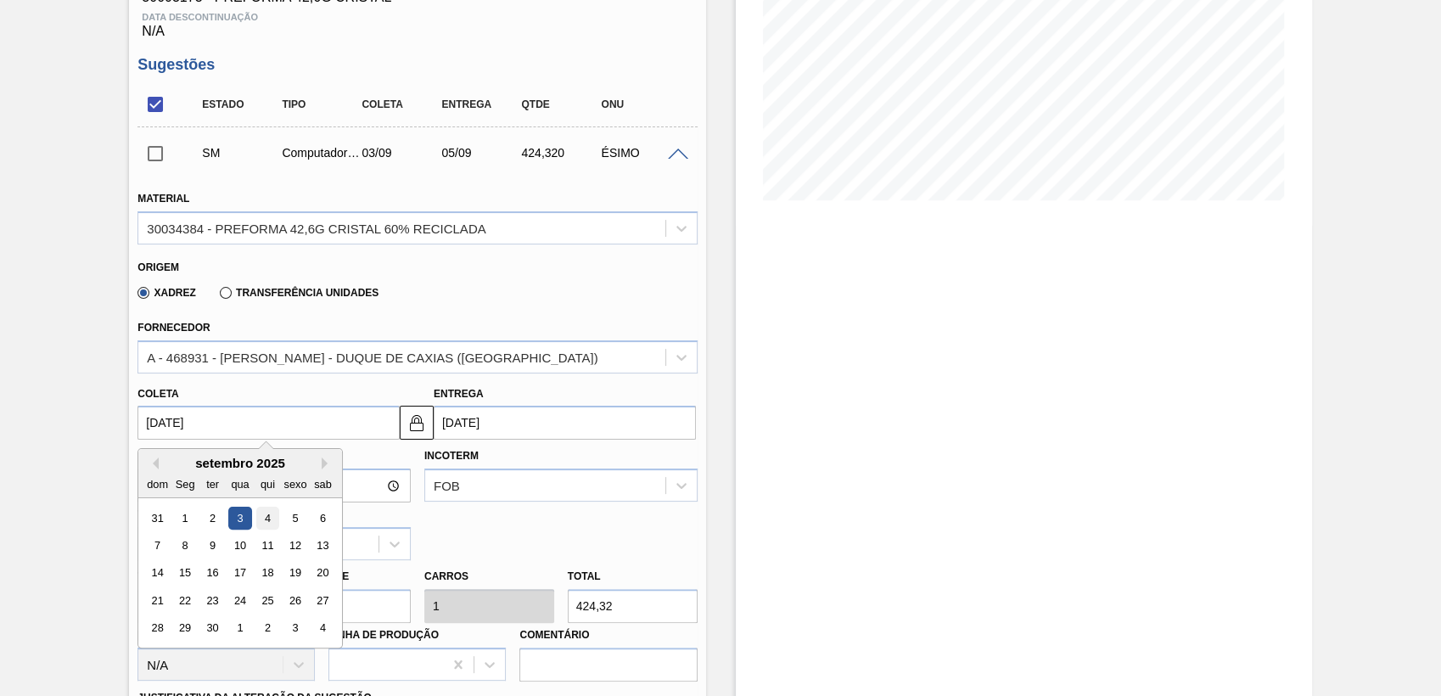
click at [271, 517] on div "4" at bounding box center [267, 517] width 23 height 23
type input "[DATE]"
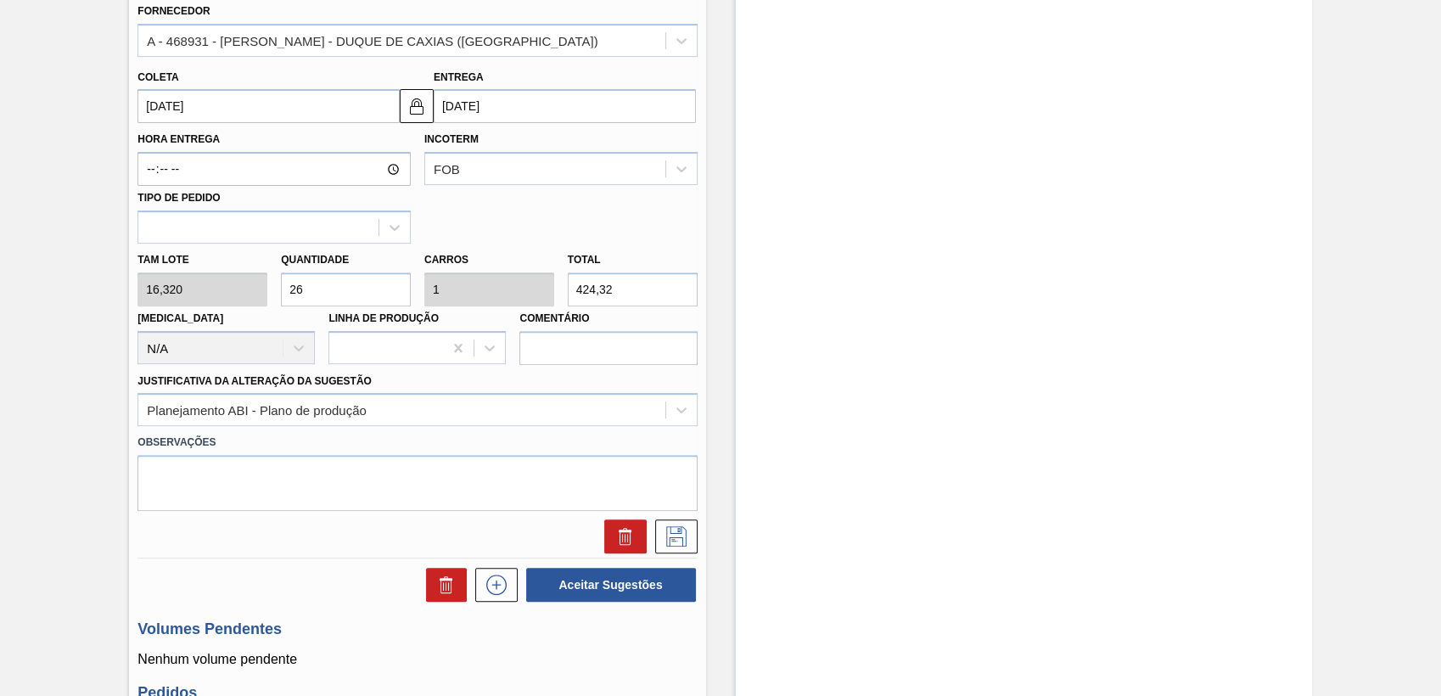
scroll to position [673, 0]
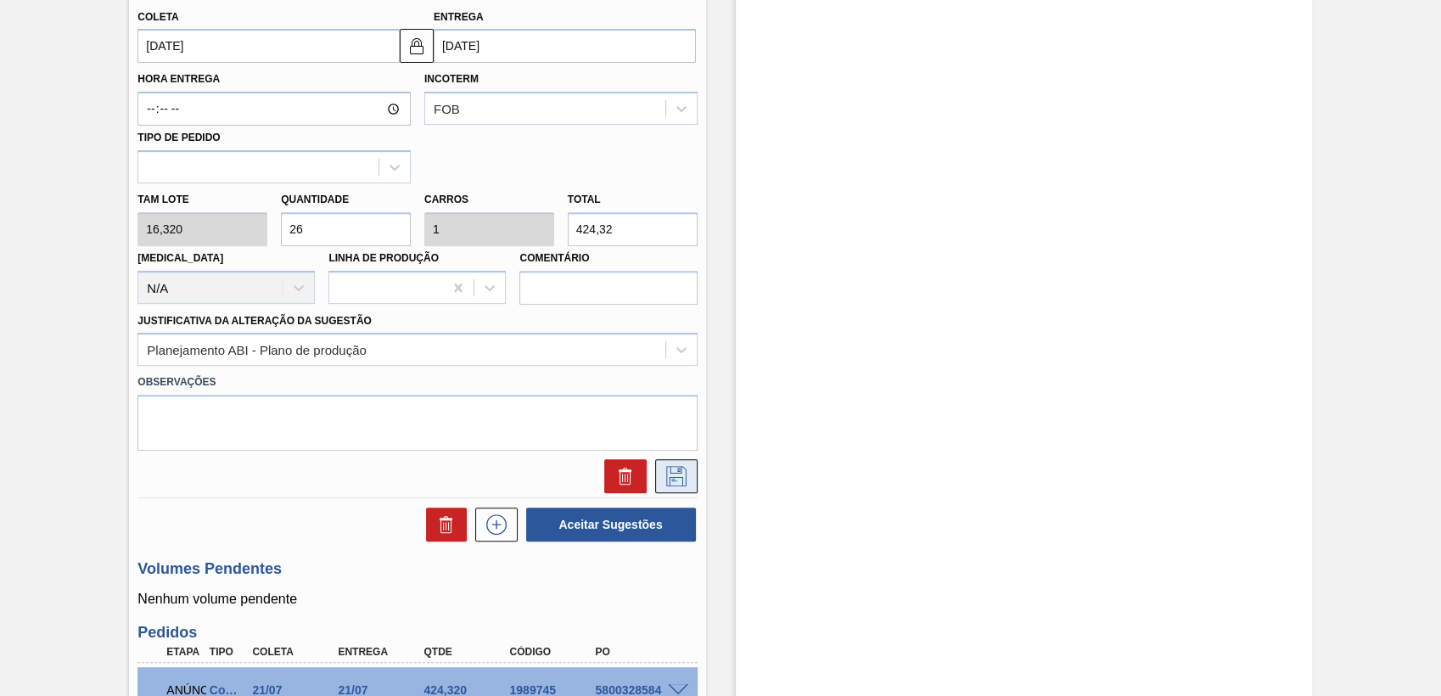
click at [684, 479] on icon at bounding box center [676, 476] width 20 height 20
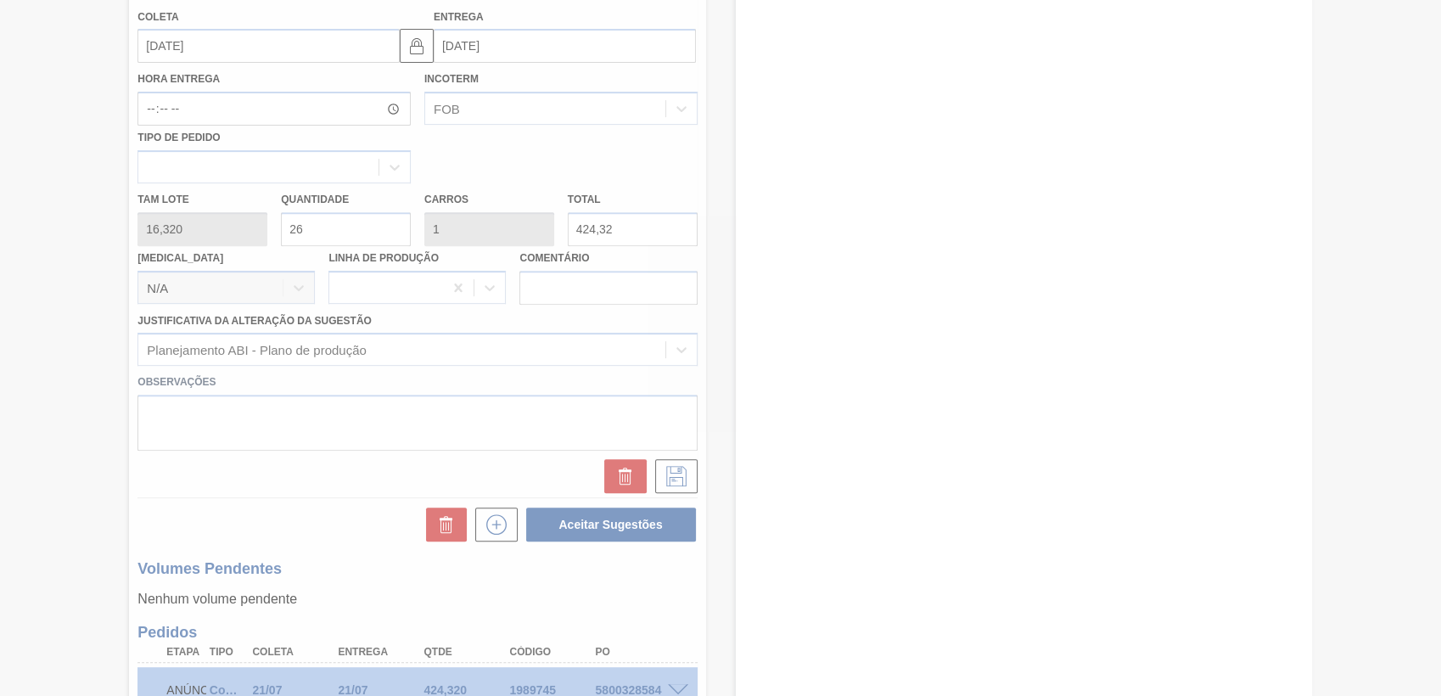
scroll to position [390, 0]
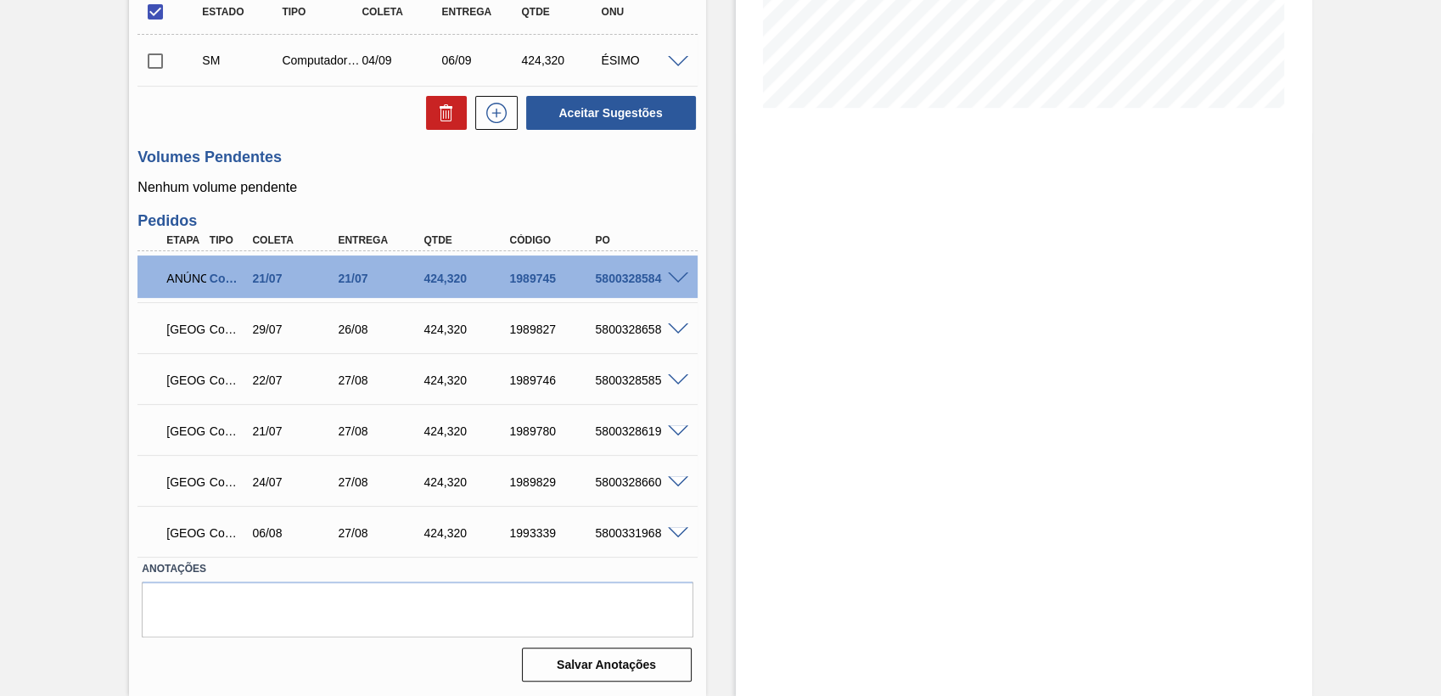
click at [158, 84] on div "SM Computador pessoal 04/09 06/09 424,320 ÉSIMO Material 30034384 - PREFORMA 42…" at bounding box center [416, 60] width 559 height 51
click at [154, 70] on input "checkbox" at bounding box center [155, 61] width 36 height 36
click at [658, 115] on button "Aceitar Sugestões" at bounding box center [611, 113] width 170 height 34
checkbox input "false"
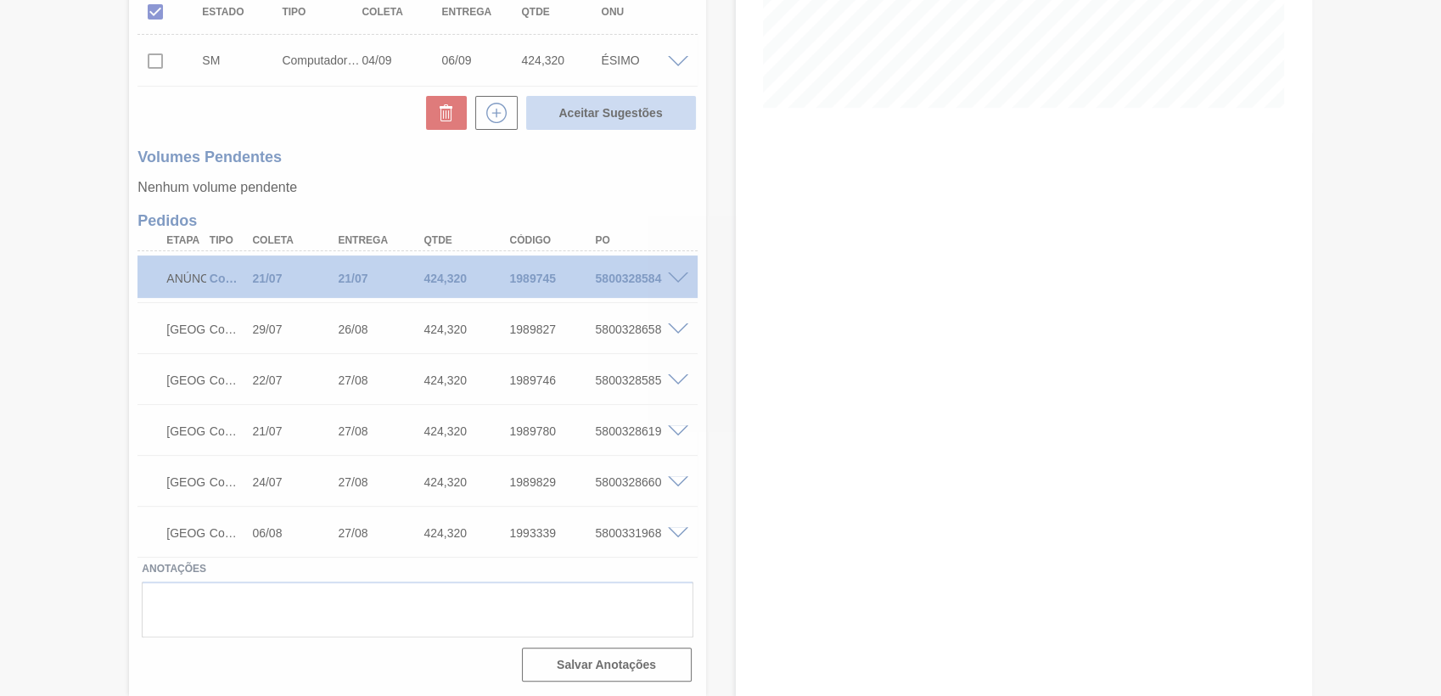
scroll to position [350, 0]
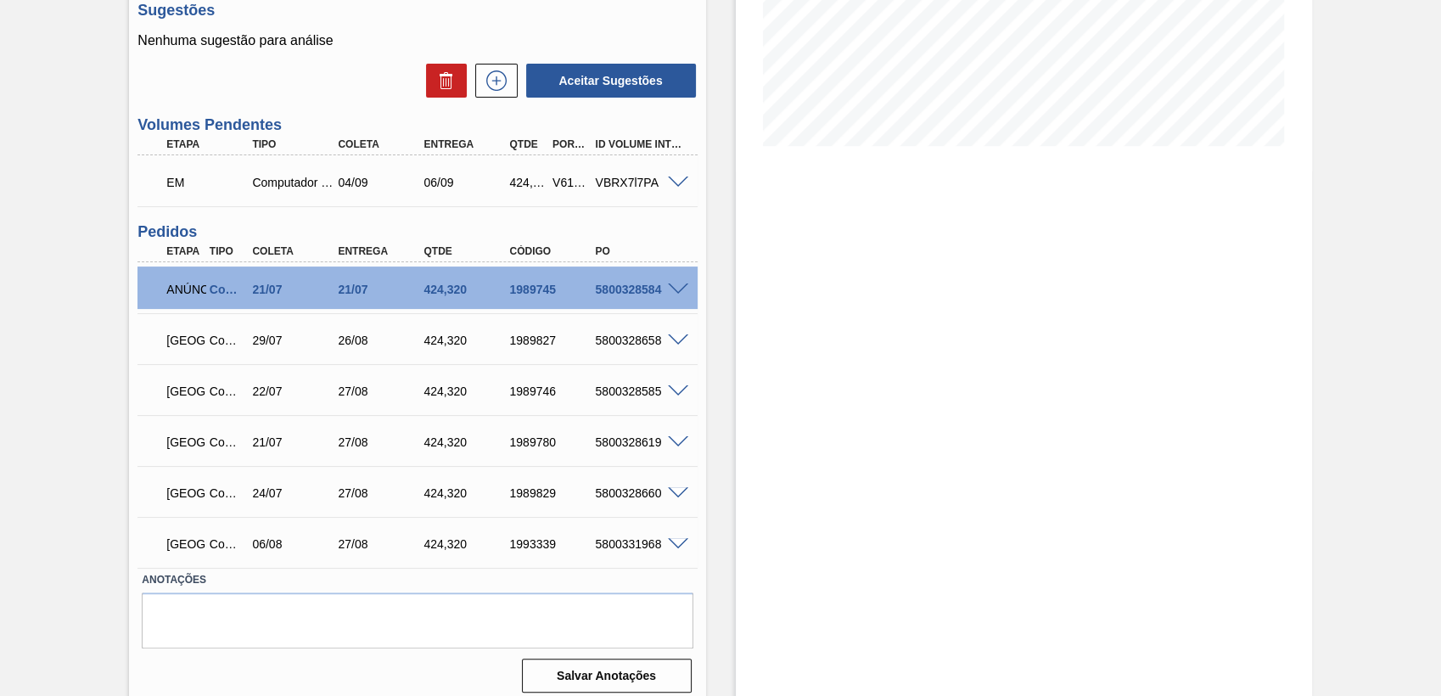
click at [672, 184] on span at bounding box center [678, 182] width 20 height 13
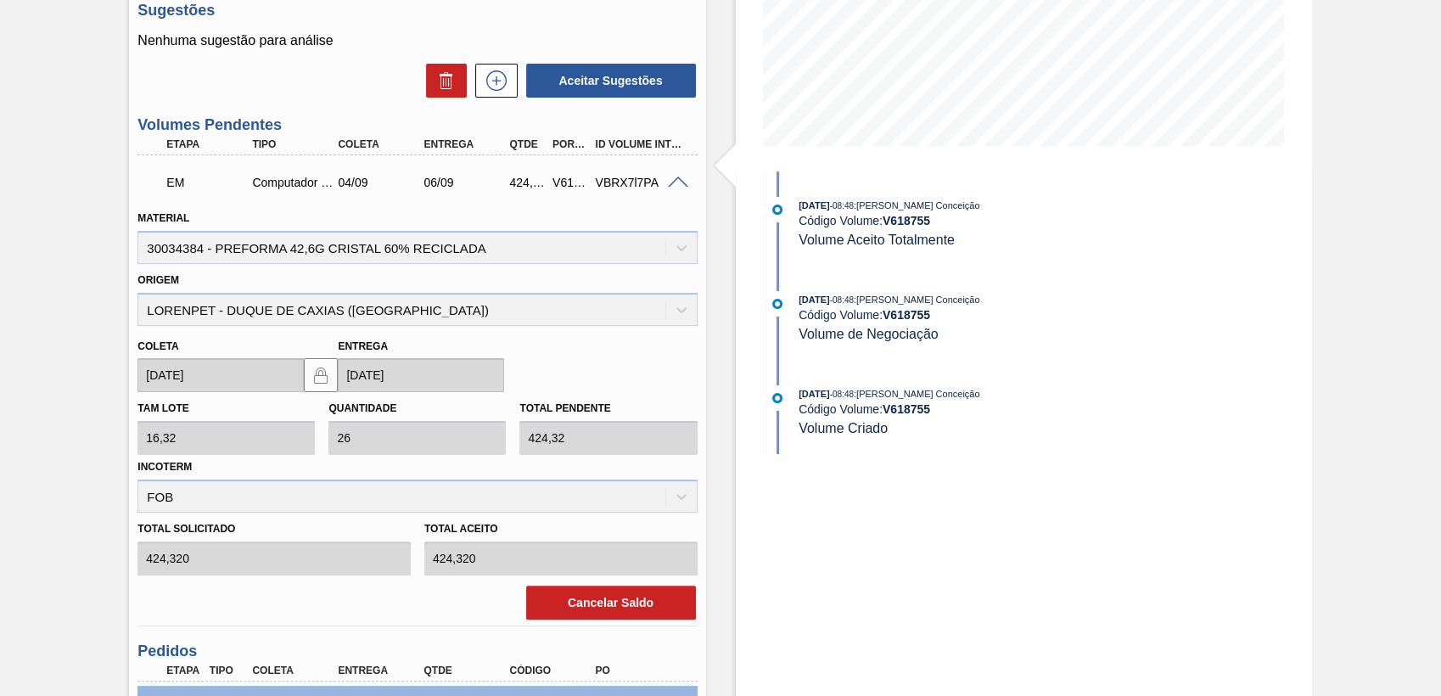
click at [672, 184] on span at bounding box center [678, 182] width 20 height 13
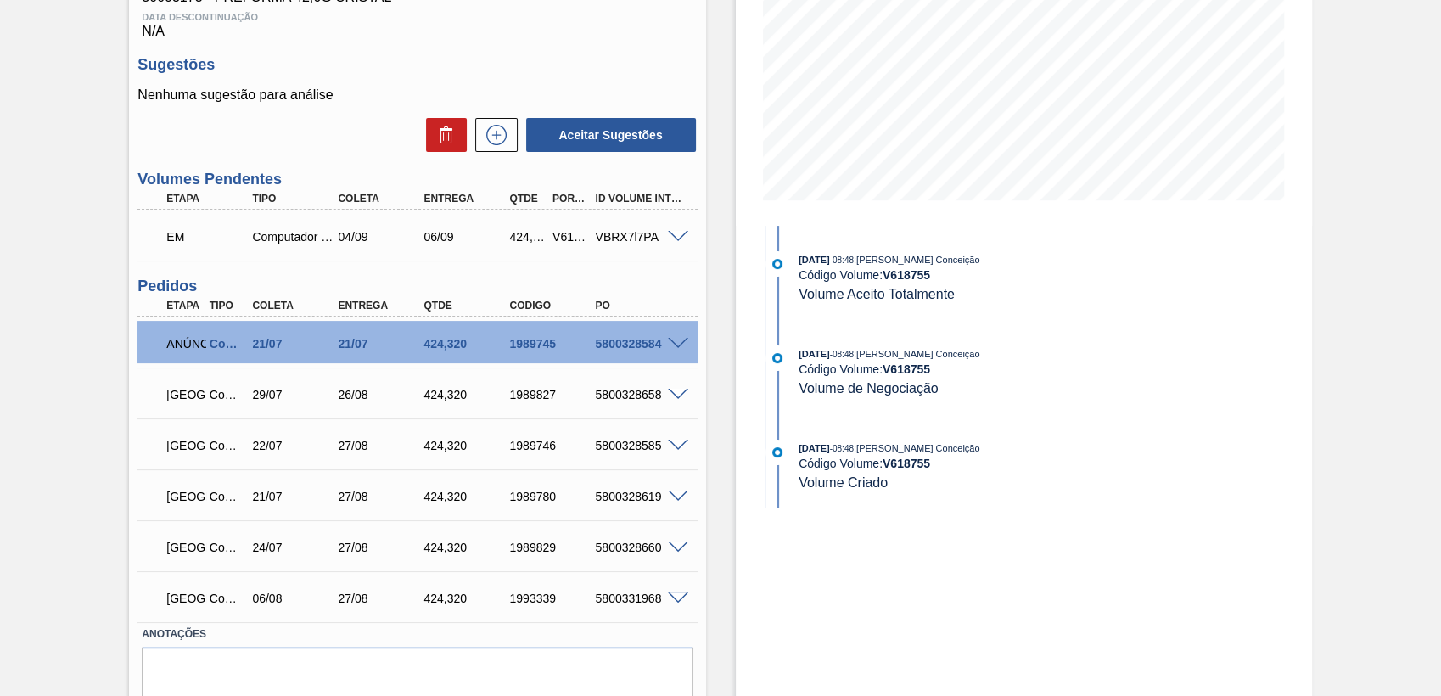
scroll to position [68, 0]
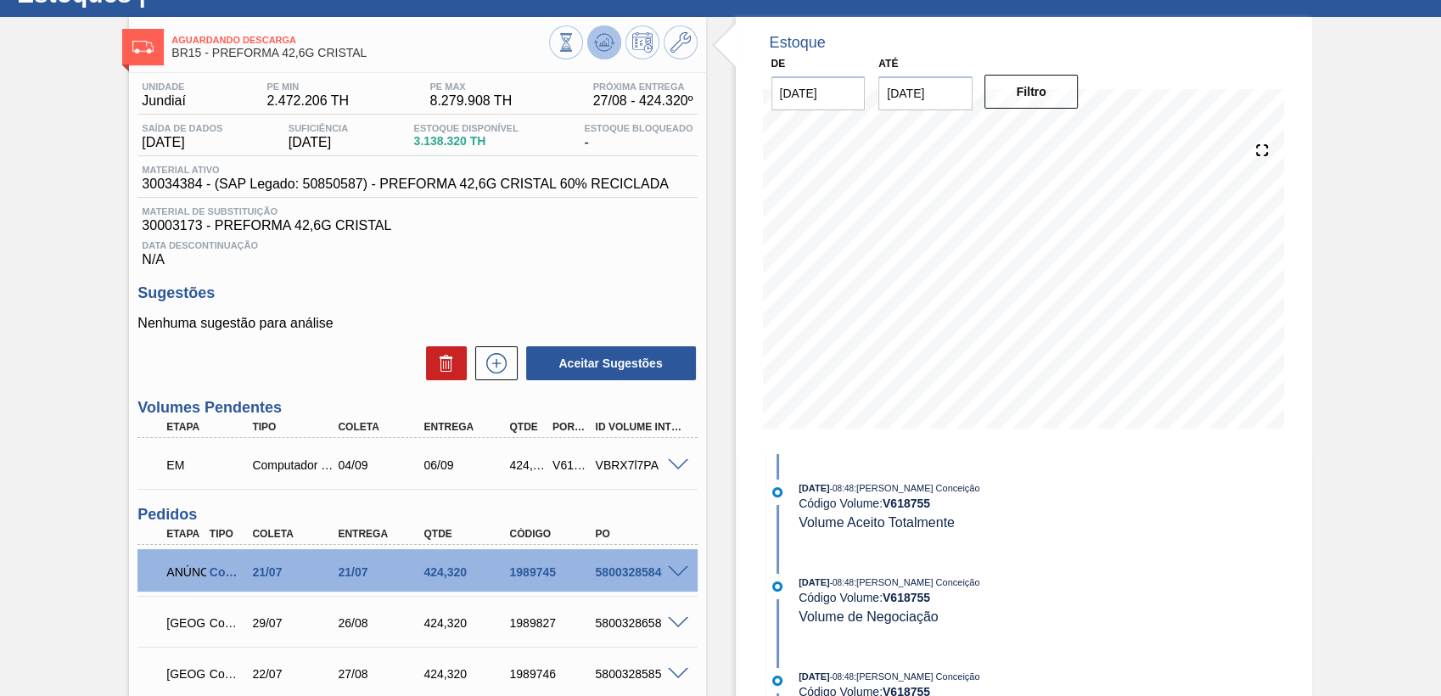
click at [600, 44] on icon at bounding box center [603, 42] width 11 height 8
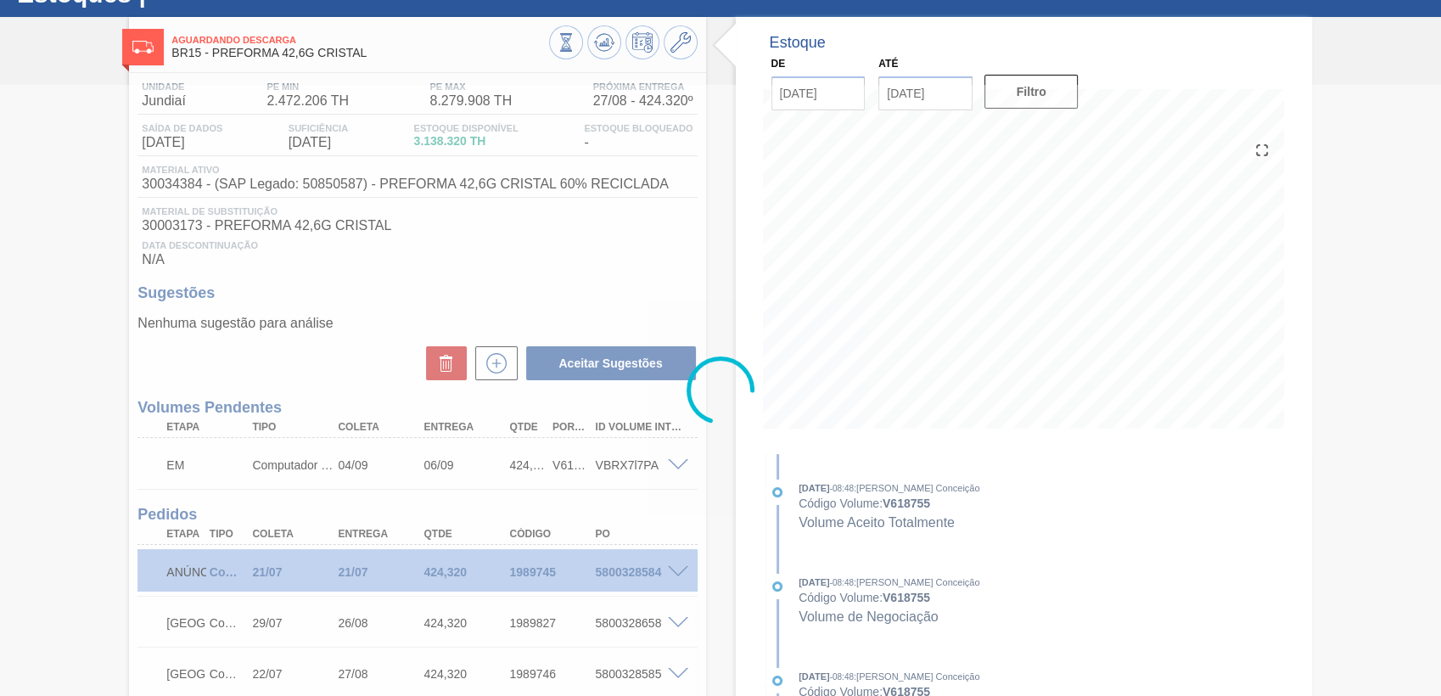
click at [611, 279] on div at bounding box center [720, 390] width 1441 height 611
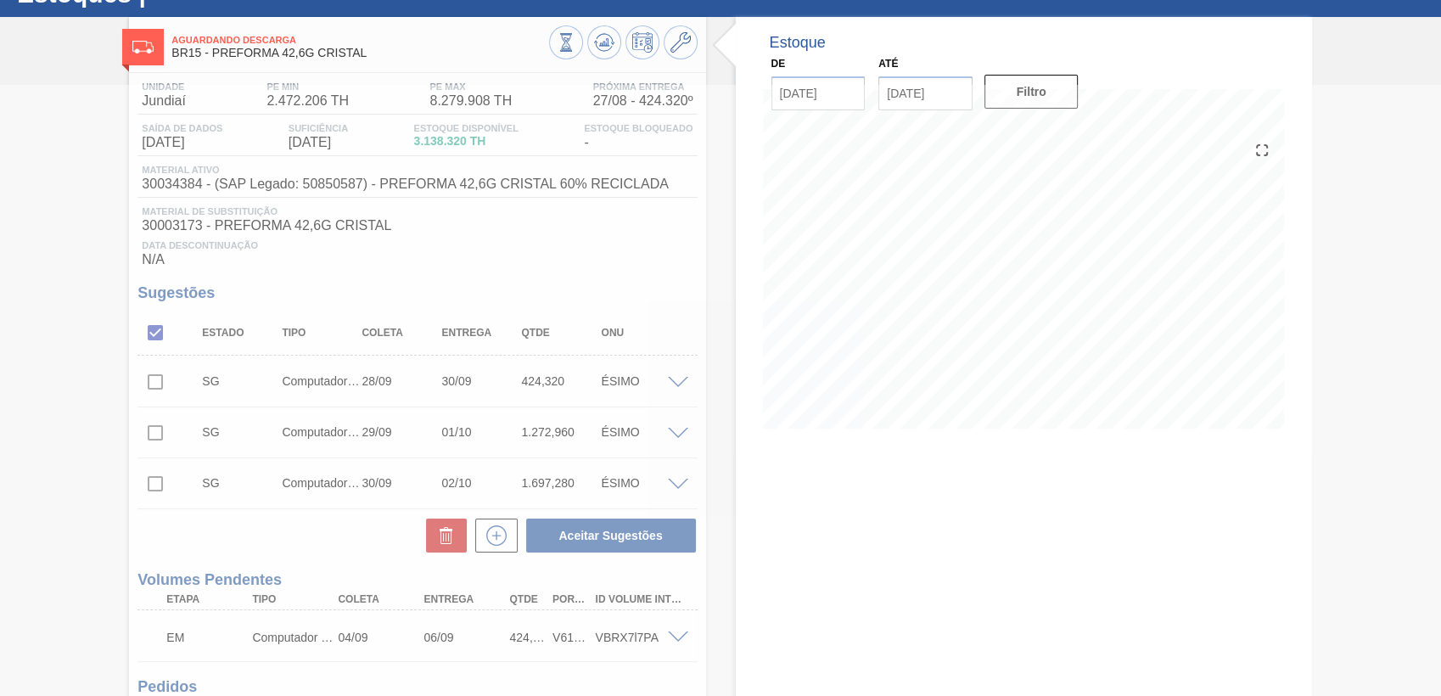
click at [588, 228] on div at bounding box center [720, 390] width 1441 height 611
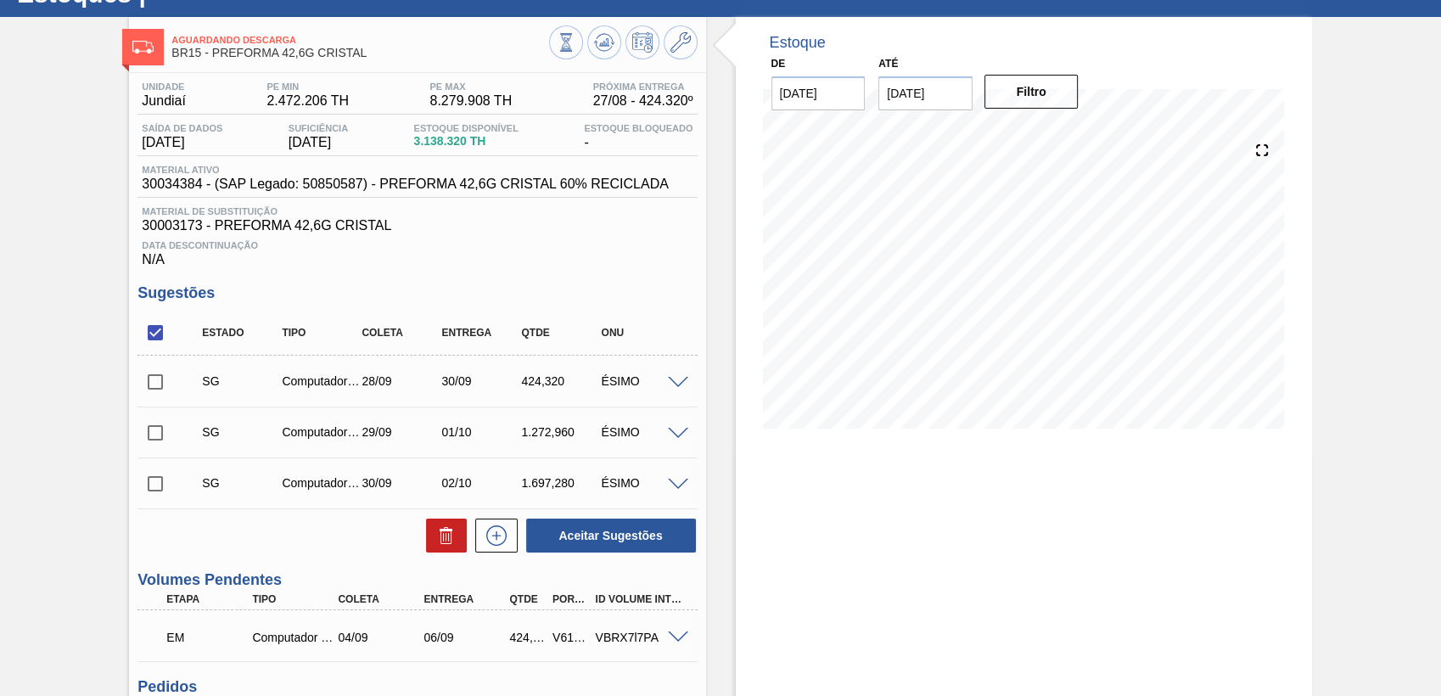
click at [727, 488] on div "Estoque De 27/08/2025 Até 10/10/2025 Filtro" at bounding box center [1009, 589] width 606 height 1144
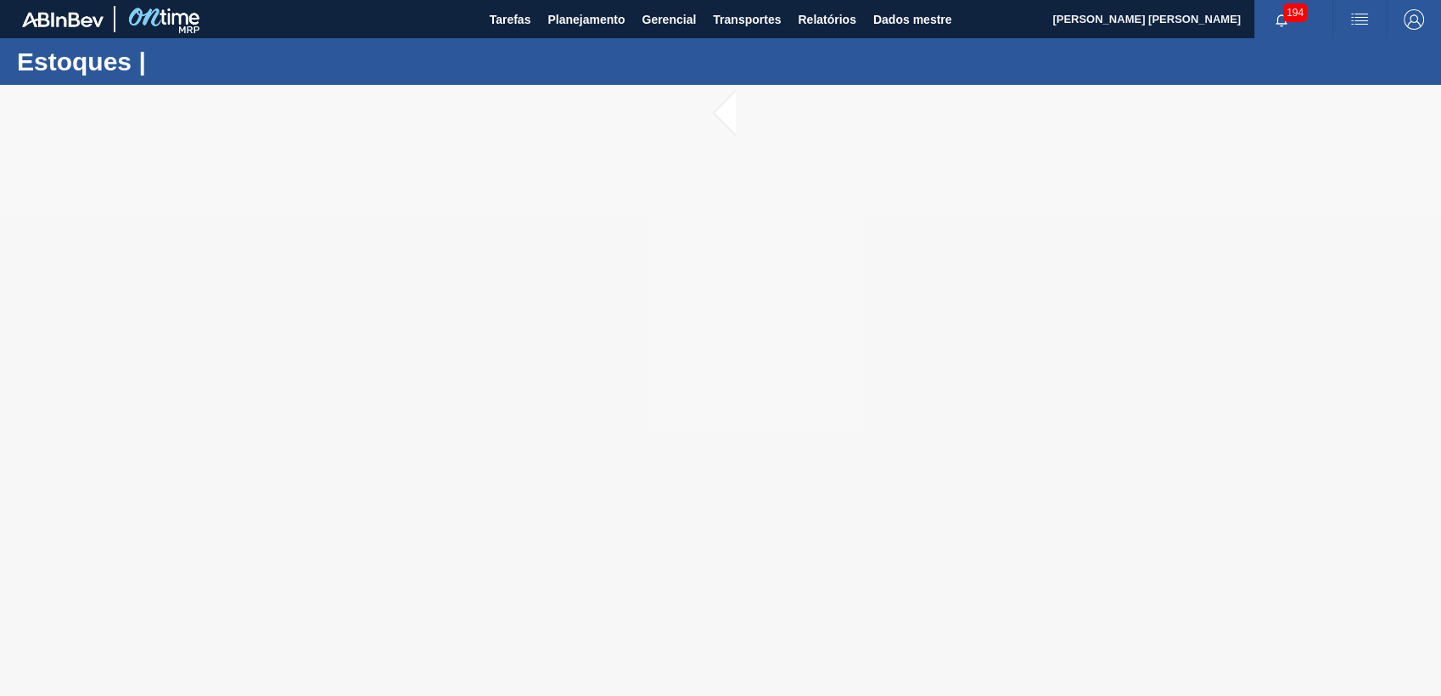
click at [451, 390] on div at bounding box center [720, 390] width 1441 height 611
